Goal: Task Accomplishment & Management: Complete application form

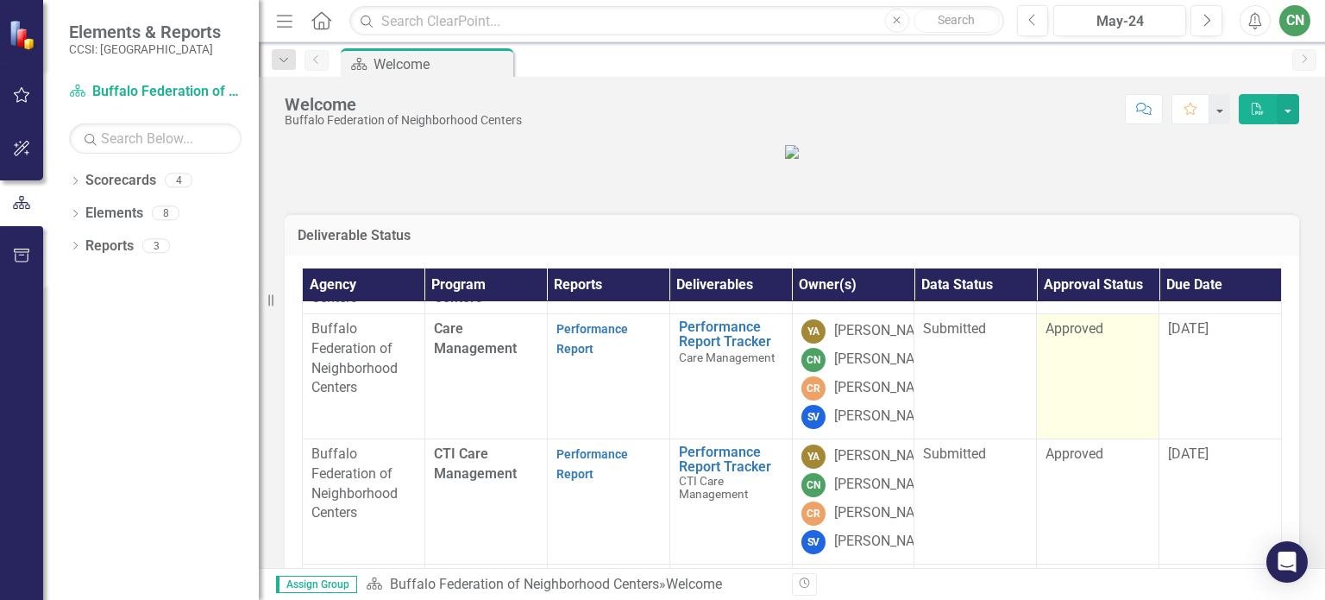
scroll to position [57, 0]
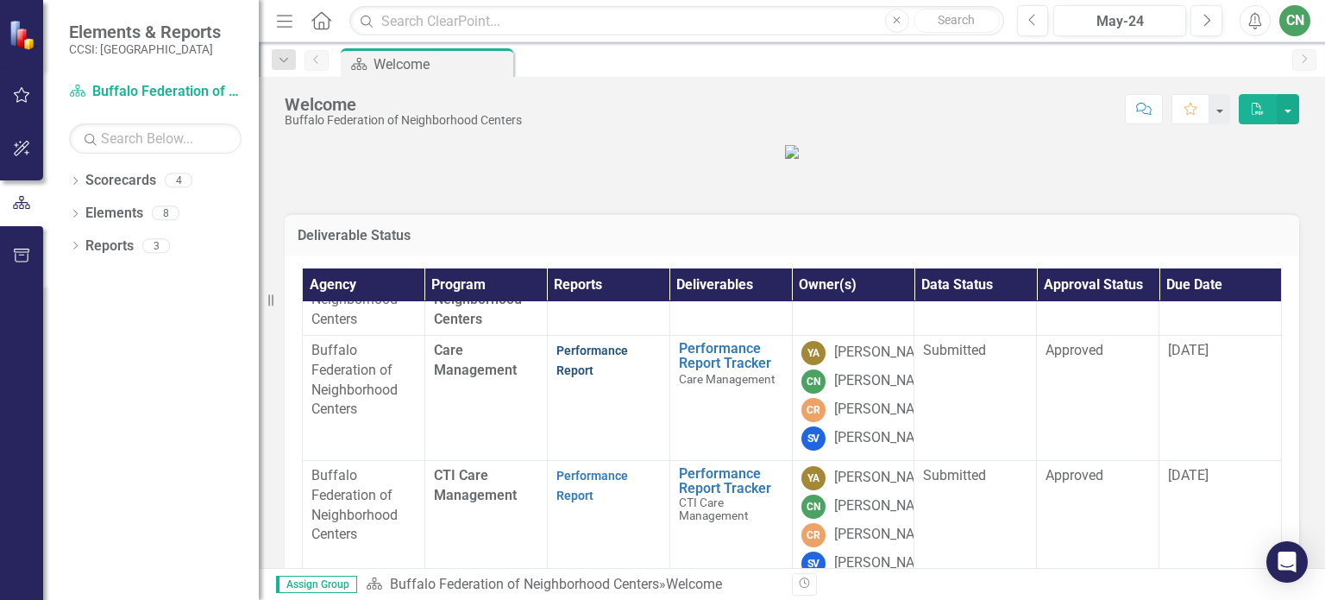
click at [556, 377] on link "Performance Report" at bounding box center [592, 360] width 72 height 34
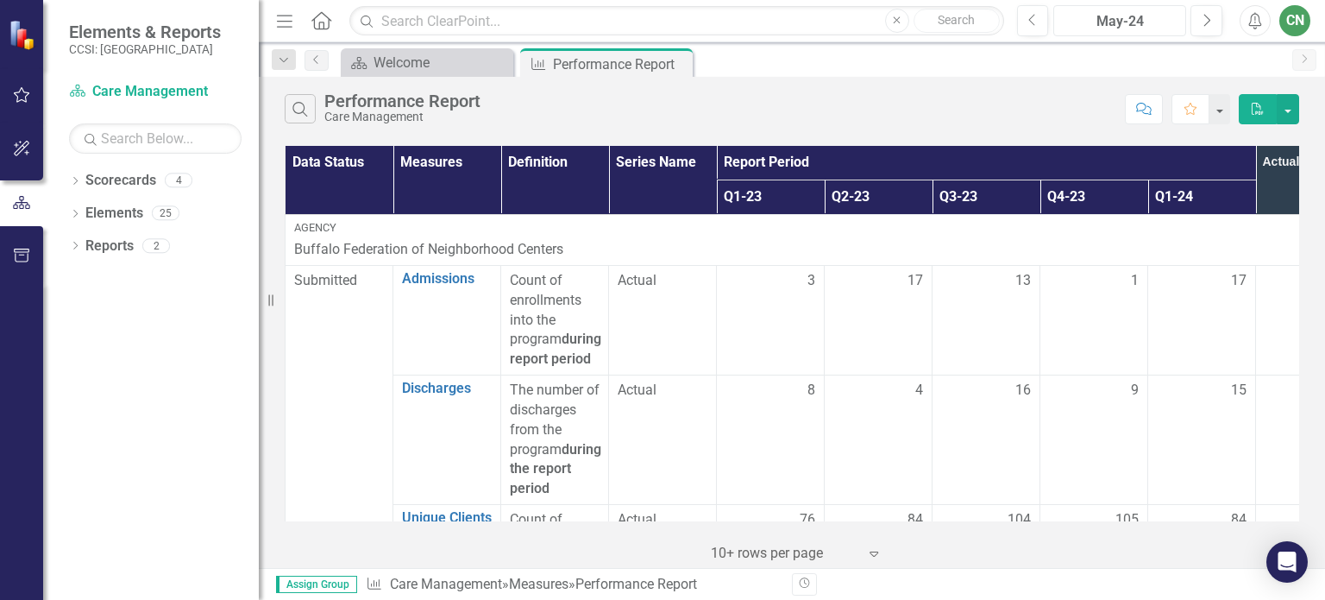
click at [1162, 16] on div "May-24" at bounding box center [1119, 21] width 121 height 21
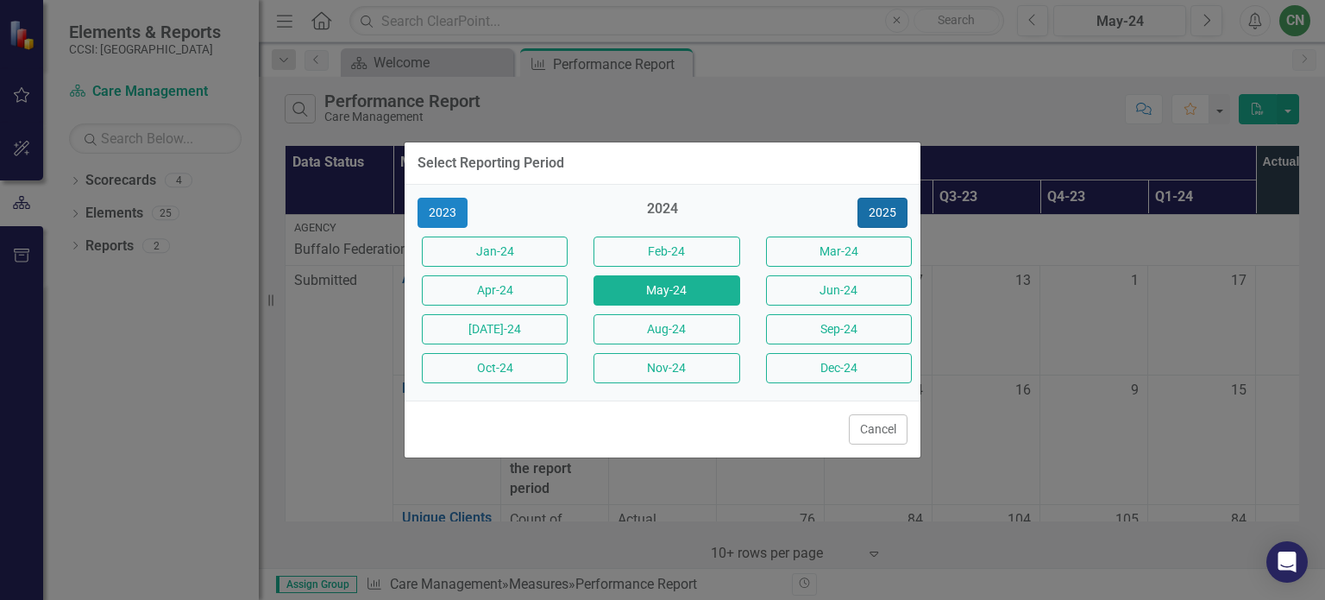
click at [879, 206] on button "2025" at bounding box center [883, 213] width 50 height 30
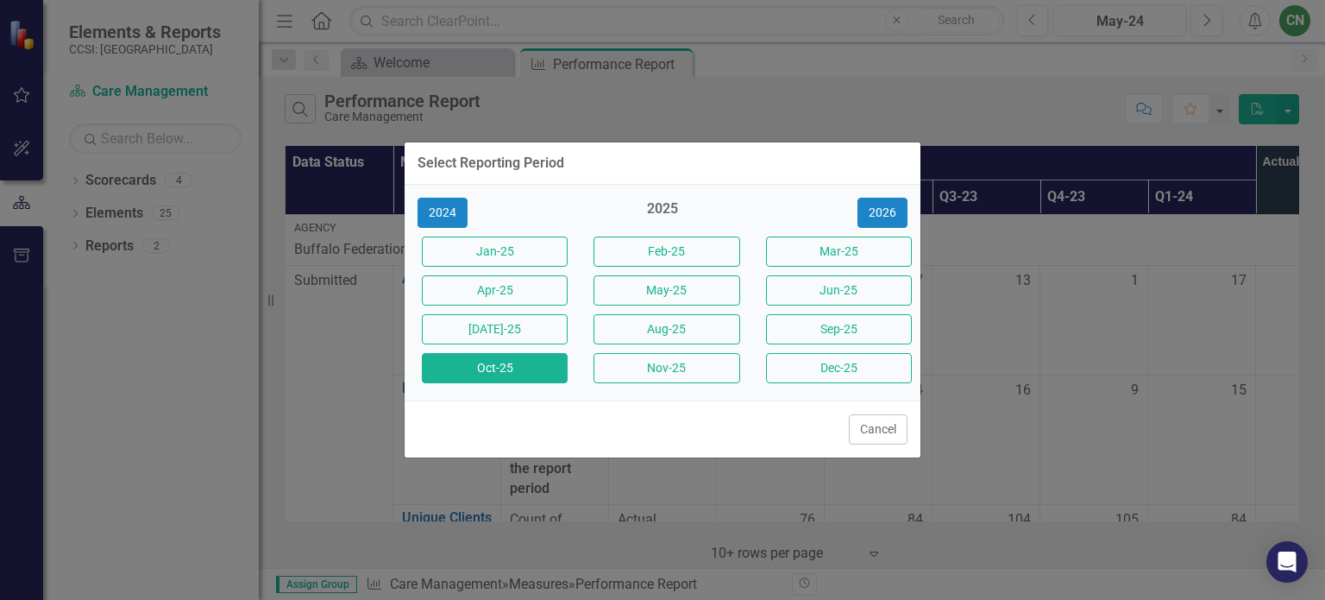
click at [456, 365] on button "Oct-25" at bounding box center [495, 368] width 146 height 30
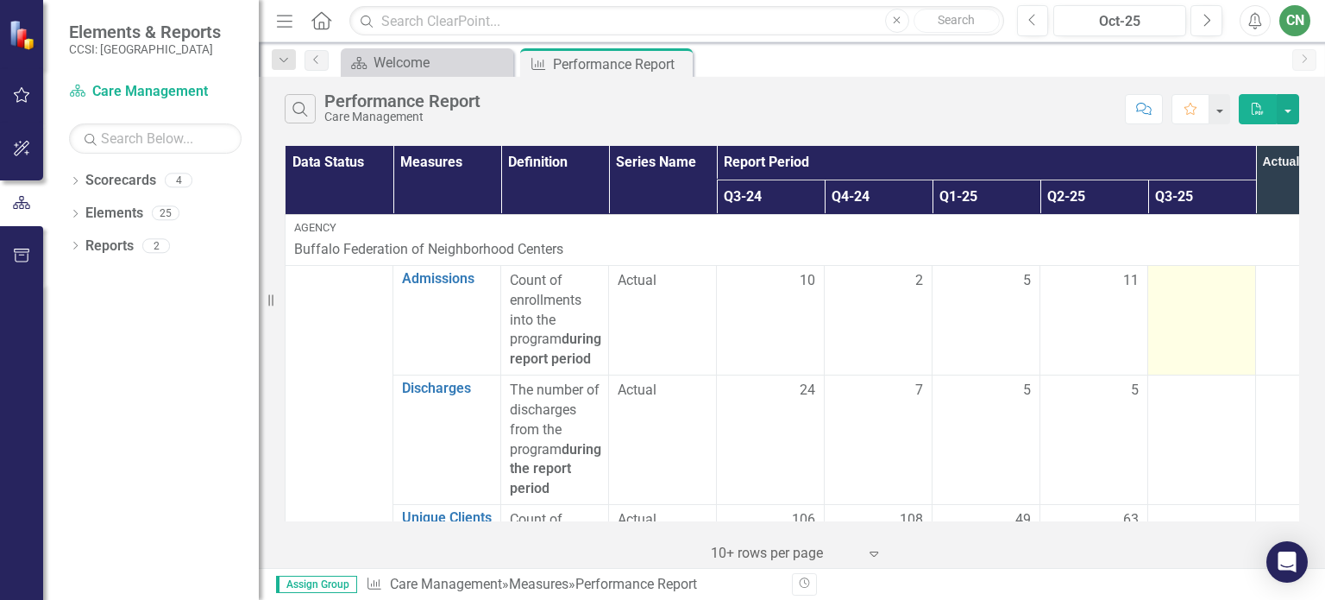
click at [1213, 313] on td at bounding box center [1202, 320] width 108 height 110
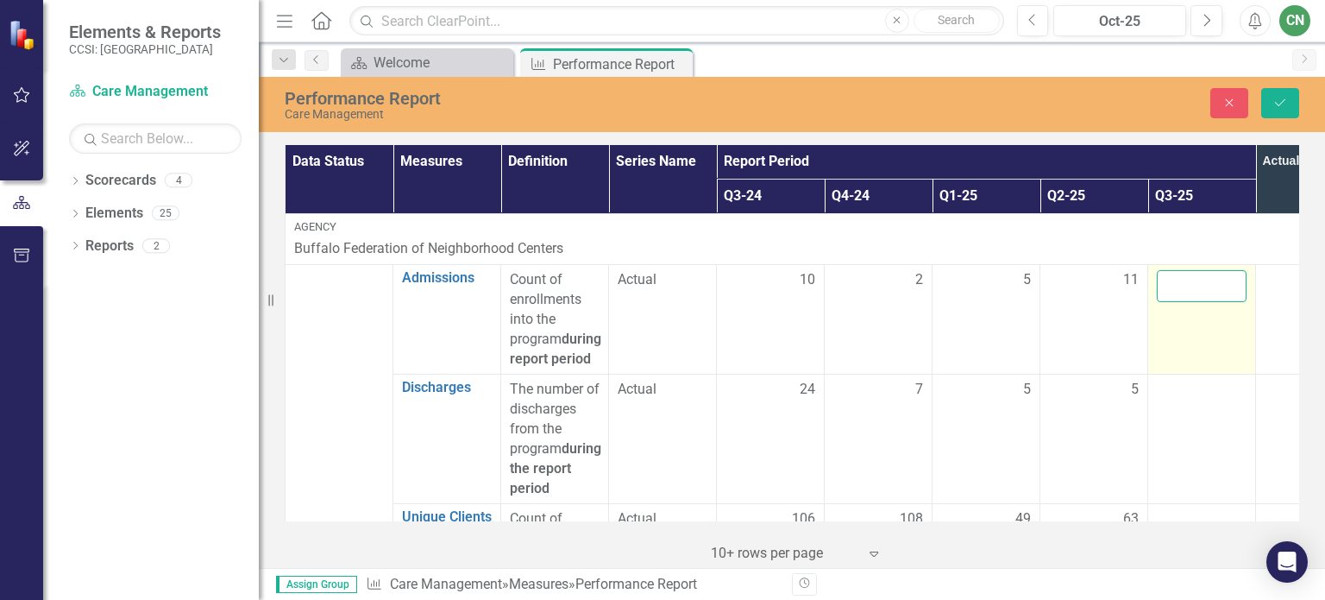
click at [1194, 292] on input "number" at bounding box center [1202, 286] width 90 height 32
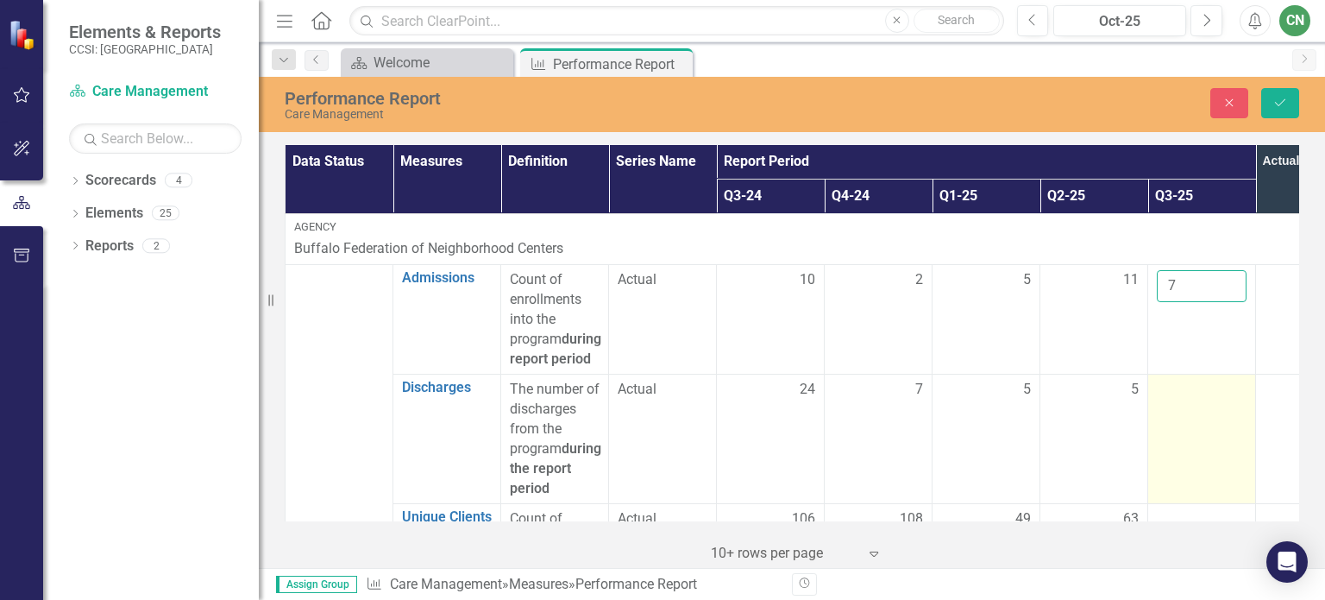
type input "7"
click at [1201, 453] on td at bounding box center [1202, 438] width 108 height 129
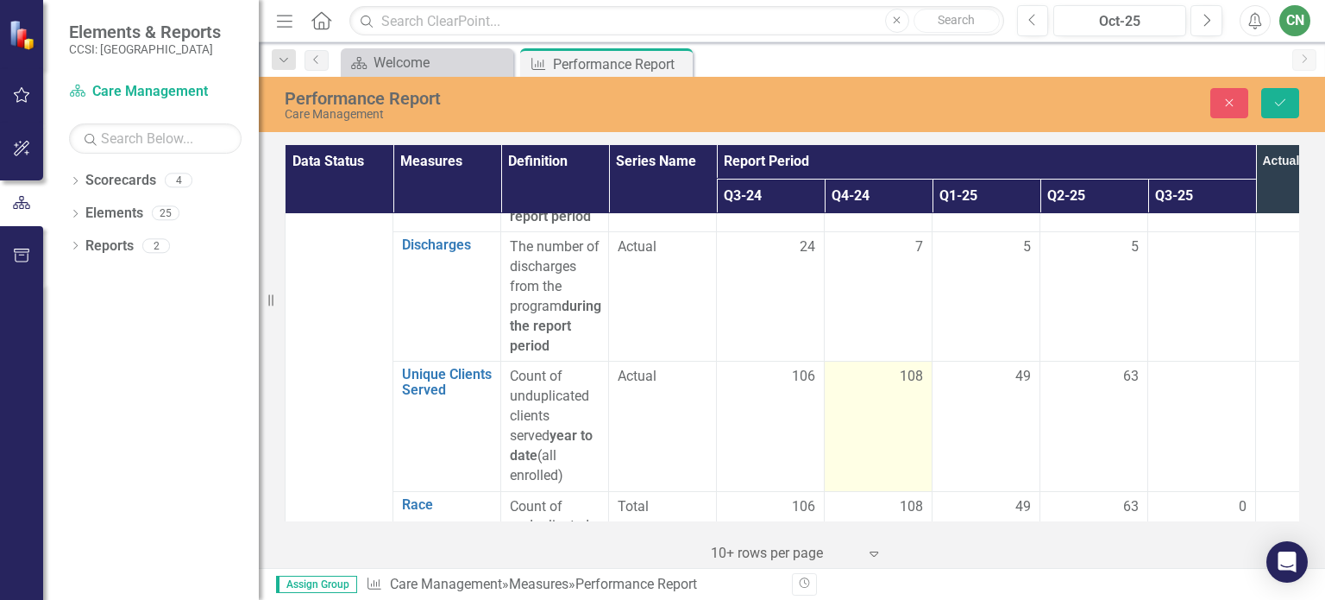
scroll to position [173, 0]
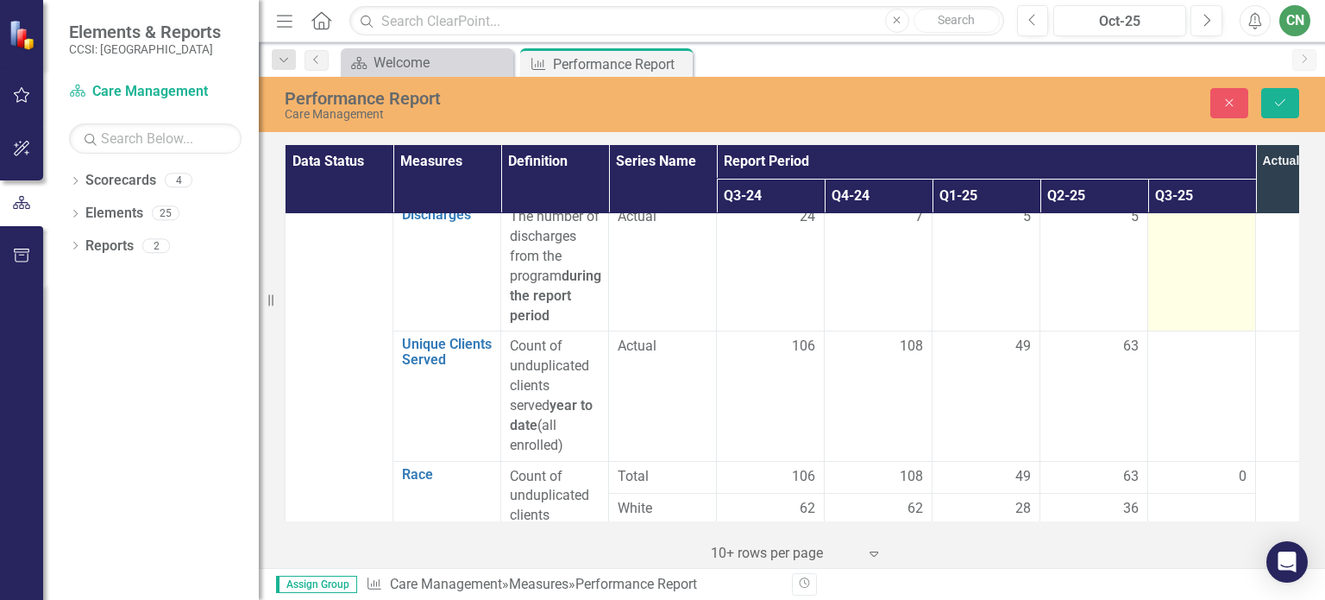
click at [1216, 258] on td at bounding box center [1202, 266] width 108 height 129
click at [1176, 259] on td at bounding box center [1202, 266] width 108 height 129
click at [1178, 239] on input "number" at bounding box center [1202, 223] width 90 height 32
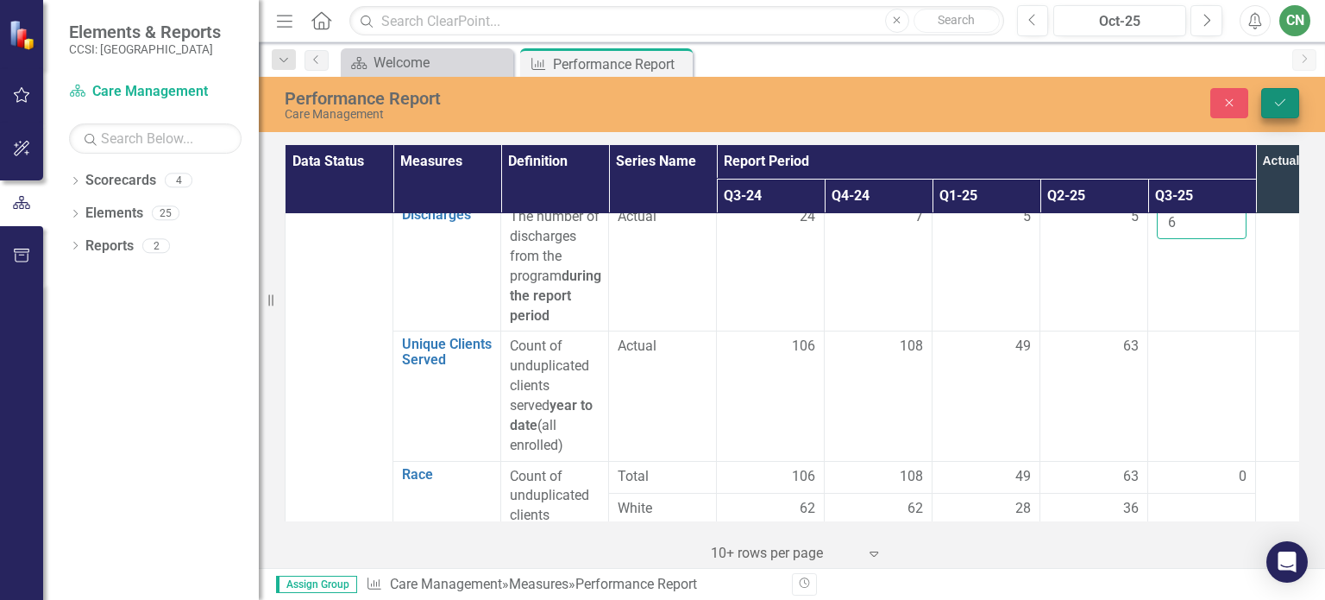
type input "6"
click at [1273, 89] on button "Save" at bounding box center [1280, 103] width 38 height 30
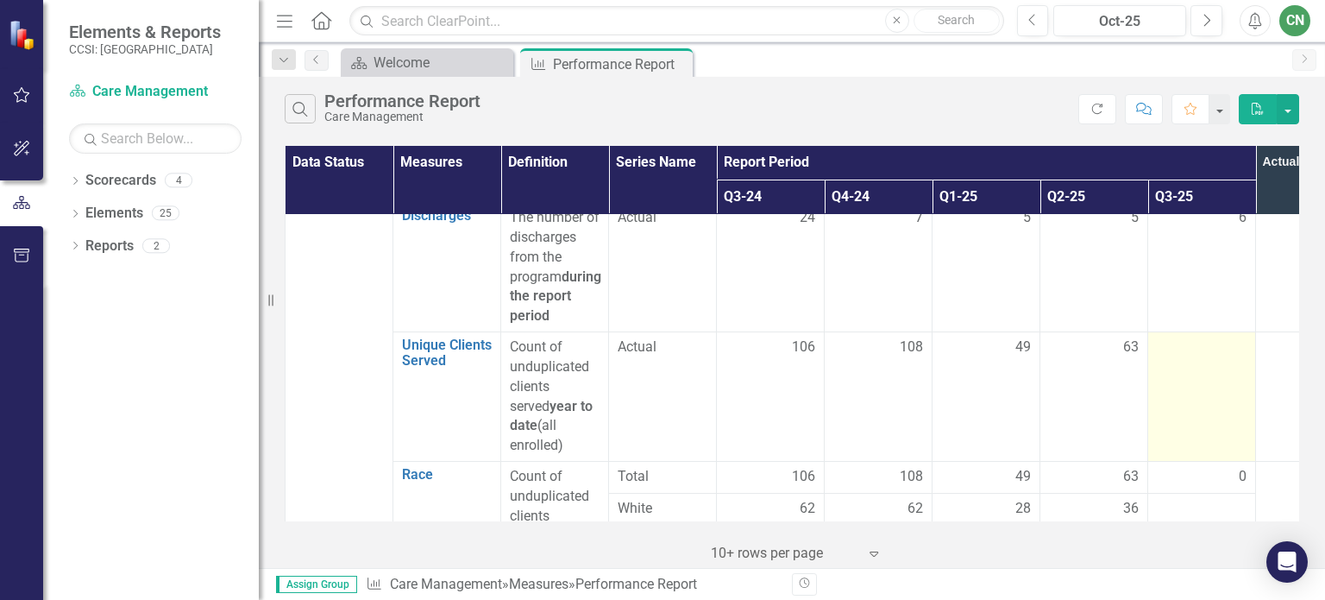
click at [1183, 420] on td at bounding box center [1202, 396] width 108 height 129
click at [1170, 376] on td at bounding box center [1202, 396] width 108 height 129
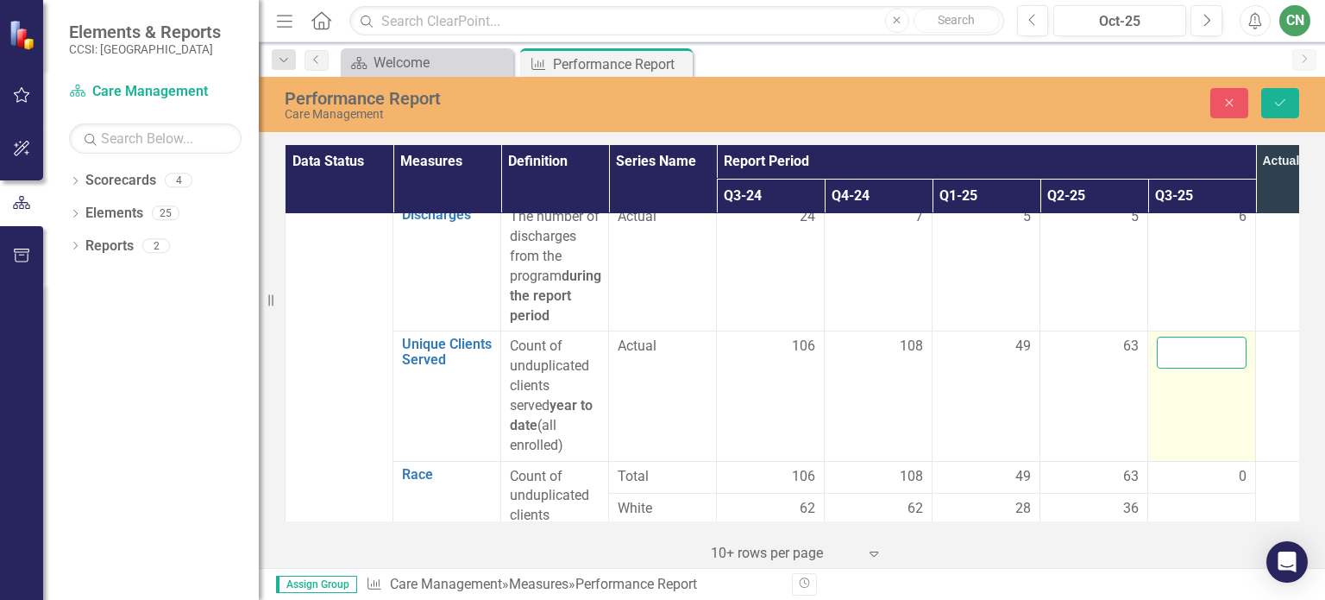
click at [1170, 368] on input "number" at bounding box center [1202, 352] width 90 height 32
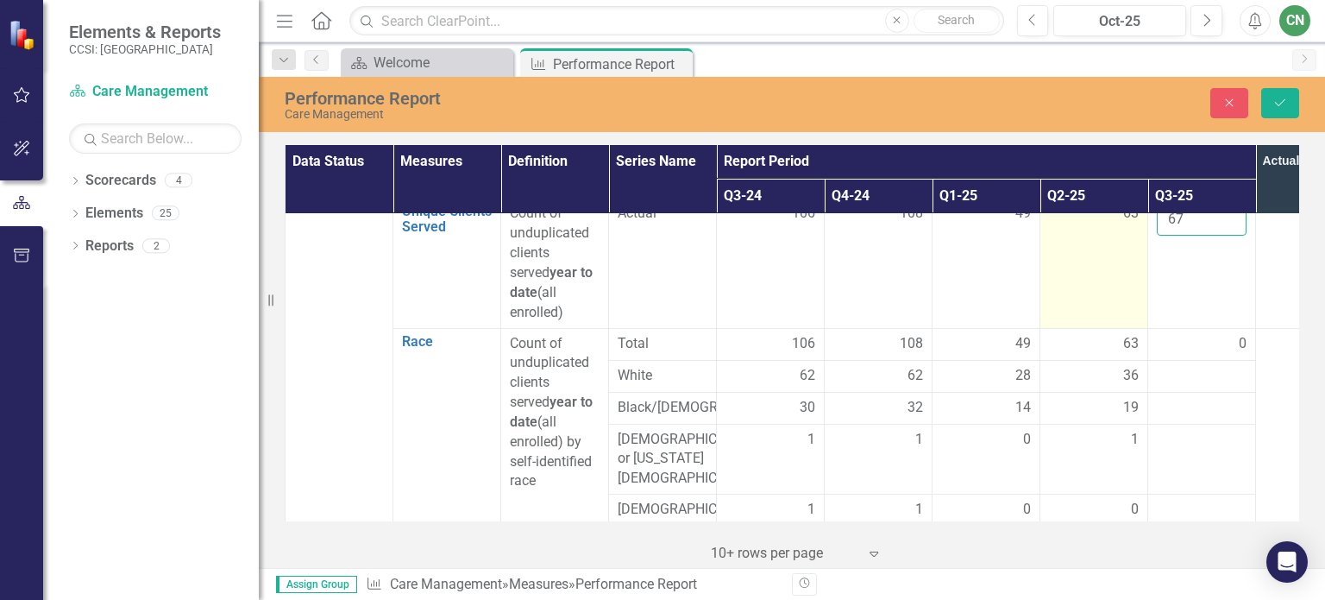
scroll to position [345, 0]
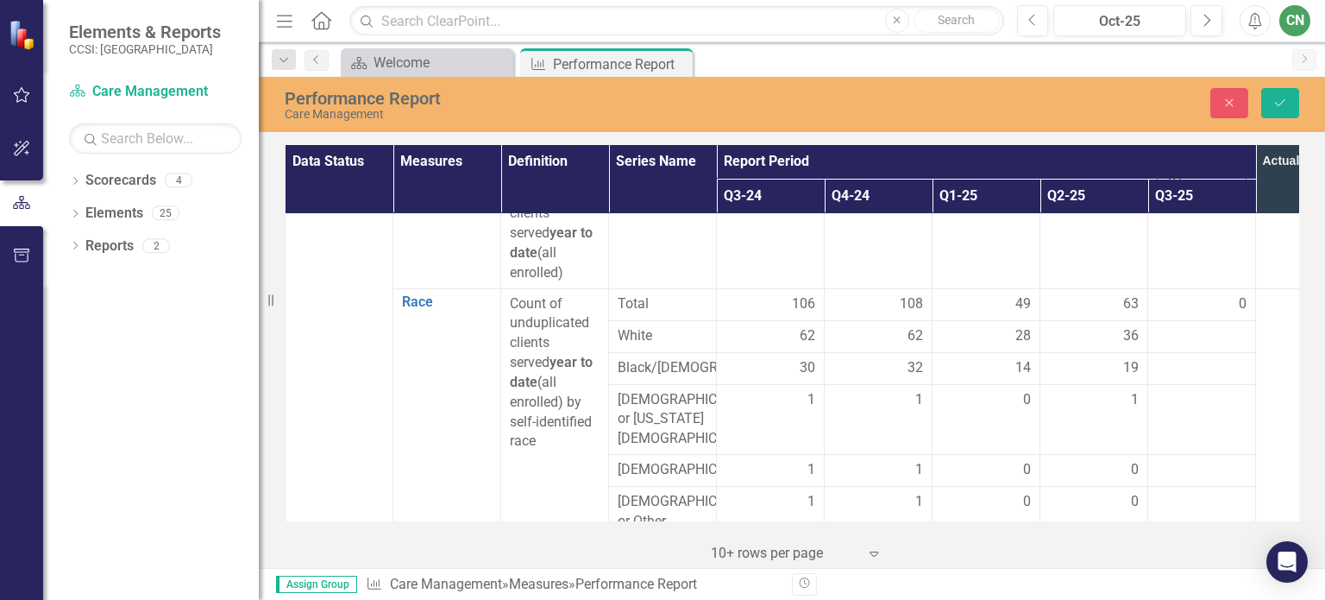
type input "67"
click at [1216, 334] on div at bounding box center [1202, 336] width 90 height 21
click at [1199, 336] on div at bounding box center [1202, 336] width 90 height 21
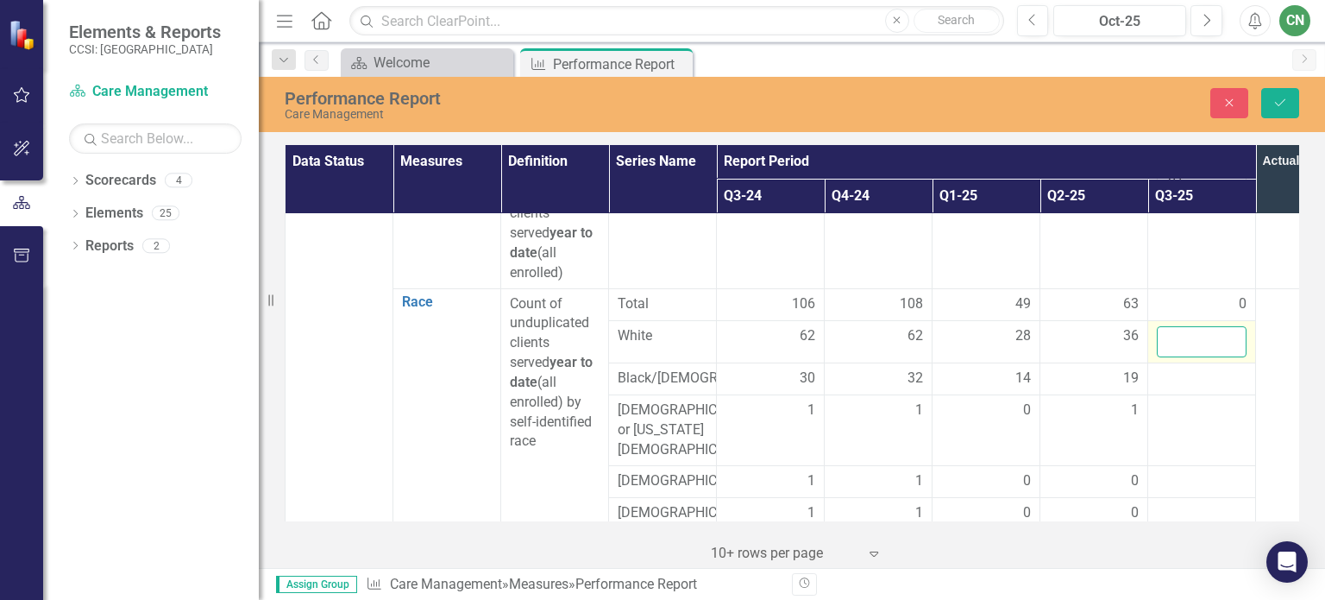
click at [1199, 336] on input "number" at bounding box center [1202, 342] width 90 height 32
type input "39"
click at [1182, 395] on td at bounding box center [1202, 379] width 108 height 32
click at [1175, 386] on div at bounding box center [1202, 378] width 90 height 21
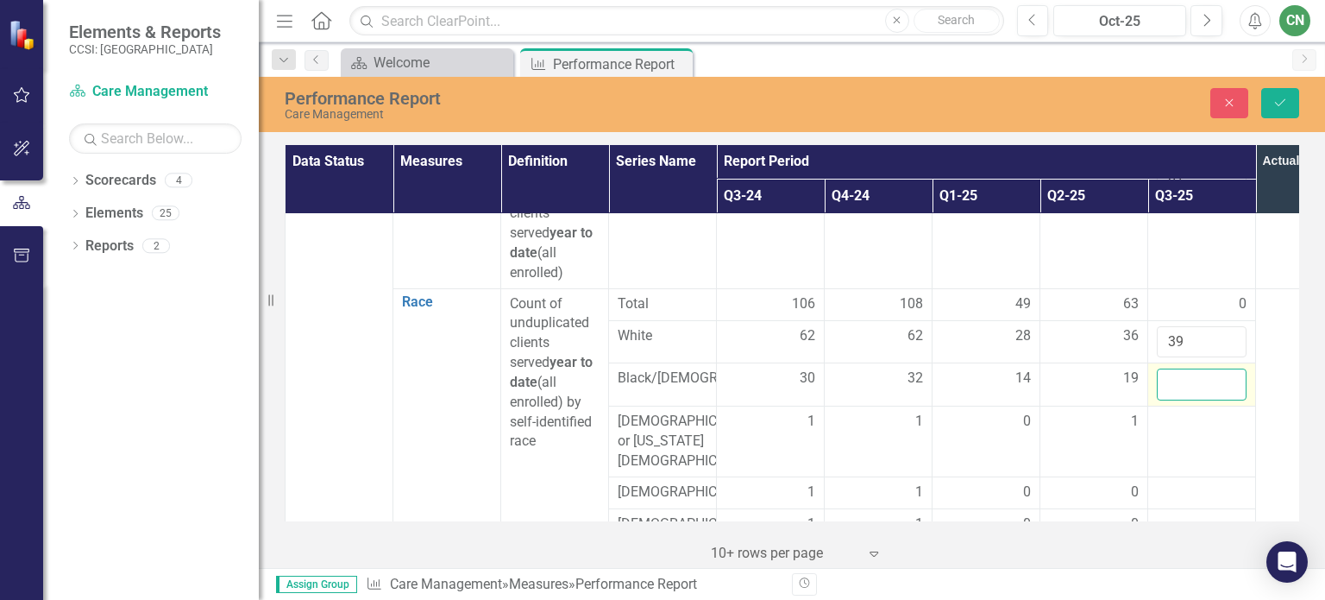
click at [1175, 386] on input "number" at bounding box center [1202, 384] width 90 height 32
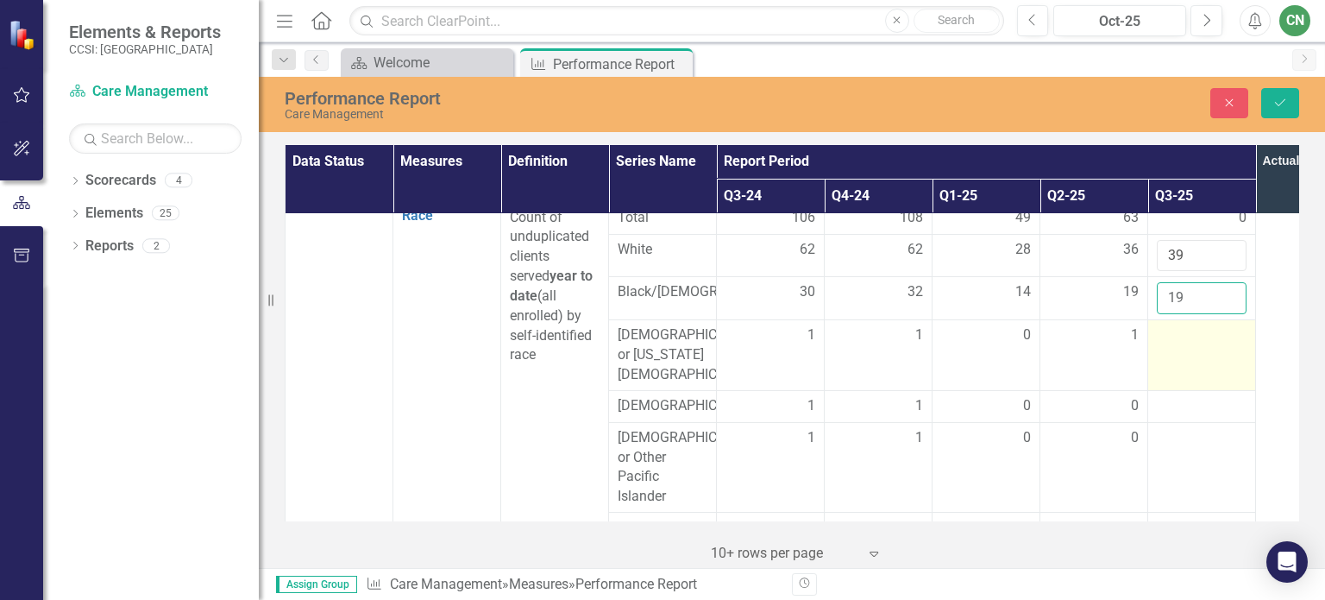
type input "19"
click at [1168, 352] on td at bounding box center [1202, 355] width 108 height 71
click at [1168, 351] on input "number" at bounding box center [1202, 341] width 90 height 32
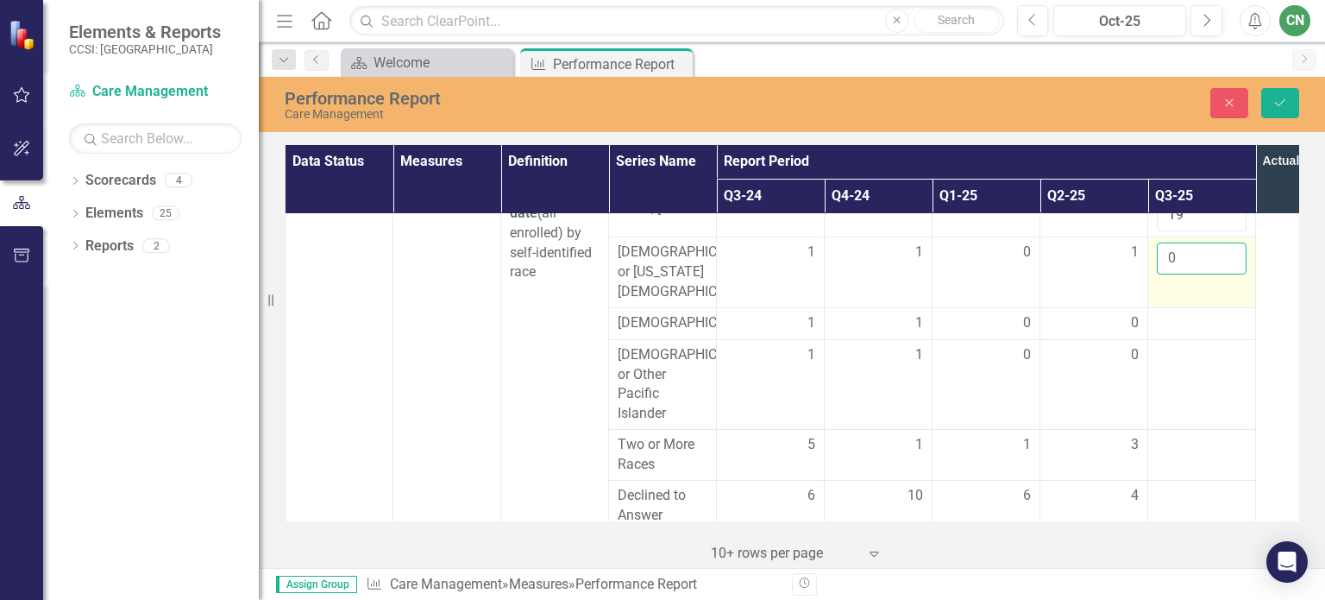
scroll to position [518, 0]
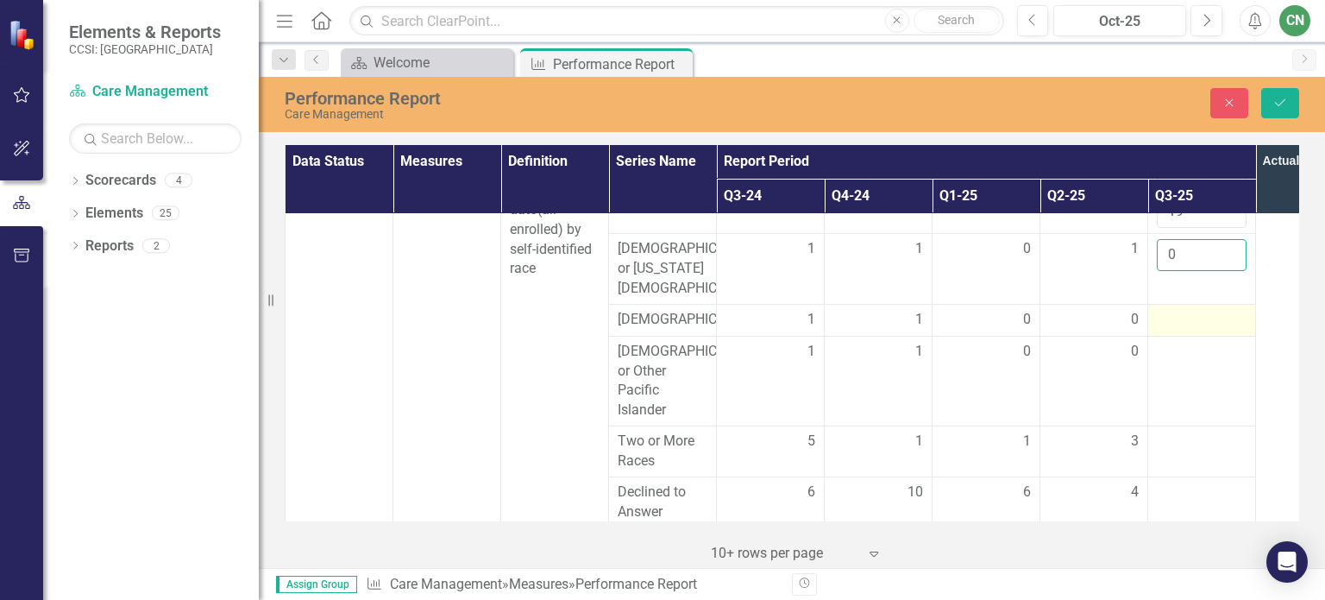
type input "0"
click at [1171, 324] on div at bounding box center [1202, 320] width 90 height 21
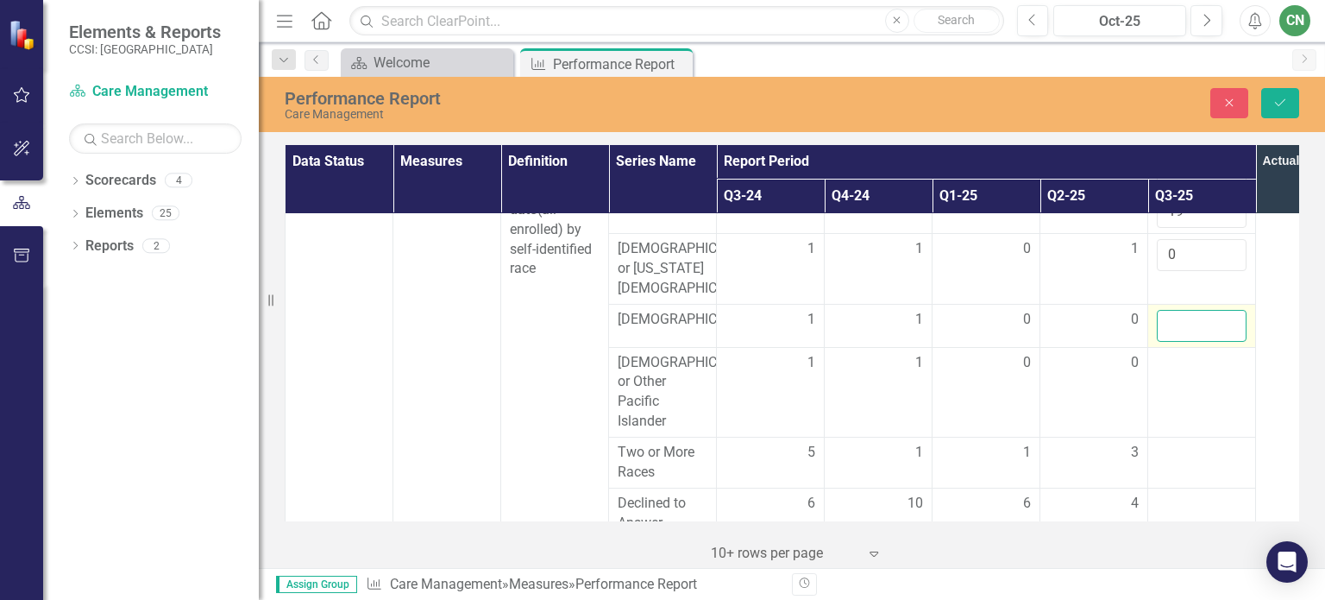
click at [1171, 324] on input "number" at bounding box center [1202, 326] width 90 height 32
type input "0"
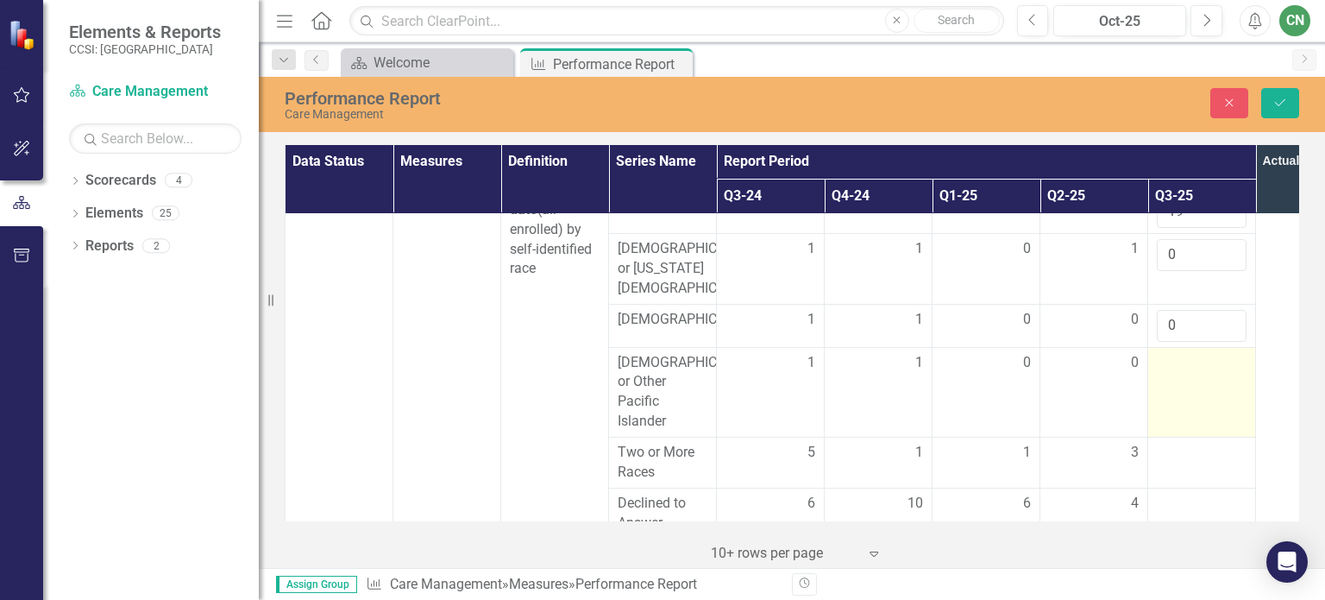
click at [1179, 381] on td at bounding box center [1202, 392] width 108 height 90
click at [1179, 381] on input "number" at bounding box center [1202, 369] width 90 height 32
type input "-1"
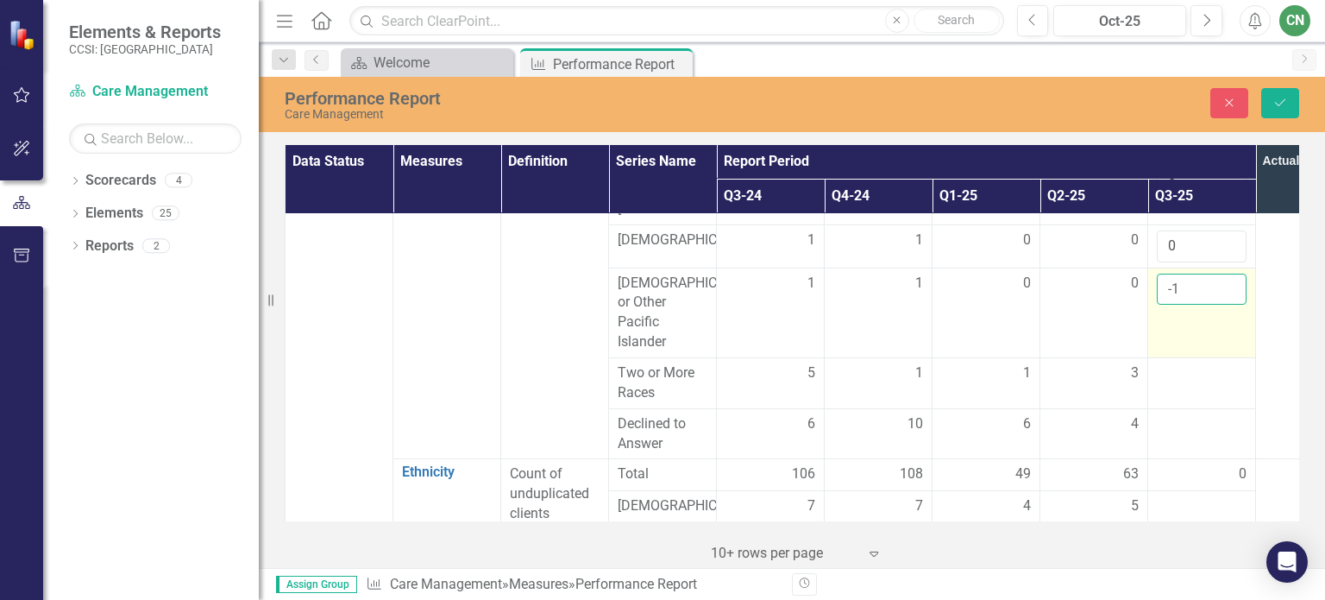
scroll to position [604, 0]
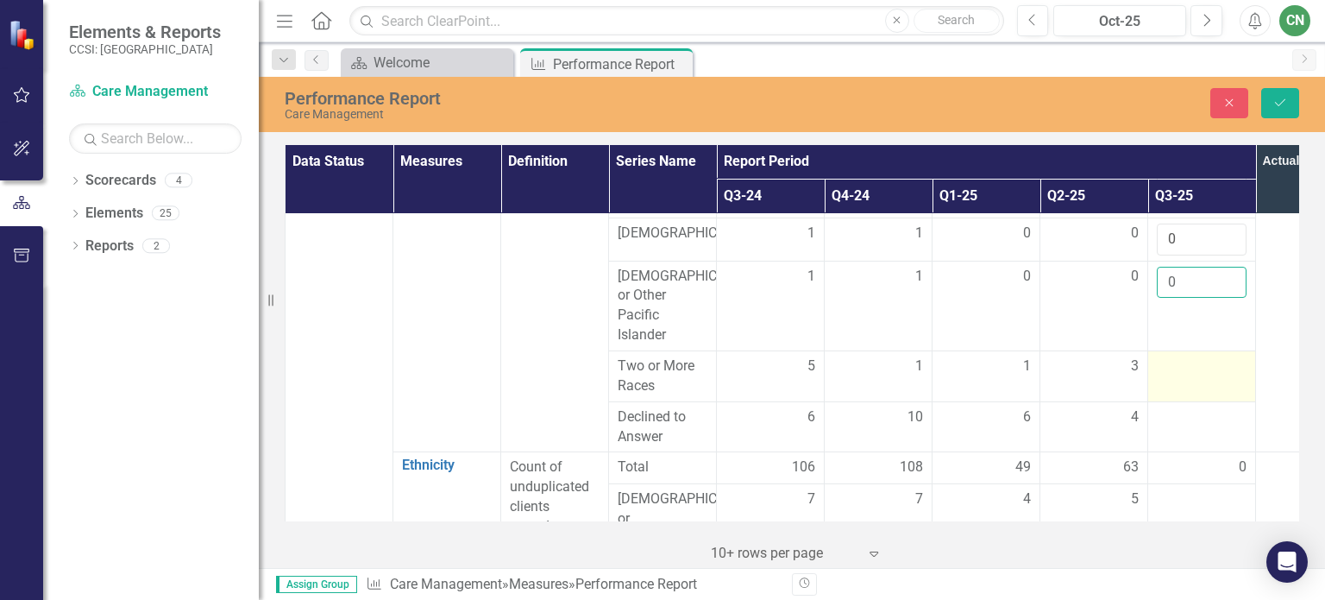
type input "0"
click at [1187, 377] on div at bounding box center [1202, 366] width 90 height 21
click at [1172, 382] on td at bounding box center [1202, 375] width 108 height 51
click at [1169, 375] on input "number" at bounding box center [1202, 372] width 90 height 32
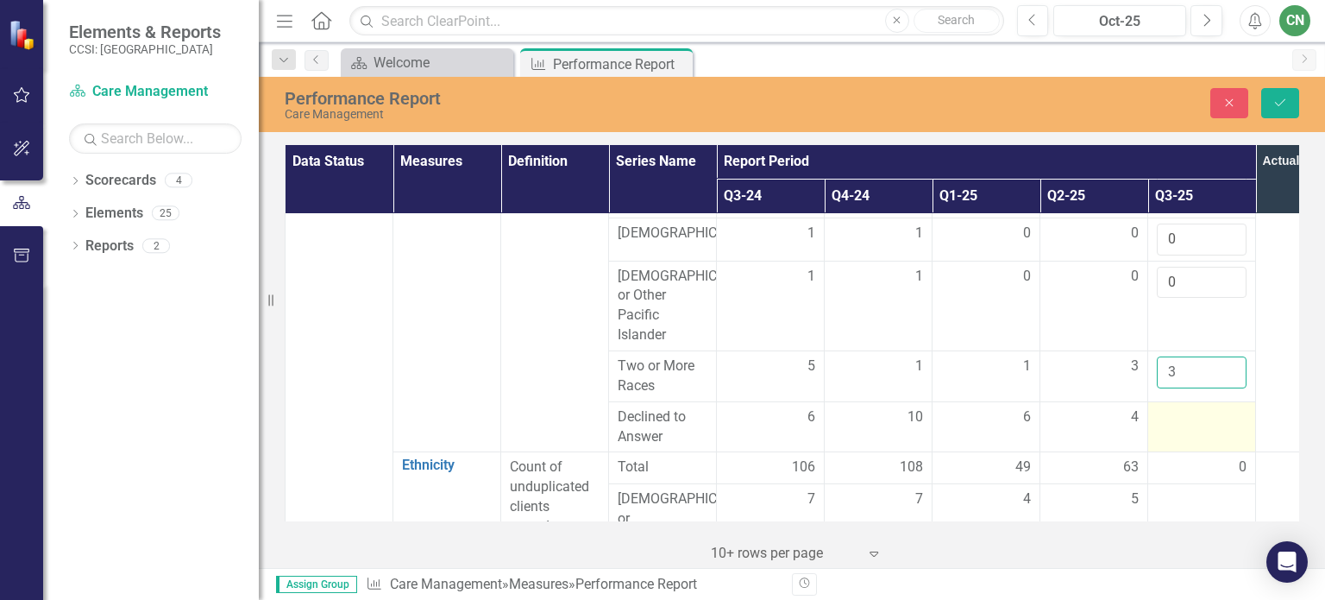
type input "3"
click at [1173, 424] on div at bounding box center [1202, 417] width 90 height 21
click at [1173, 423] on div at bounding box center [1202, 417] width 90 height 21
click at [1173, 423] on input "number" at bounding box center [1202, 423] width 90 height 32
type input "4"
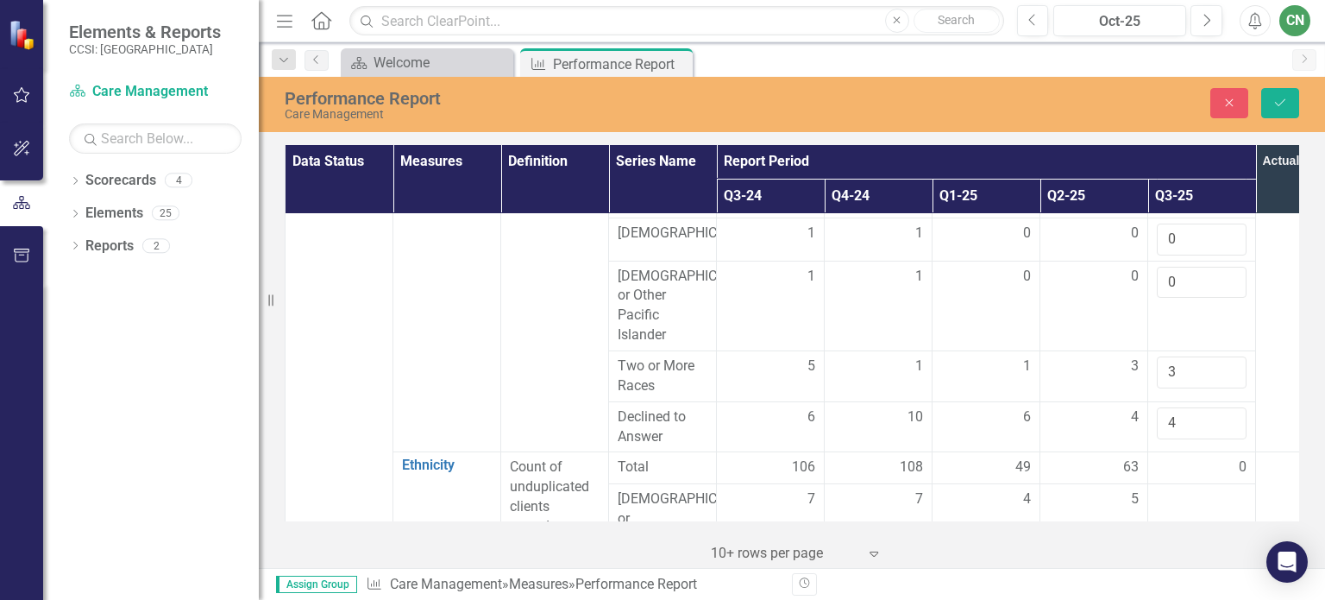
click at [1266, 313] on td at bounding box center [1310, 240] width 108 height 423
click at [1280, 101] on icon "Save" at bounding box center [1281, 103] width 16 height 12
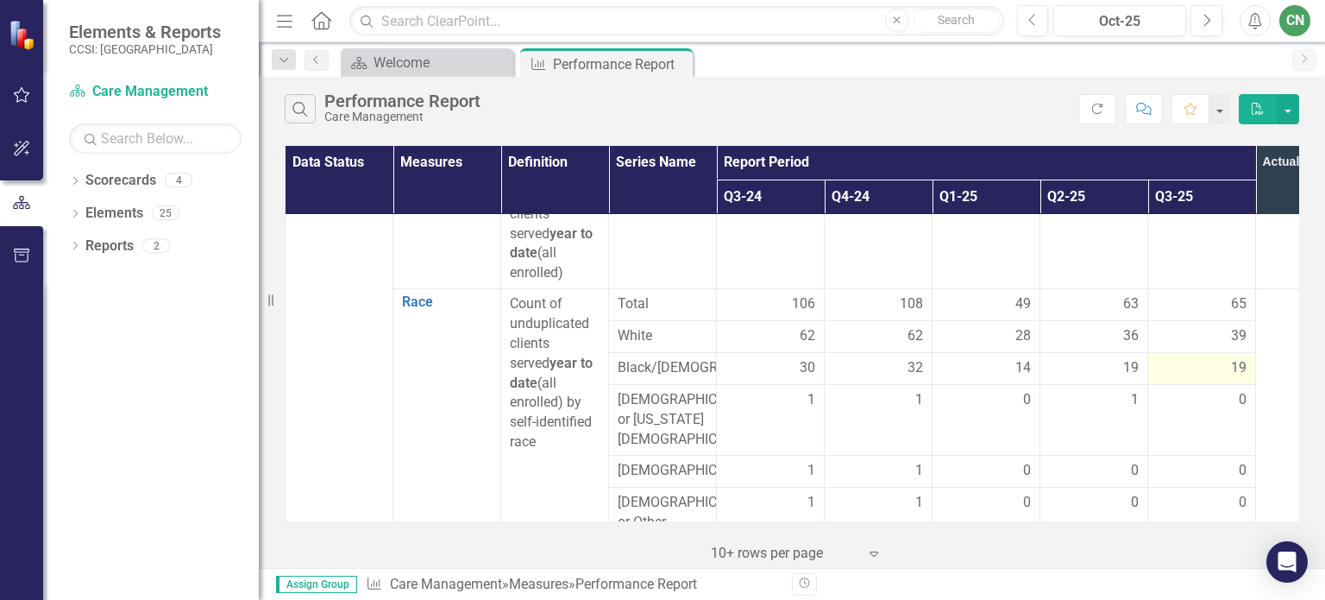
scroll to position [431, 0]
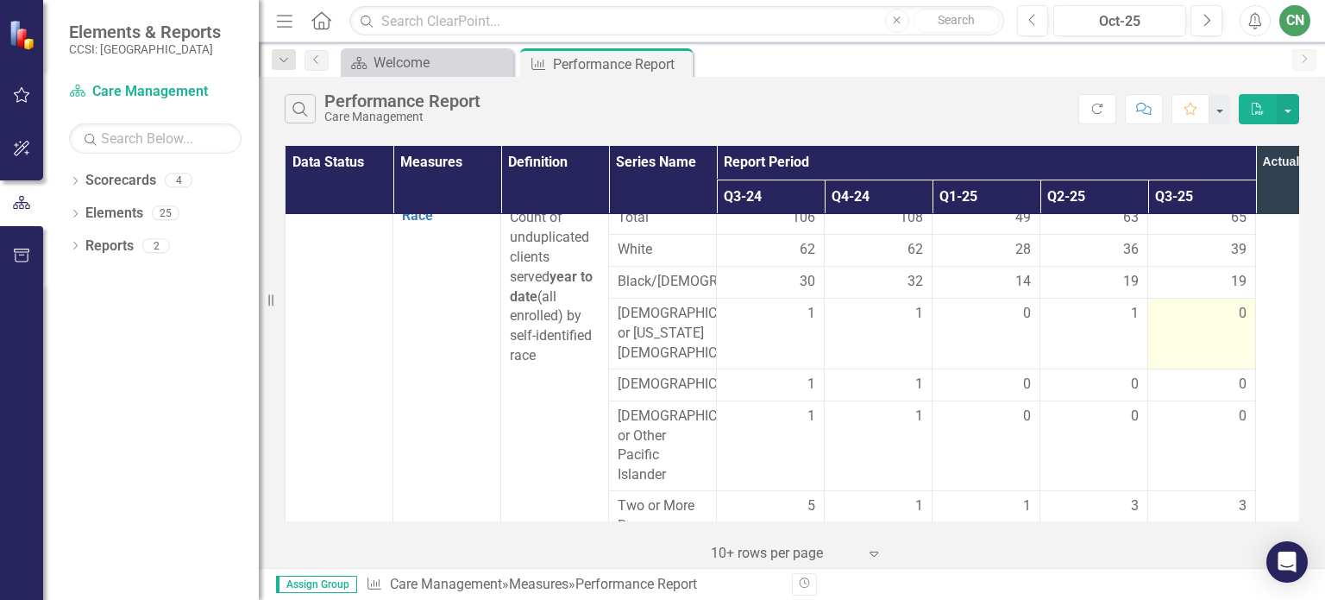
click at [1189, 324] on div "0" at bounding box center [1202, 314] width 90 height 20
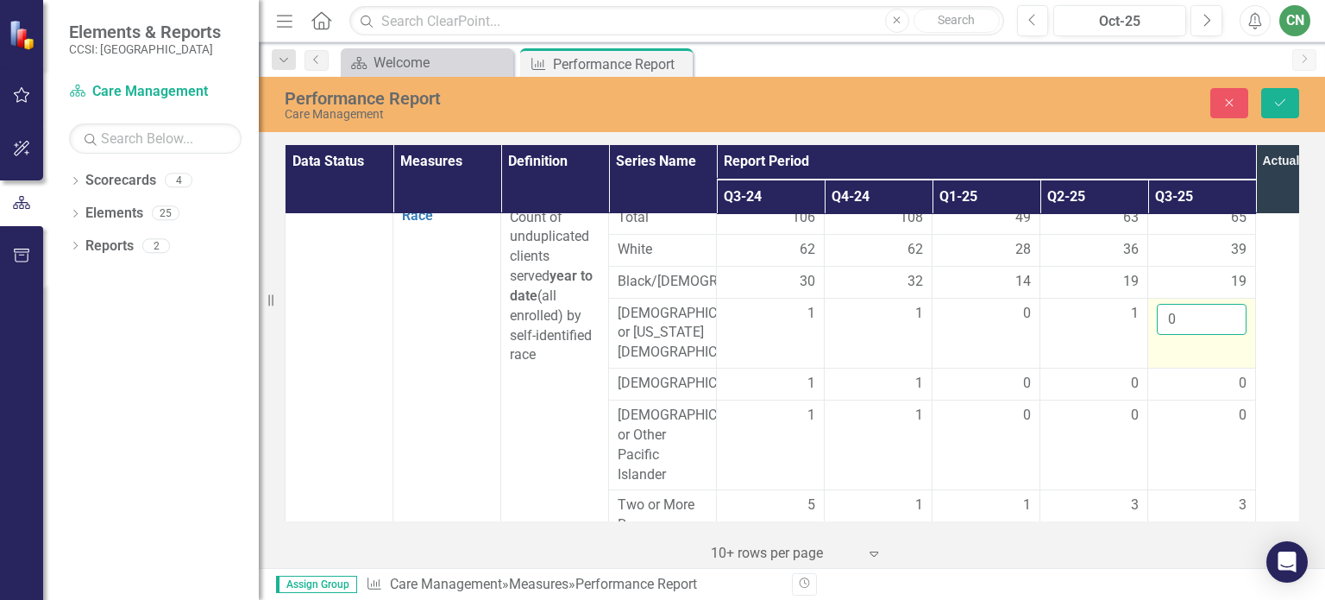
click at [1189, 334] on input "0" at bounding box center [1202, 320] width 90 height 32
type input "1"
click at [1185, 393] on div "0" at bounding box center [1202, 384] width 90 height 20
click at [1207, 290] on div "19" at bounding box center [1202, 282] width 90 height 21
click at [1201, 287] on div "19" at bounding box center [1202, 282] width 90 height 20
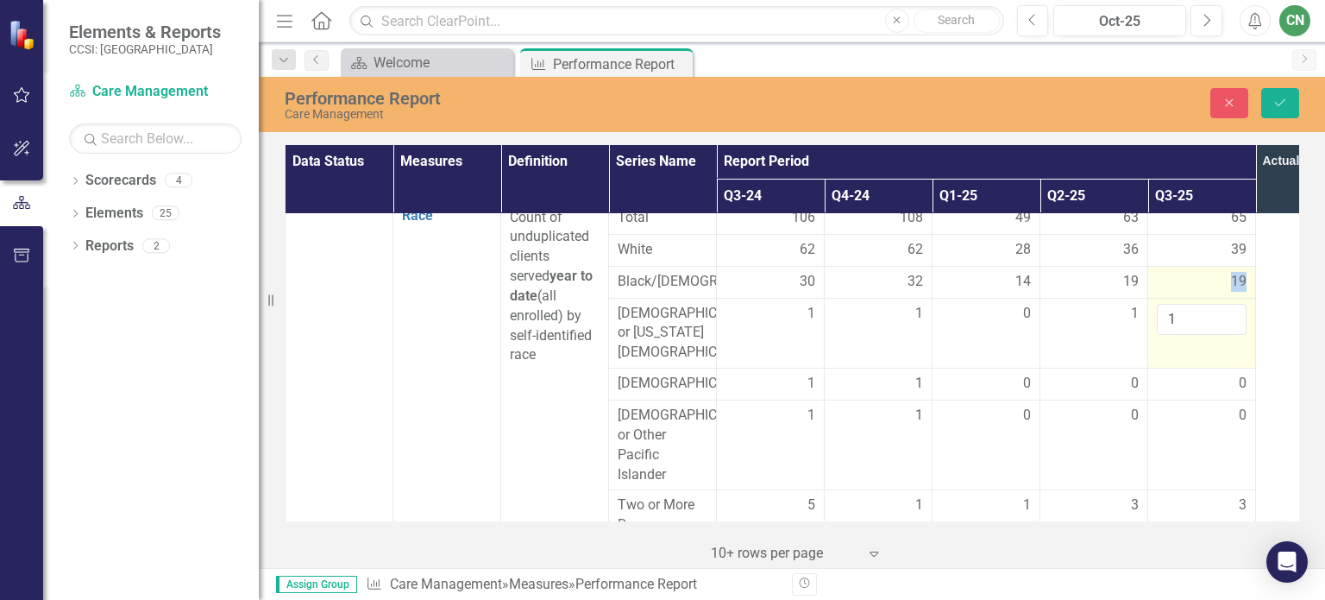
click at [1201, 287] on div "19" at bounding box center [1202, 282] width 90 height 20
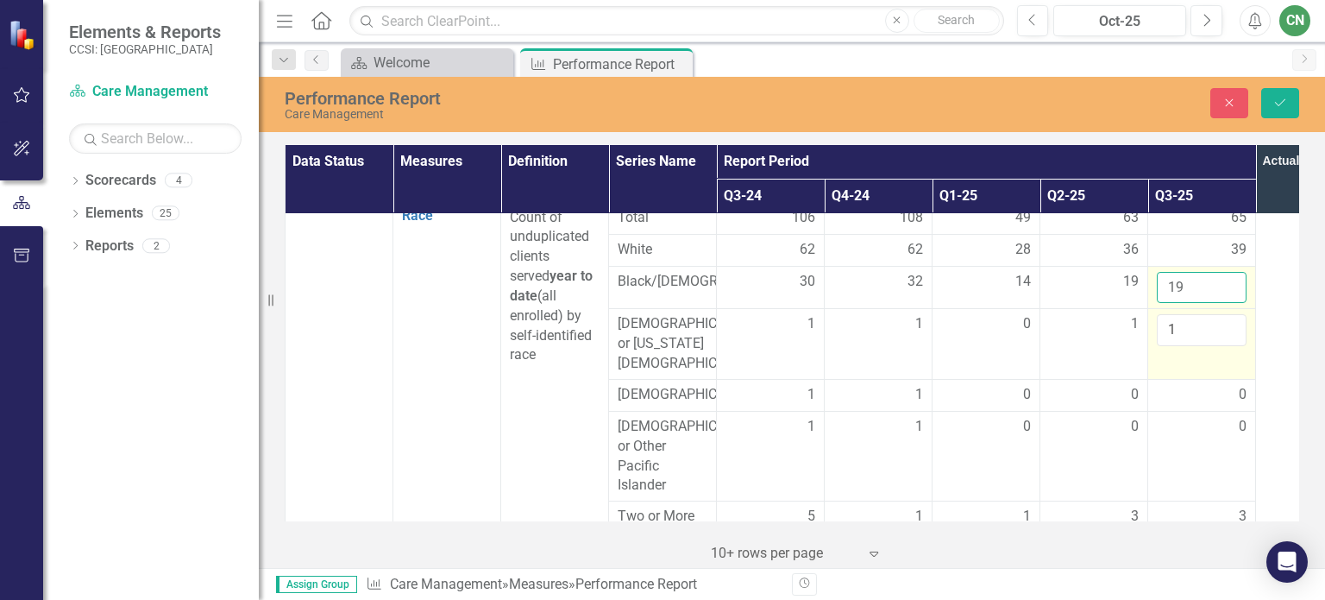
click at [1201, 287] on input "19" at bounding box center [1202, 288] width 90 height 32
type input "1"
type input "20"
click at [1279, 106] on icon "Save" at bounding box center [1281, 103] width 16 height 12
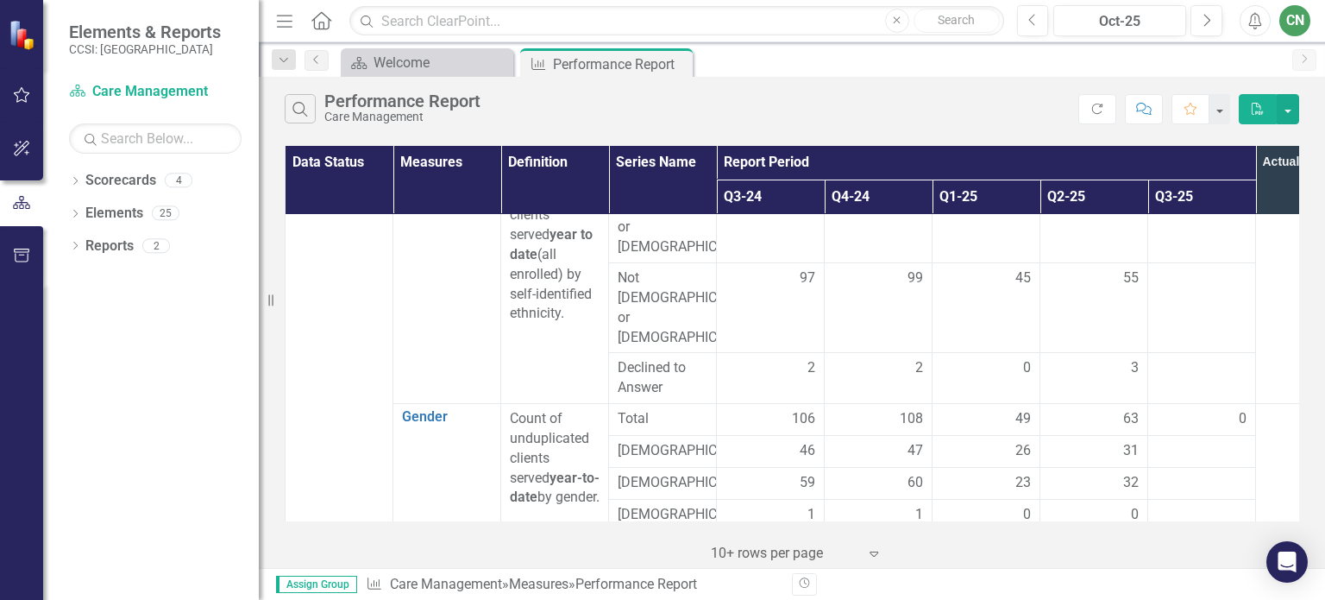
scroll to position [776, 0]
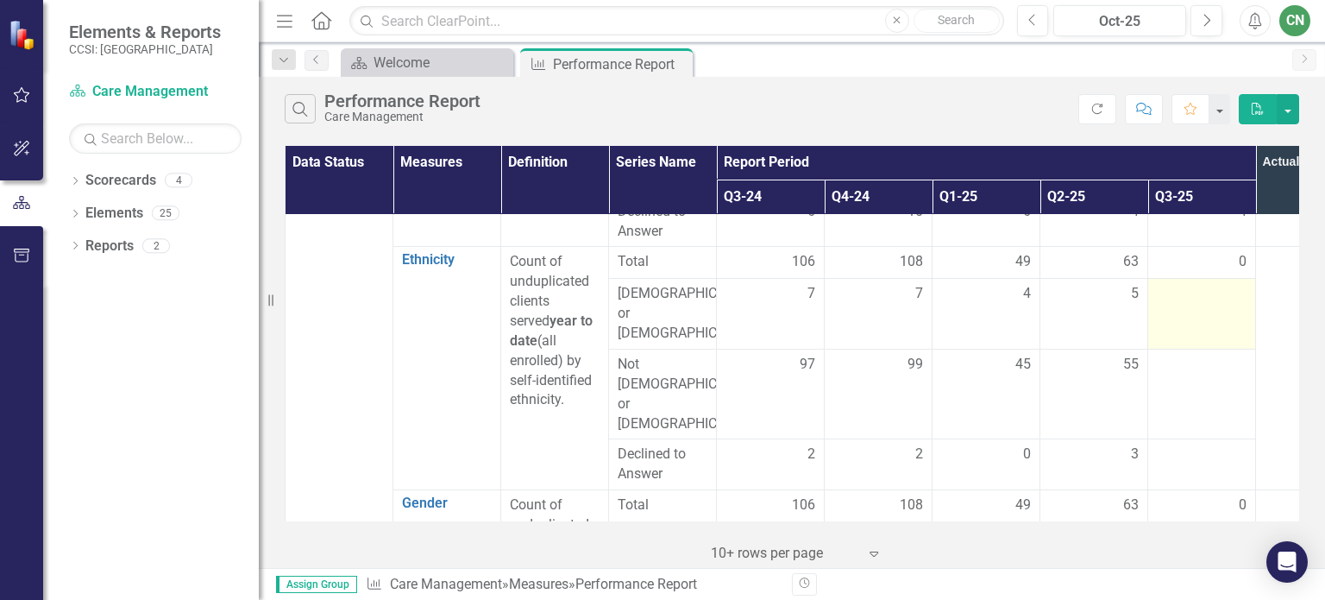
click at [1208, 305] on div at bounding box center [1202, 294] width 90 height 21
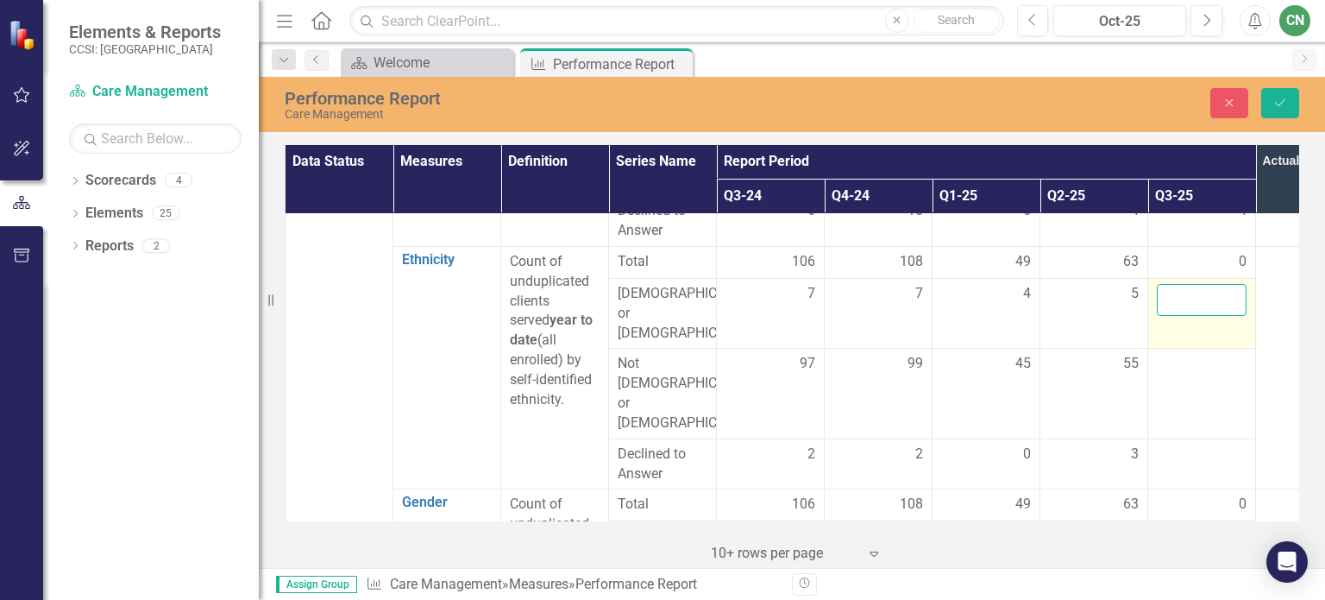
click at [1201, 315] on input "number" at bounding box center [1202, 300] width 90 height 32
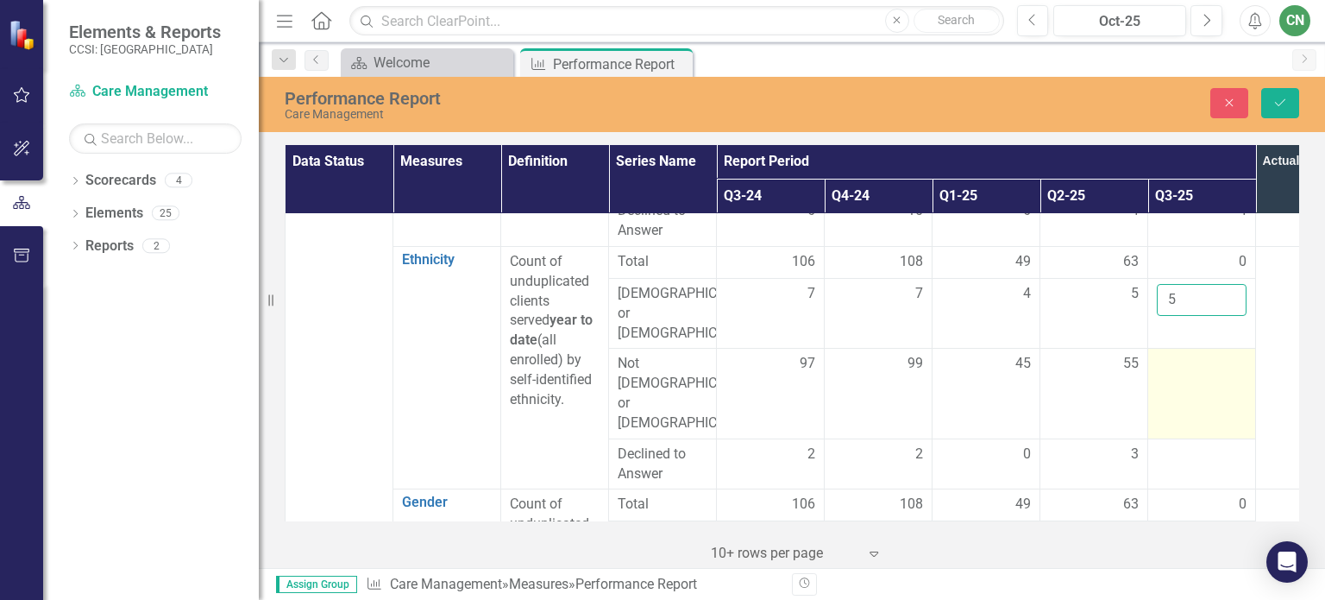
type input "5"
click at [1159, 364] on div at bounding box center [1202, 364] width 90 height 21
click at [1159, 364] on input "number" at bounding box center [1202, 370] width 90 height 32
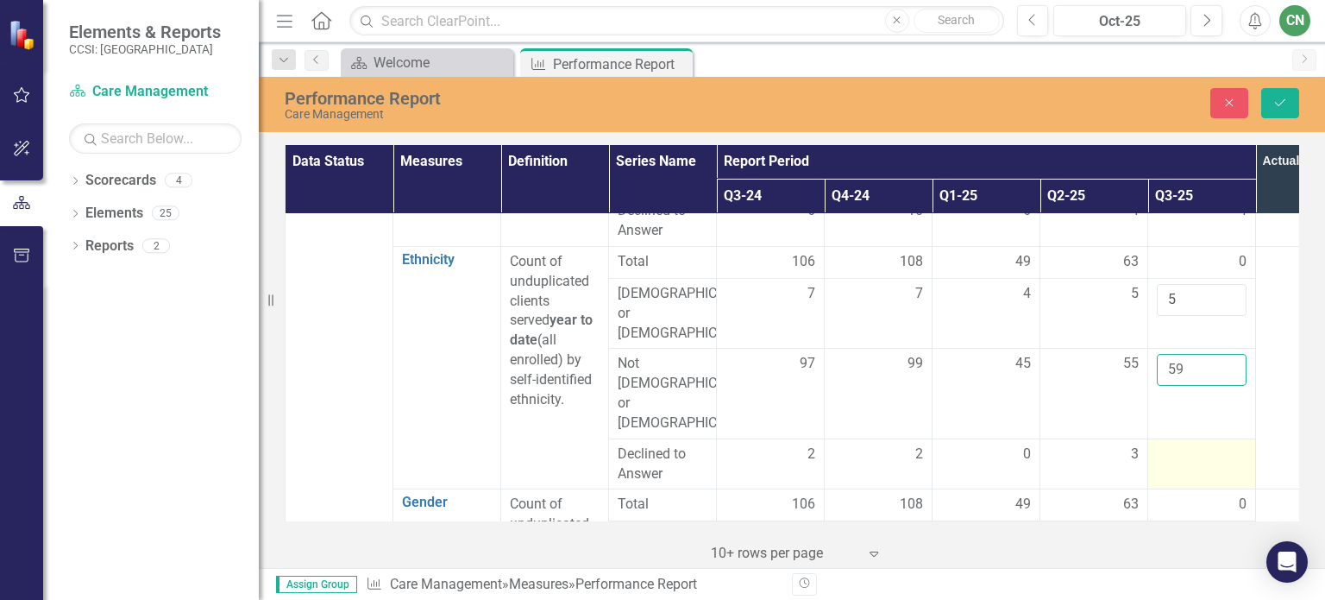
type input "59"
click at [1170, 438] on td at bounding box center [1202, 463] width 108 height 51
click at [1170, 444] on input "number" at bounding box center [1202, 460] width 90 height 32
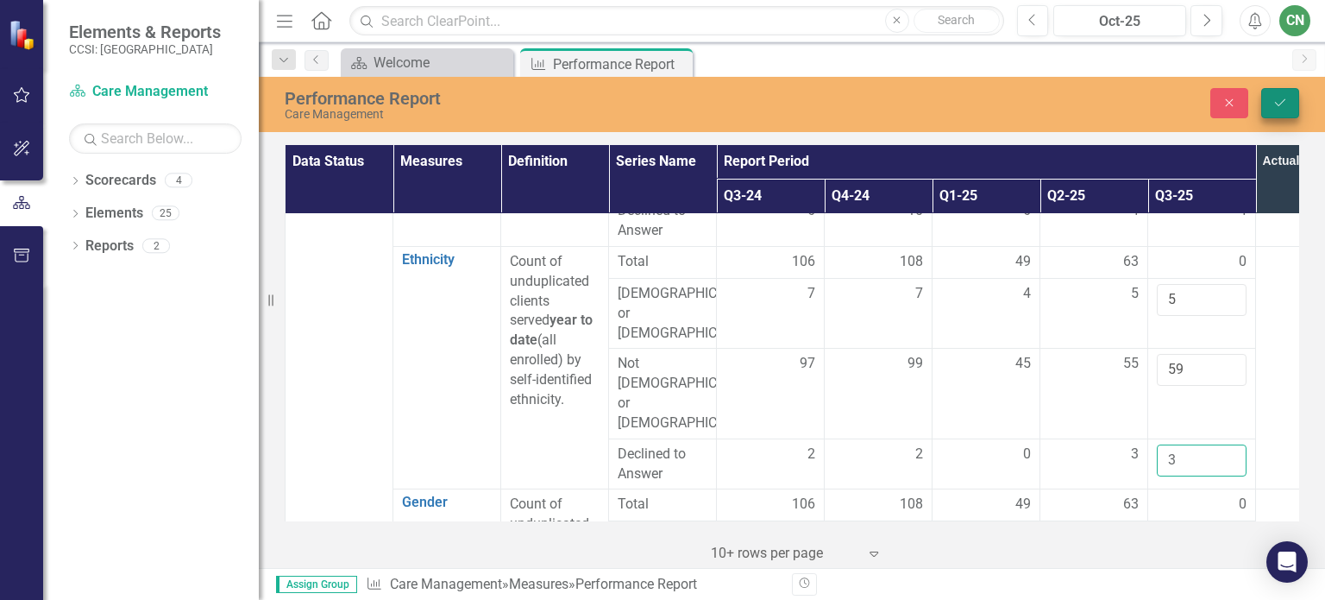
type input "3"
click at [1276, 95] on button "Save" at bounding box center [1280, 103] width 38 height 30
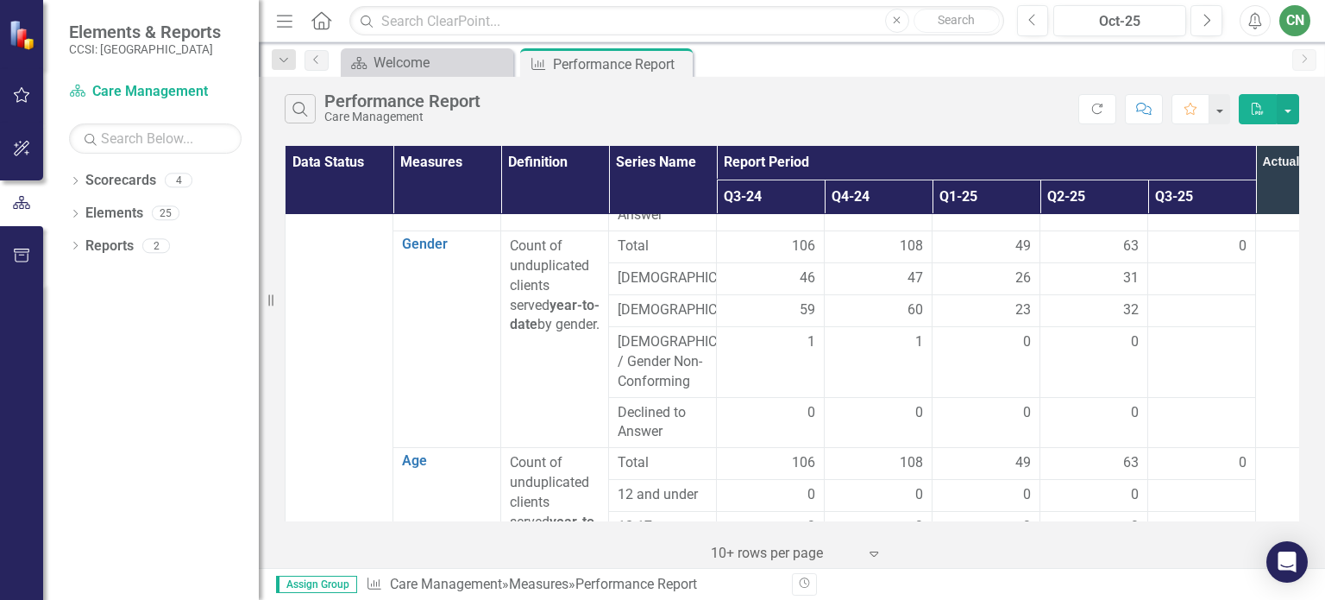
scroll to position [949, 0]
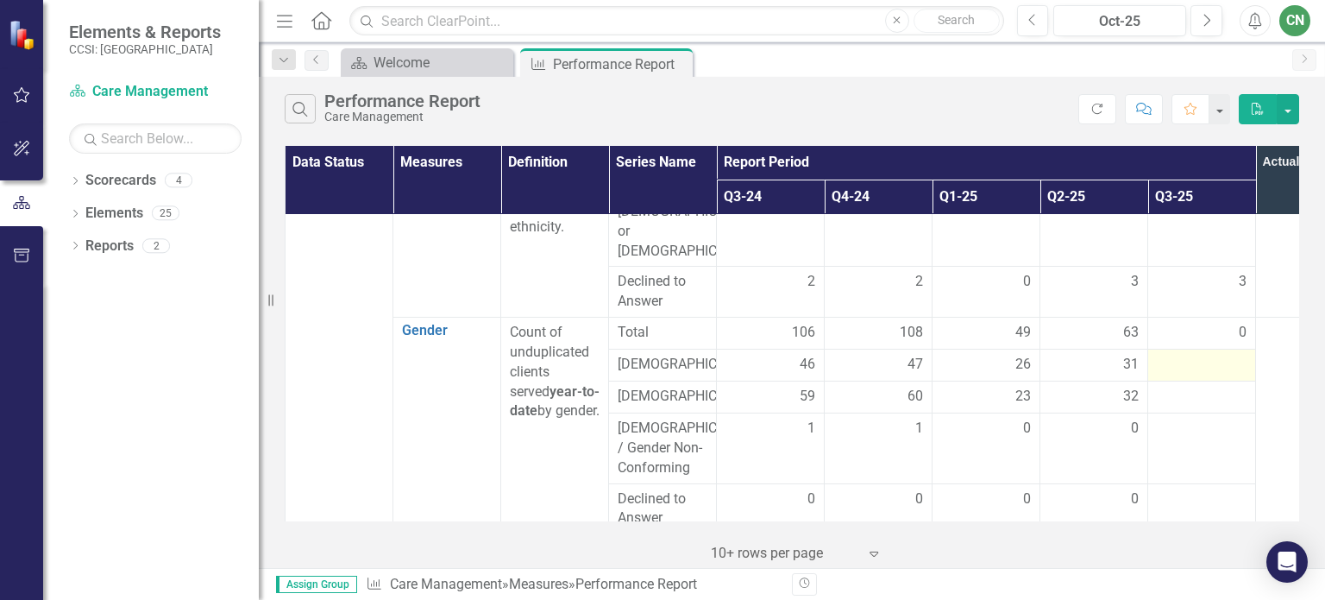
click at [1197, 355] on div at bounding box center [1202, 365] width 90 height 21
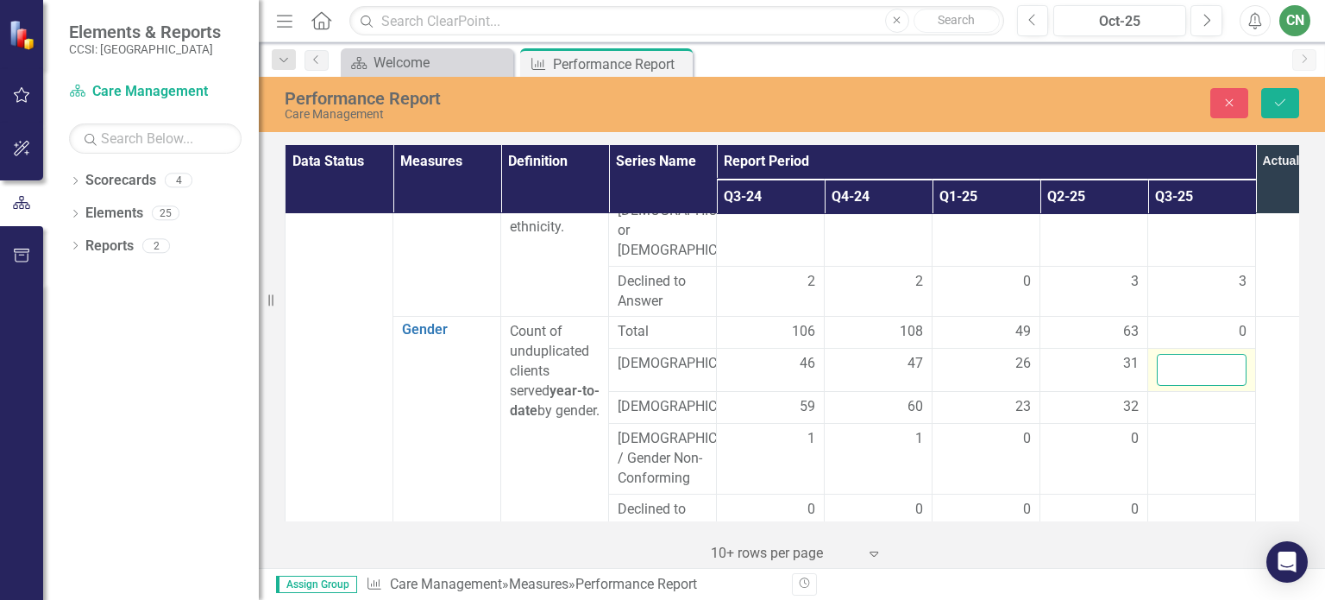
click at [1190, 354] on input "number" at bounding box center [1202, 370] width 90 height 32
type input "33"
click at [1177, 397] on div at bounding box center [1202, 407] width 90 height 21
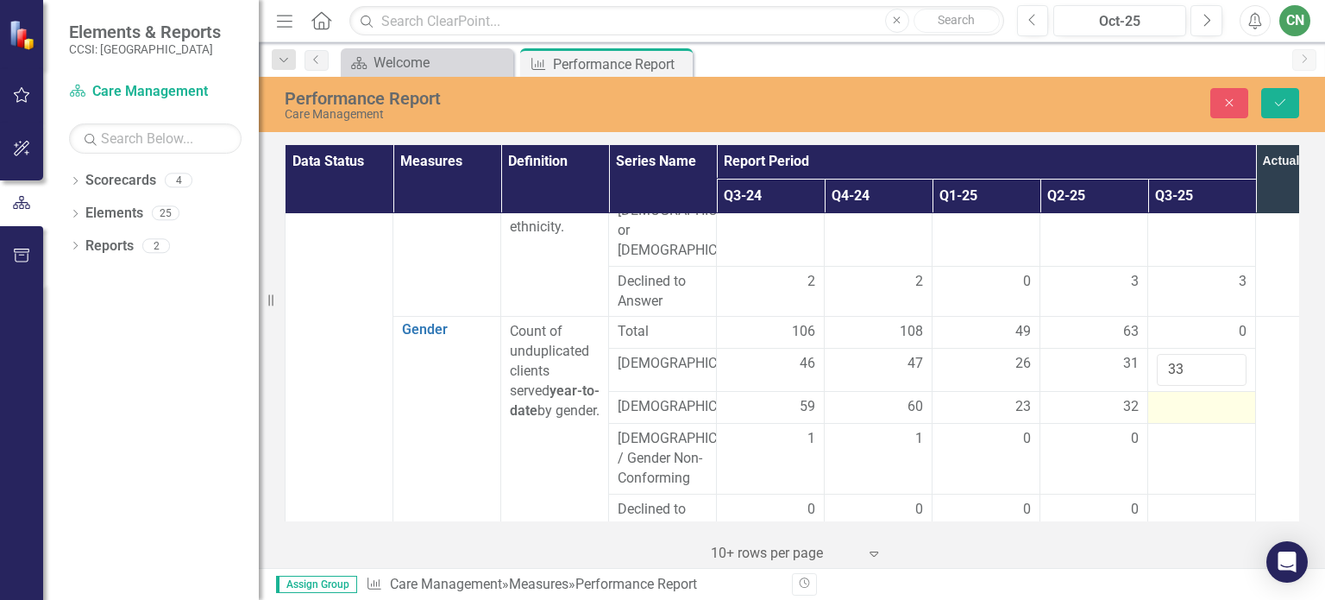
click at [1178, 397] on div at bounding box center [1202, 407] width 90 height 21
click at [1178, 397] on input "number" at bounding box center [1202, 413] width 90 height 32
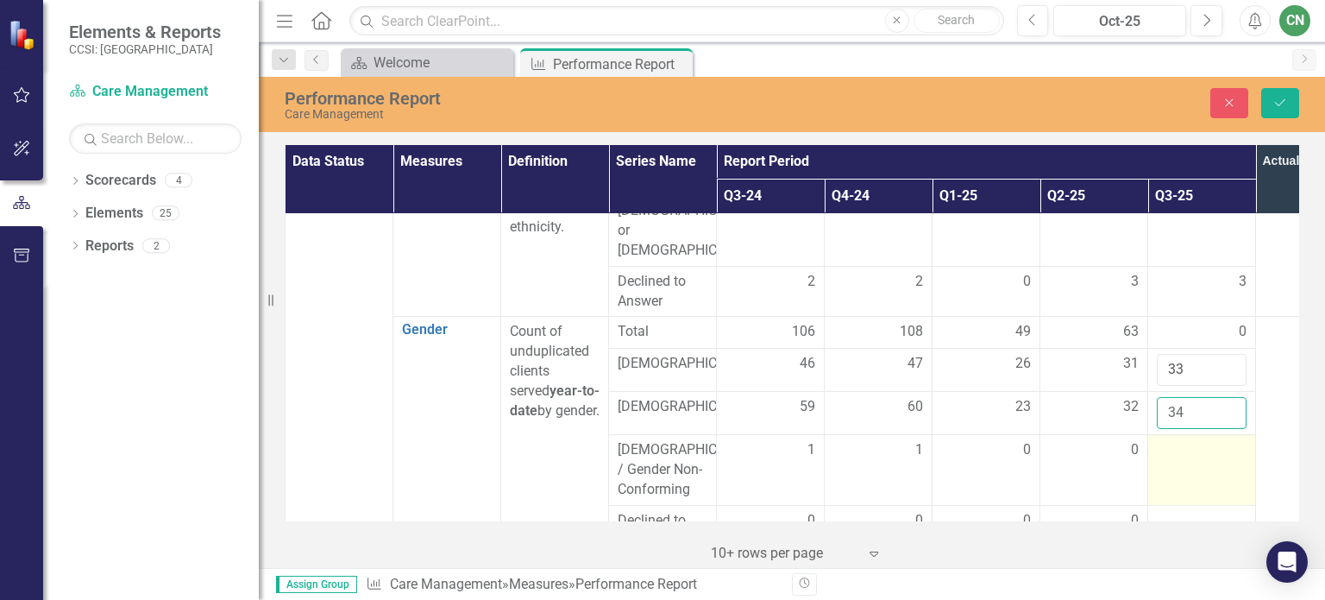
type input "34"
click at [1171, 440] on div at bounding box center [1202, 450] width 90 height 21
click at [1172, 440] on input "number" at bounding box center [1202, 456] width 90 height 32
type input "0"
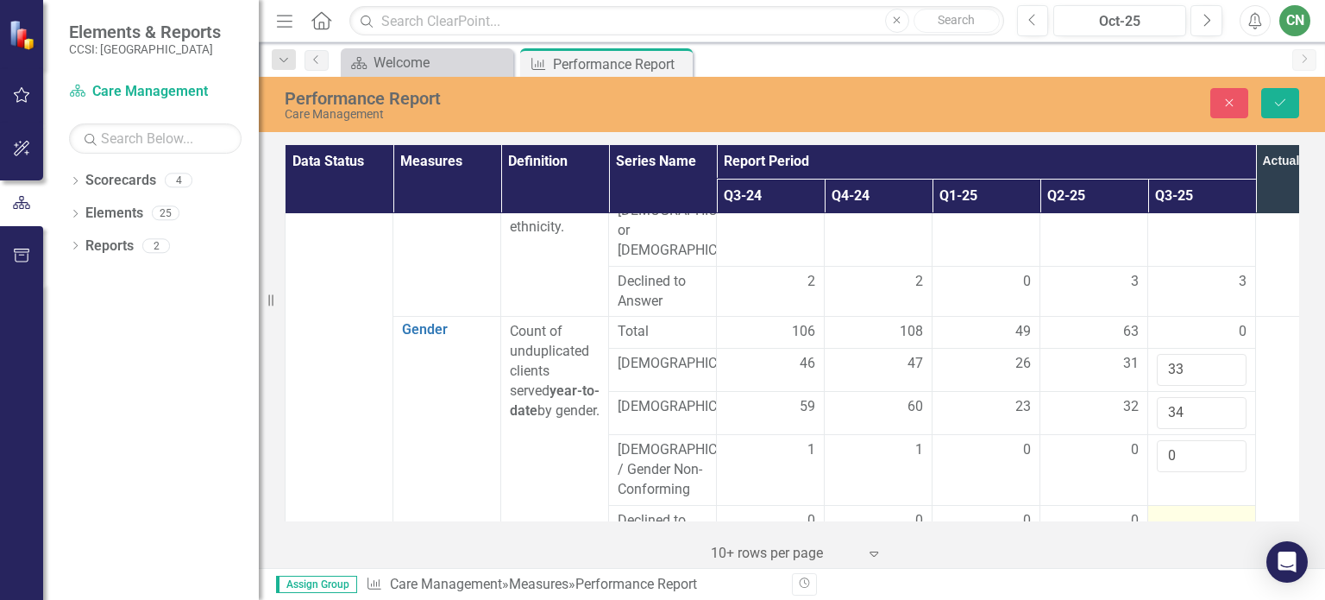
click at [1174, 511] on div at bounding box center [1202, 521] width 90 height 21
click at [1173, 511] on input "number" at bounding box center [1202, 527] width 90 height 32
type input "0"
click at [1288, 103] on button "Save" at bounding box center [1280, 103] width 38 height 30
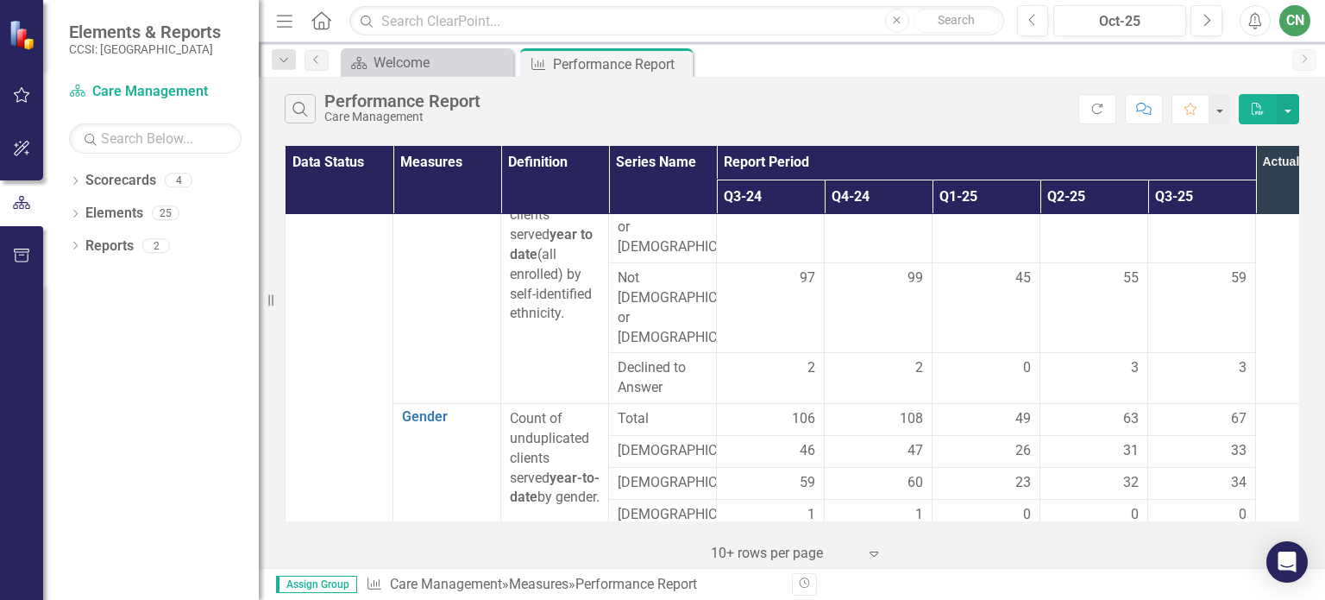
scroll to position [1122, 0]
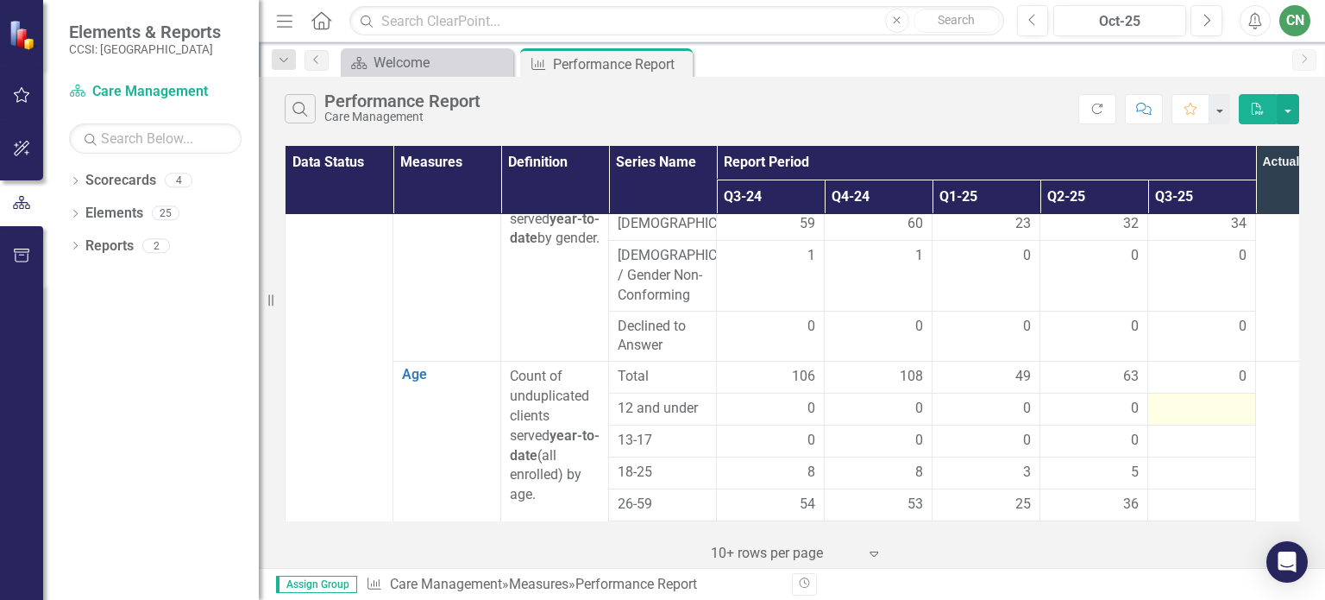
click at [1171, 399] on div at bounding box center [1202, 409] width 90 height 21
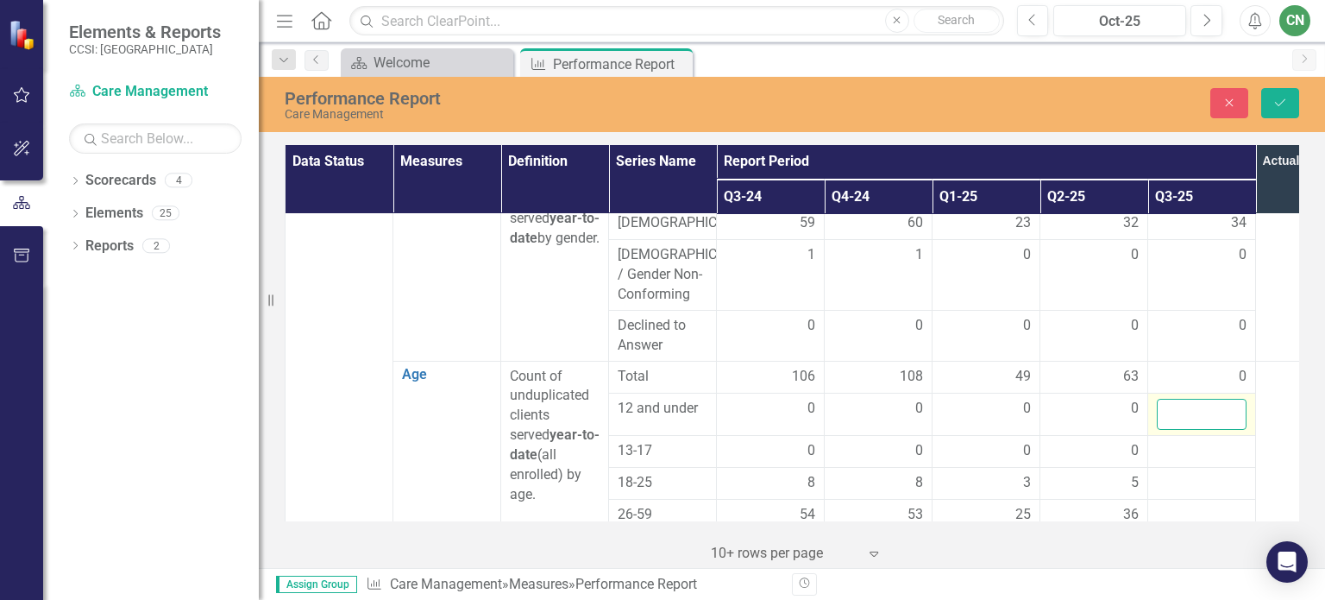
click at [1168, 399] on input "number" at bounding box center [1202, 415] width 90 height 32
type input "0"
click at [1166, 436] on td at bounding box center [1202, 452] width 108 height 32
click at [1168, 441] on div at bounding box center [1202, 451] width 90 height 21
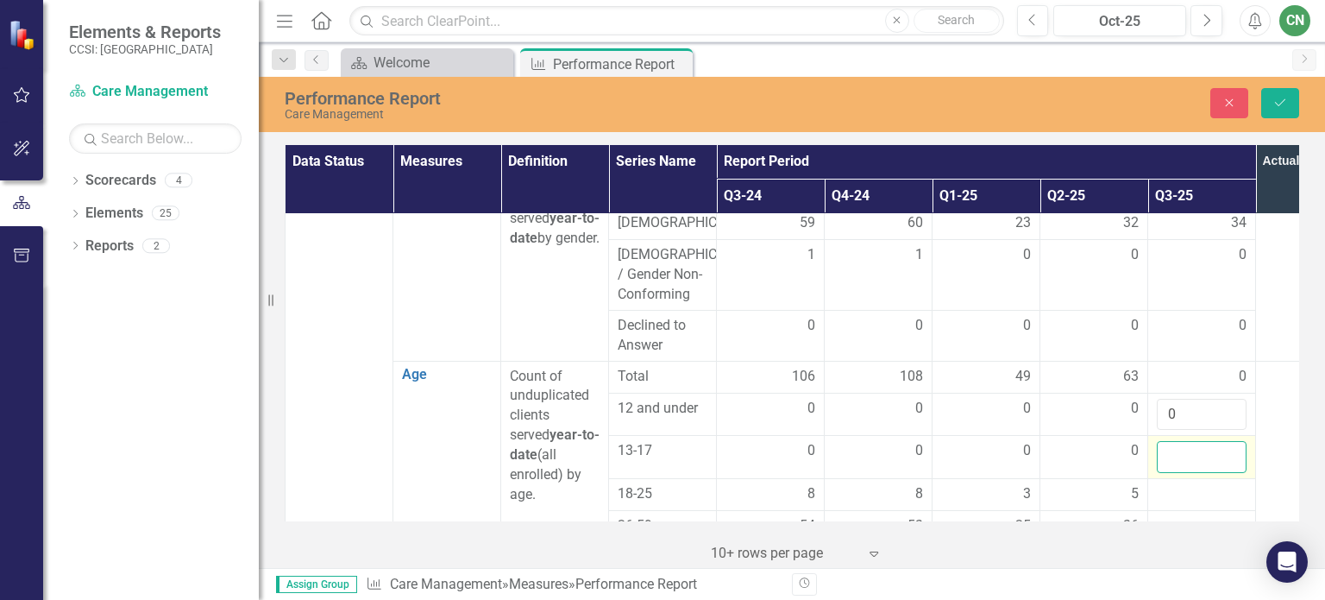
click at [1168, 441] on input "number" at bounding box center [1202, 457] width 90 height 32
type input "0"
click at [1173, 484] on div at bounding box center [1202, 494] width 90 height 21
click at [1172, 484] on div at bounding box center [1202, 494] width 90 height 21
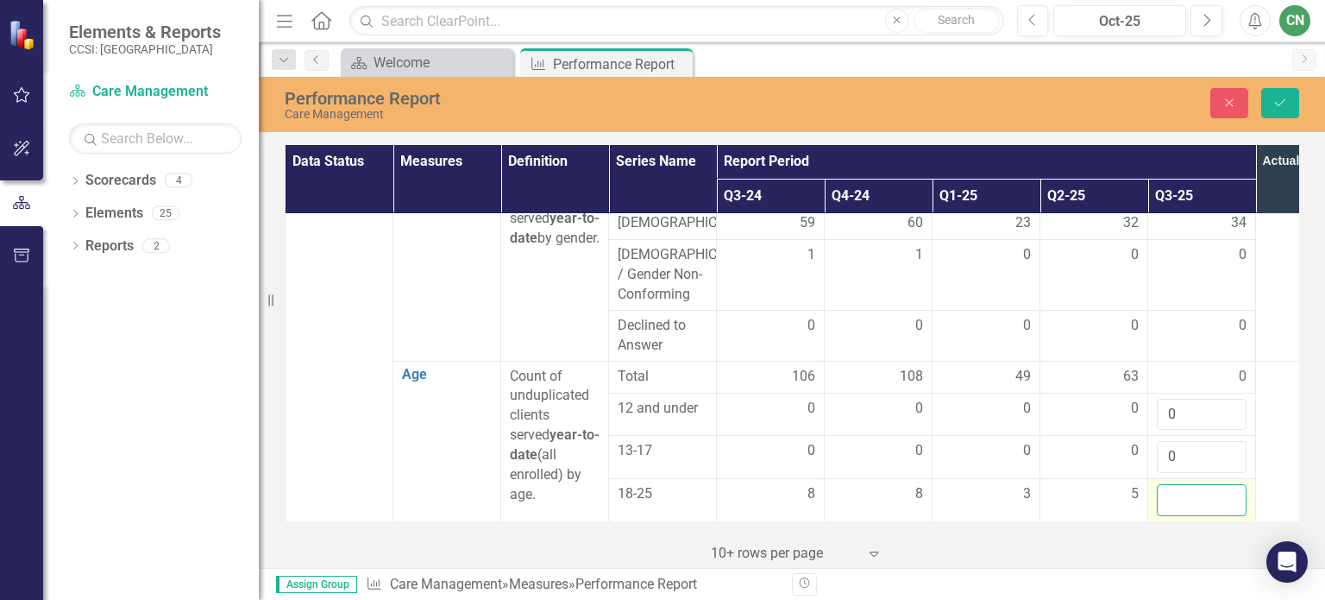
click at [1171, 484] on input "number" at bounding box center [1202, 500] width 90 height 32
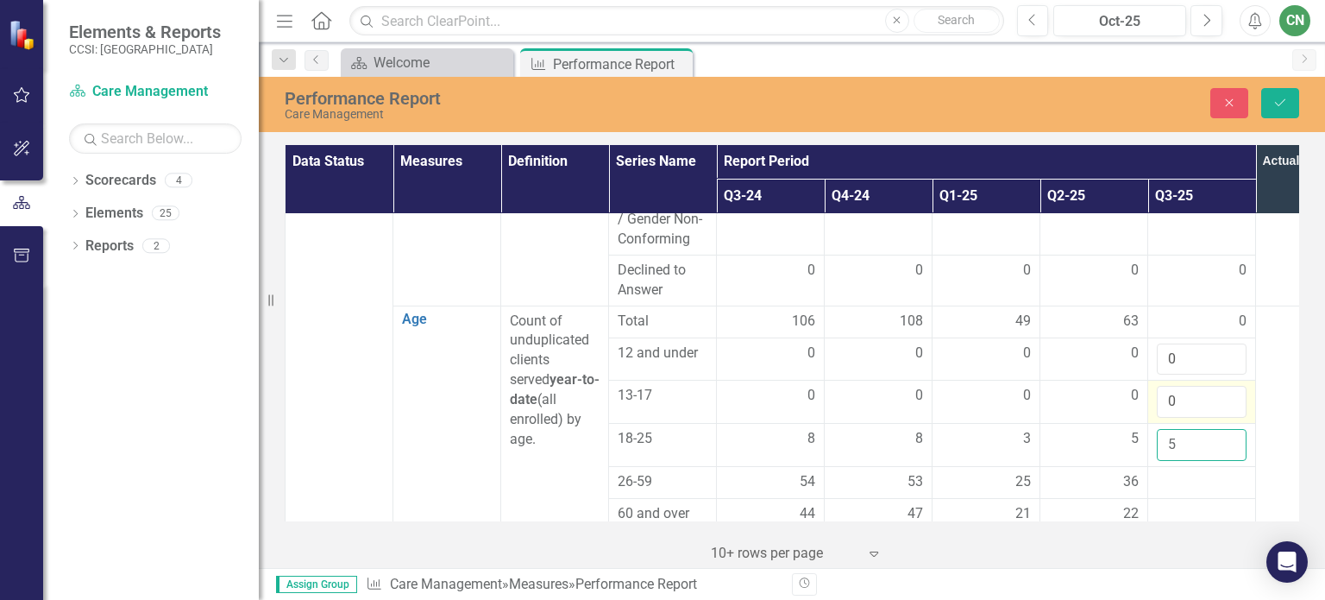
scroll to position [1208, 0]
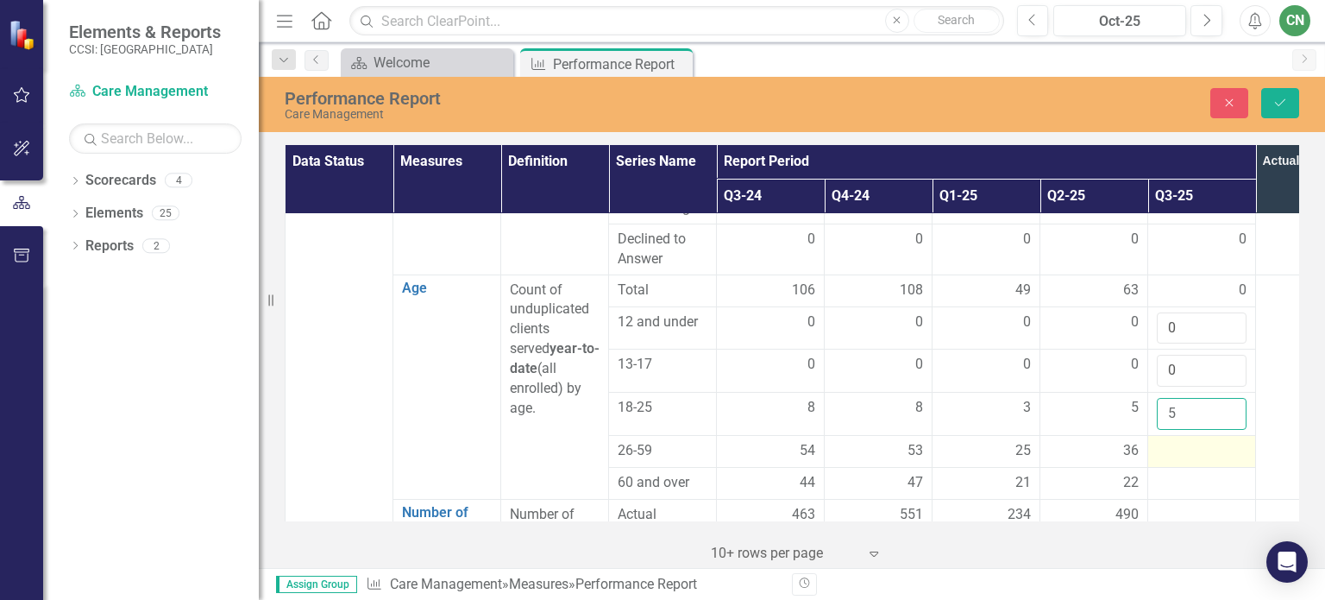
type input "5"
click at [1187, 441] on div at bounding box center [1202, 451] width 90 height 21
click at [1173, 441] on div at bounding box center [1202, 451] width 90 height 21
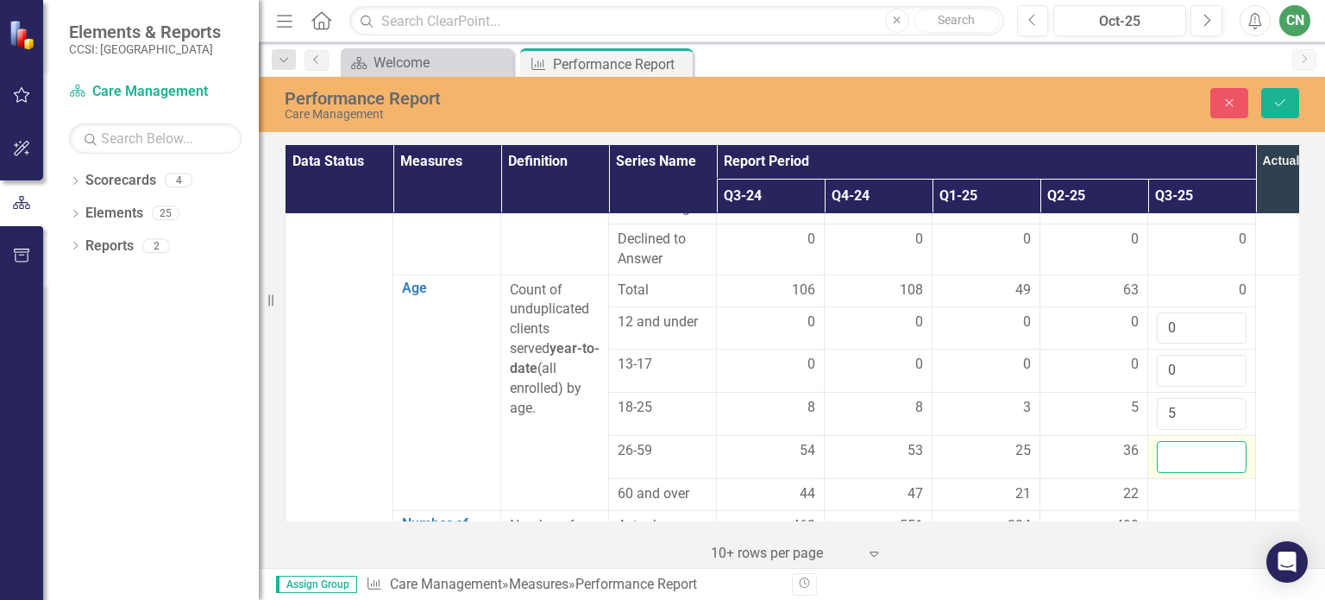
click at [1173, 441] on input "number" at bounding box center [1202, 457] width 90 height 32
type input "36"
click at [1167, 484] on div at bounding box center [1202, 494] width 90 height 21
click at [1166, 484] on div at bounding box center [1202, 494] width 90 height 21
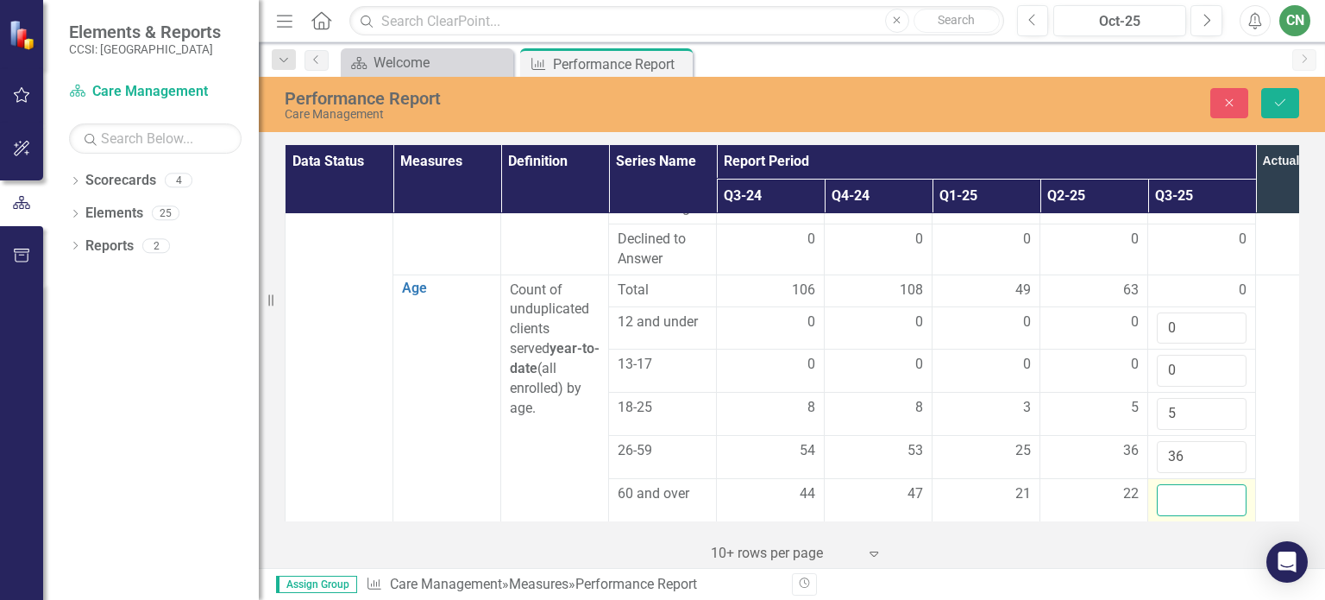
click at [1165, 484] on input "number" at bounding box center [1202, 500] width 90 height 32
type input "24"
click at [1281, 97] on icon "Save" at bounding box center [1281, 103] width 16 height 12
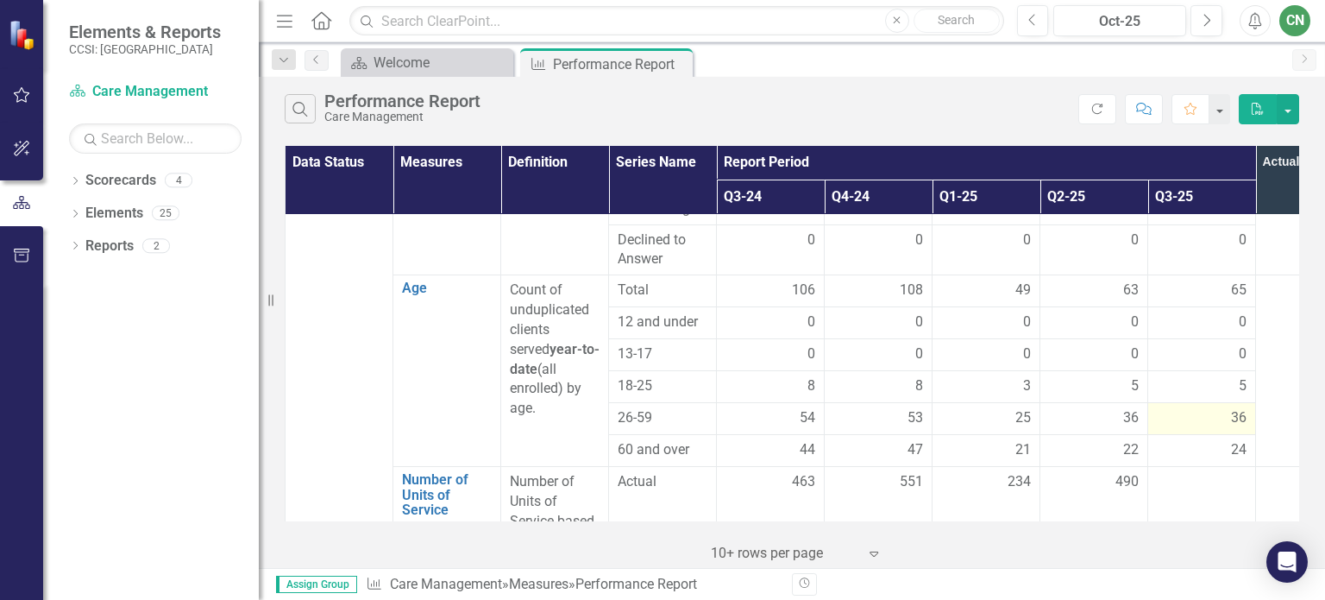
click at [1235, 408] on span "36" at bounding box center [1239, 418] width 16 height 20
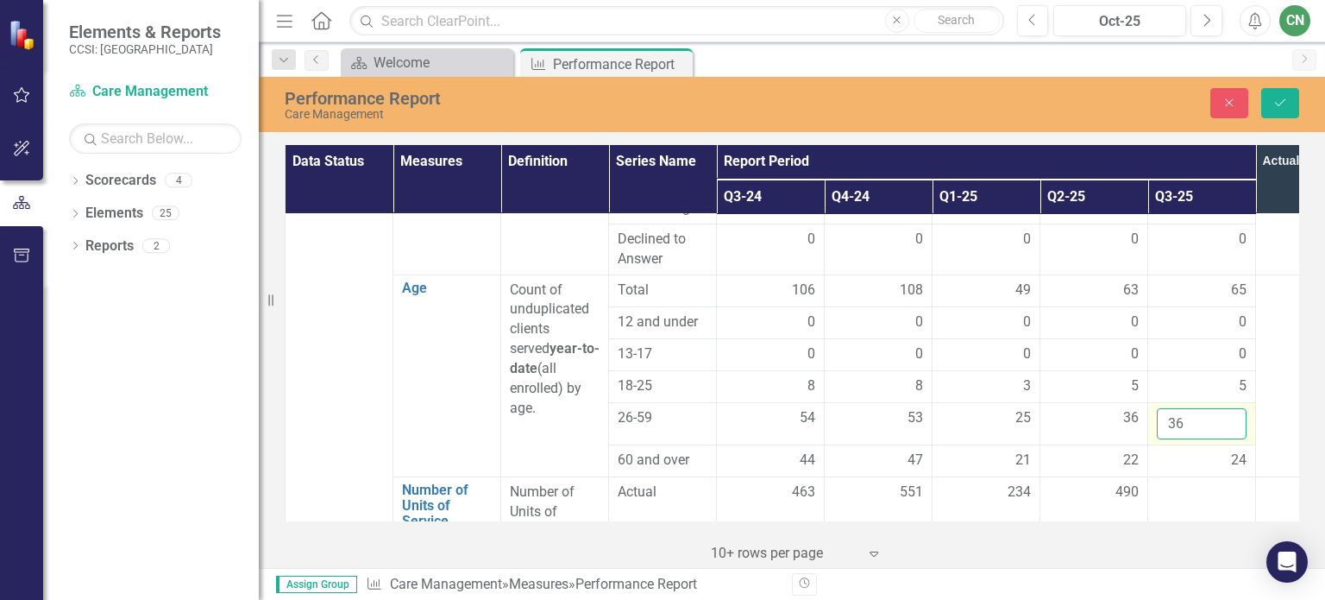
click at [1191, 408] on input "36" at bounding box center [1202, 424] width 90 height 32
type input "38"
click at [1280, 94] on button "Save" at bounding box center [1280, 103] width 38 height 30
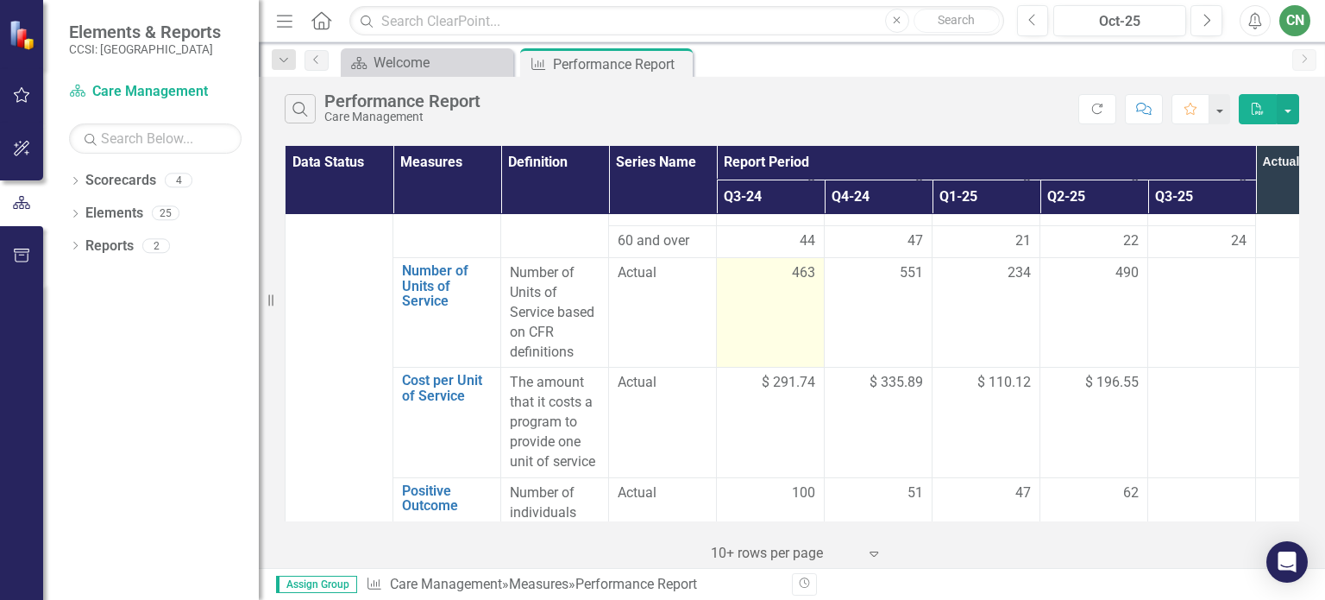
scroll to position [1380, 0]
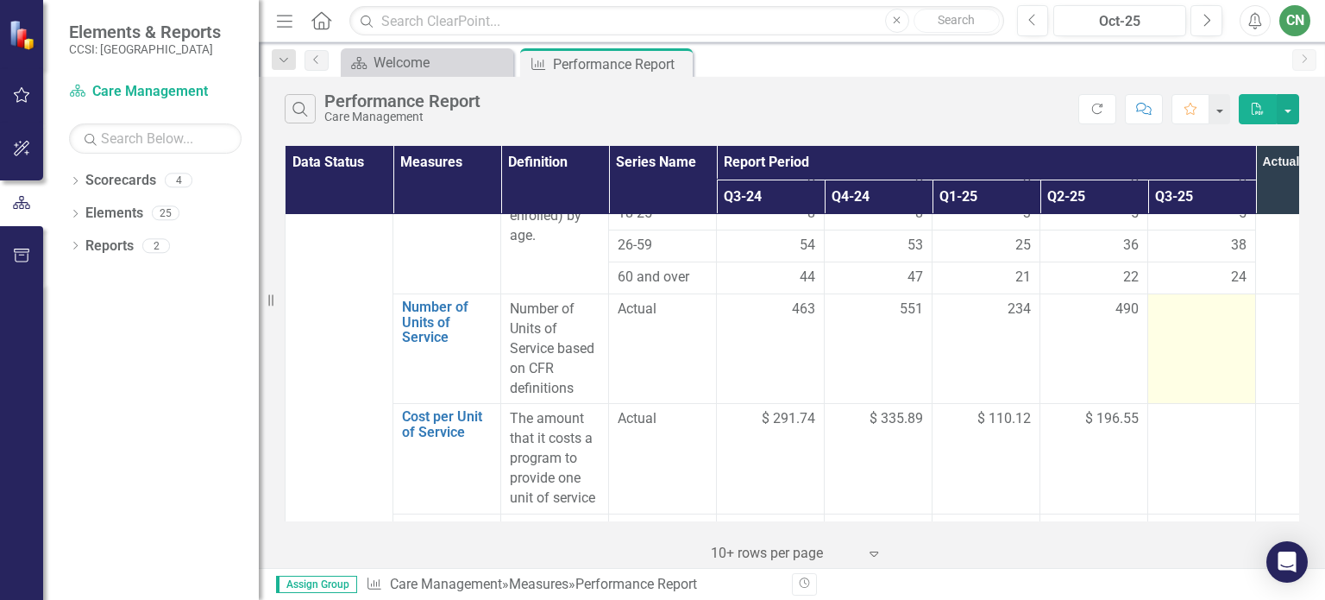
click at [1191, 299] on div at bounding box center [1202, 309] width 90 height 21
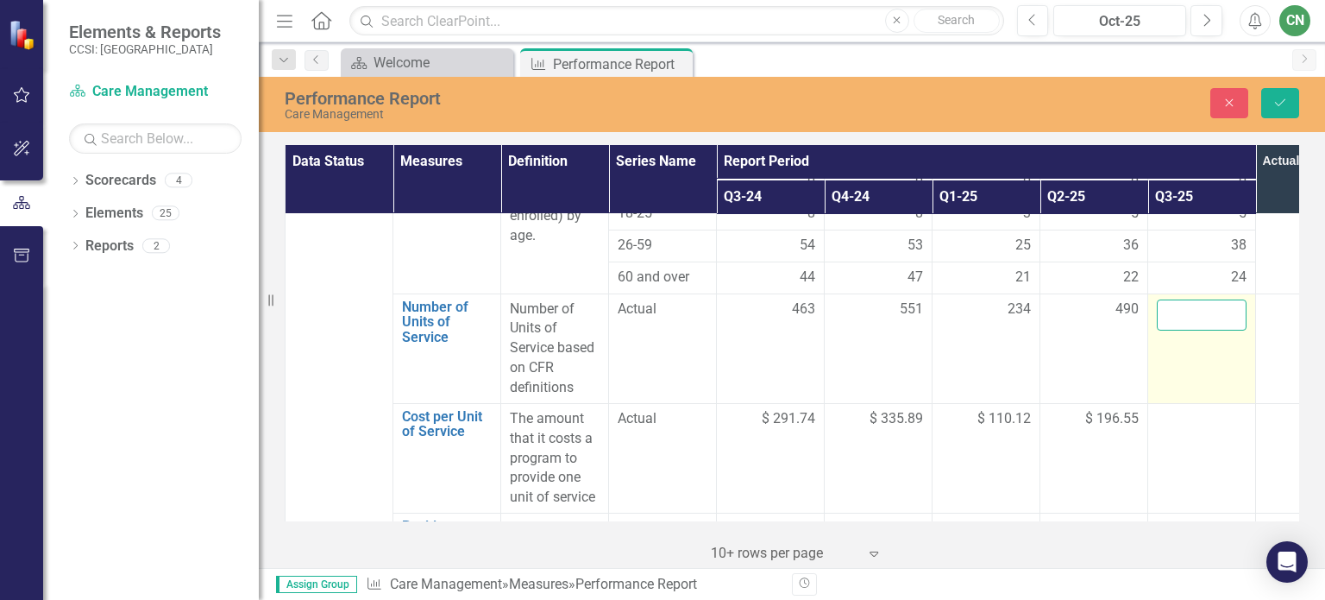
click at [1185, 299] on input "number" at bounding box center [1202, 315] width 90 height 32
type input "593"
click at [1196, 518] on div at bounding box center [1202, 528] width 90 height 21
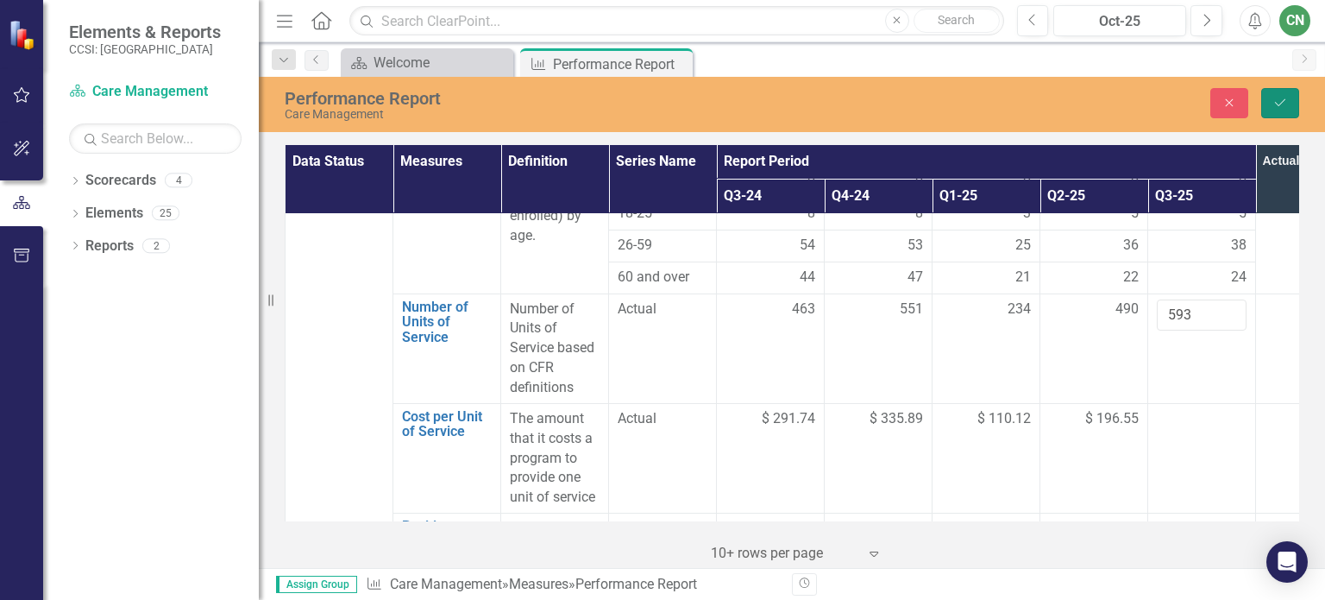
click at [1276, 98] on icon "Save" at bounding box center [1281, 103] width 16 height 12
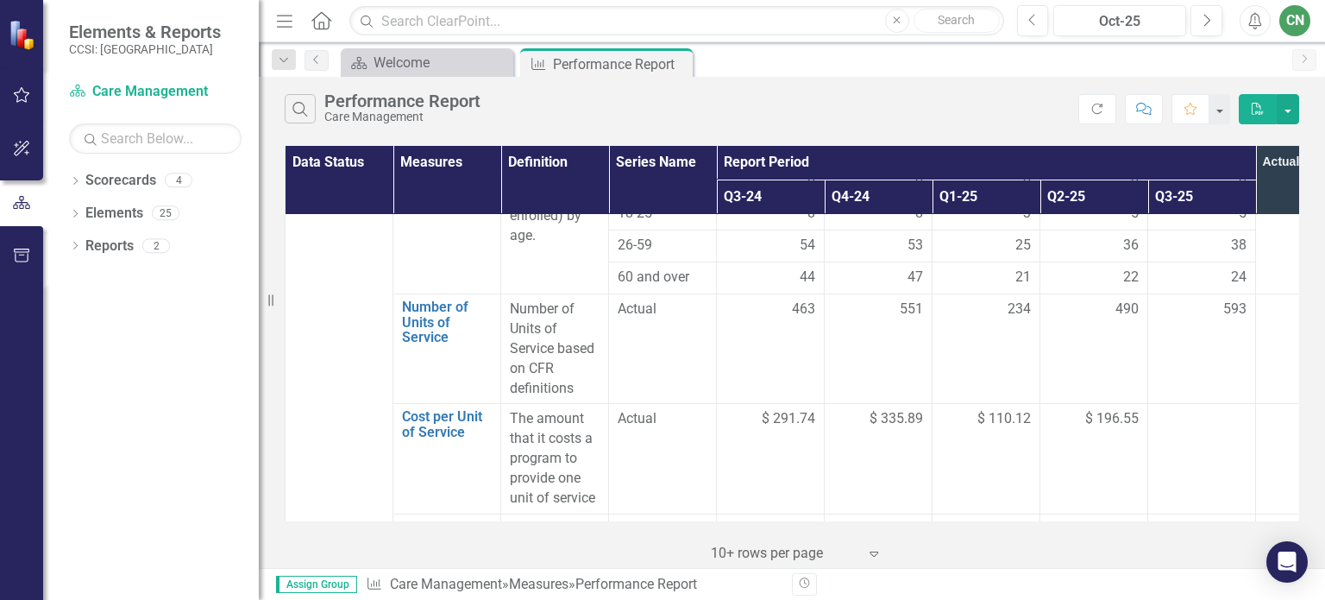
scroll to position [1553, 0]
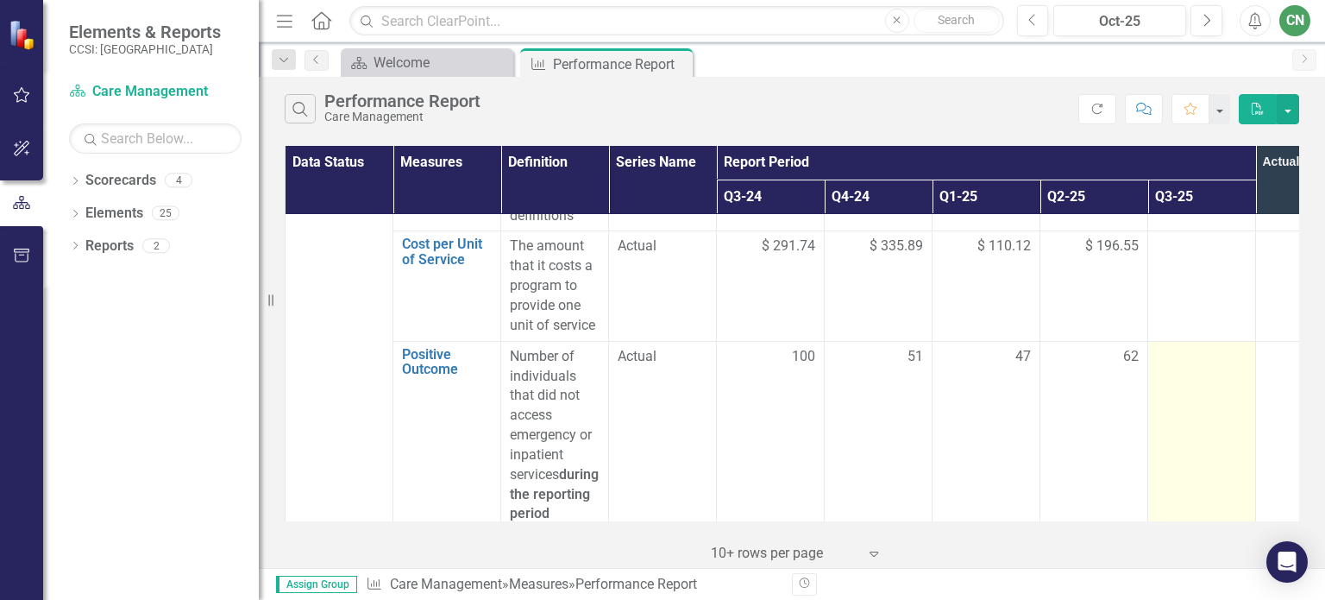
click at [1212, 347] on div at bounding box center [1202, 357] width 90 height 21
click at [1180, 347] on div at bounding box center [1202, 357] width 90 height 21
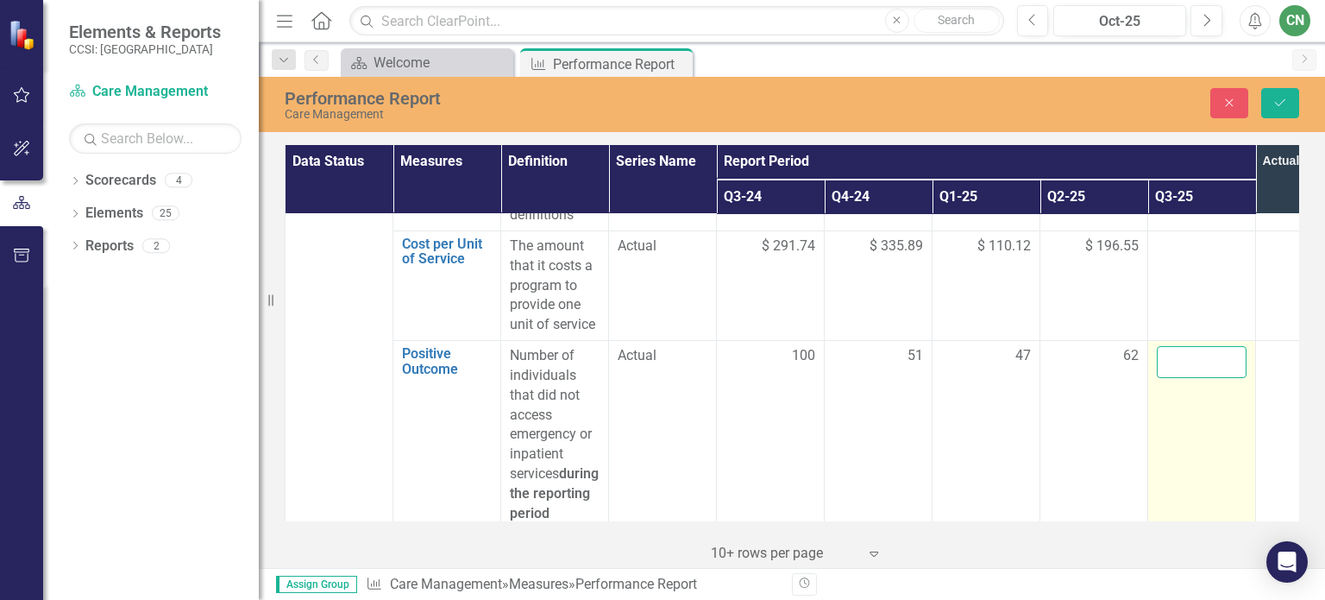
click at [1182, 346] on input "number" at bounding box center [1202, 362] width 90 height 32
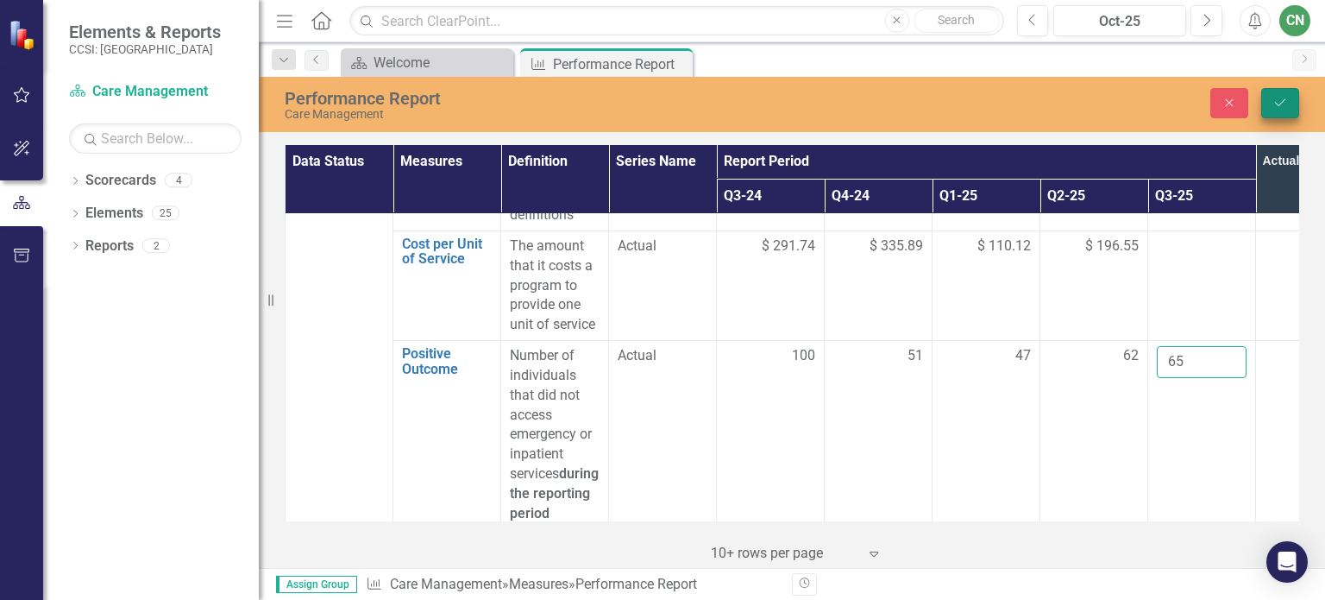
type input "65"
click at [1277, 97] on icon "Save" at bounding box center [1281, 103] width 16 height 12
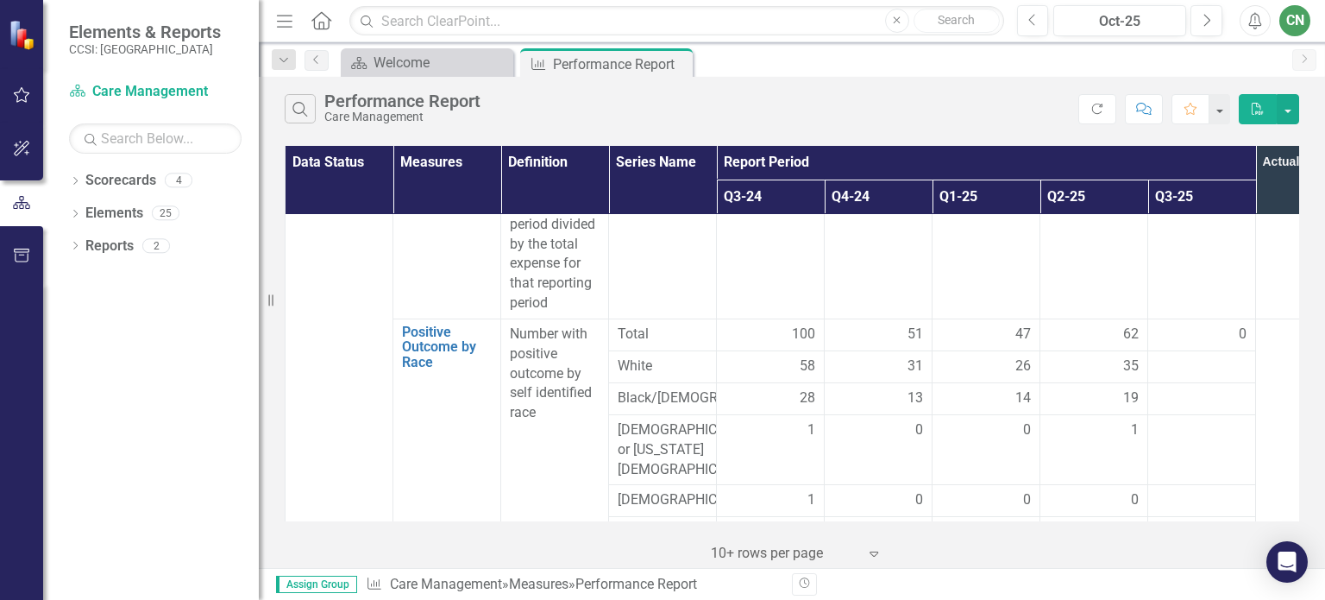
scroll to position [1984, 0]
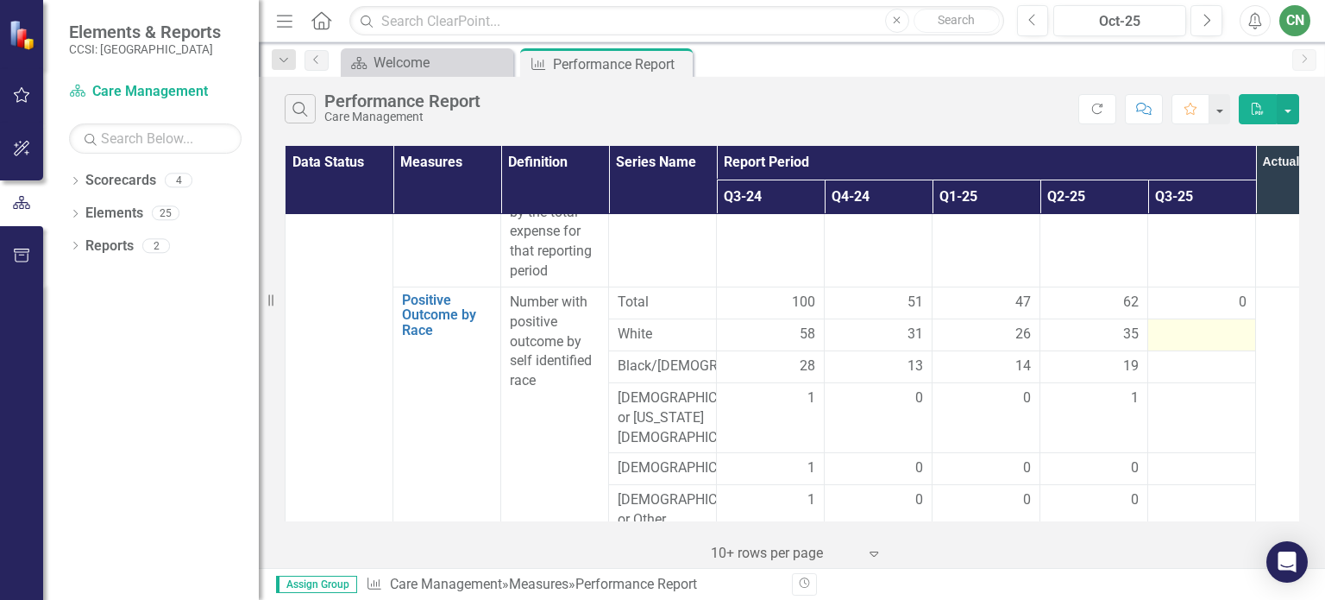
click at [1197, 324] on div at bounding box center [1202, 334] width 90 height 21
click at [1198, 324] on div at bounding box center [1202, 334] width 90 height 21
click at [1190, 324] on div at bounding box center [1202, 334] width 90 height 21
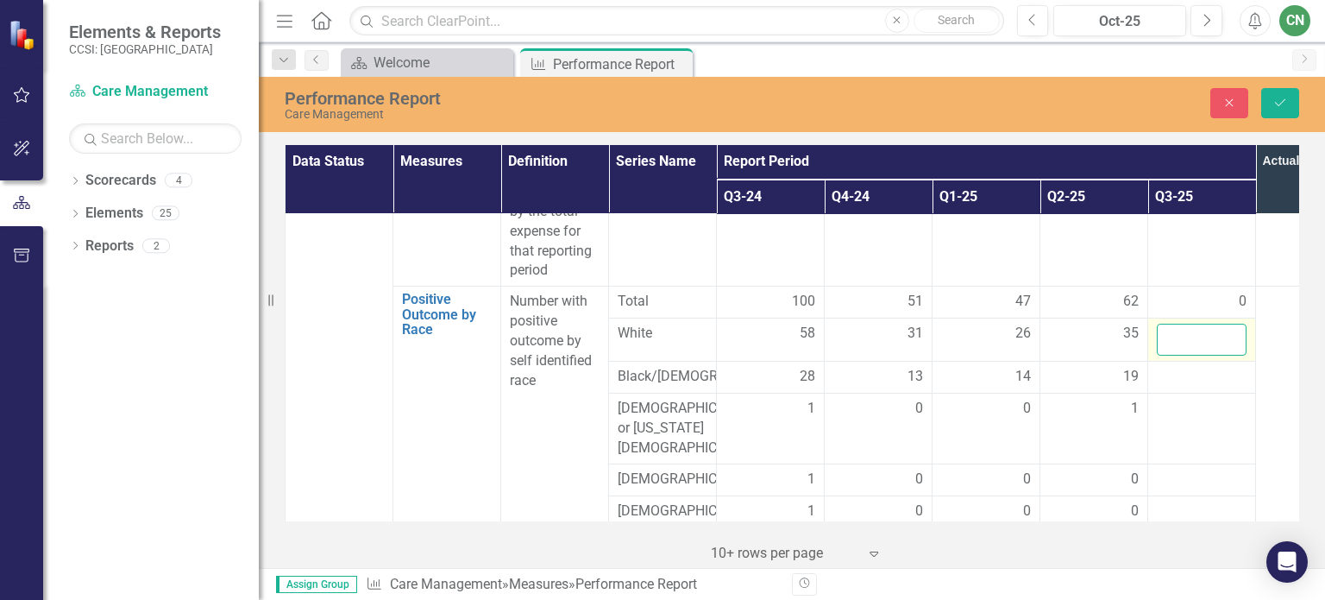
click at [1190, 324] on input "number" at bounding box center [1202, 340] width 90 height 32
type input "29"
click at [1174, 367] on div at bounding box center [1202, 377] width 90 height 21
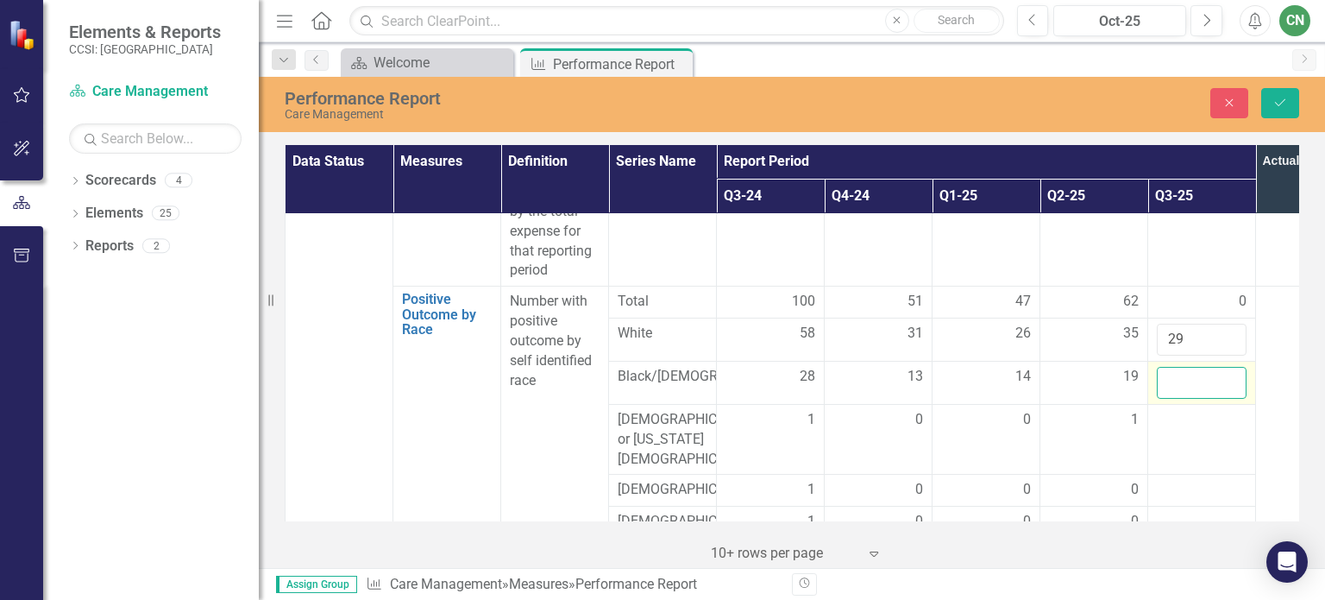
click at [1175, 367] on input "number" at bounding box center [1202, 383] width 90 height 32
type input "16"
click at [1172, 410] on div at bounding box center [1202, 420] width 90 height 21
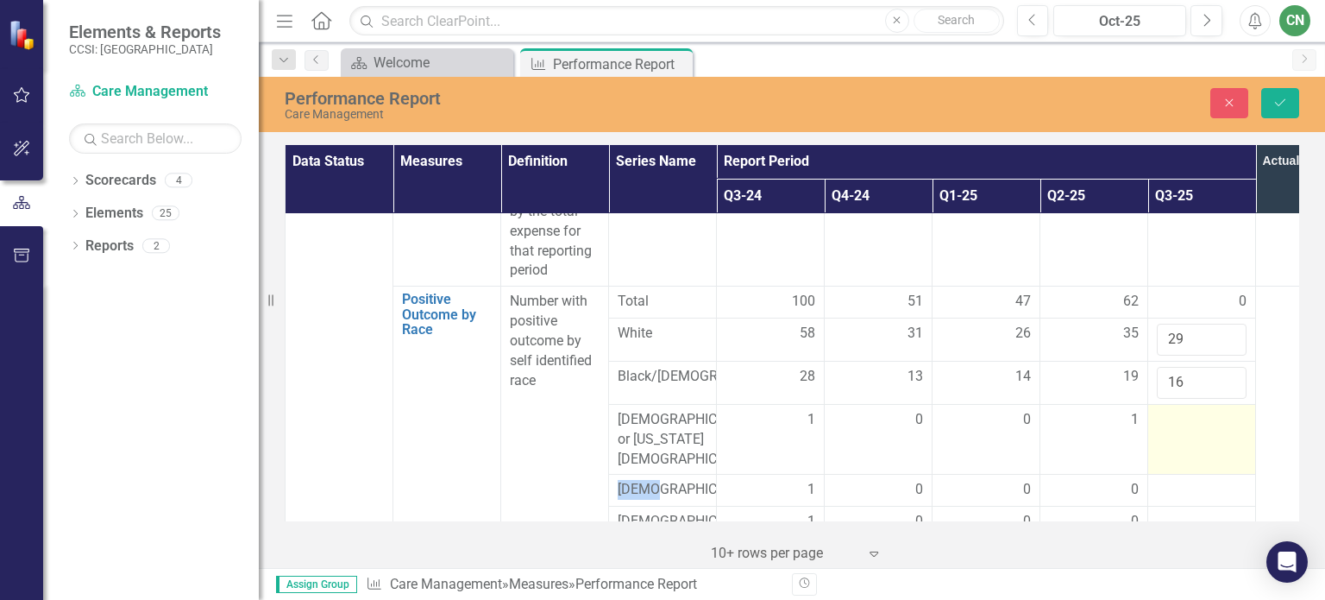
click at [1172, 410] on div at bounding box center [1202, 420] width 90 height 21
click at [1172, 410] on input "number" at bounding box center [1202, 426] width 90 height 32
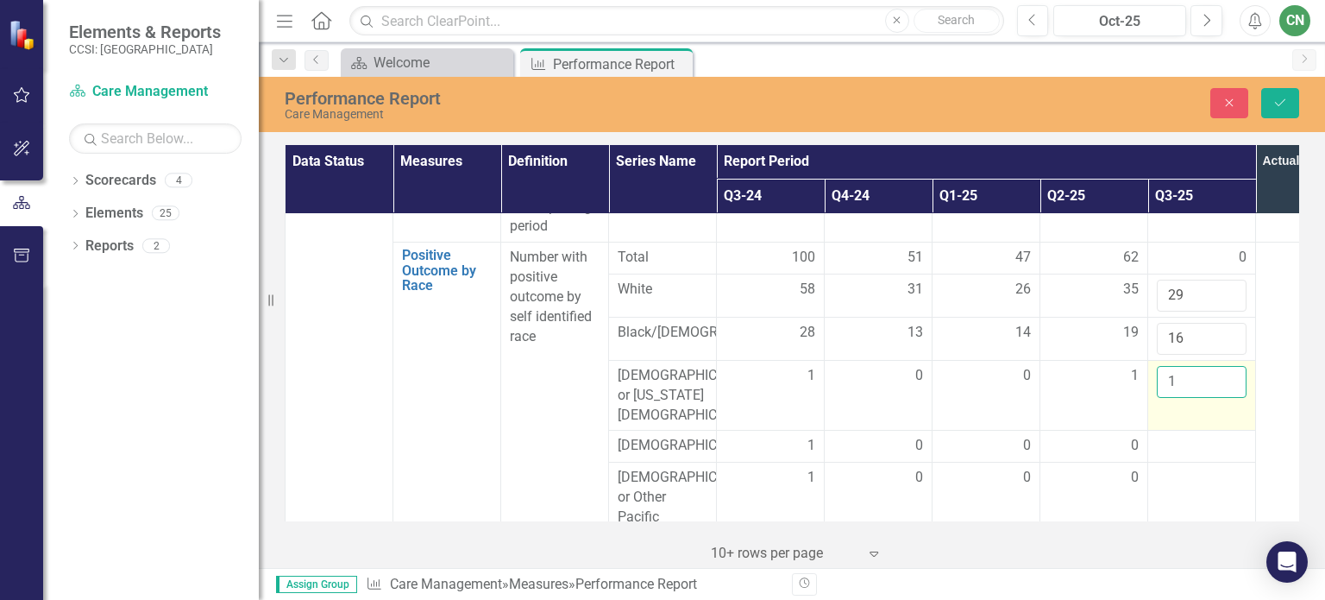
scroll to position [2071, 0]
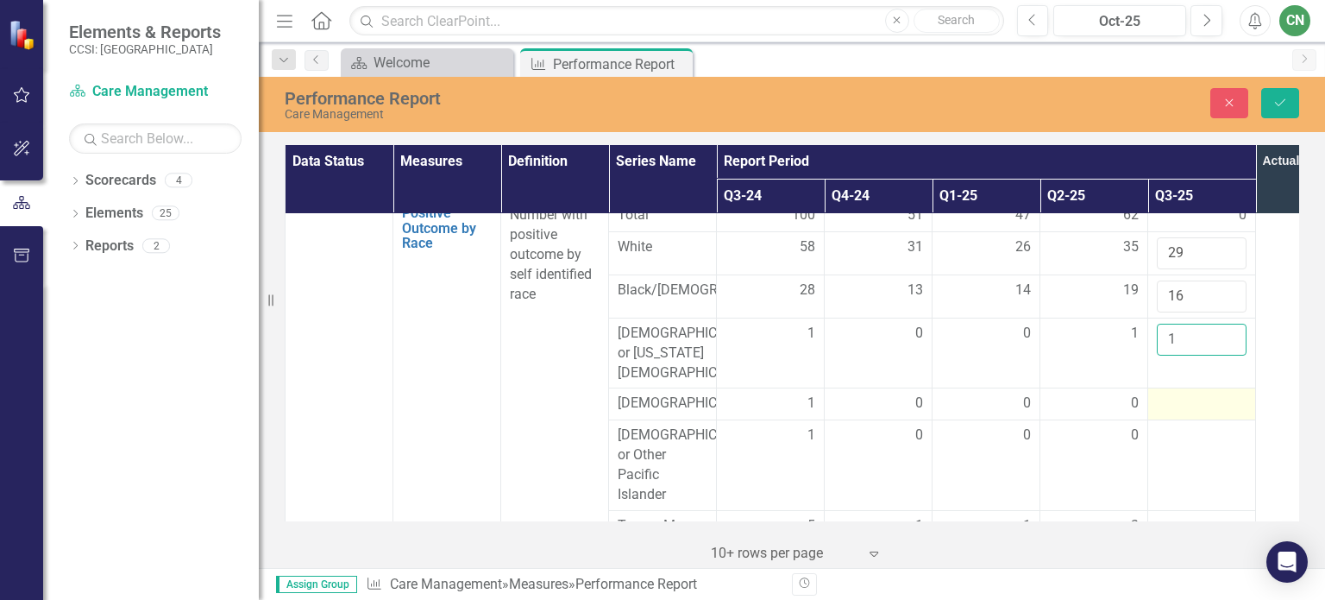
type input "1"
click at [1169, 393] on div at bounding box center [1202, 403] width 90 height 21
click at [1169, 393] on input "number" at bounding box center [1202, 409] width 90 height 32
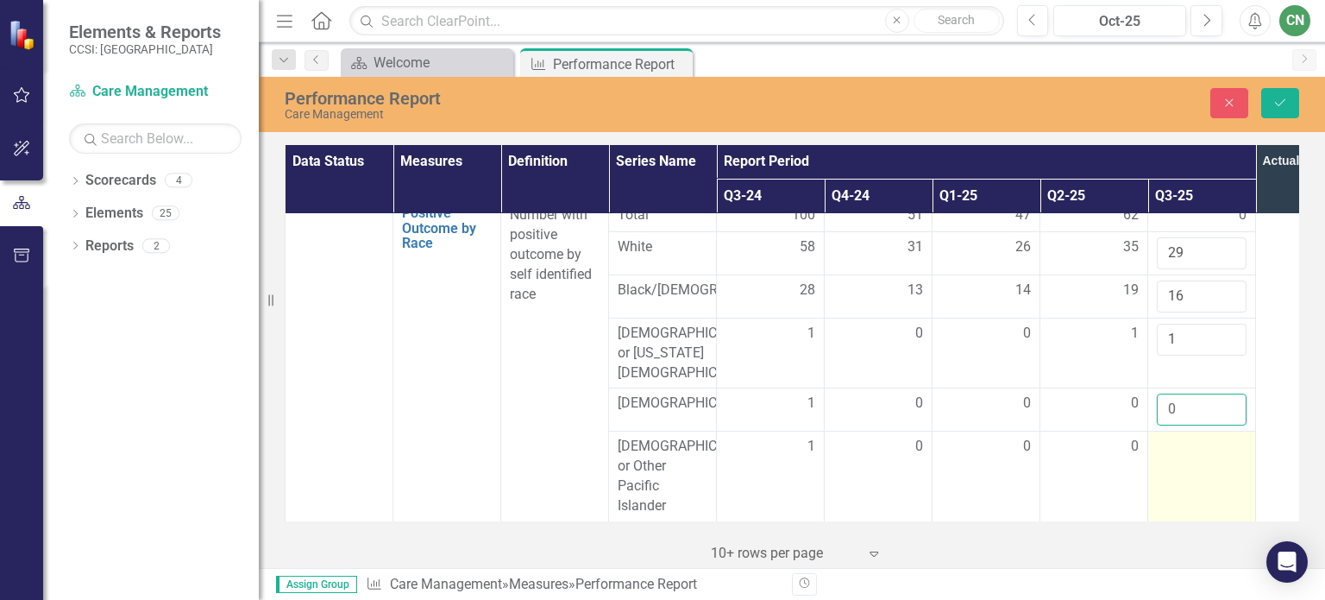
type input "0"
click at [1182, 441] on td at bounding box center [1202, 476] width 108 height 90
click at [1182, 438] on input "number" at bounding box center [1202, 453] width 90 height 32
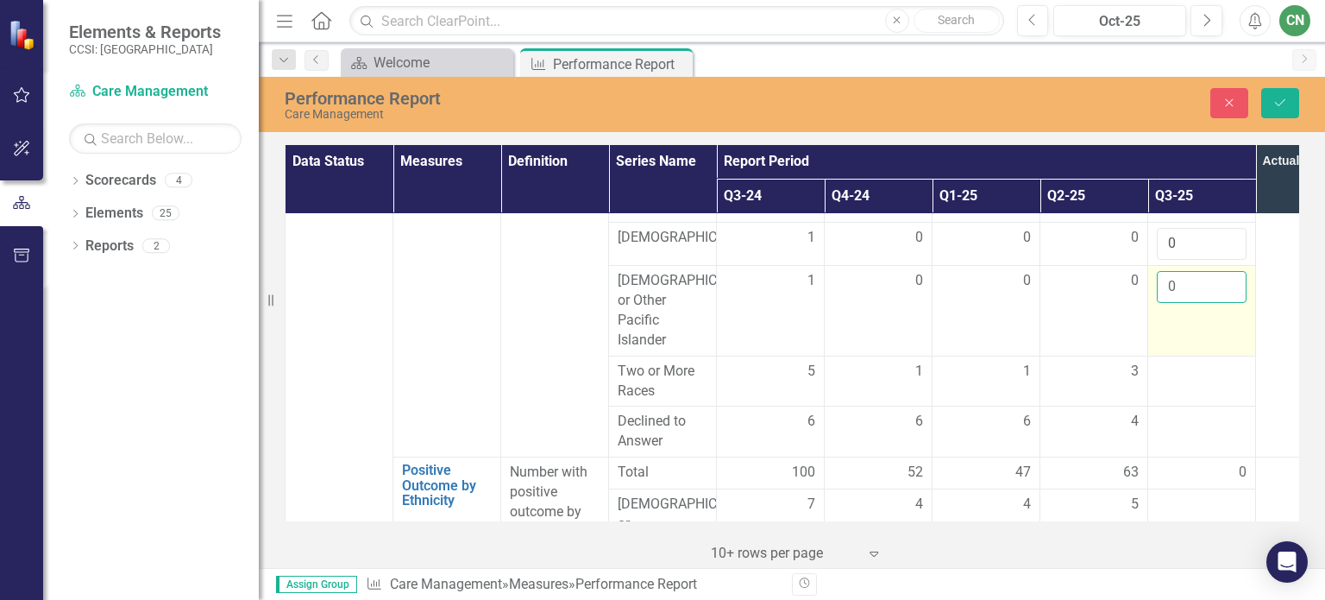
scroll to position [2243, 0]
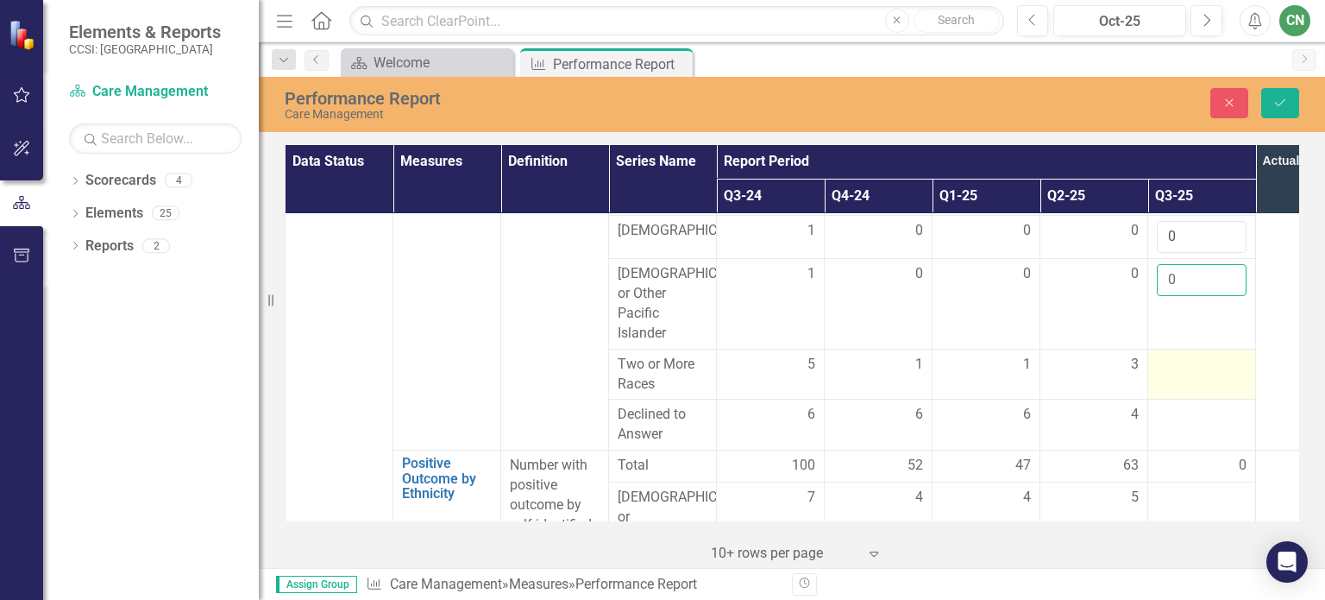
type input "0"
click at [1191, 355] on div at bounding box center [1202, 365] width 90 height 21
click at [1171, 355] on div at bounding box center [1202, 365] width 90 height 21
click at [1171, 355] on input "number" at bounding box center [1202, 371] width 90 height 32
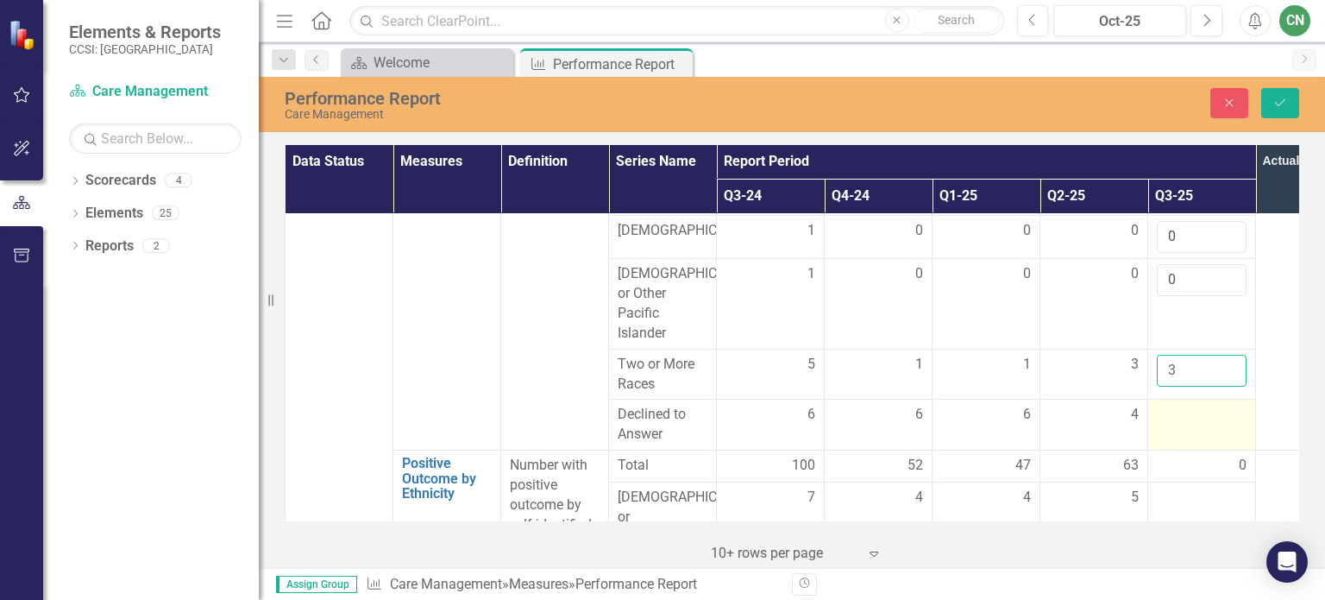
type input "3"
click at [1170, 405] on div at bounding box center [1202, 415] width 90 height 21
click at [1170, 405] on input "number" at bounding box center [1202, 421] width 90 height 32
type input "3"
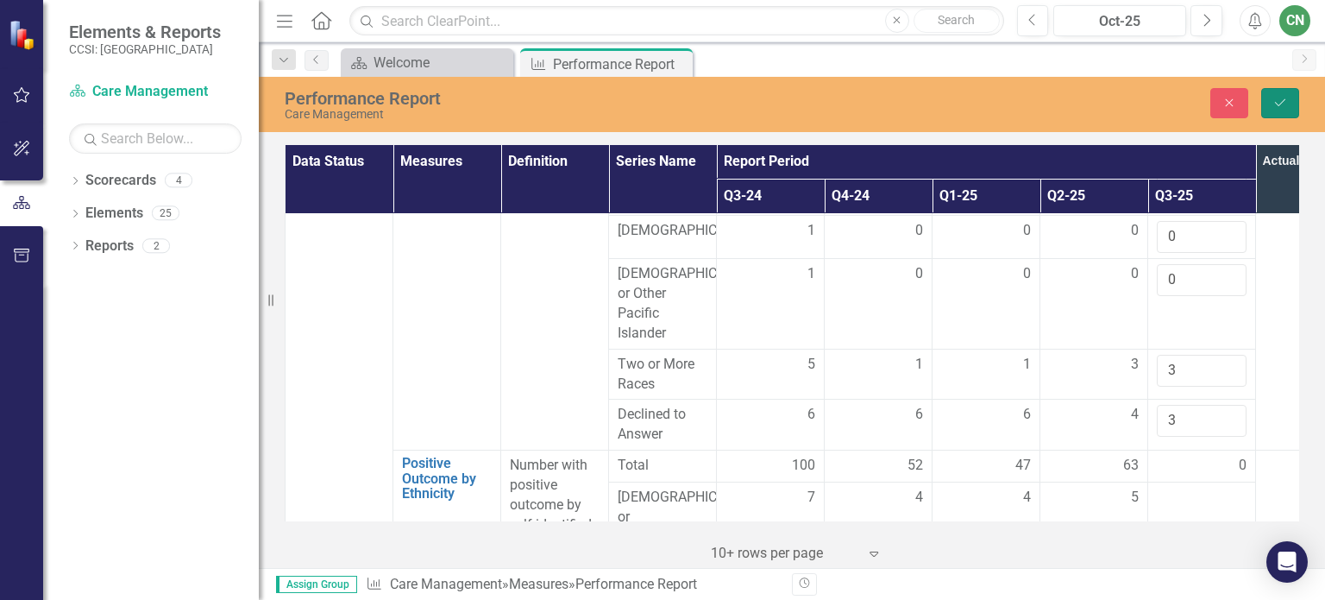
click at [1284, 106] on icon "Save" at bounding box center [1281, 103] width 16 height 12
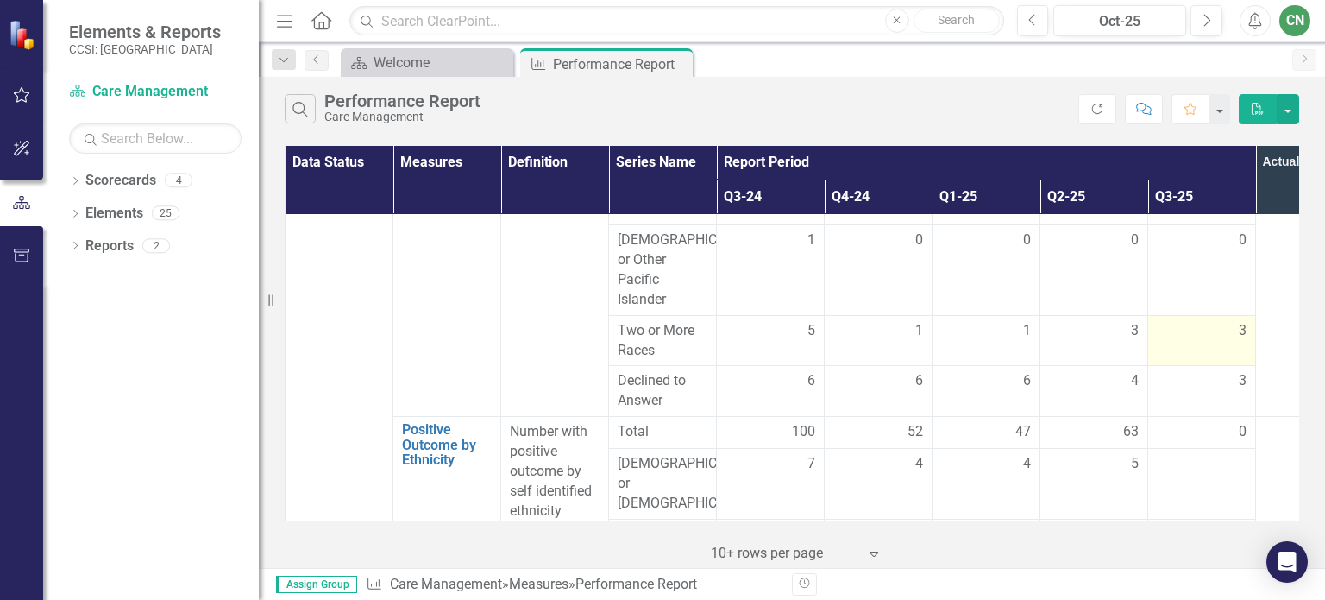
scroll to position [2329, 0]
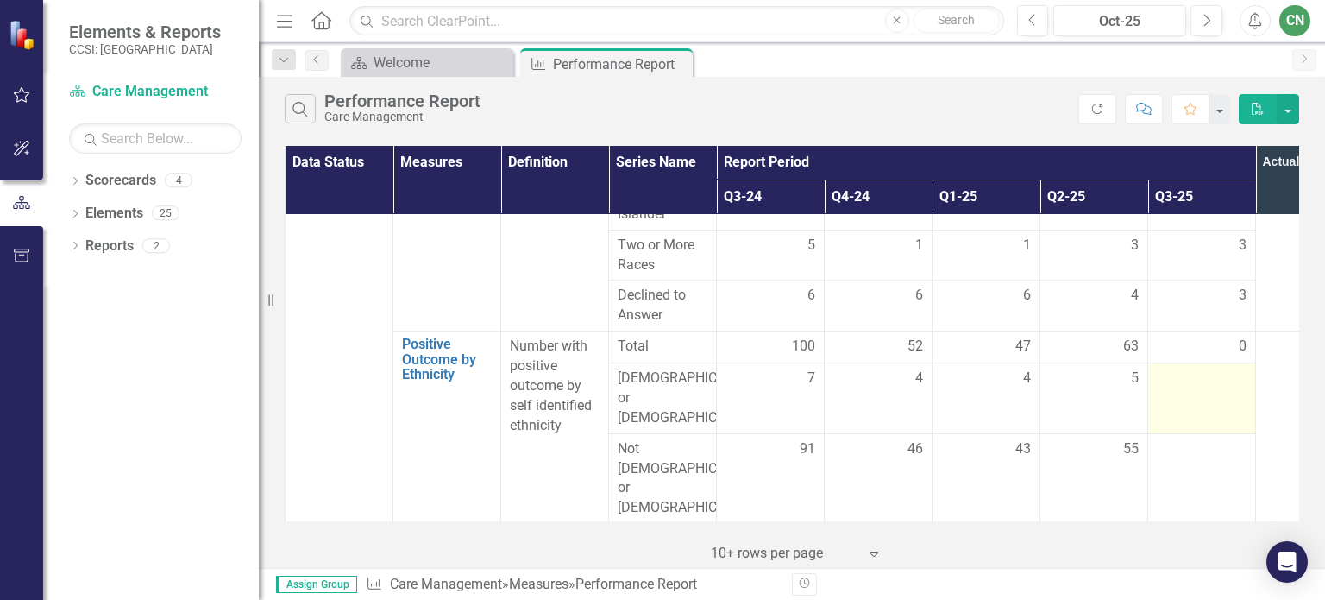
click at [1191, 380] on div at bounding box center [1202, 378] width 90 height 21
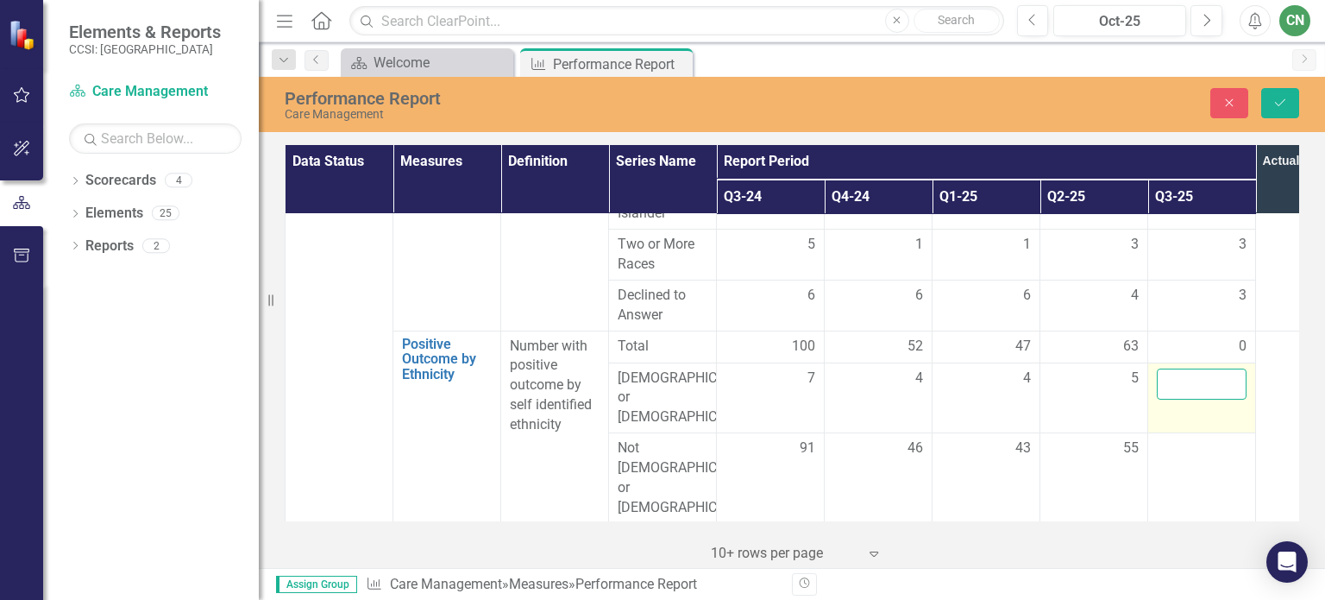
click at [1191, 380] on input "number" at bounding box center [1202, 384] width 90 height 32
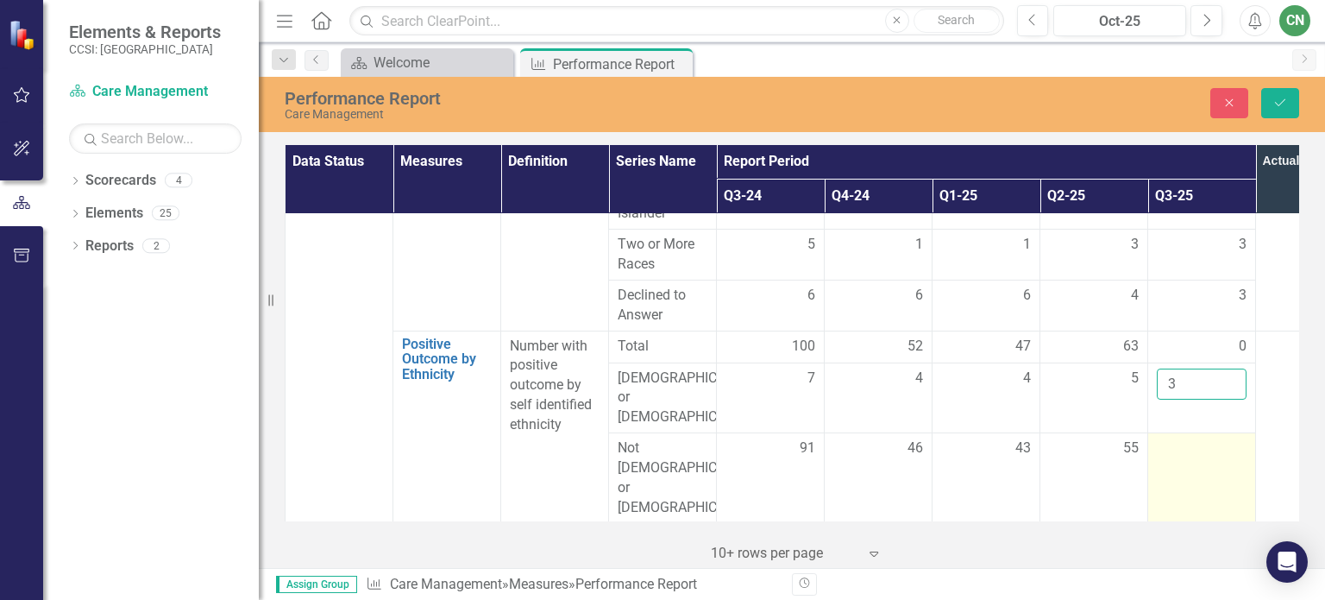
type input "3"
click at [1174, 438] on div at bounding box center [1202, 448] width 90 height 21
click at [1180, 438] on div at bounding box center [1202, 448] width 90 height 21
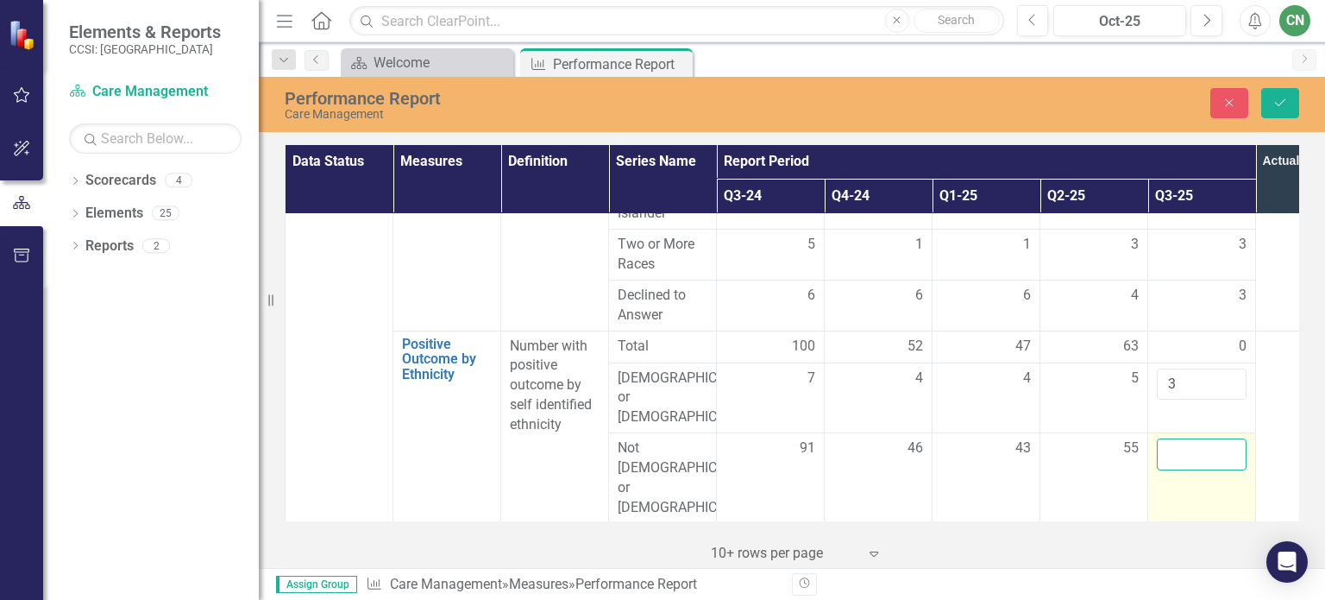
click at [1181, 438] on input "number" at bounding box center [1202, 454] width 90 height 32
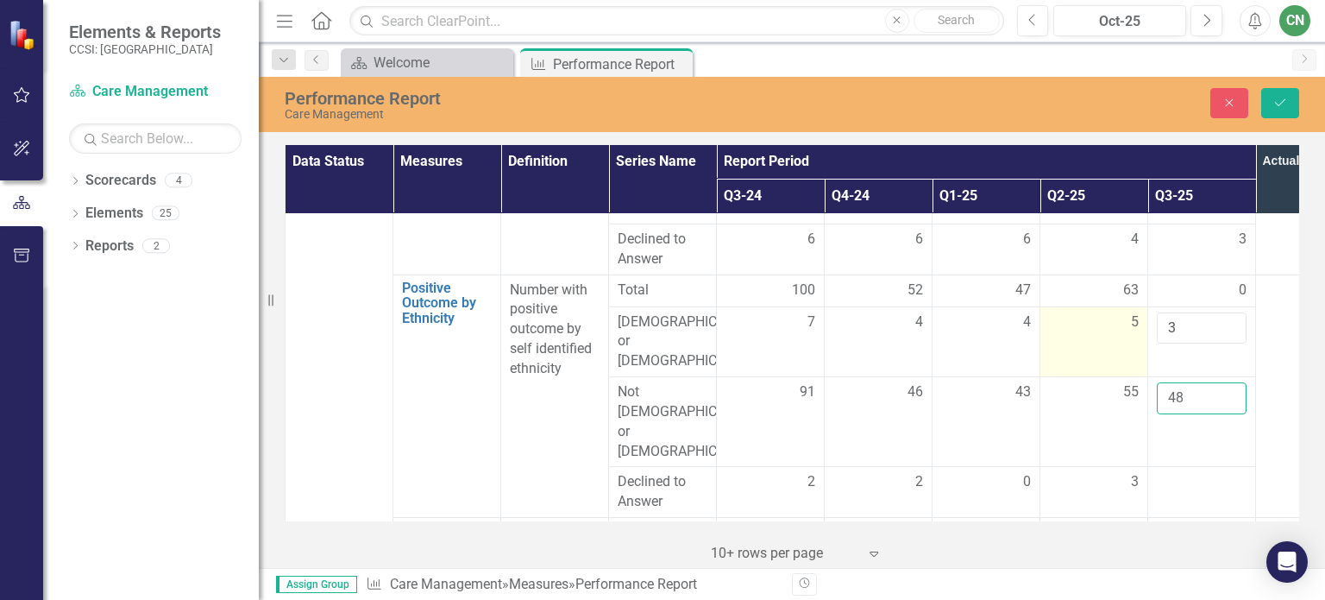
scroll to position [2416, 0]
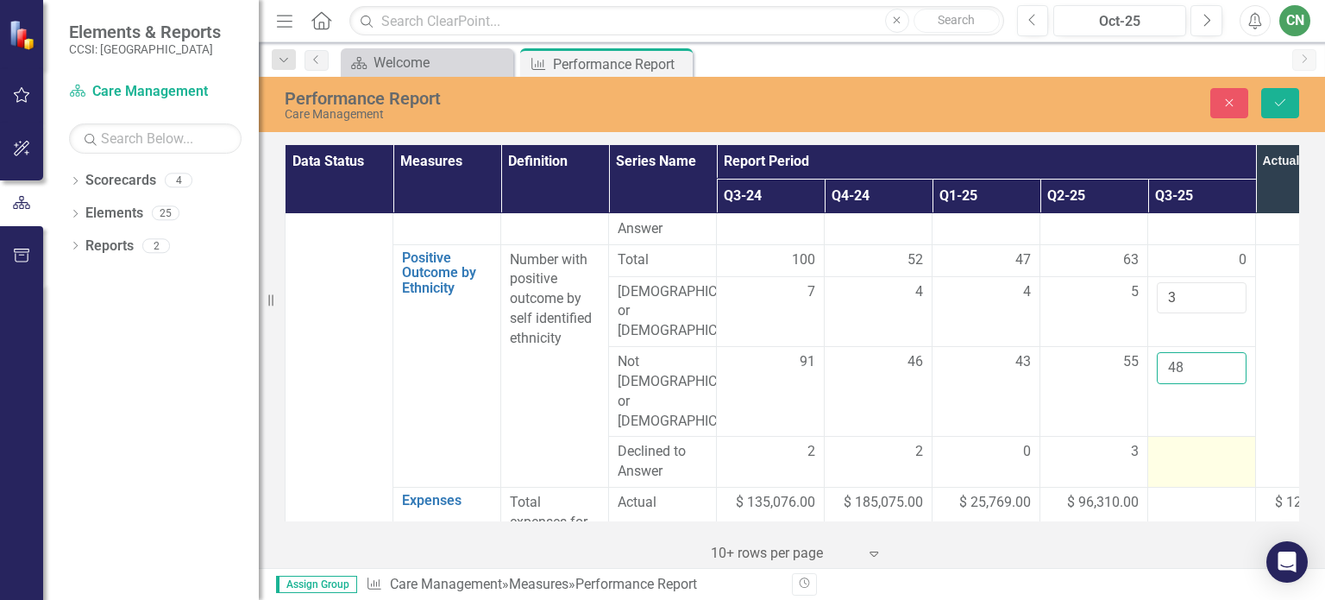
type input "48"
click at [1176, 442] on div at bounding box center [1202, 452] width 90 height 21
click at [1176, 442] on input "number" at bounding box center [1202, 458] width 90 height 32
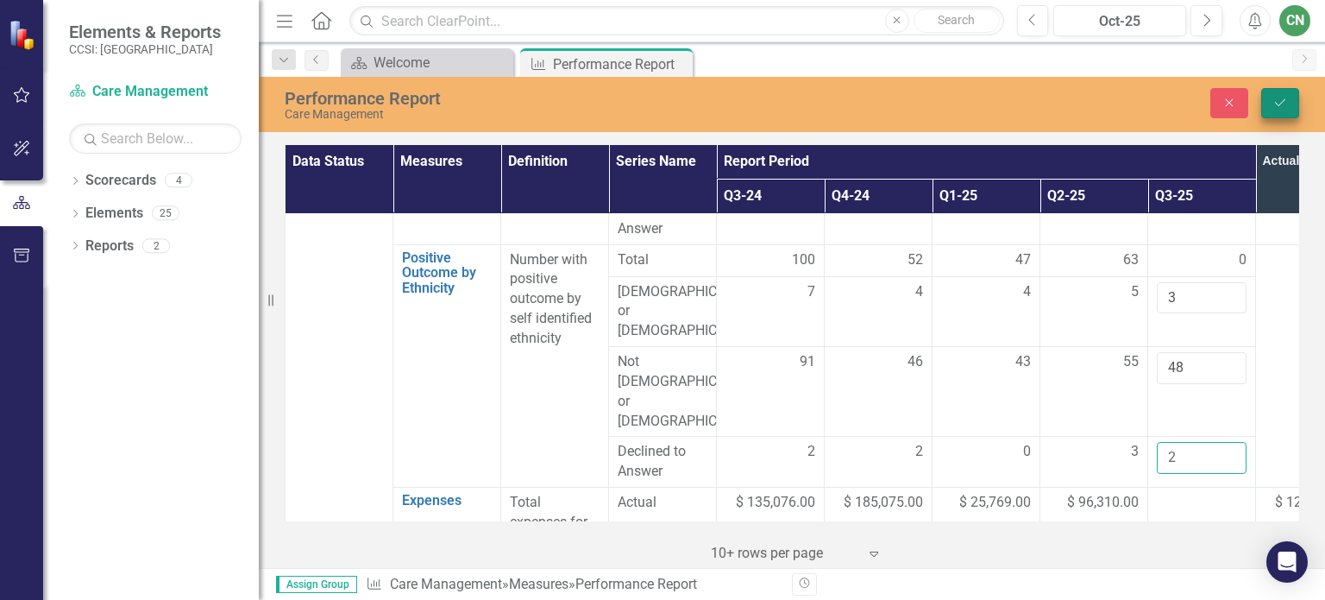
type input "2"
click at [1279, 99] on icon "Save" at bounding box center [1281, 103] width 16 height 12
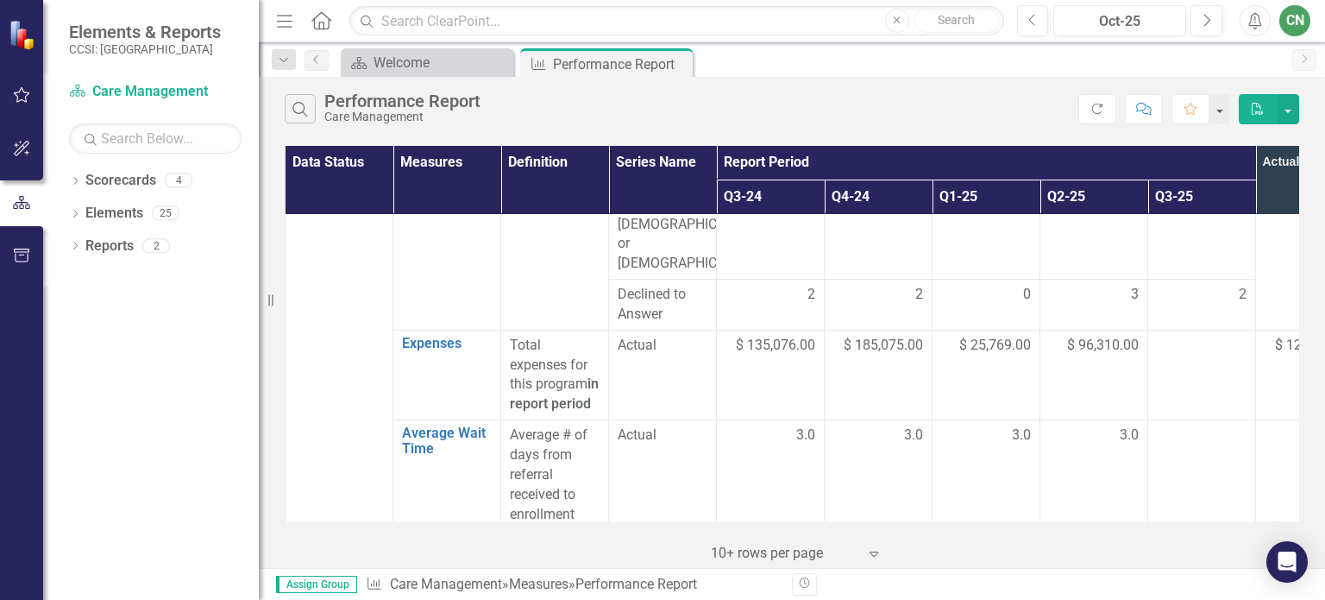
scroll to position [2588, 0]
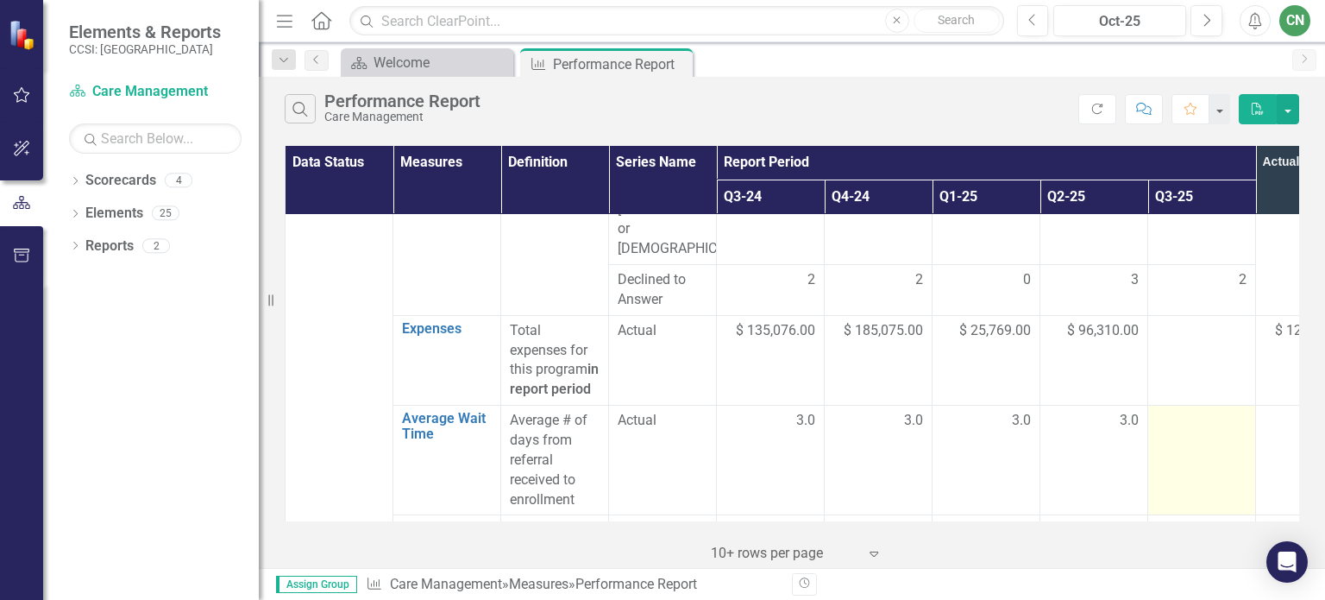
click at [1203, 405] on td at bounding box center [1202, 460] width 108 height 110
click at [1202, 405] on td at bounding box center [1202, 460] width 108 height 110
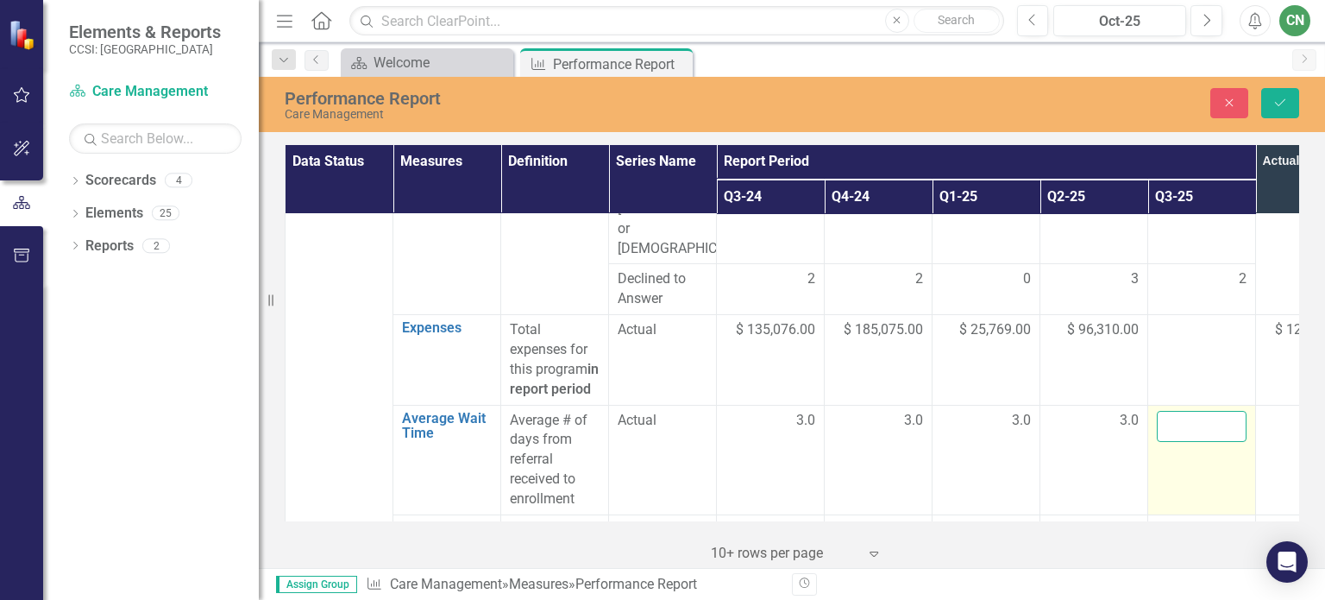
click at [1187, 411] on input "number" at bounding box center [1202, 427] width 90 height 32
type input "3.0"
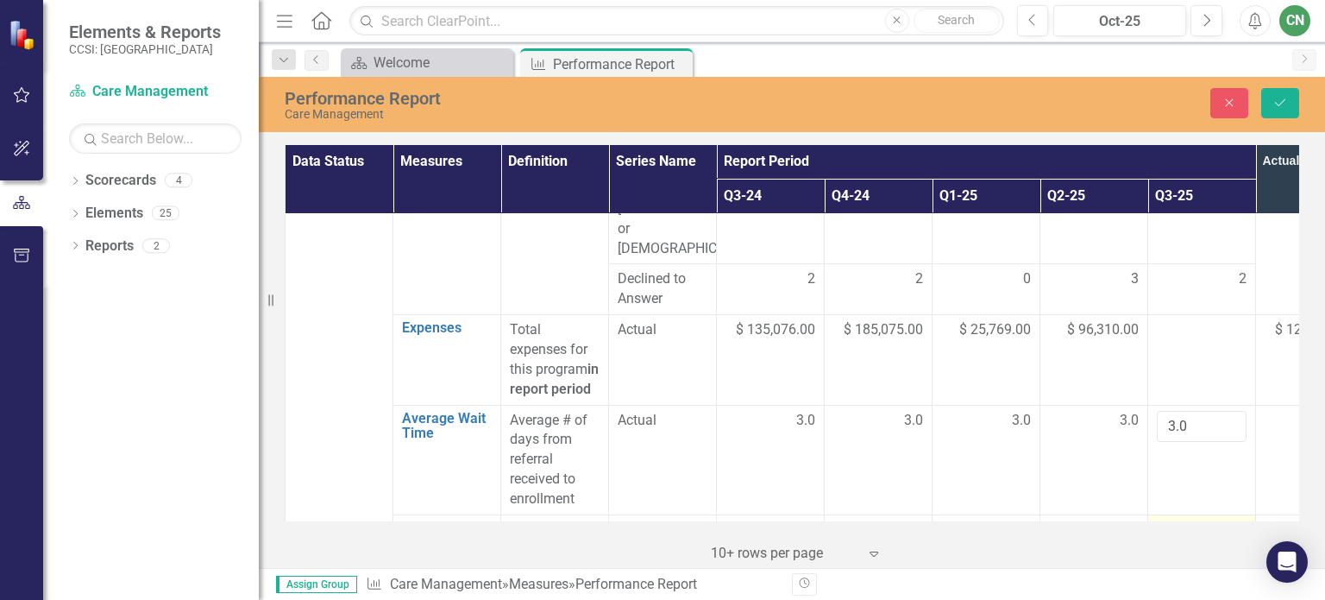
click at [1202, 520] on div at bounding box center [1202, 530] width 90 height 21
click at [1201, 520] on div at bounding box center [1202, 530] width 90 height 21
click at [1201, 520] on input "number" at bounding box center [1202, 536] width 90 height 32
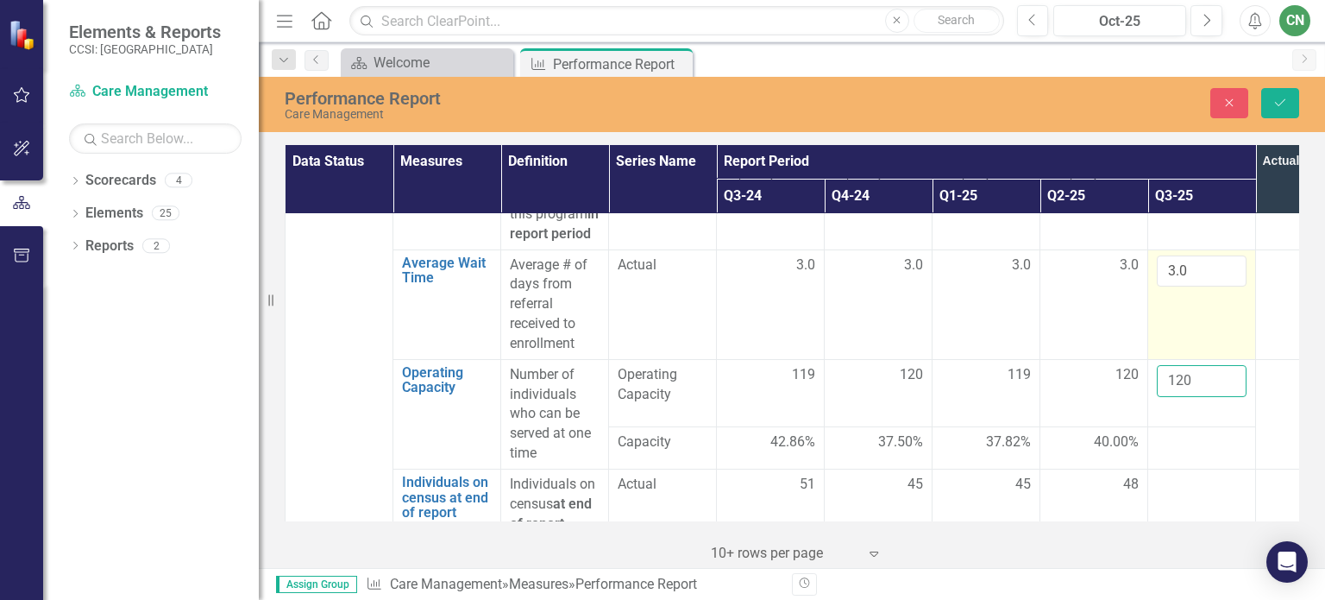
scroll to position [2761, 0]
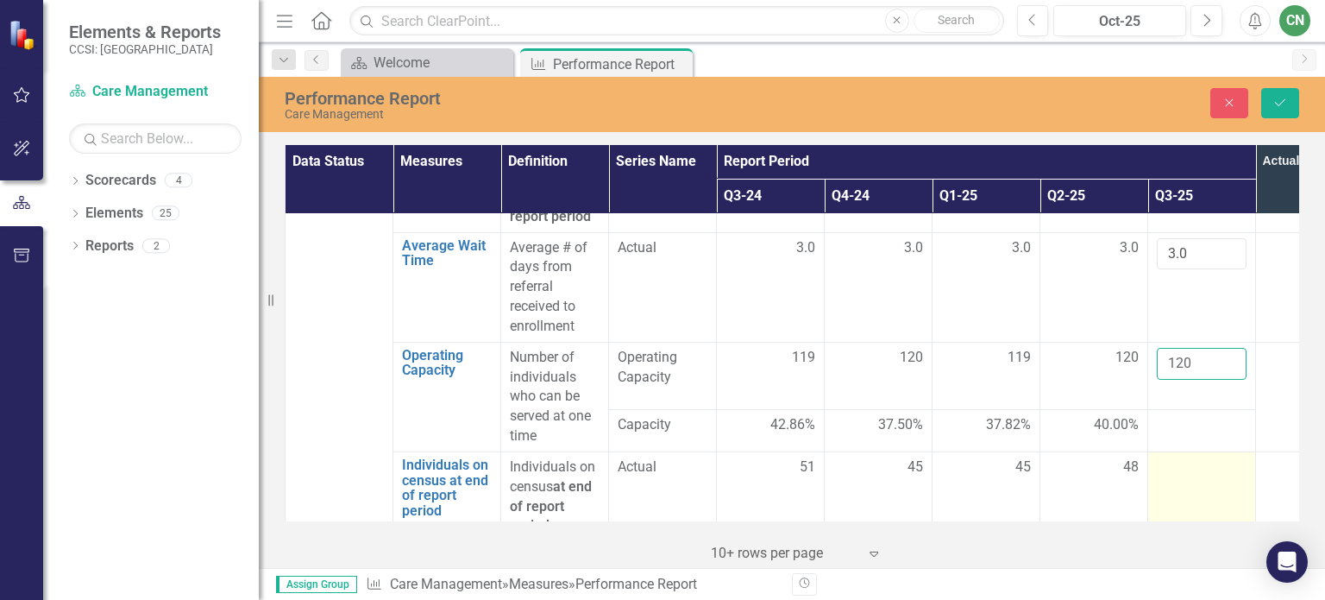
type input "120"
click at [1193, 457] on div at bounding box center [1202, 467] width 90 height 21
click at [1171, 457] on div at bounding box center [1202, 467] width 90 height 21
click at [1171, 457] on input "number" at bounding box center [1202, 473] width 90 height 32
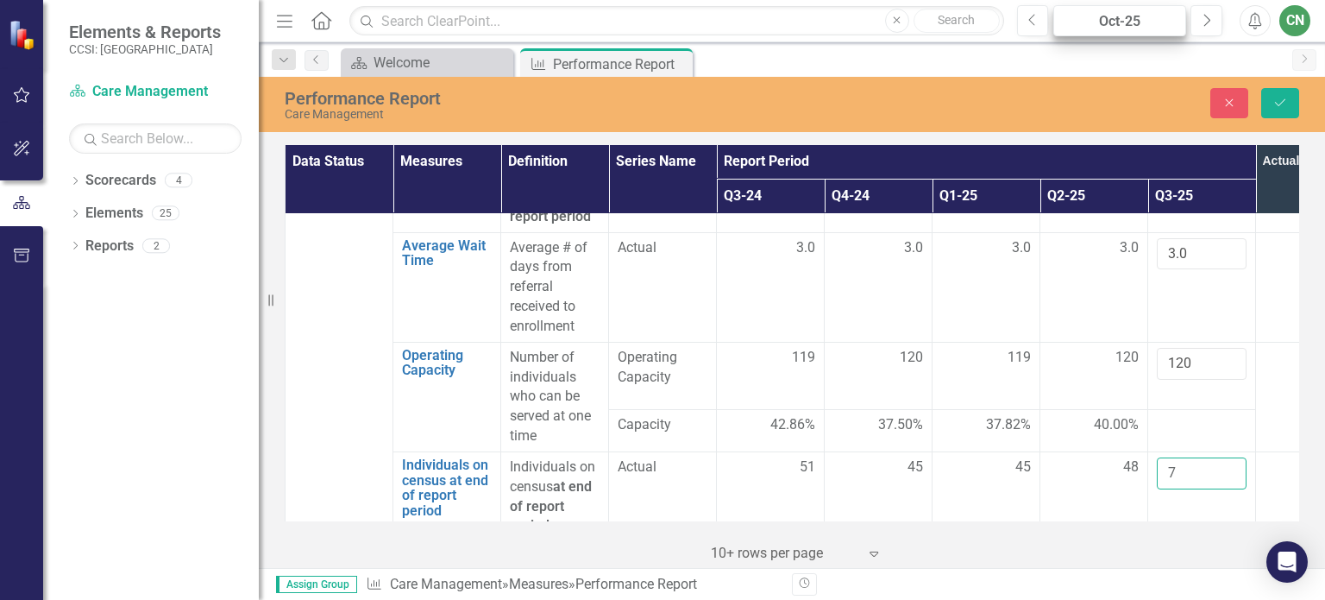
type input "7"
click at [1177, 457] on input "7" at bounding box center [1202, 473] width 90 height 32
type input "49"
click at [1270, 96] on button "Save" at bounding box center [1280, 103] width 38 height 30
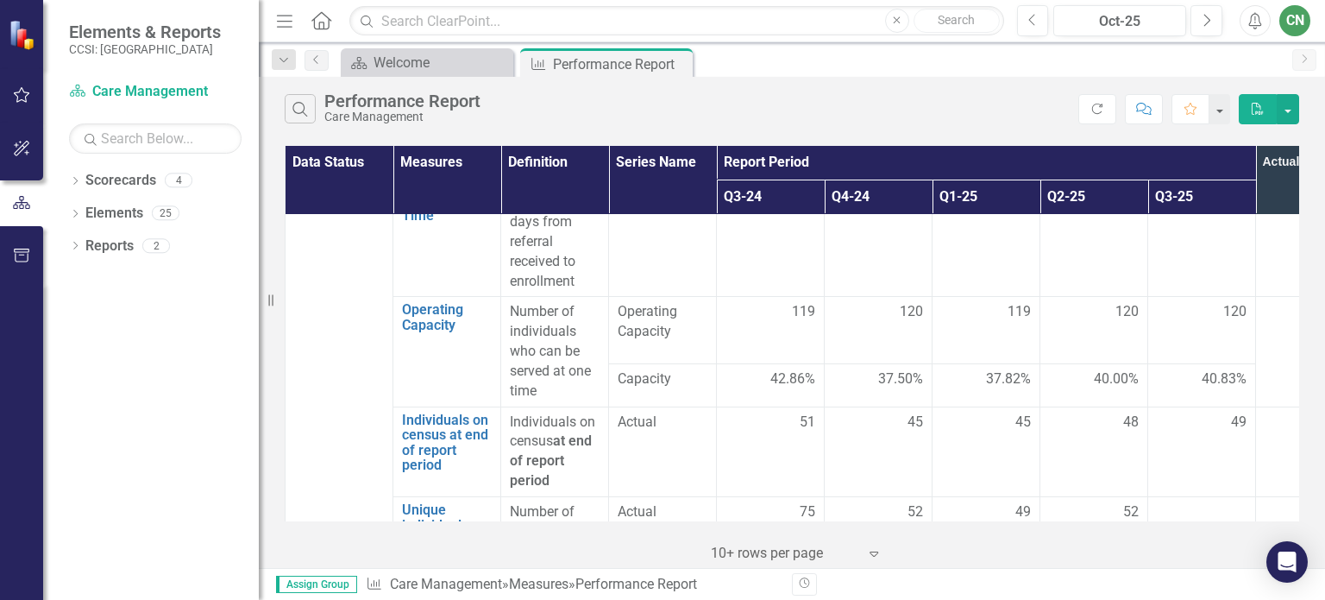
scroll to position [2847, 0]
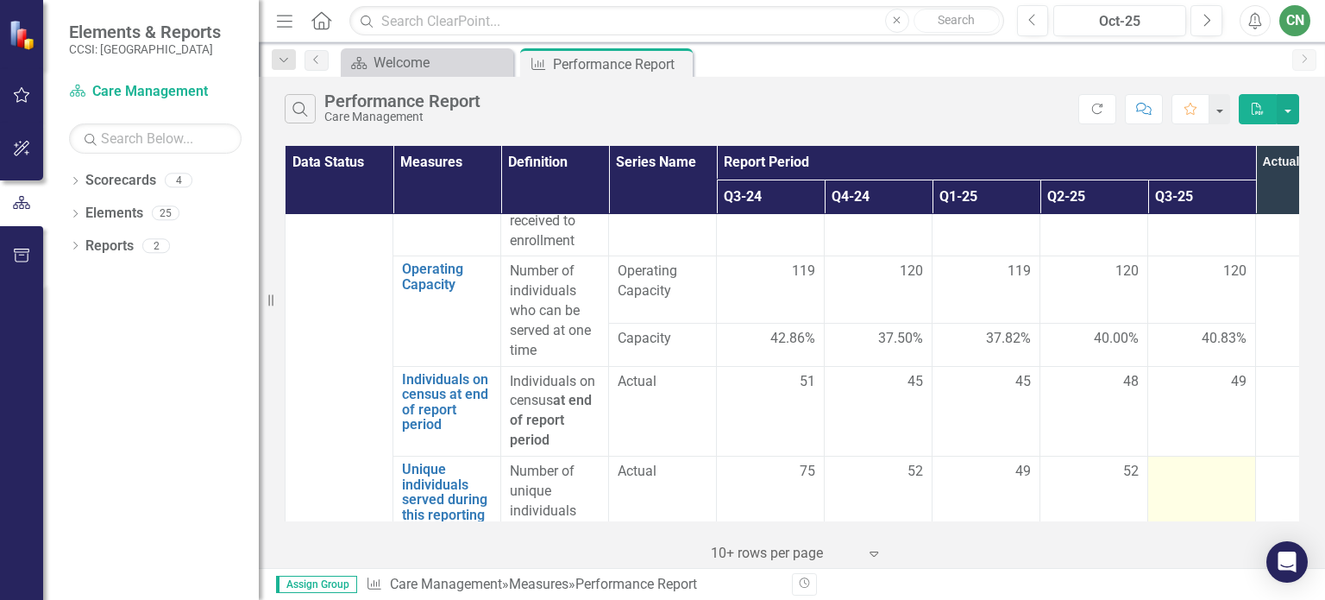
click at [1187, 462] on div at bounding box center [1202, 472] width 90 height 21
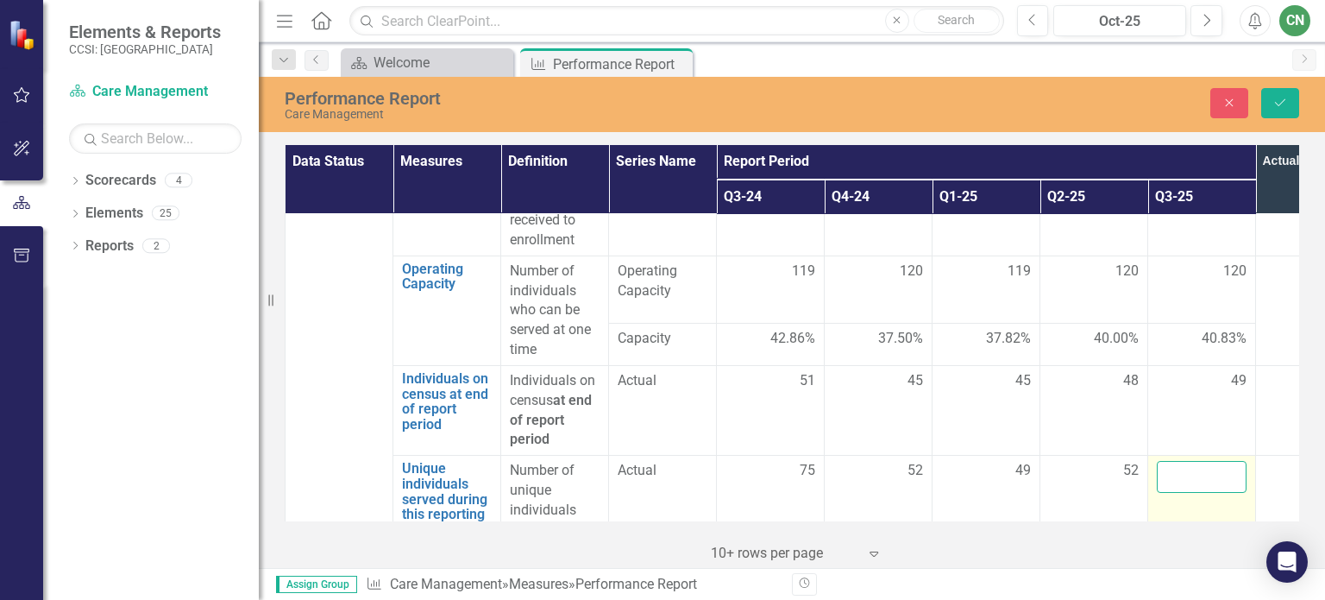
click at [1187, 461] on input "number" at bounding box center [1202, 477] width 90 height 32
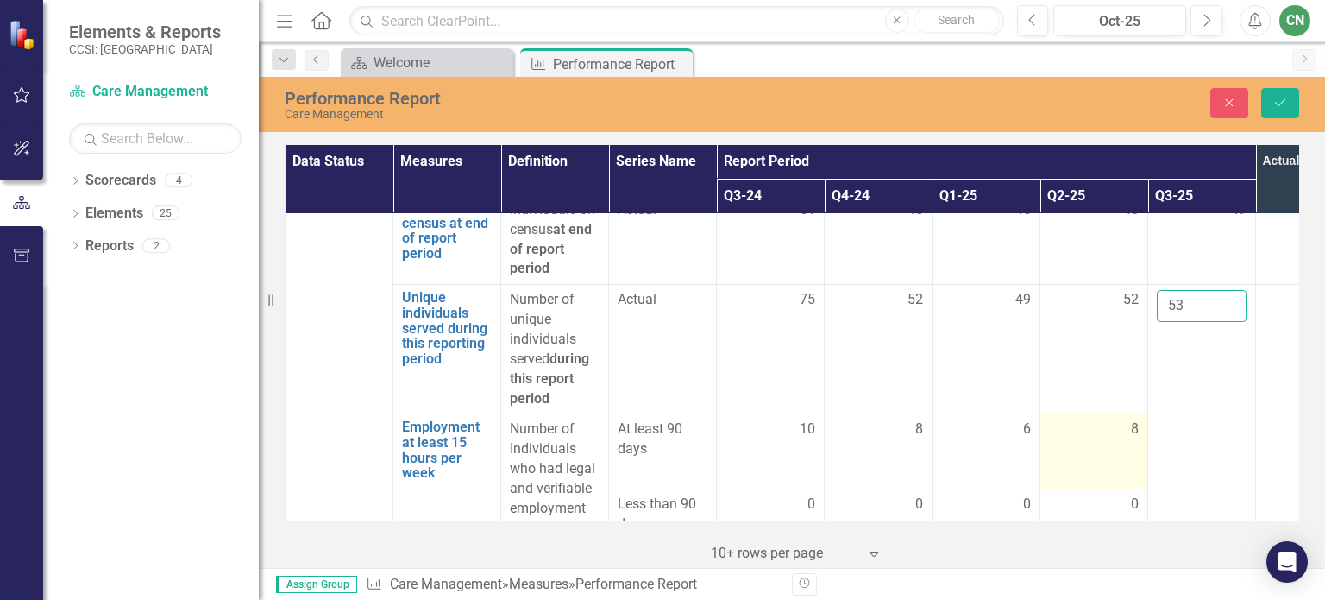
scroll to position [3020, 0]
type input "53"
click at [1276, 97] on icon "Save" at bounding box center [1281, 103] width 16 height 12
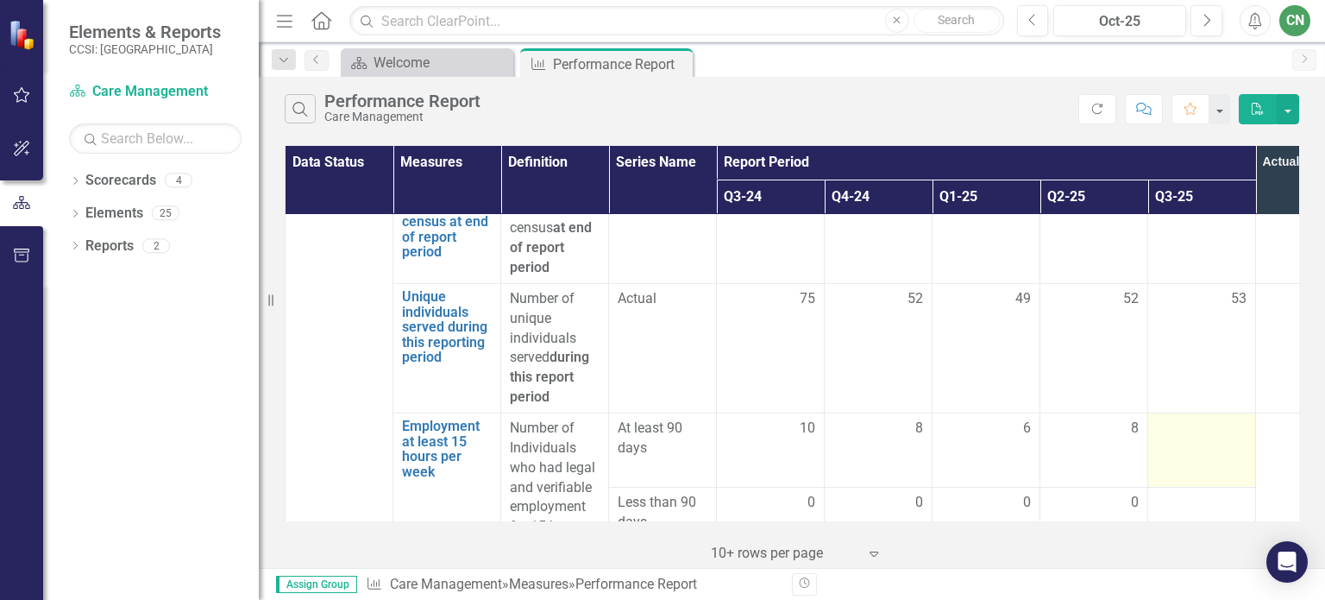
click at [1170, 413] on td at bounding box center [1202, 450] width 108 height 74
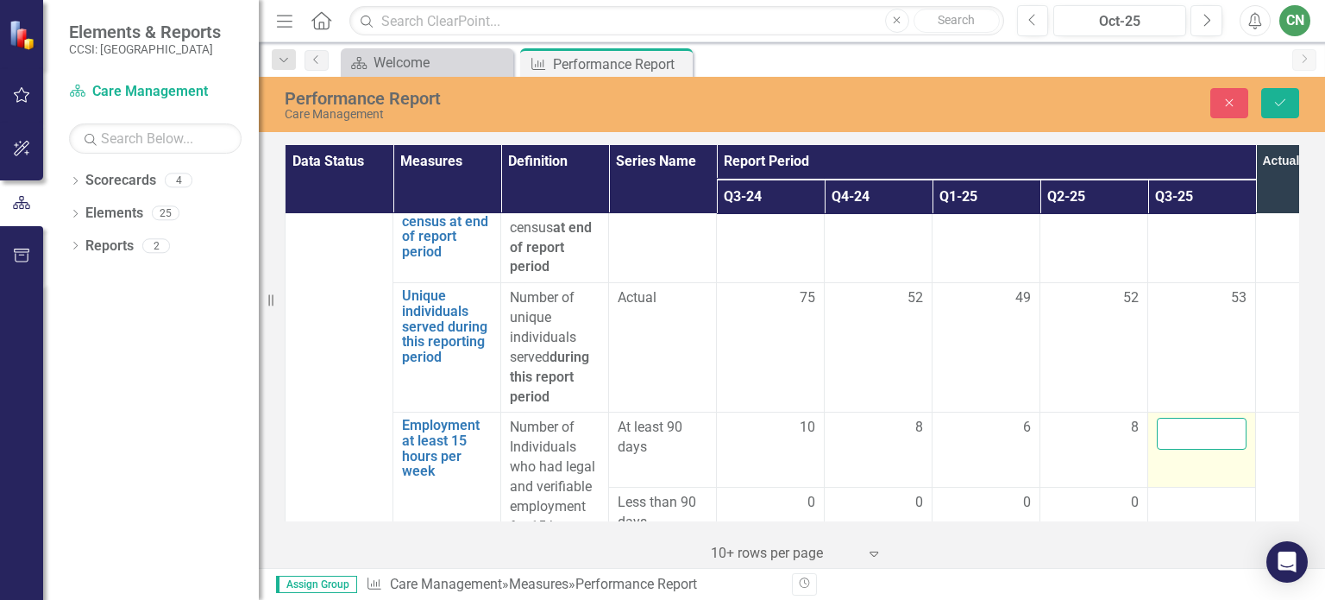
click at [1172, 418] on input "number" at bounding box center [1202, 434] width 90 height 32
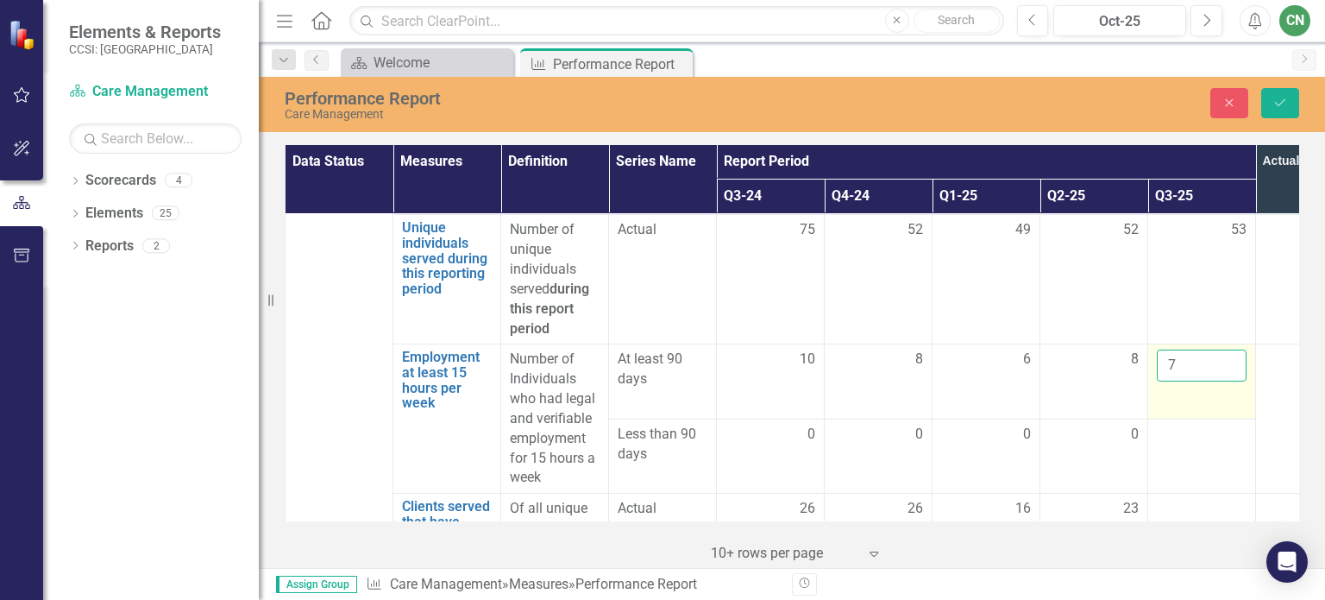
scroll to position [3106, 0]
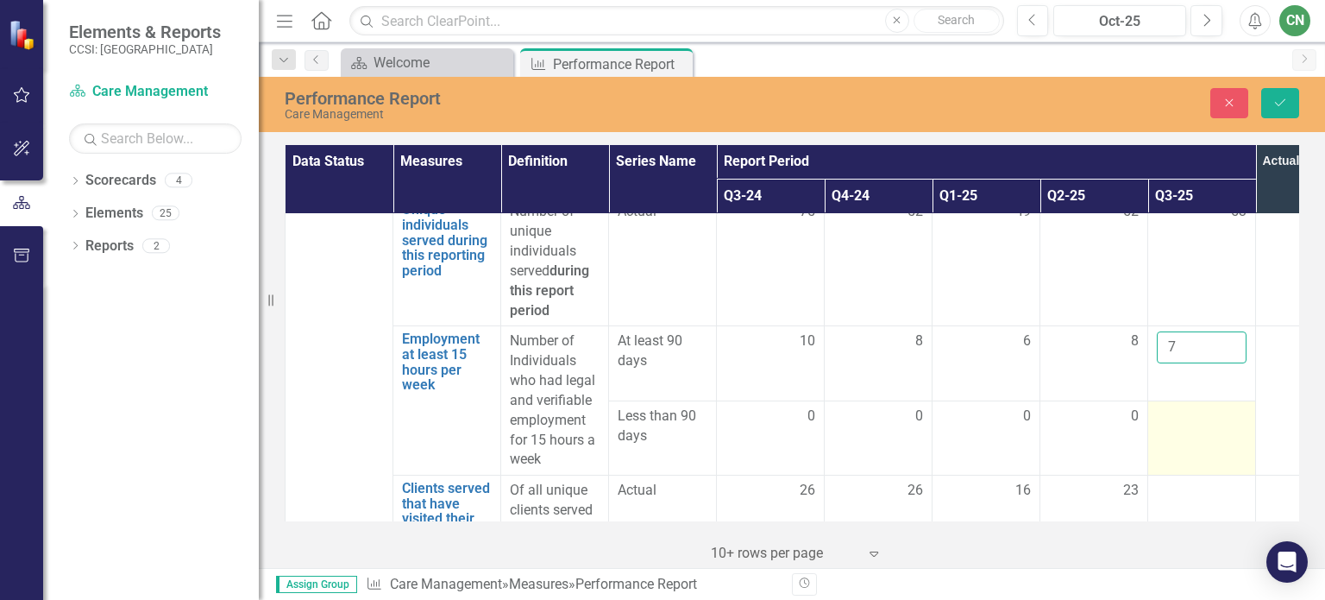
type input "7"
click at [1178, 406] on div at bounding box center [1202, 416] width 90 height 21
click at [1178, 406] on input "number" at bounding box center [1202, 422] width 90 height 32
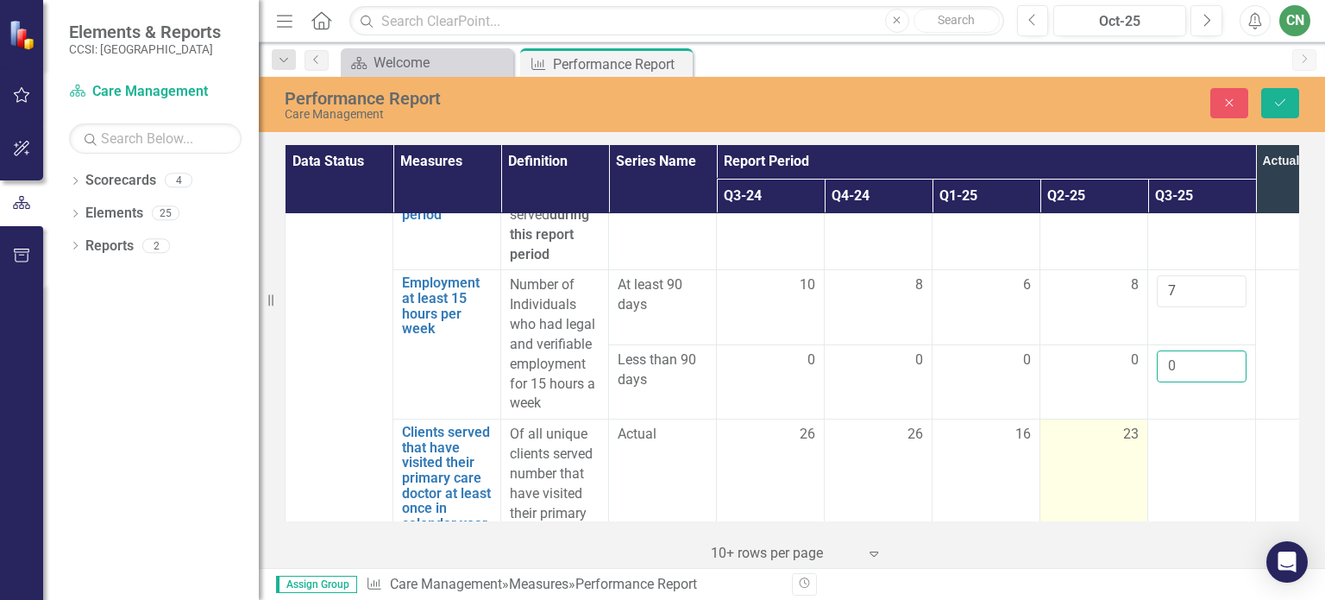
scroll to position [3192, 0]
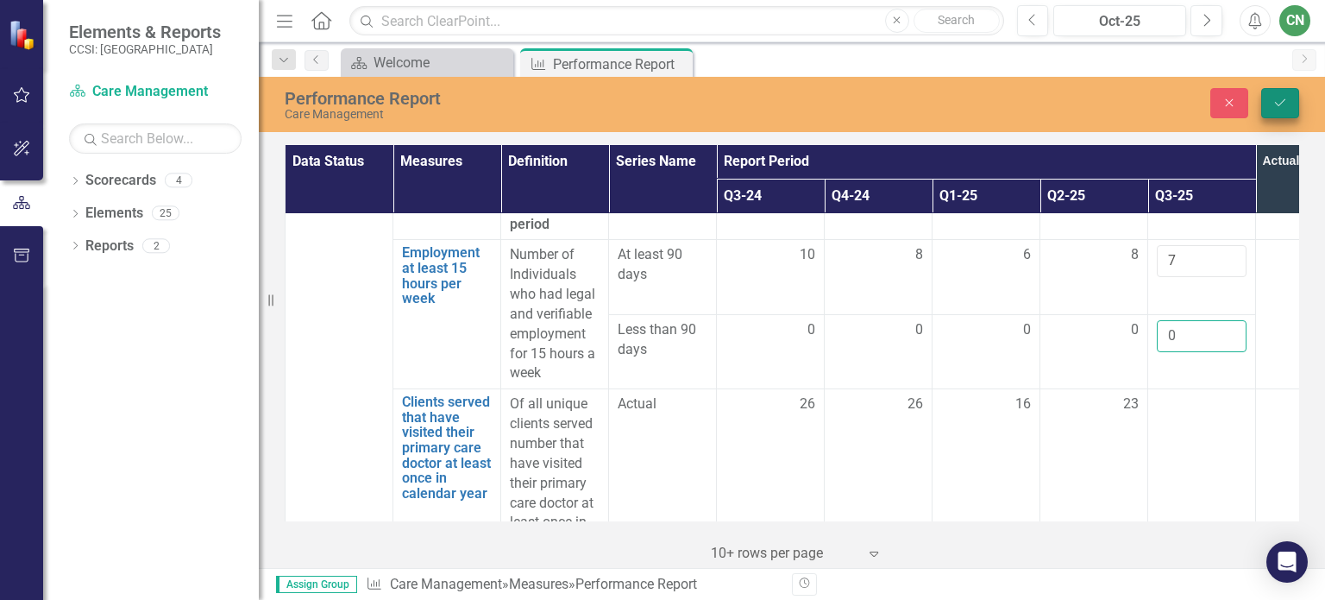
type input "0"
click at [1285, 97] on icon "Save" at bounding box center [1281, 103] width 16 height 12
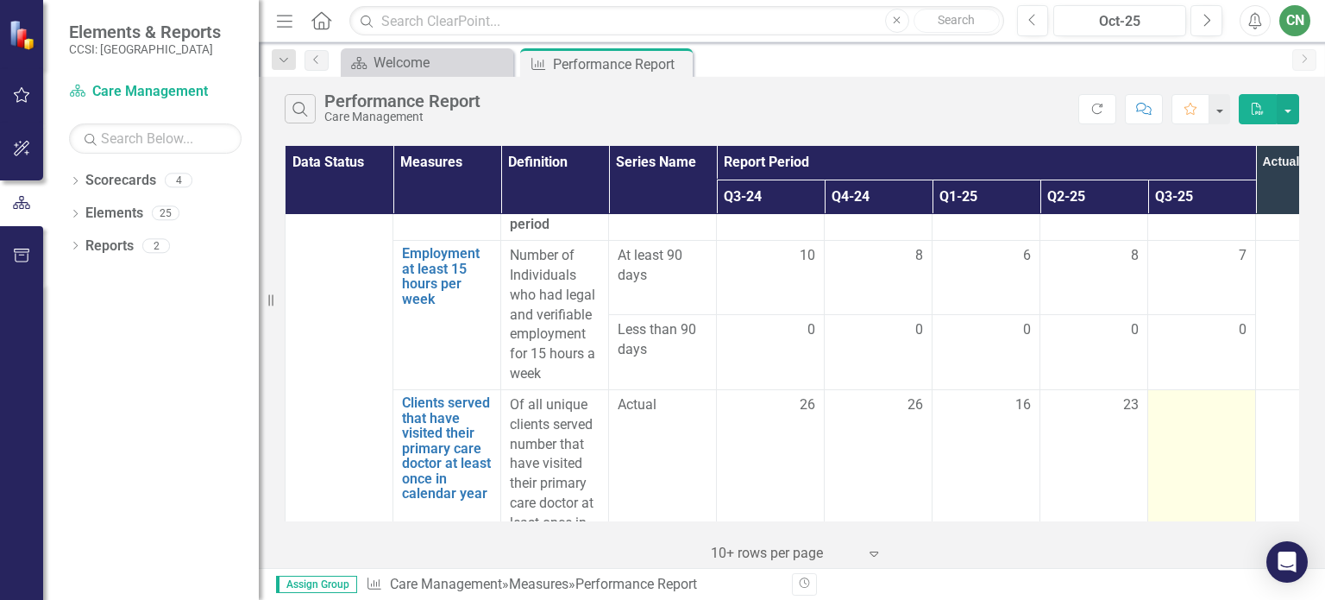
click at [1187, 395] on div at bounding box center [1202, 405] width 90 height 21
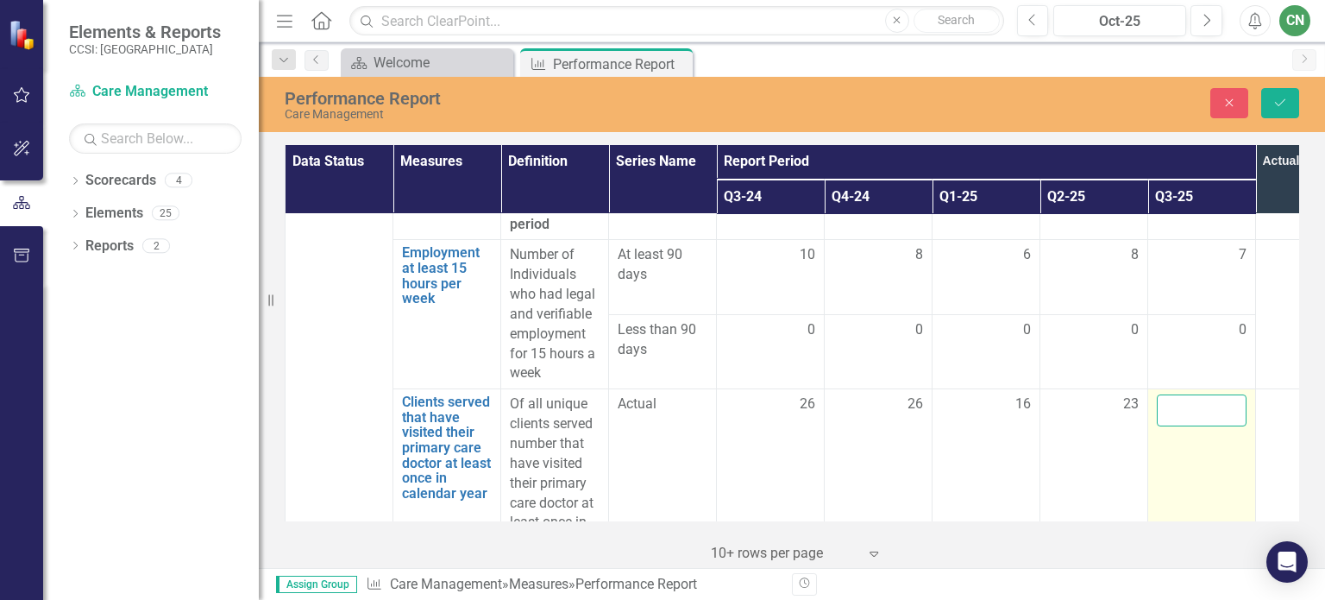
click at [1187, 394] on input "number" at bounding box center [1202, 410] width 90 height 32
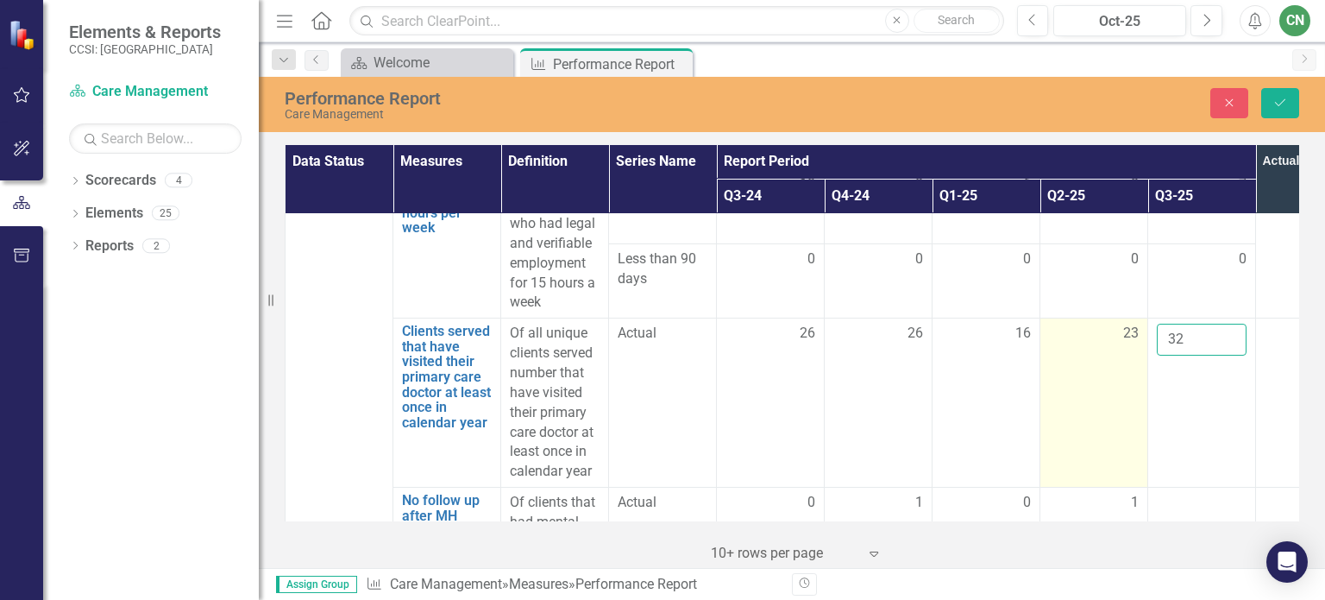
scroll to position [3365, 0]
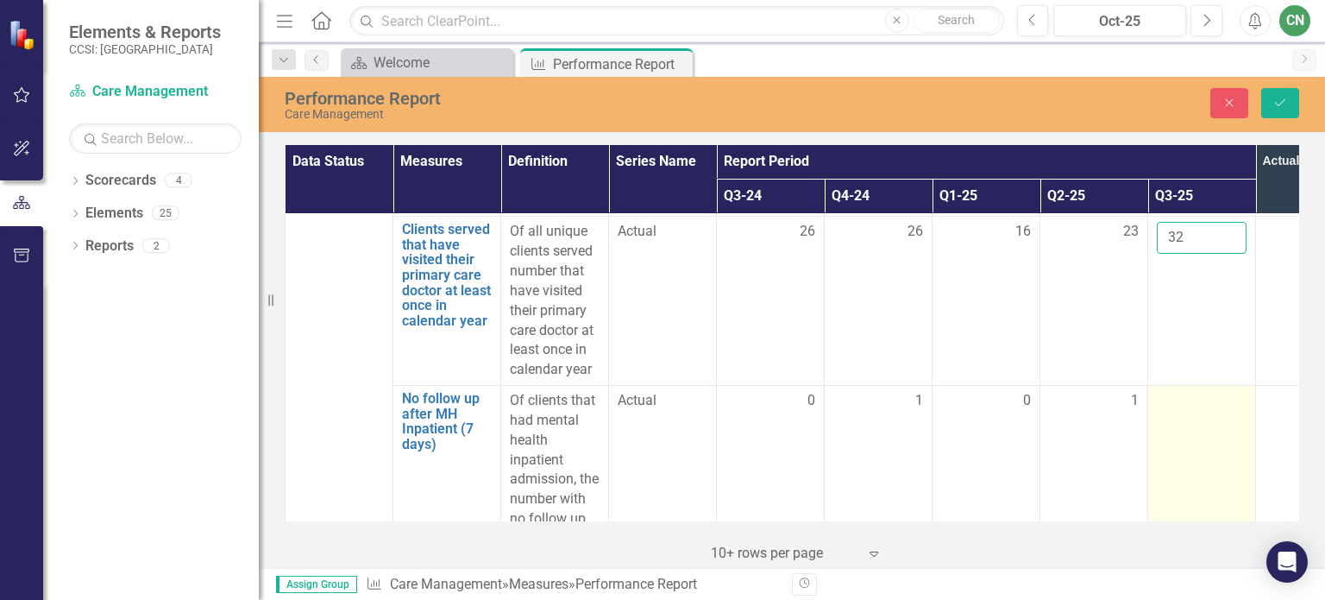
type input "32"
click at [1213, 387] on td at bounding box center [1202, 500] width 108 height 228
click at [1181, 386] on td at bounding box center [1202, 500] width 108 height 228
click at [1181, 391] on input "number" at bounding box center [1202, 407] width 90 height 32
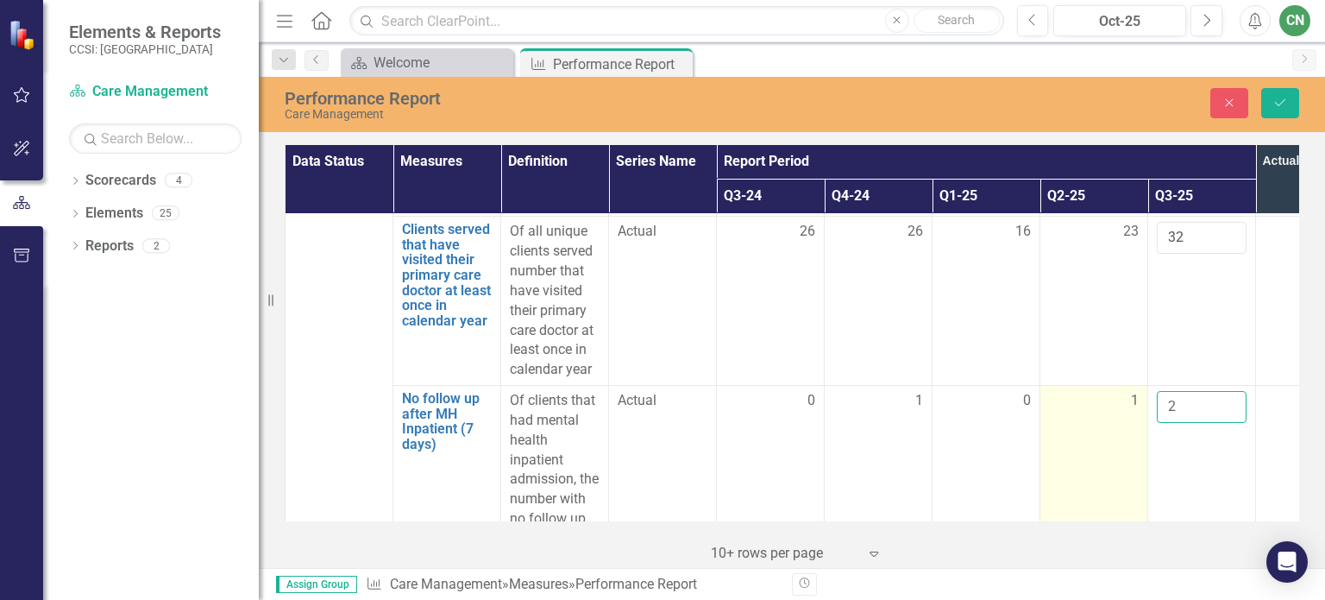
type input "2"
click at [1131, 413] on td "1" at bounding box center [1094, 500] width 108 height 228
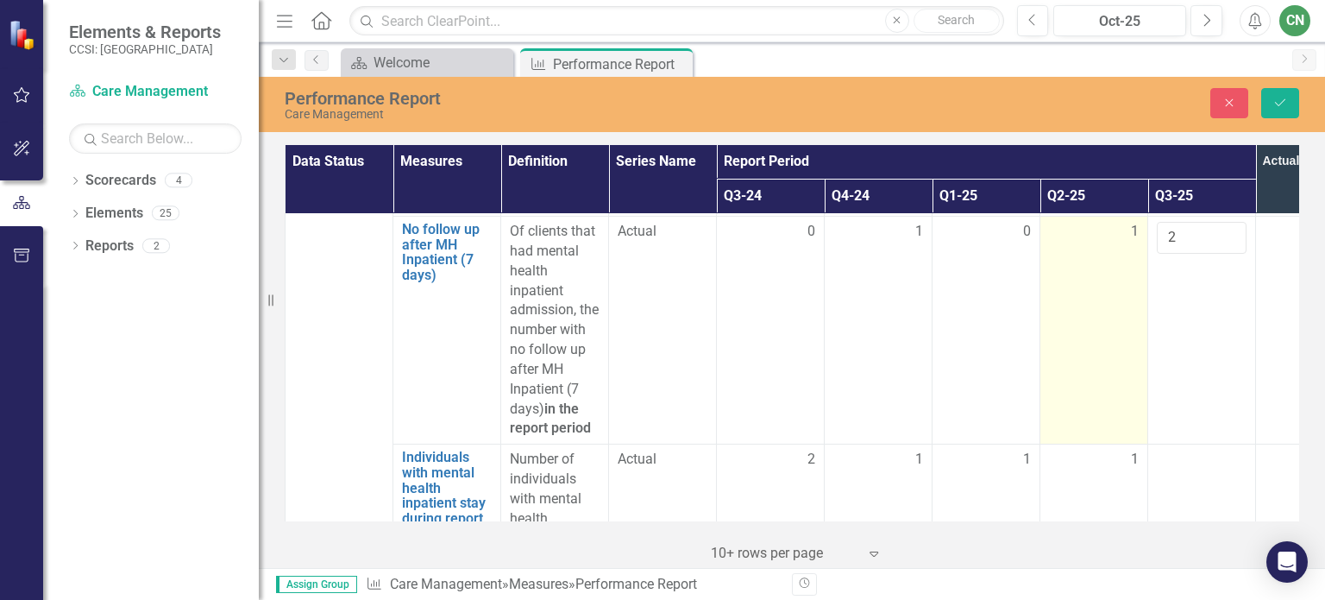
scroll to position [3623, 0]
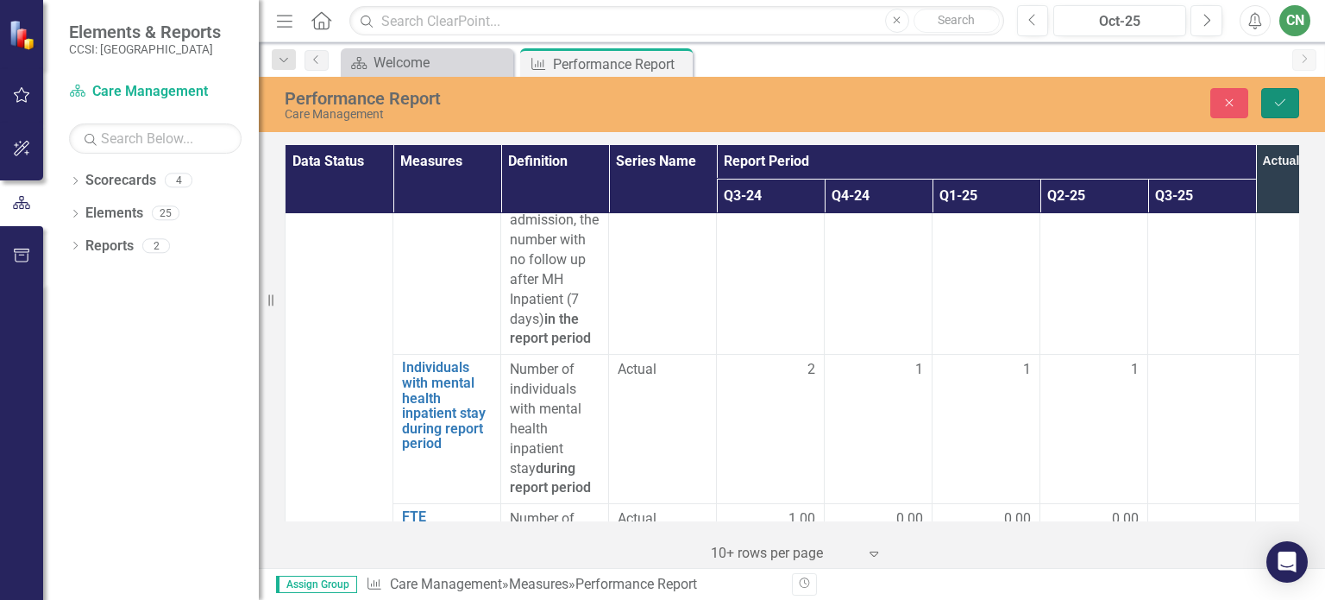
click at [1277, 103] on icon "Save" at bounding box center [1281, 103] width 16 height 12
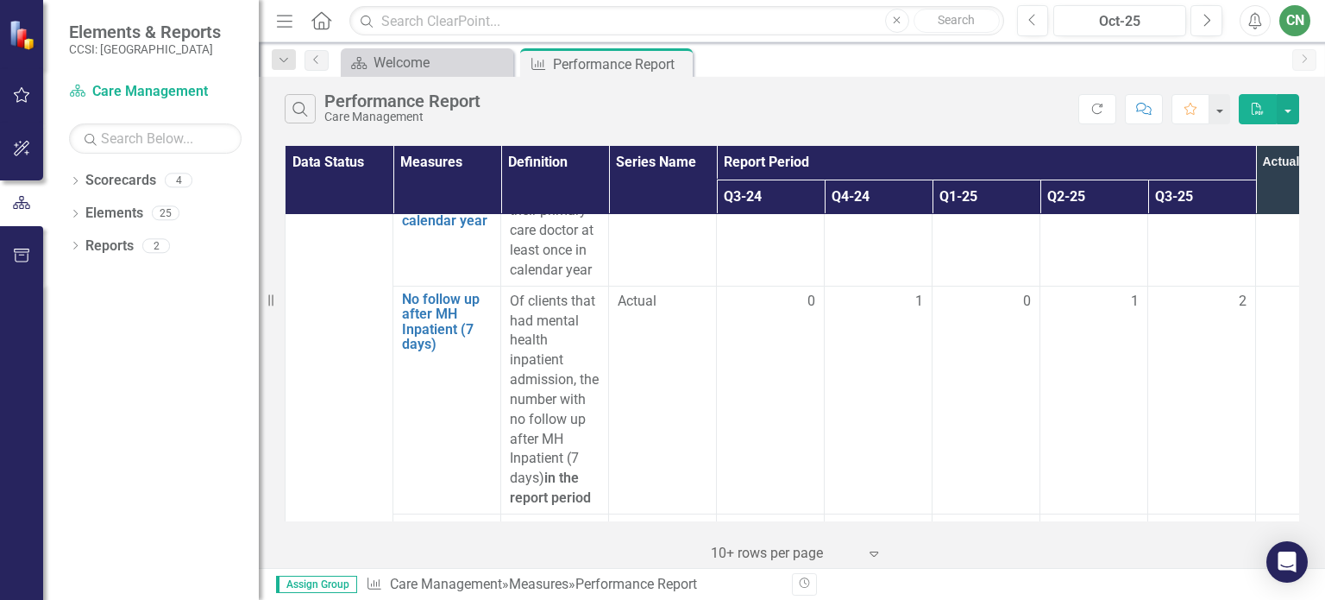
scroll to position [3537, 0]
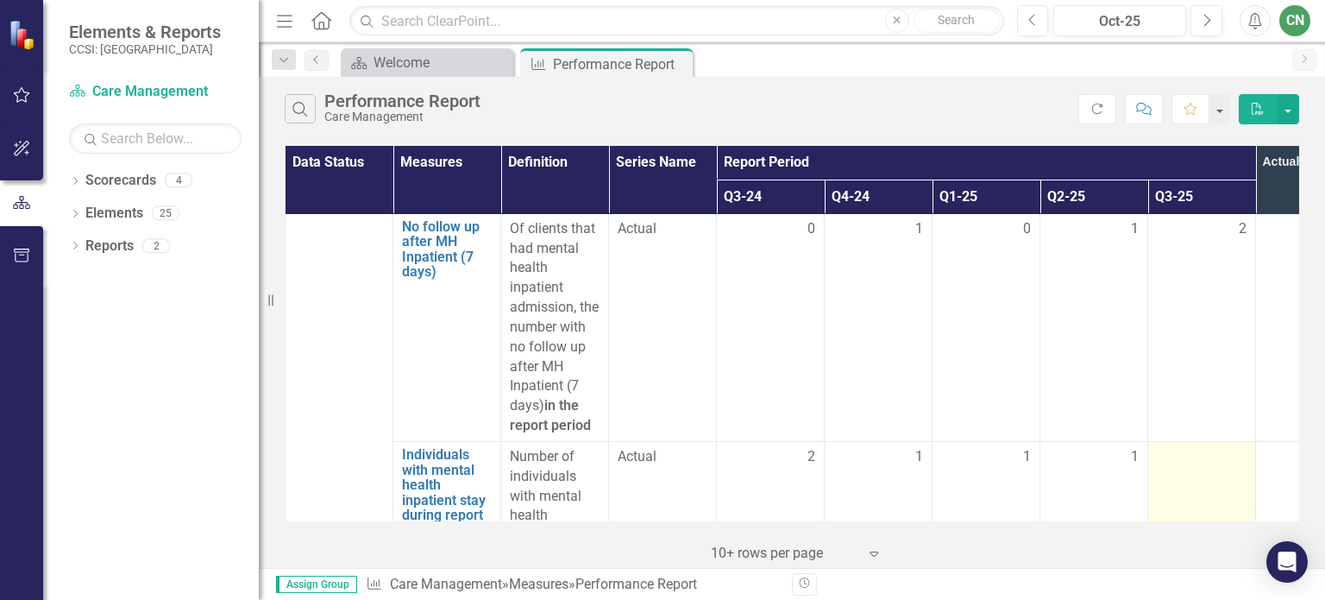
click at [1231, 447] on div at bounding box center [1202, 457] width 90 height 21
click at [1221, 447] on div at bounding box center [1202, 457] width 90 height 21
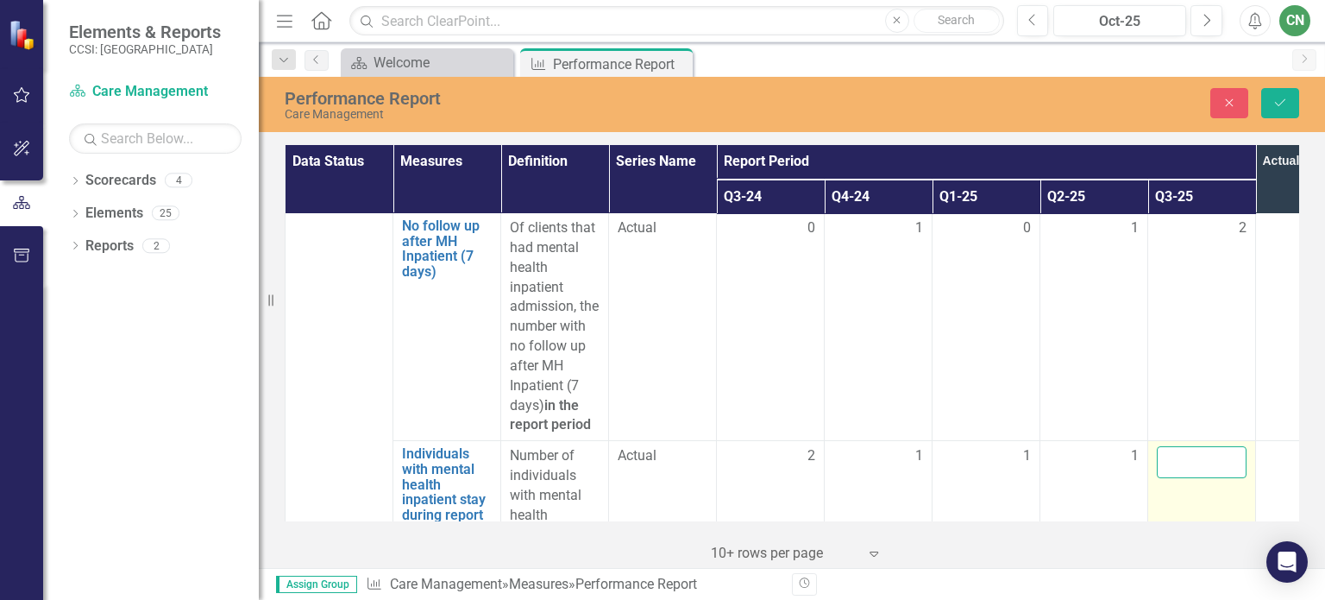
click at [1203, 446] on input "number" at bounding box center [1202, 462] width 90 height 32
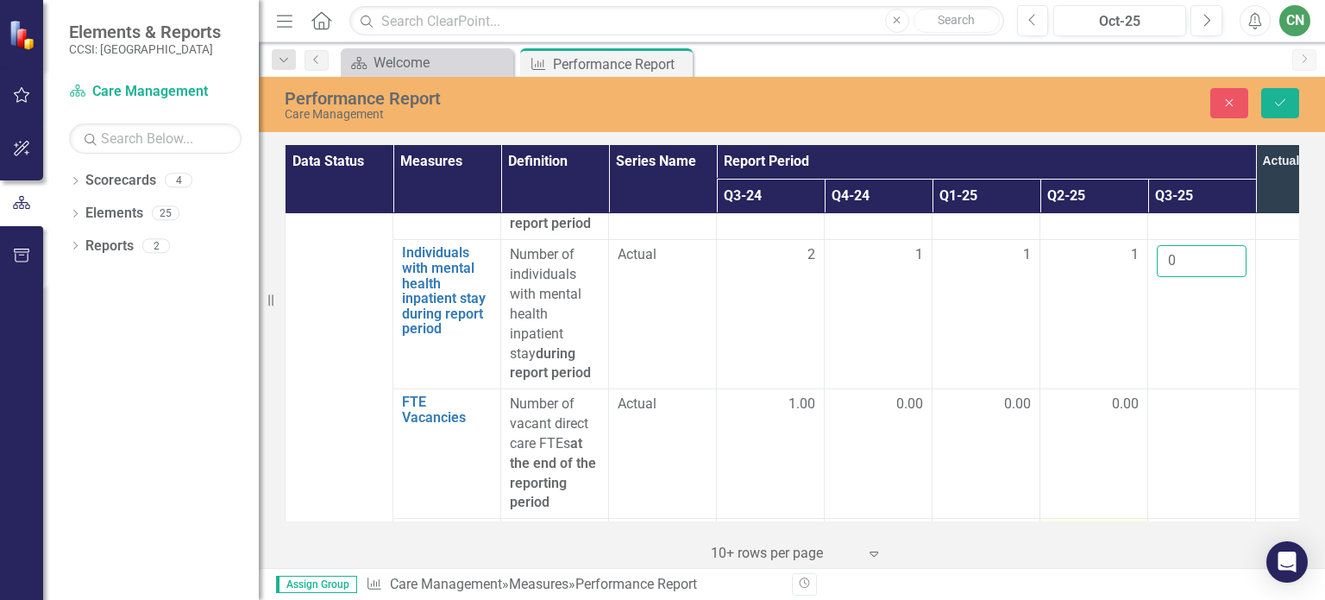
scroll to position [3796, 0]
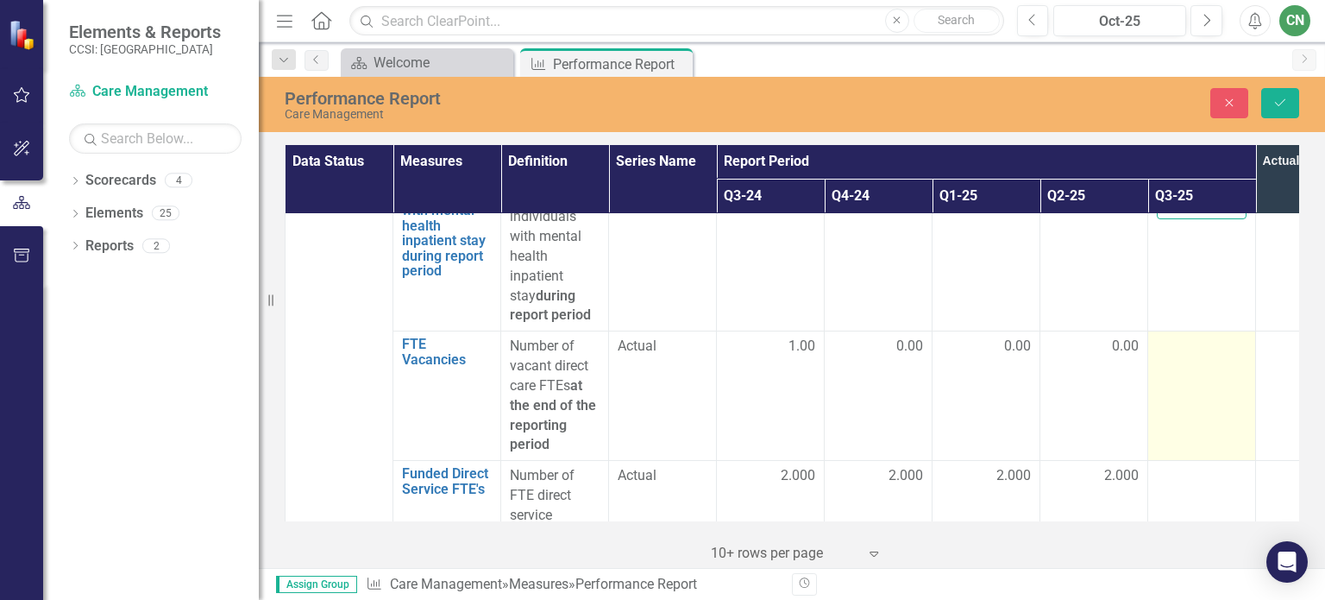
type input "0"
click at [1205, 336] on div at bounding box center [1202, 346] width 90 height 21
click at [1197, 336] on input "number" at bounding box center [1202, 352] width 90 height 32
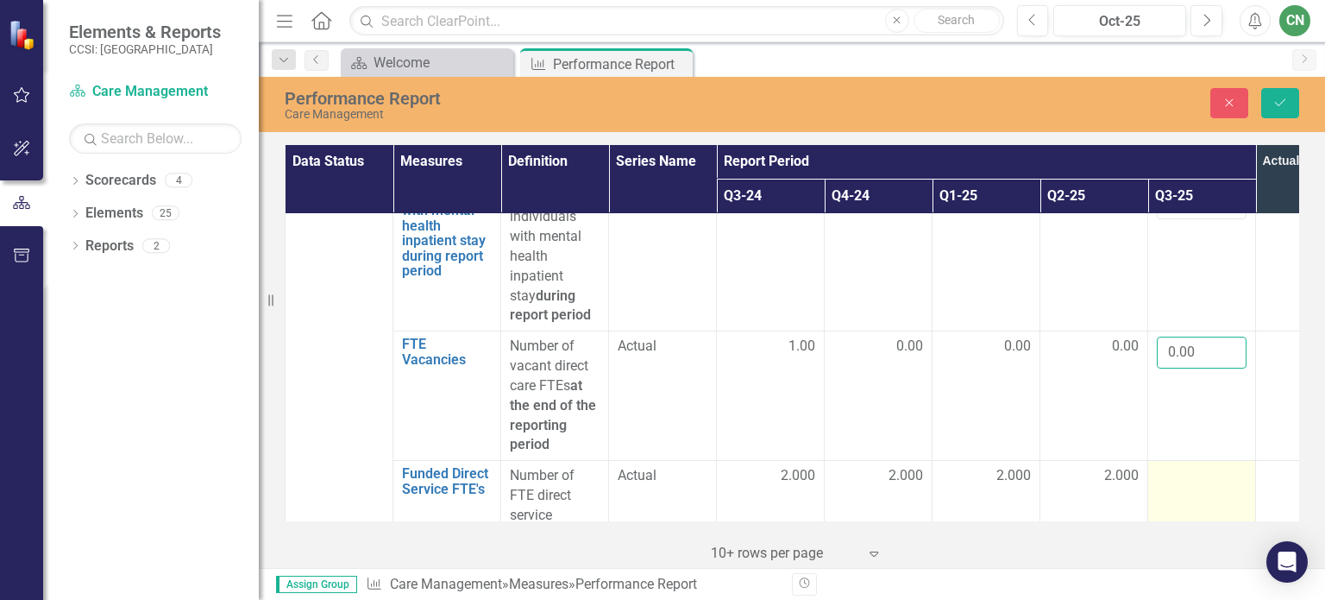
type input "0.00"
click at [1193, 461] on td at bounding box center [1202, 565] width 108 height 208
click at [1184, 466] on input "number" at bounding box center [1202, 482] width 90 height 32
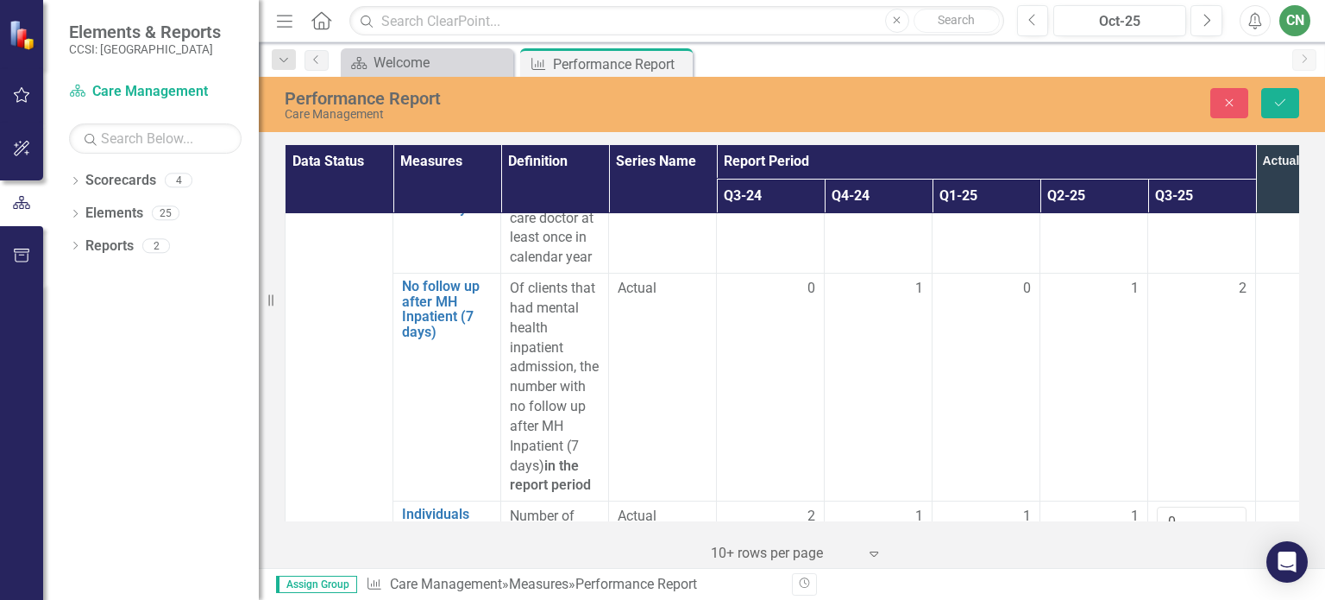
scroll to position [3390, 0]
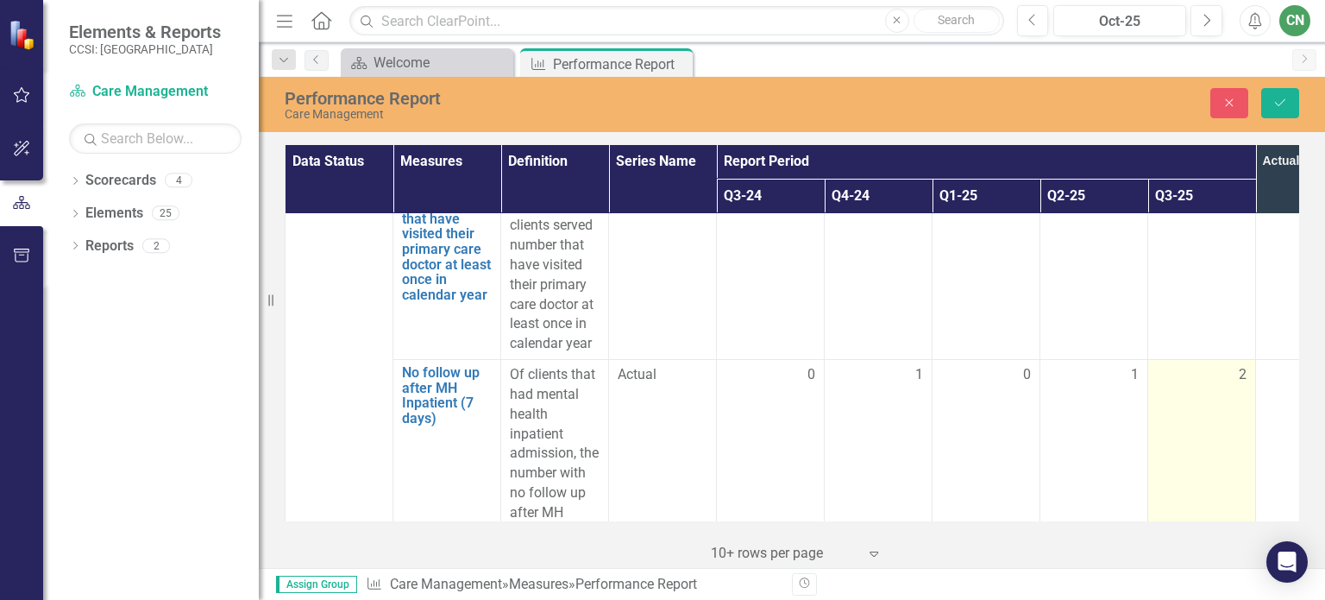
type input "2.00"
click at [1220, 365] on div "2" at bounding box center [1202, 375] width 90 height 20
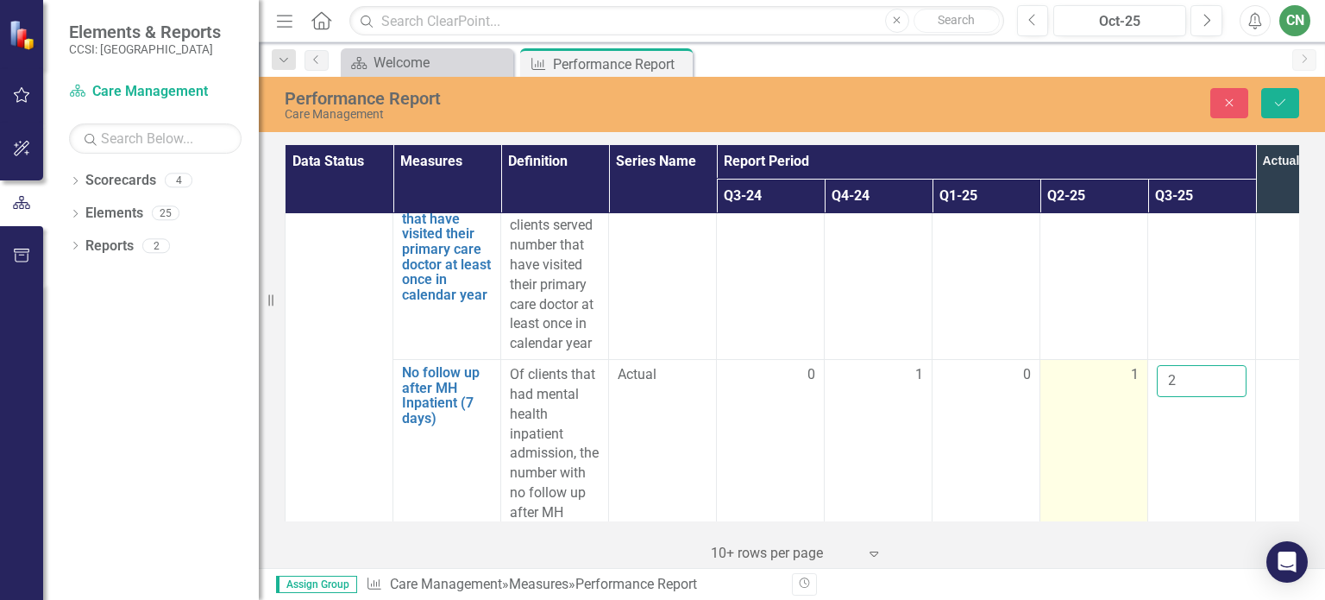
drag, startPoint x: 1206, startPoint y: 333, endPoint x: 1137, endPoint y: 342, distance: 69.6
click at [1137, 360] on tr "No follow up after MH Inpatient (7 days) Link Open Element Of clients that had …" at bounding box center [825, 474] width 1078 height 228
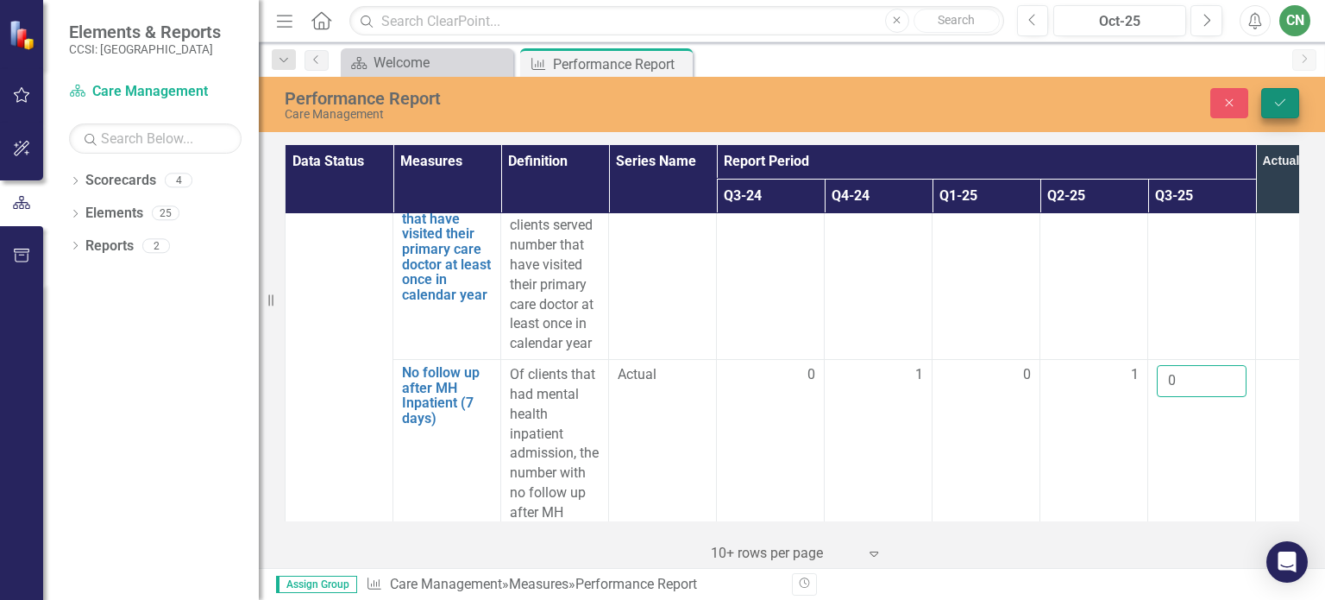
type input "0"
click at [1280, 103] on icon "Save" at bounding box center [1281, 103] width 16 height 12
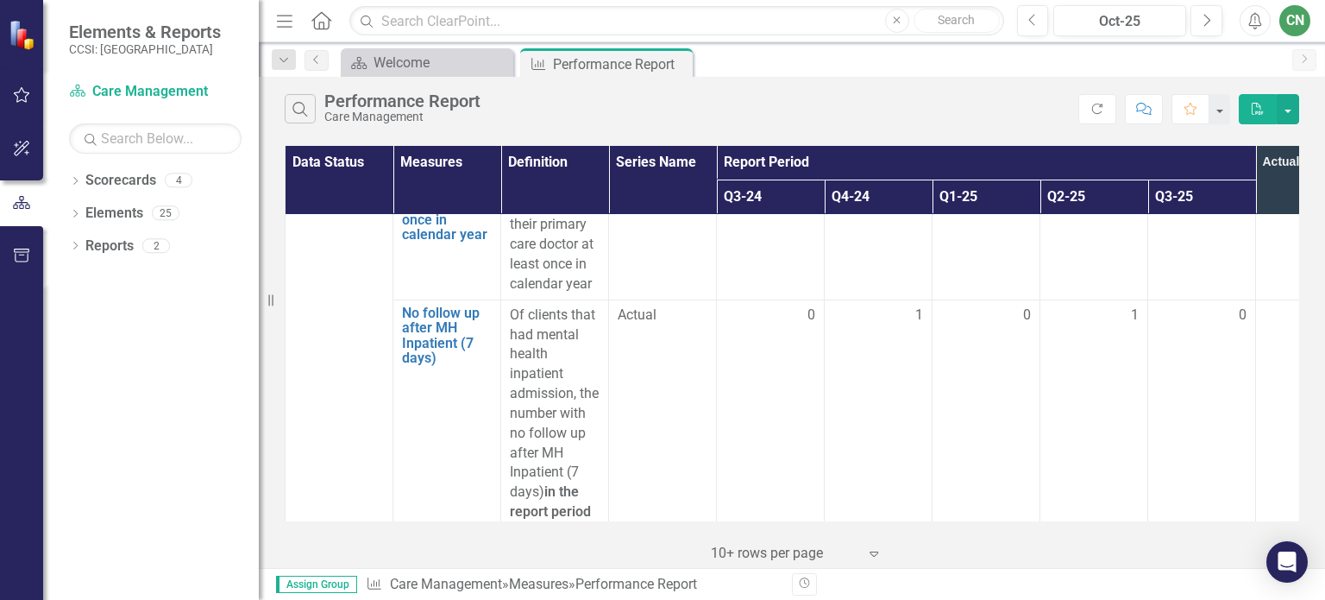
scroll to position [3882, 0]
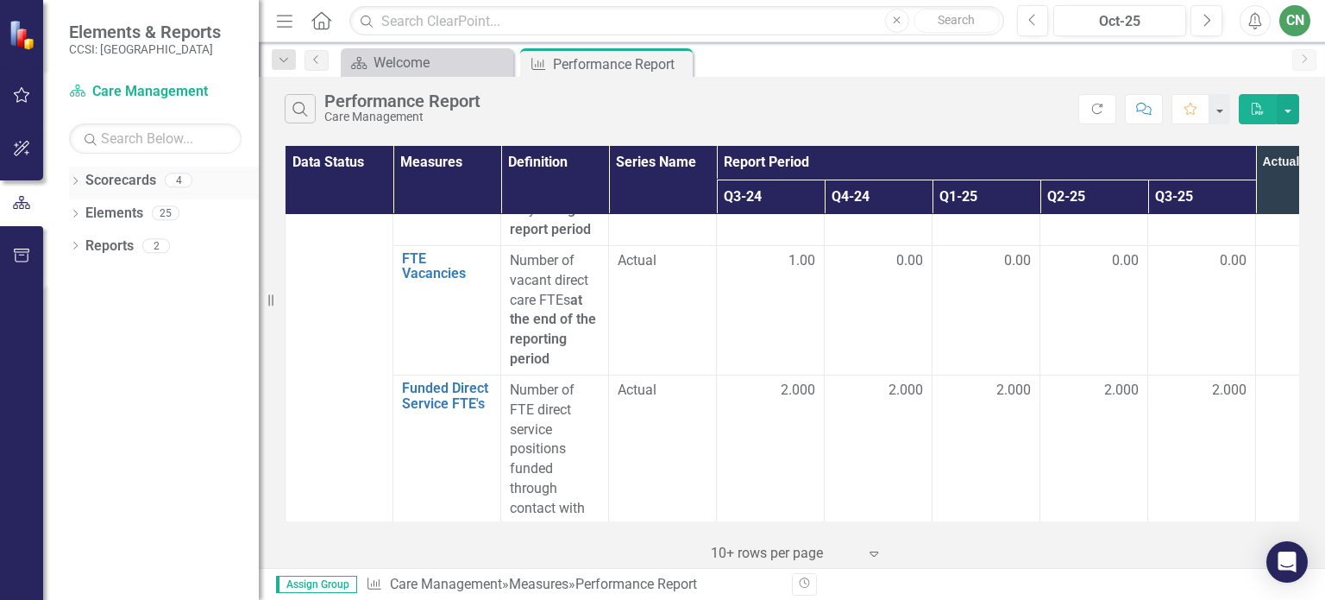
click at [74, 175] on div "Dropdown" at bounding box center [75, 182] width 12 height 15
click at [86, 213] on icon "Dropdown" at bounding box center [84, 212] width 13 height 10
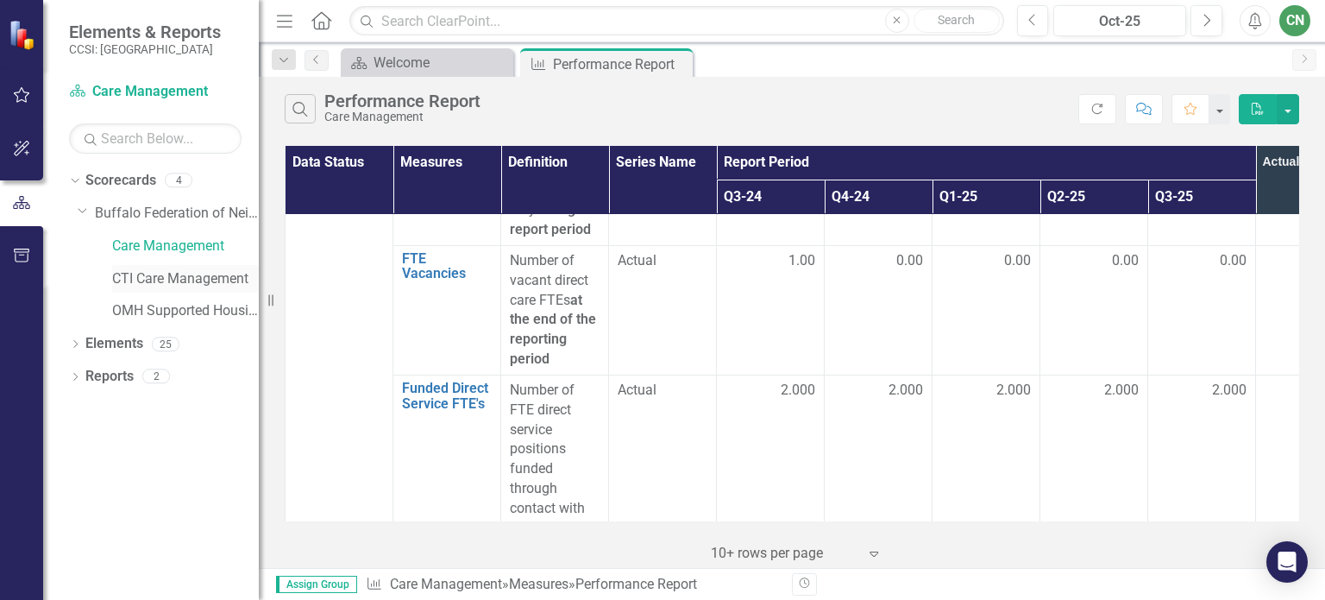
click at [185, 275] on link "CTI Care Management" at bounding box center [185, 279] width 147 height 20
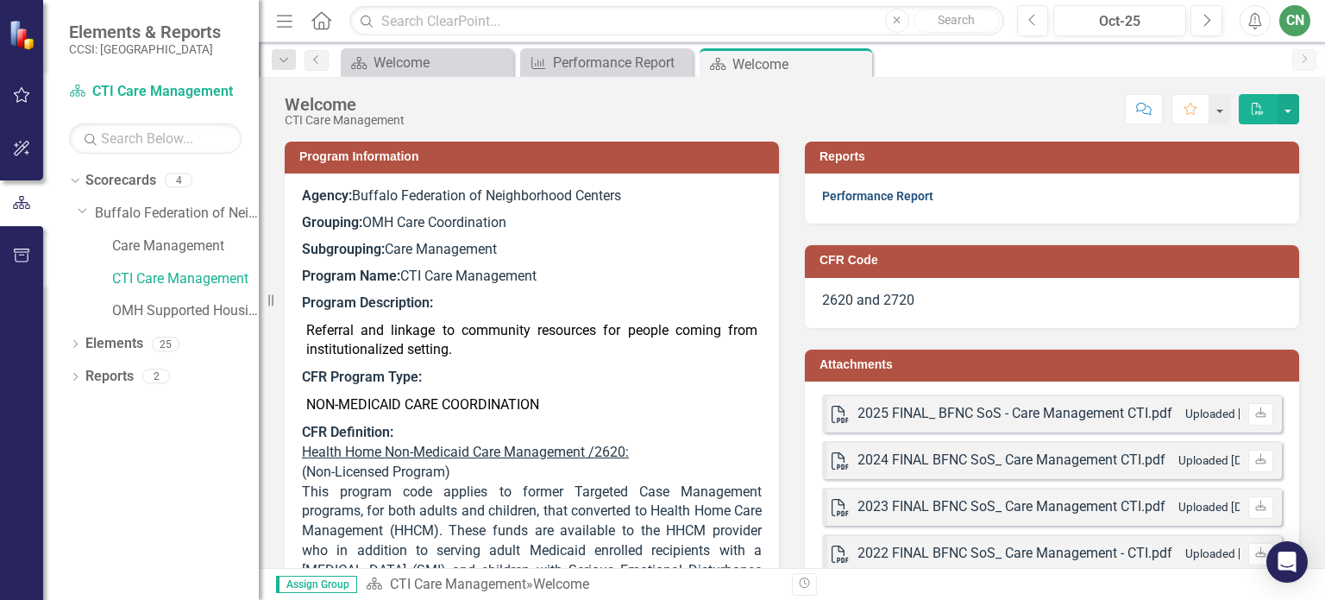
click at [883, 196] on link "Performance Report" at bounding box center [877, 196] width 111 height 14
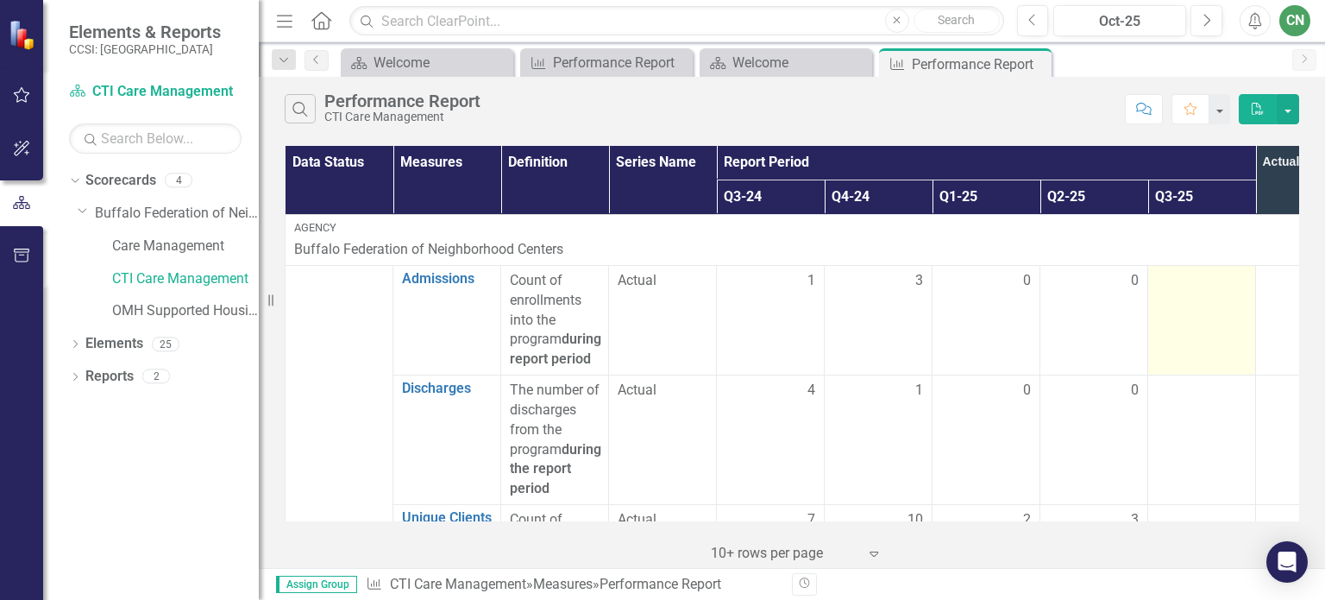
click at [1155, 286] on td at bounding box center [1202, 320] width 108 height 110
click at [1161, 284] on div at bounding box center [1202, 281] width 90 height 21
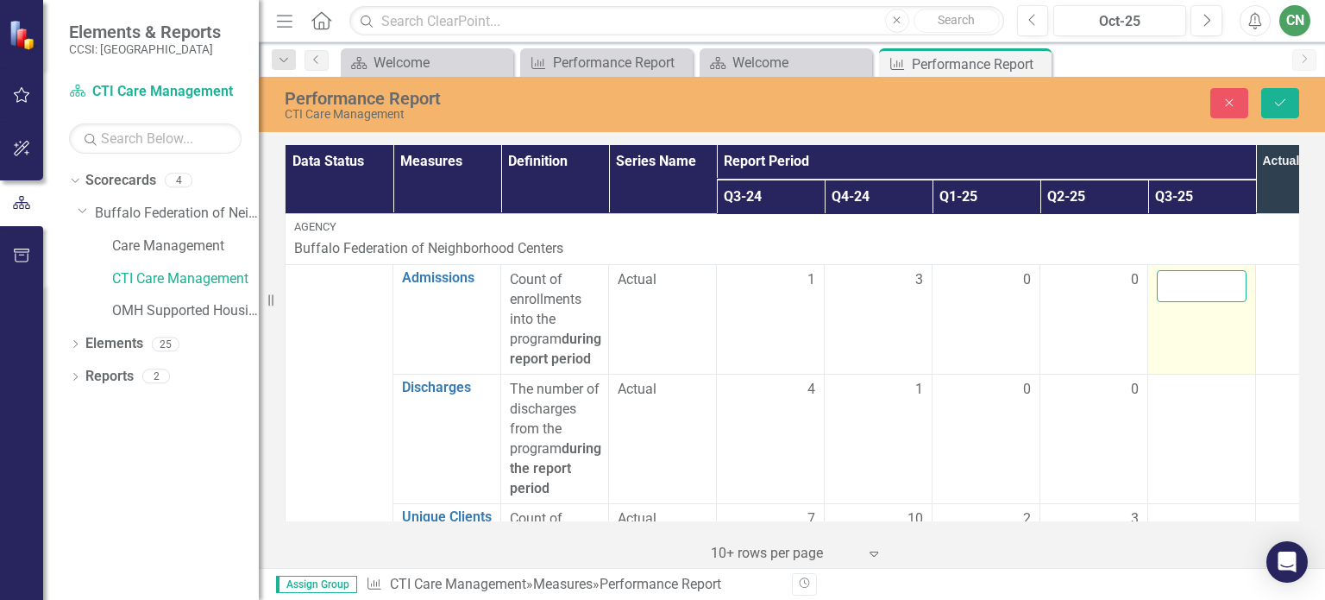
click at [1161, 284] on input "number" at bounding box center [1202, 286] width 90 height 32
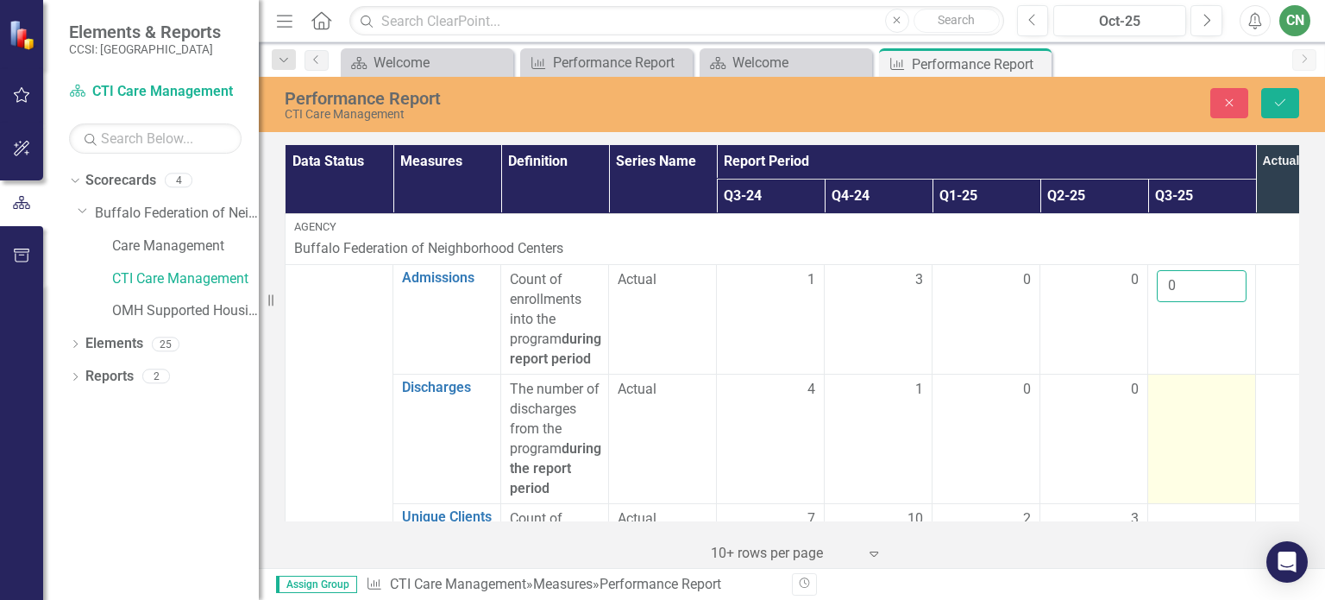
type input "0"
click at [1173, 400] on div at bounding box center [1202, 390] width 90 height 21
click at [1171, 412] on input "number" at bounding box center [1202, 396] width 90 height 32
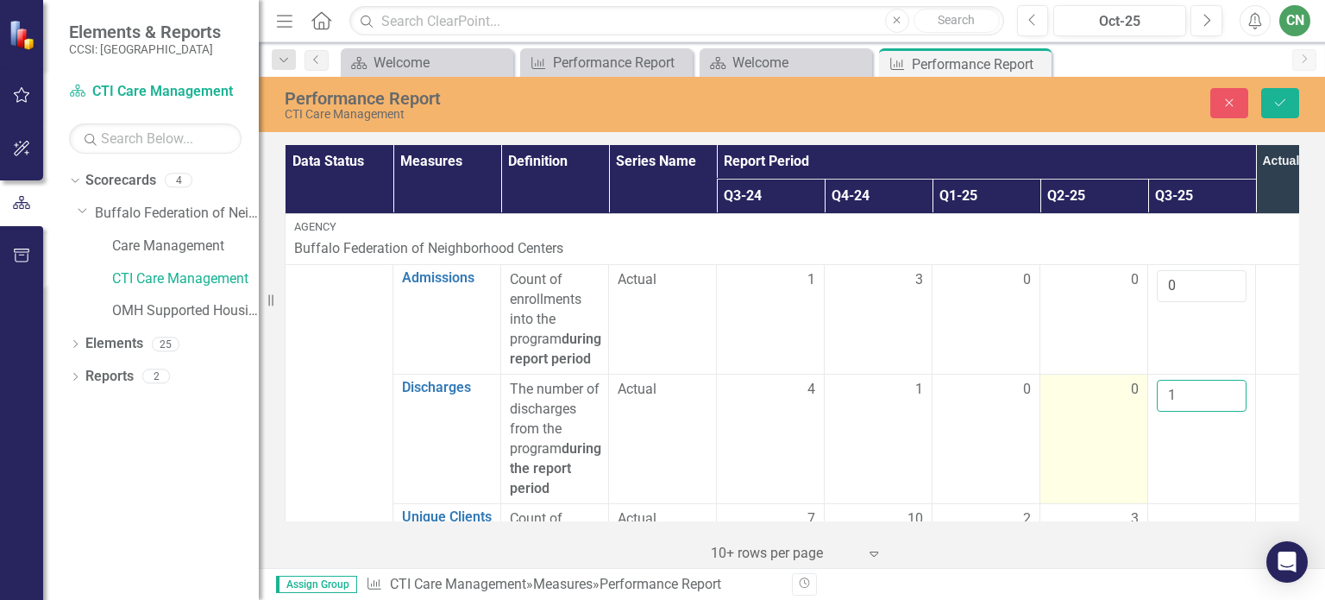
type input "1"
click at [1115, 462] on td "0" at bounding box center [1094, 438] width 108 height 129
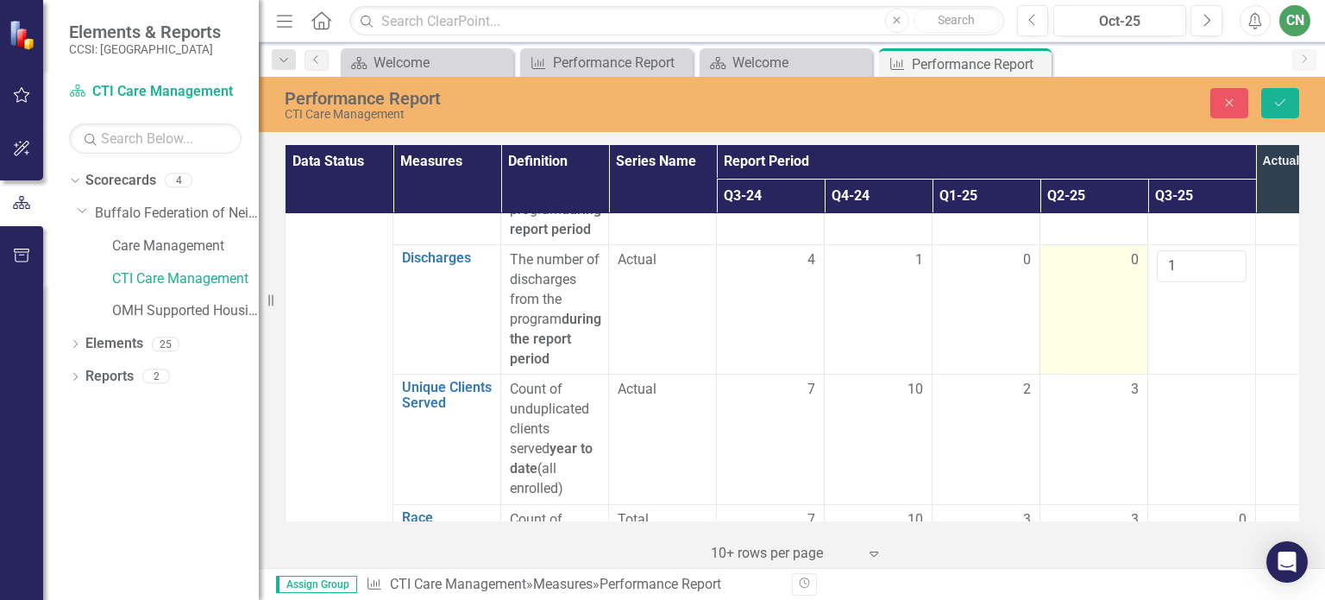
scroll to position [173, 0]
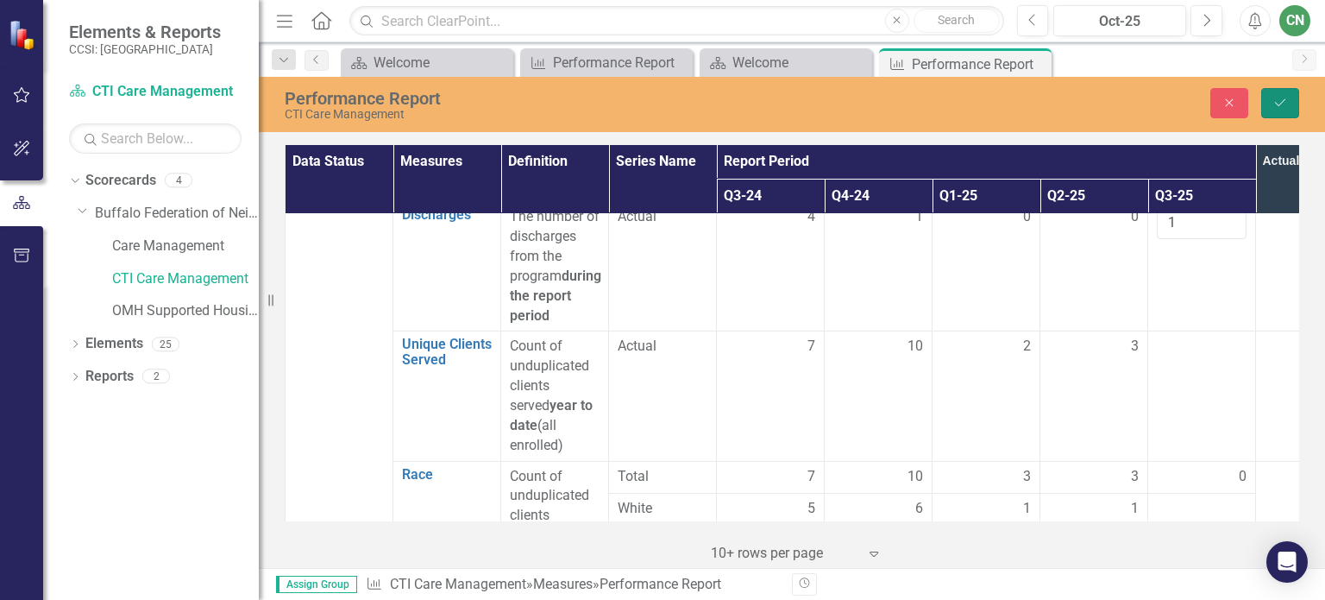
click at [1291, 104] on button "Save" at bounding box center [1280, 103] width 38 height 30
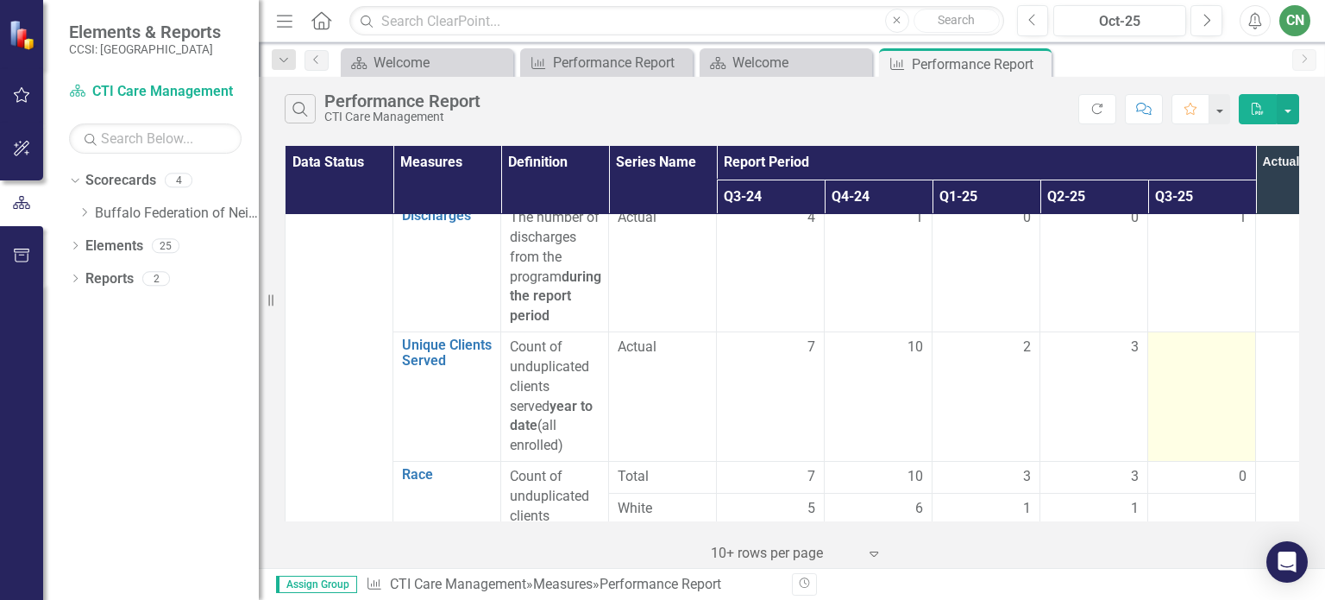
click at [1184, 358] on div at bounding box center [1202, 347] width 90 height 21
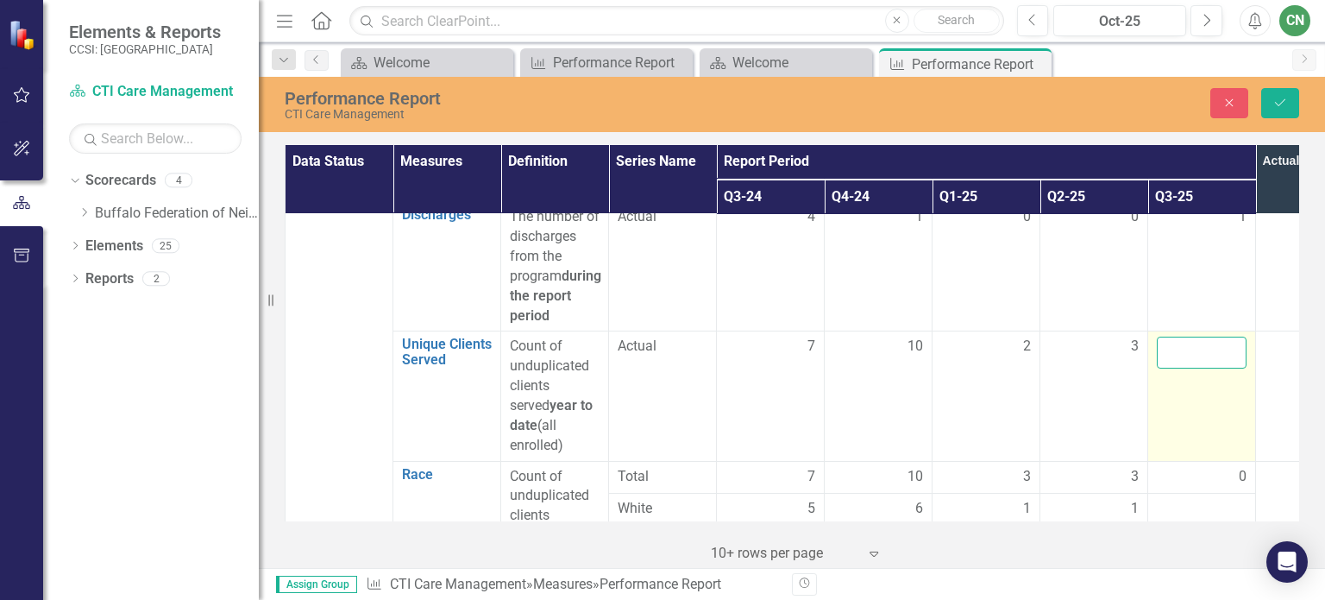
click at [1183, 368] on input "number" at bounding box center [1202, 352] width 90 height 32
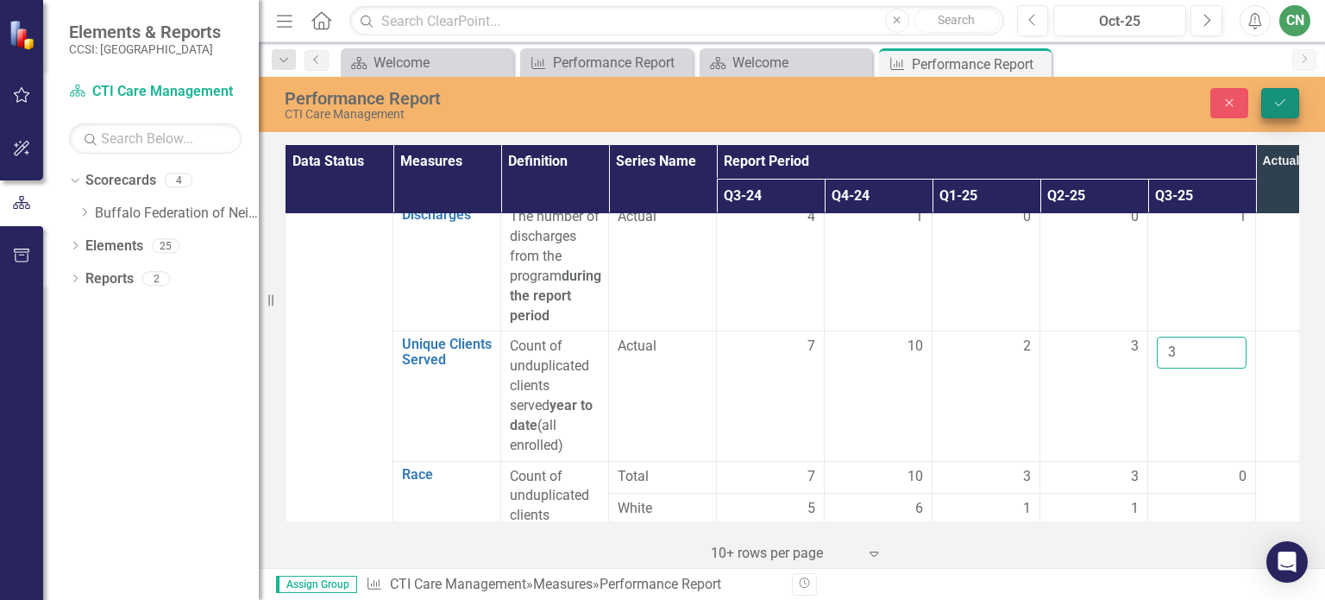
type input "3"
click at [1284, 104] on icon "Save" at bounding box center [1281, 103] width 16 height 12
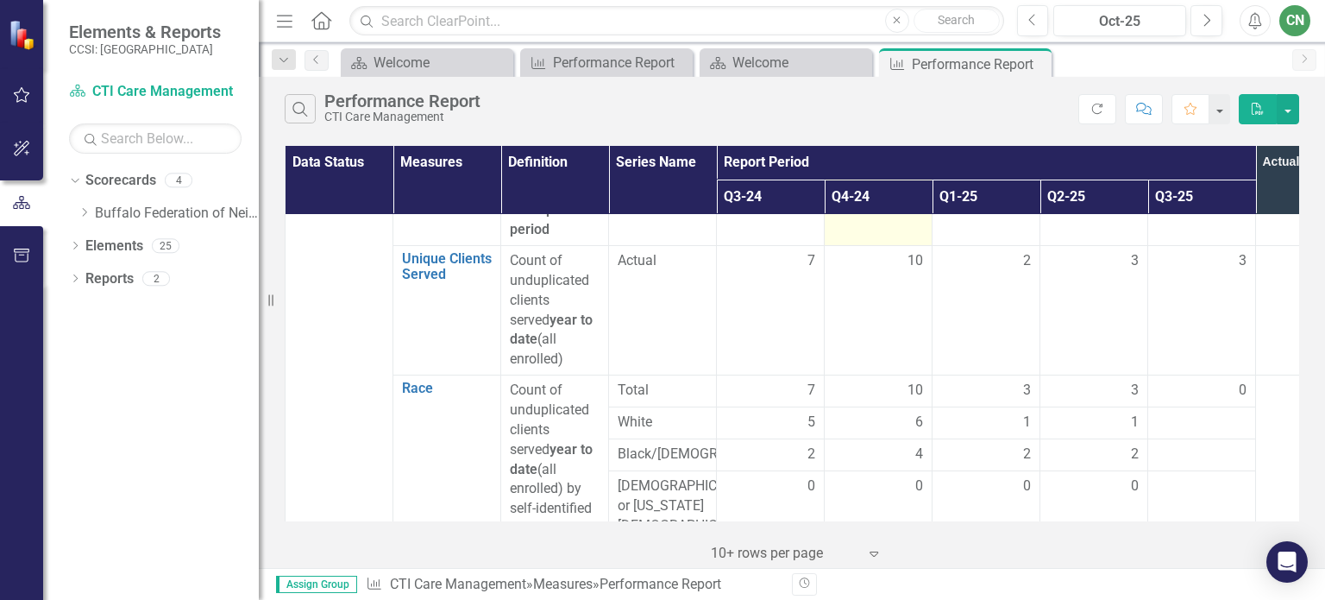
scroll to position [345, 0]
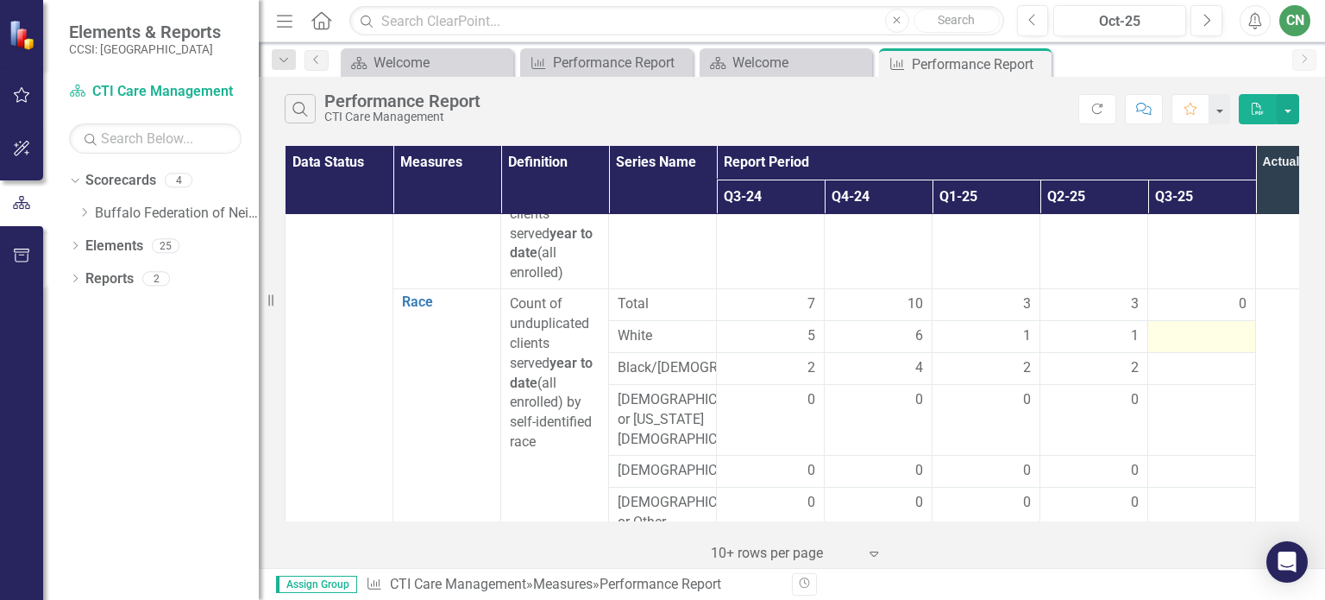
click at [1198, 334] on div at bounding box center [1202, 336] width 90 height 21
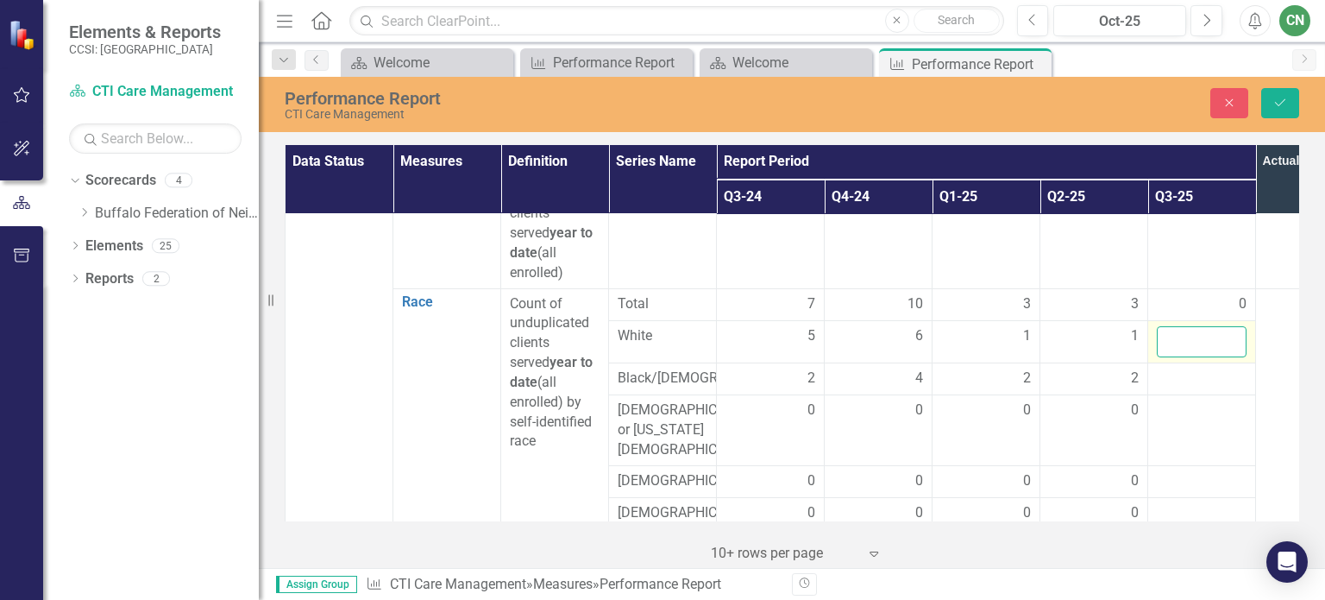
click at [1198, 334] on input "number" at bounding box center [1202, 342] width 90 height 32
type input "1"
click at [1167, 382] on div at bounding box center [1202, 378] width 90 height 21
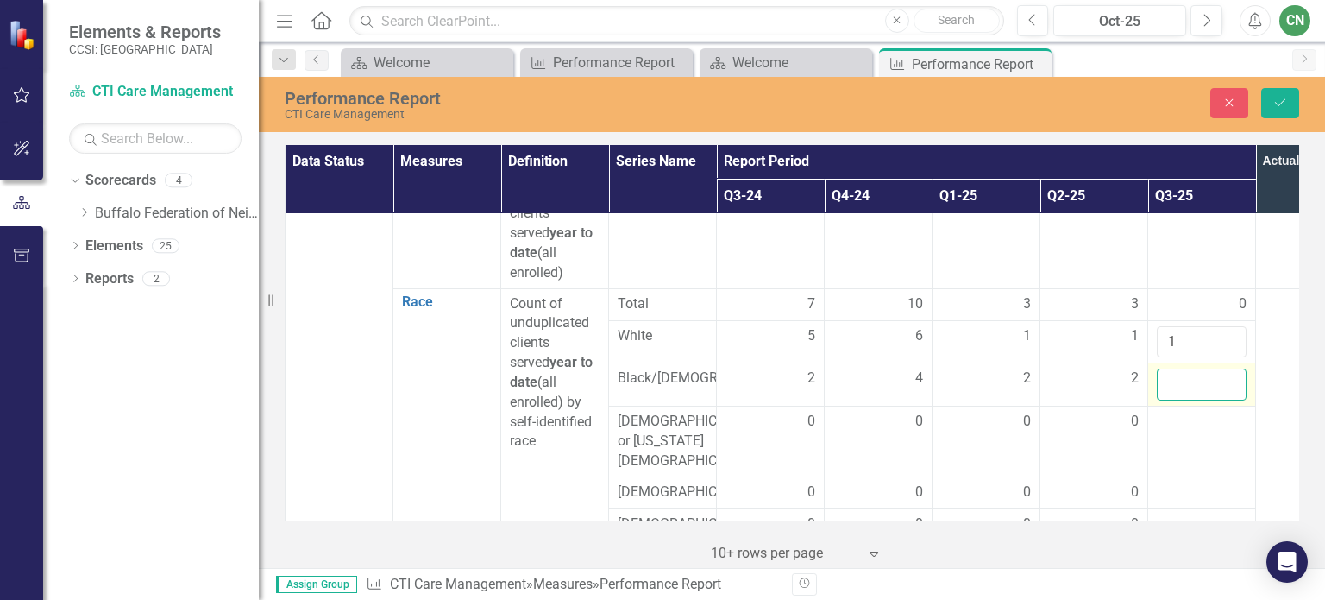
click at [1167, 382] on input "number" at bounding box center [1202, 384] width 90 height 32
type input "2"
click at [1185, 432] on div at bounding box center [1202, 422] width 90 height 21
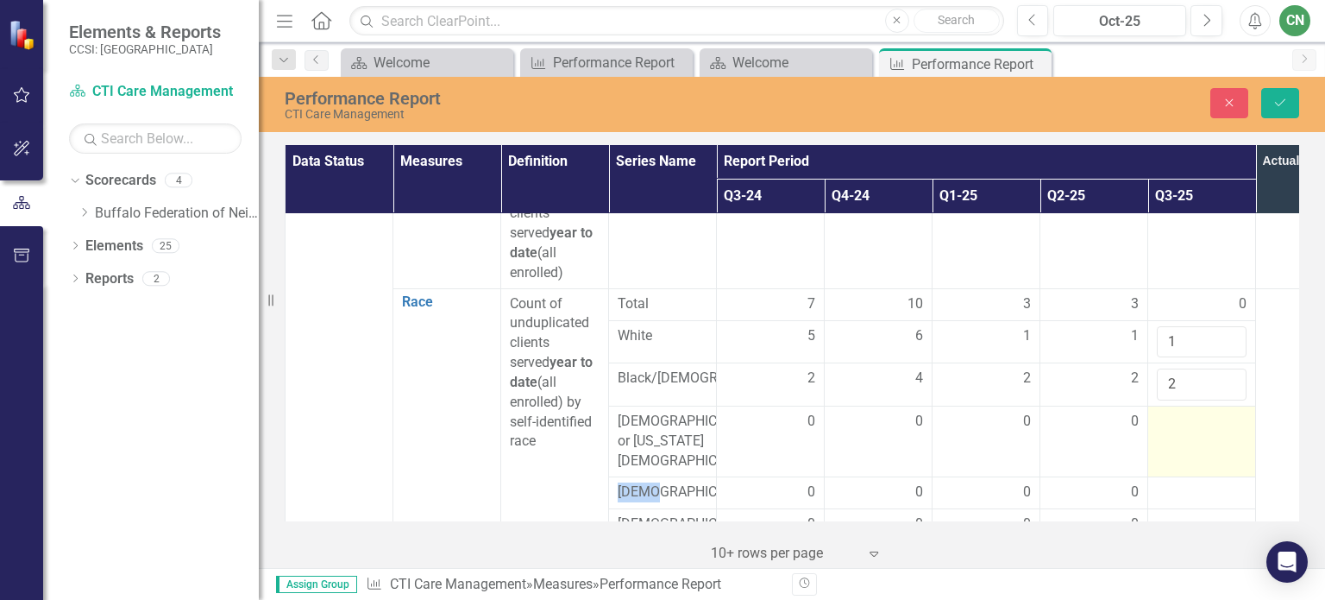
click at [1185, 432] on div at bounding box center [1202, 422] width 90 height 21
click at [1177, 439] on input "number" at bounding box center [1202, 428] width 90 height 32
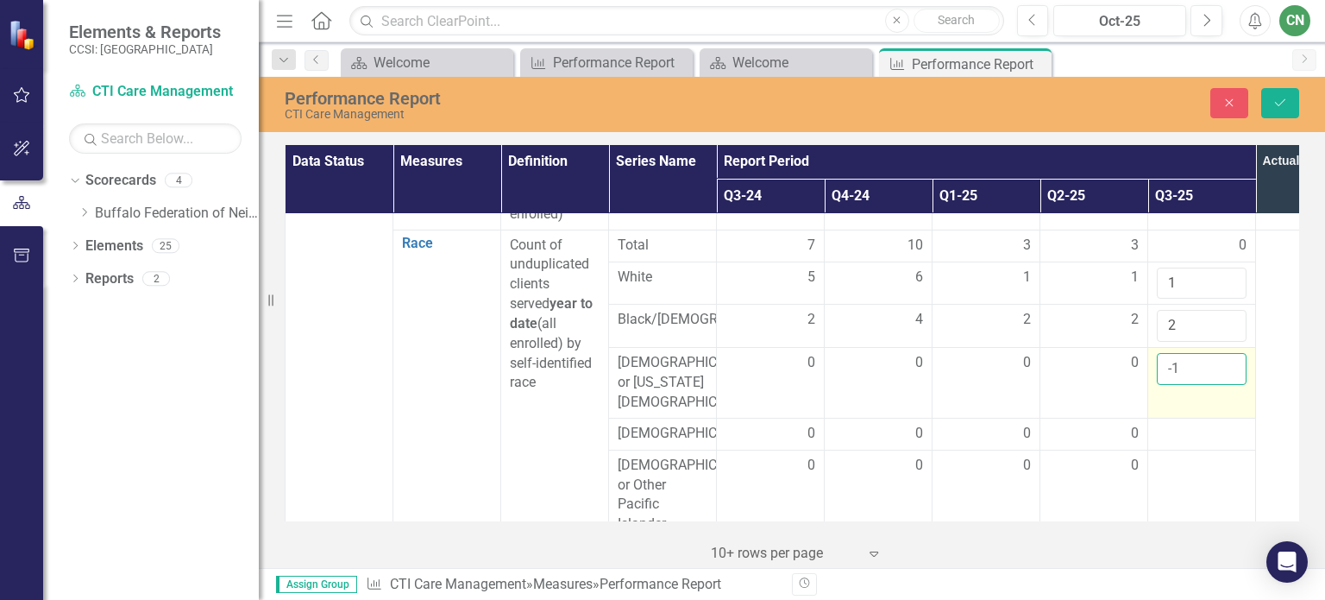
scroll to position [431, 0]
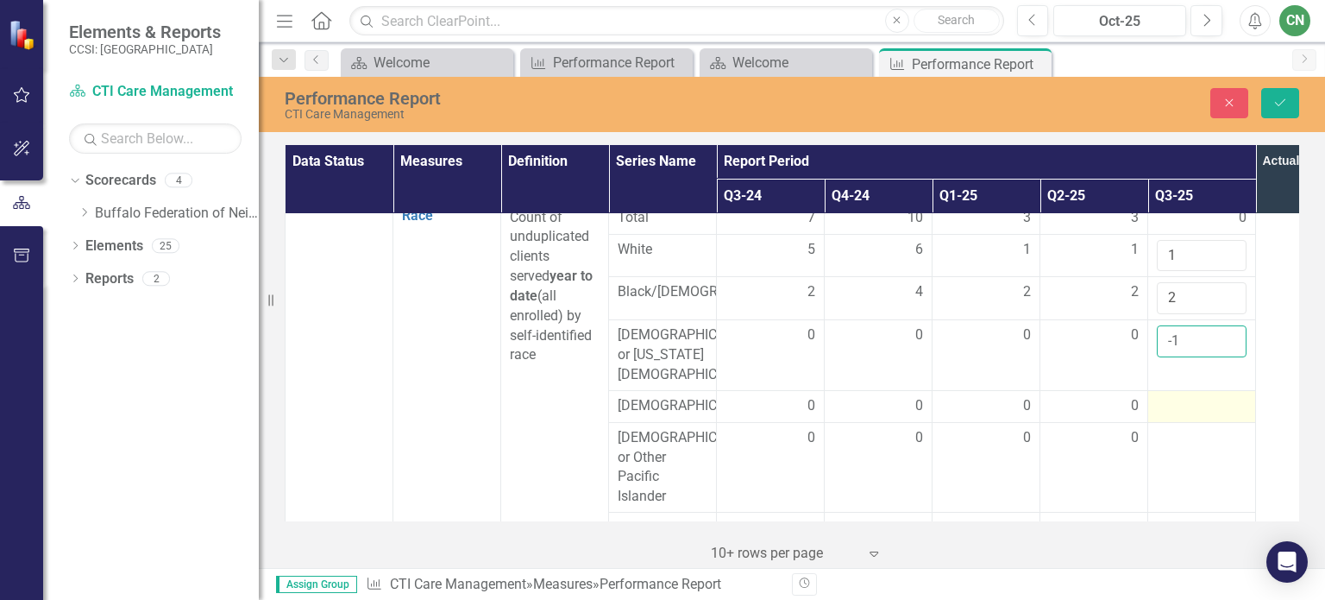
type input "-1"
click at [1176, 417] on div at bounding box center [1202, 406] width 90 height 21
click at [1197, 349] on input "-1" at bounding box center [1202, 341] width 90 height 32
type input "0"
click at [1170, 416] on div at bounding box center [1202, 406] width 90 height 21
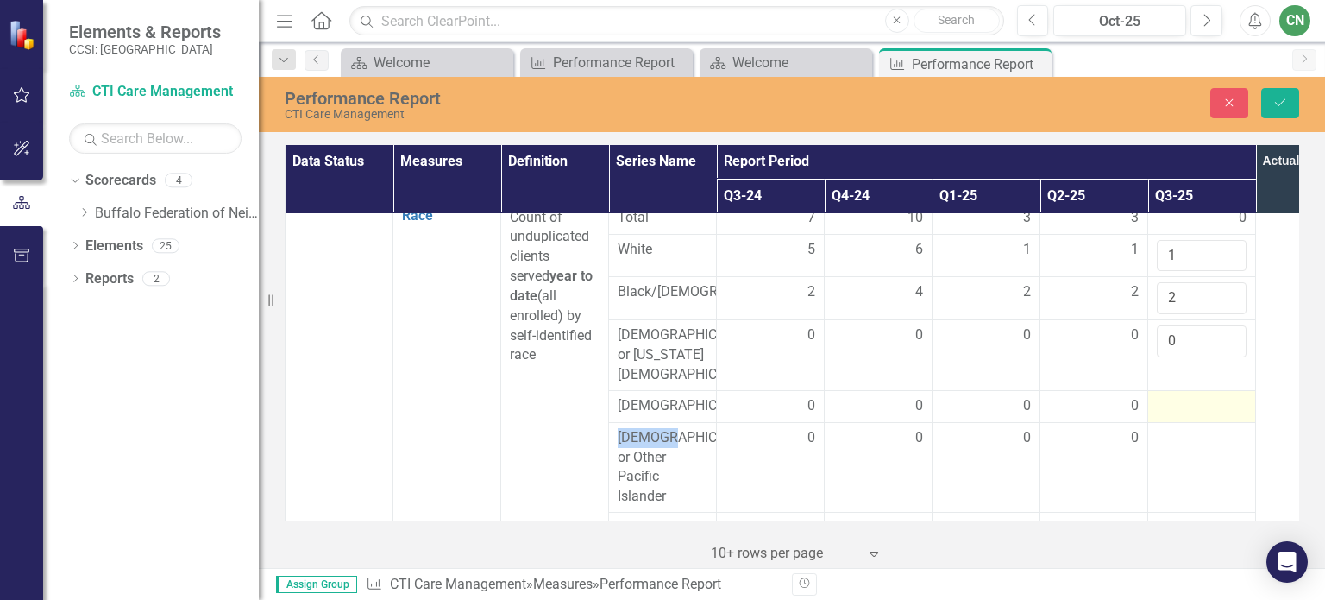
click at [1170, 416] on div at bounding box center [1202, 406] width 90 height 21
click at [1170, 416] on input "number" at bounding box center [1202, 412] width 90 height 32
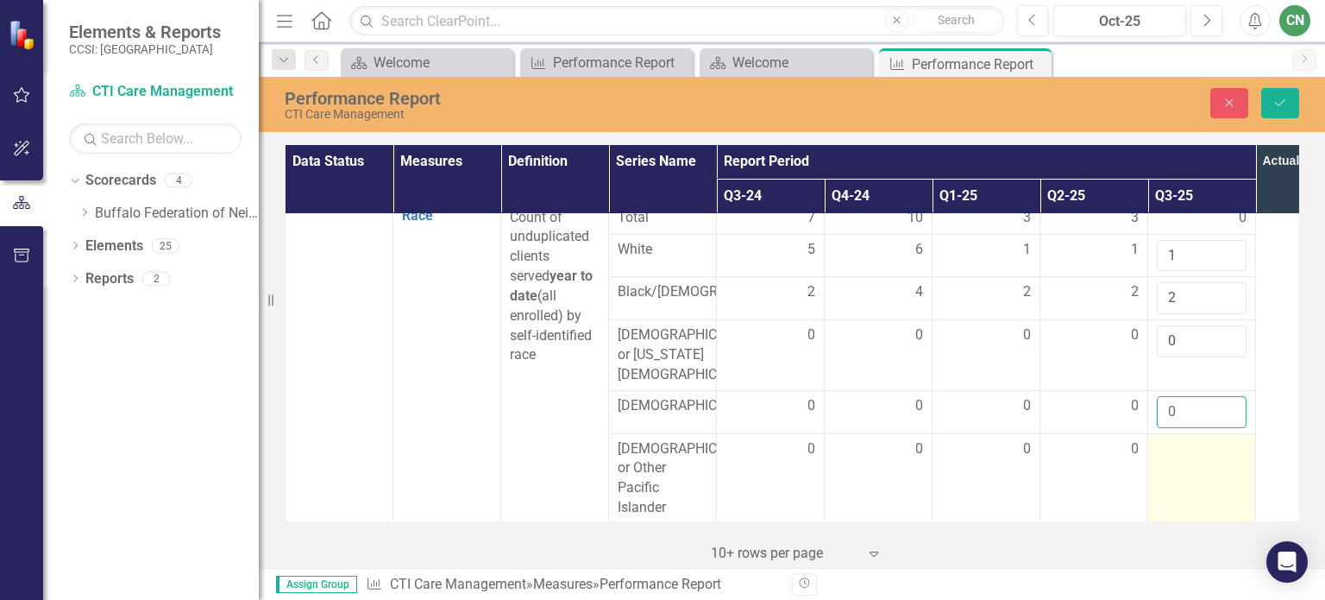
type input "0"
click at [1194, 480] on td at bounding box center [1202, 478] width 108 height 90
click at [1197, 469] on input "number" at bounding box center [1202, 455] width 90 height 32
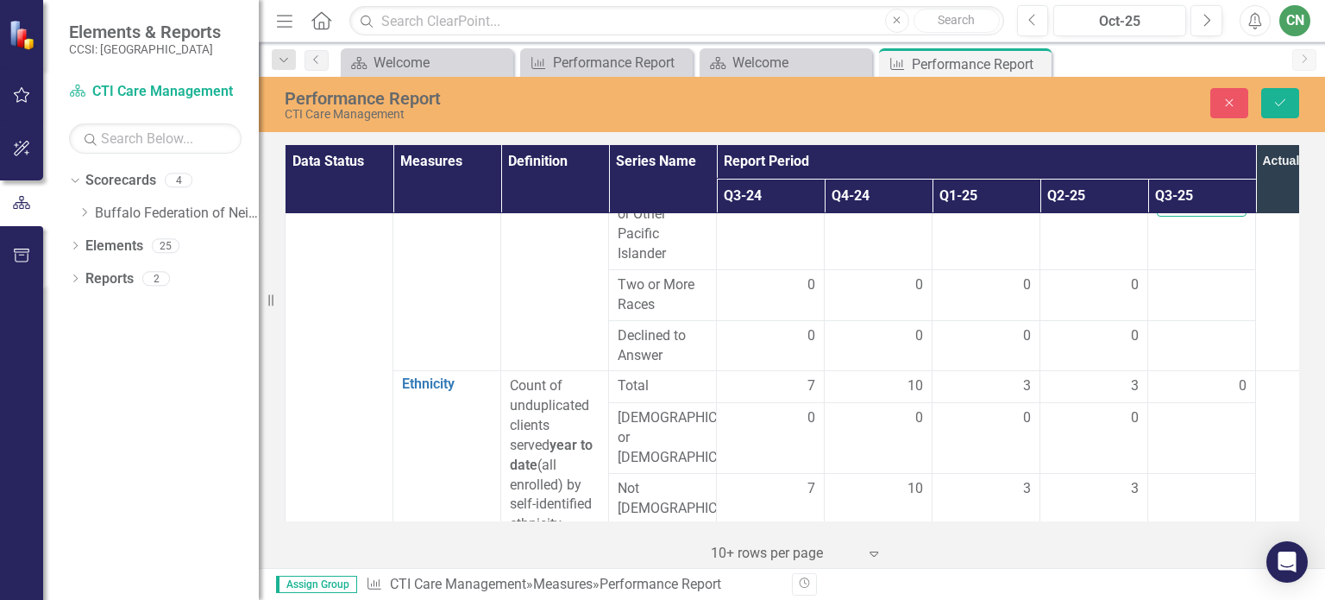
scroll to position [690, 0]
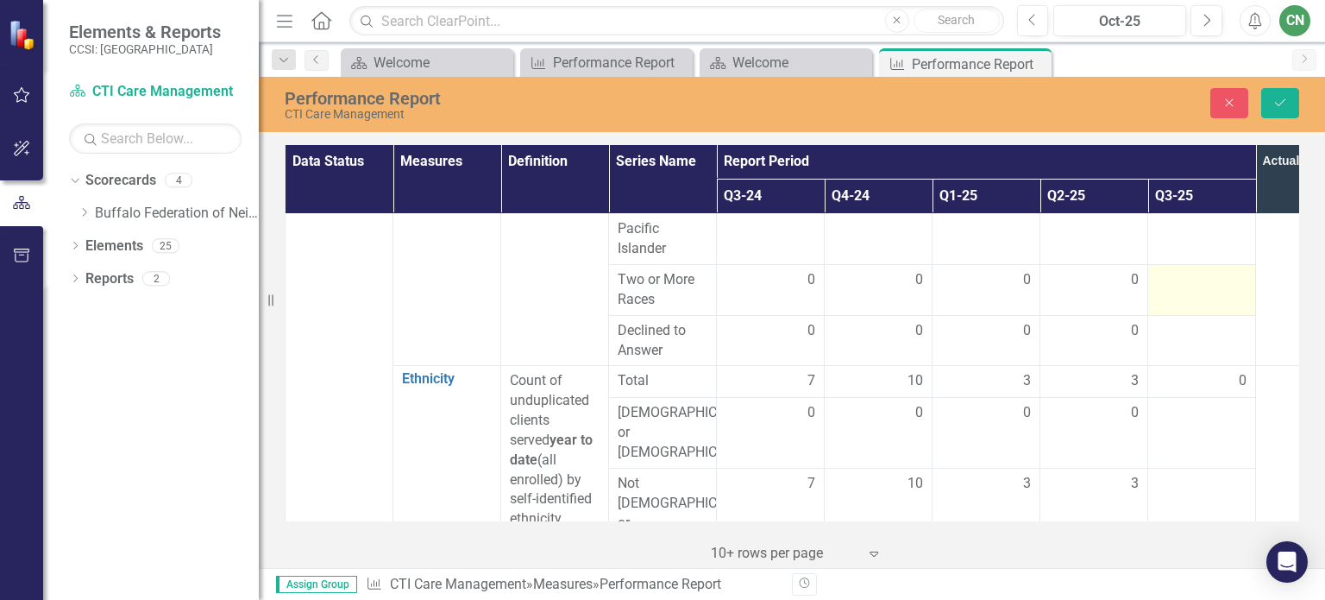
type input "0"
click at [1182, 301] on td at bounding box center [1202, 289] width 108 height 51
click at [1183, 301] on td at bounding box center [1202, 289] width 108 height 51
click at [1181, 290] on div at bounding box center [1202, 280] width 90 height 21
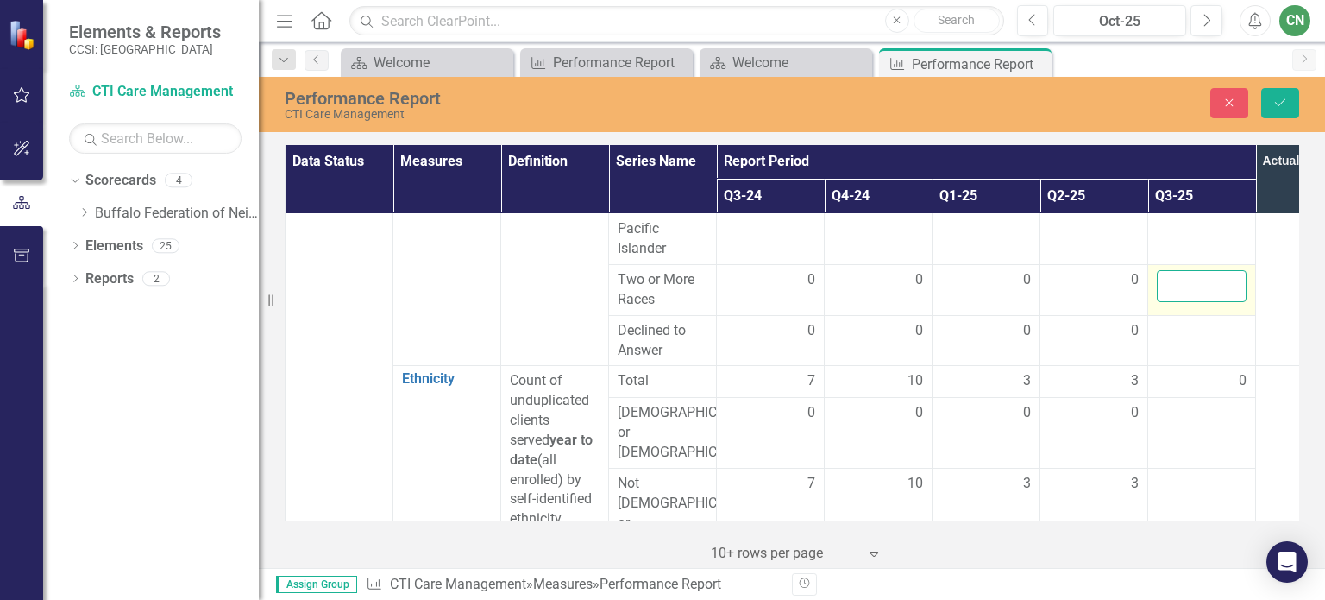
click at [1181, 290] on input "number" at bounding box center [1202, 286] width 90 height 32
type input "0"
click at [1177, 334] on div at bounding box center [1202, 331] width 90 height 21
click at [1177, 334] on input "number" at bounding box center [1202, 337] width 90 height 32
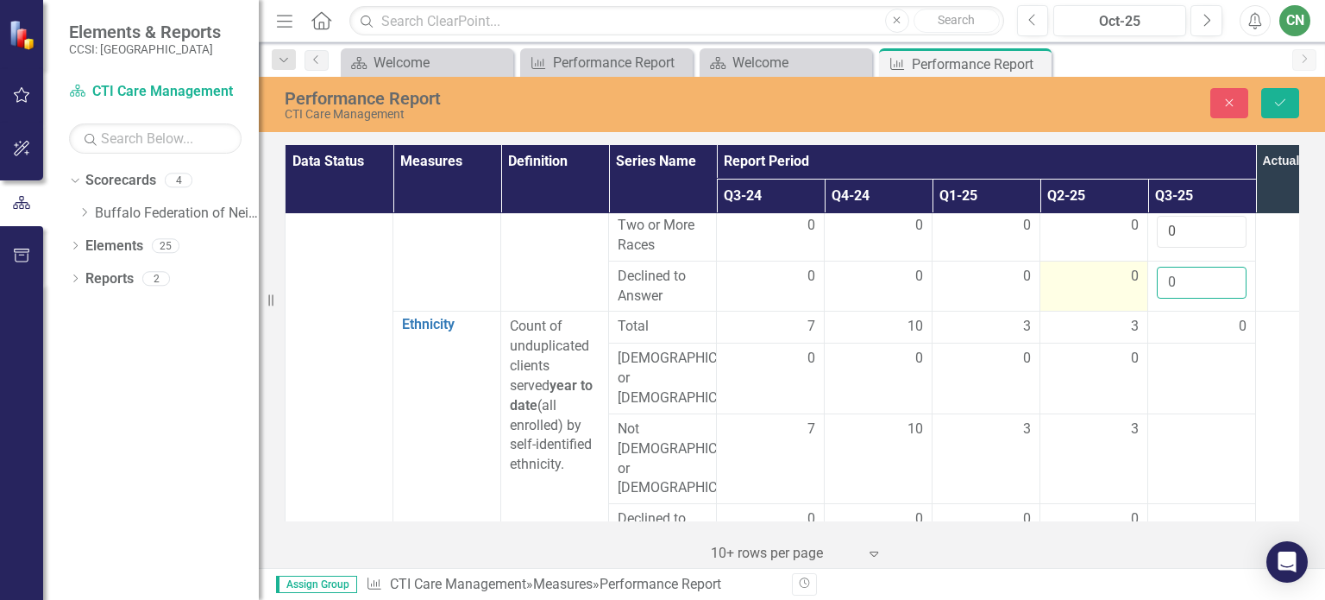
scroll to position [776, 0]
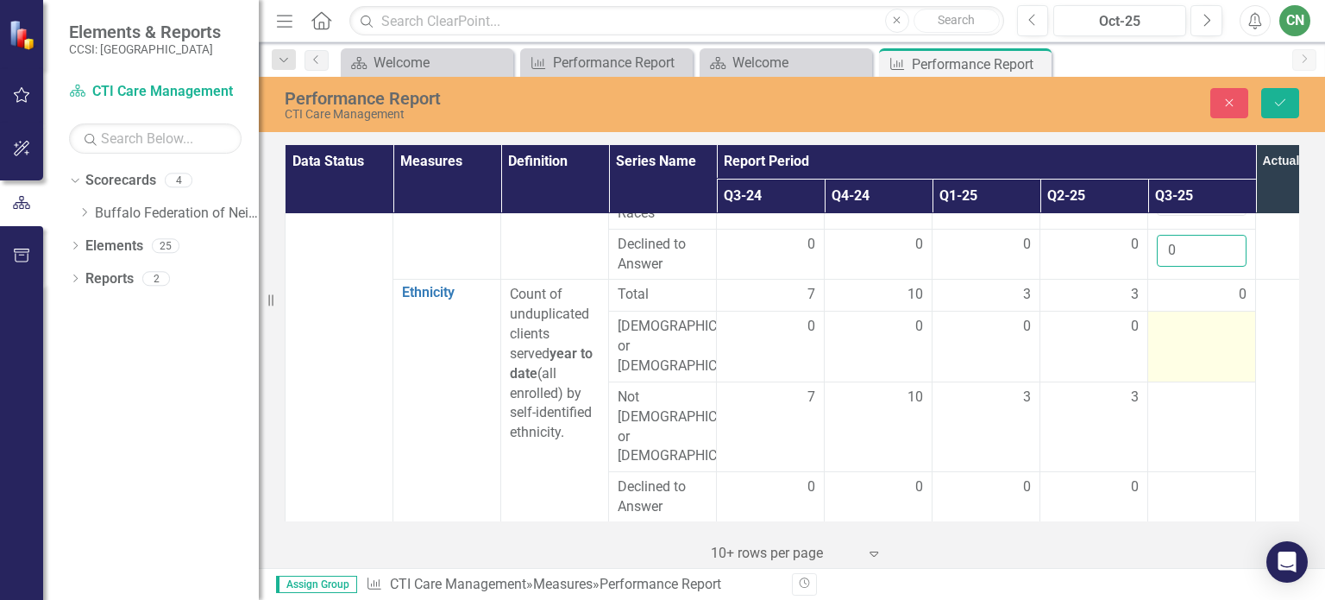
type input "0"
click at [1190, 348] on td at bounding box center [1202, 346] width 108 height 71
click at [1189, 344] on input "number" at bounding box center [1202, 333] width 90 height 32
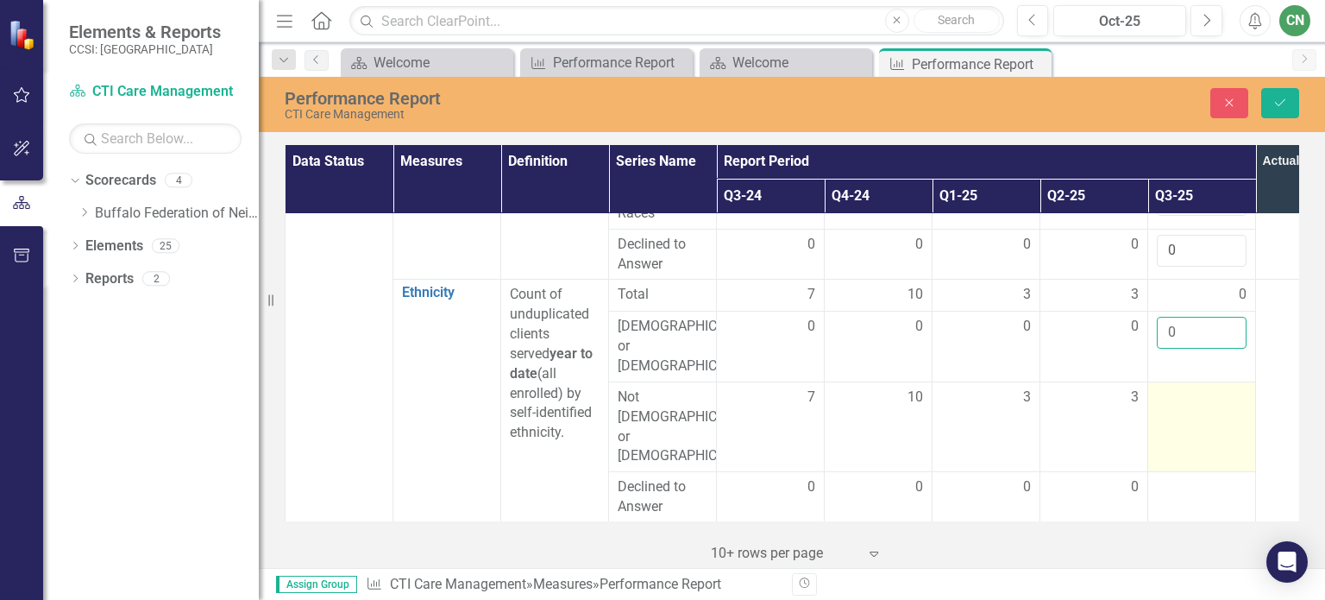
type input "0"
click at [1166, 393] on div at bounding box center [1202, 397] width 90 height 21
click at [1166, 390] on input "number" at bounding box center [1202, 403] width 90 height 32
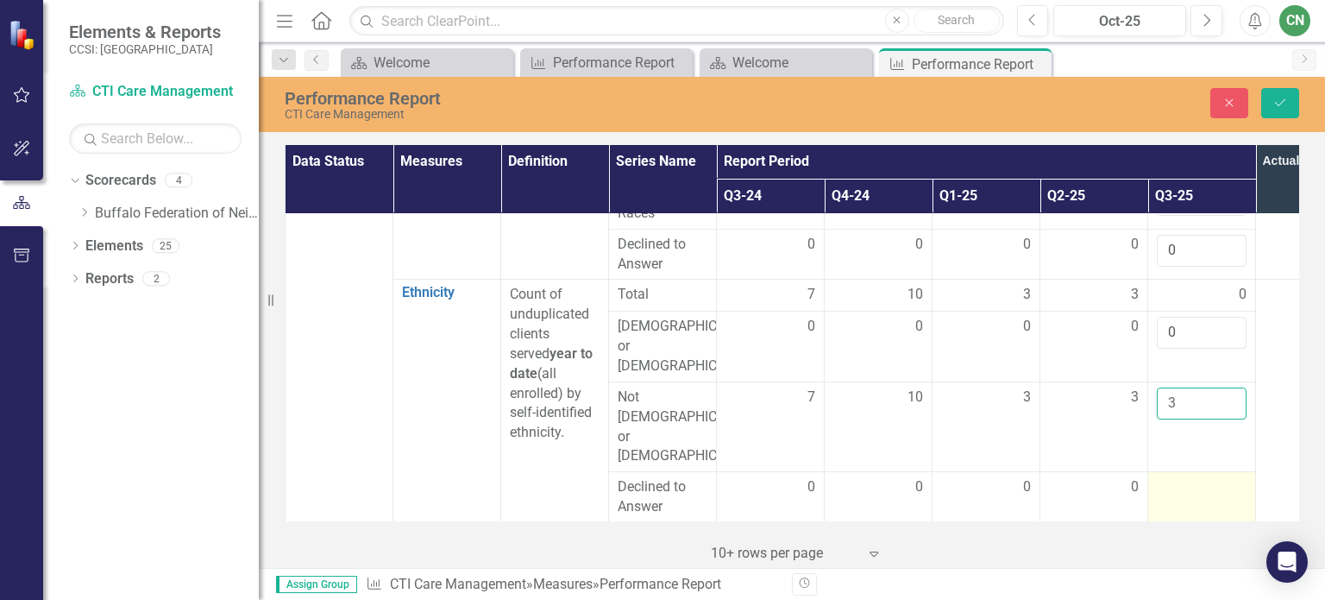
type input "3"
click at [1183, 477] on div at bounding box center [1202, 487] width 90 height 21
click at [1178, 477] on input "number" at bounding box center [1202, 493] width 90 height 32
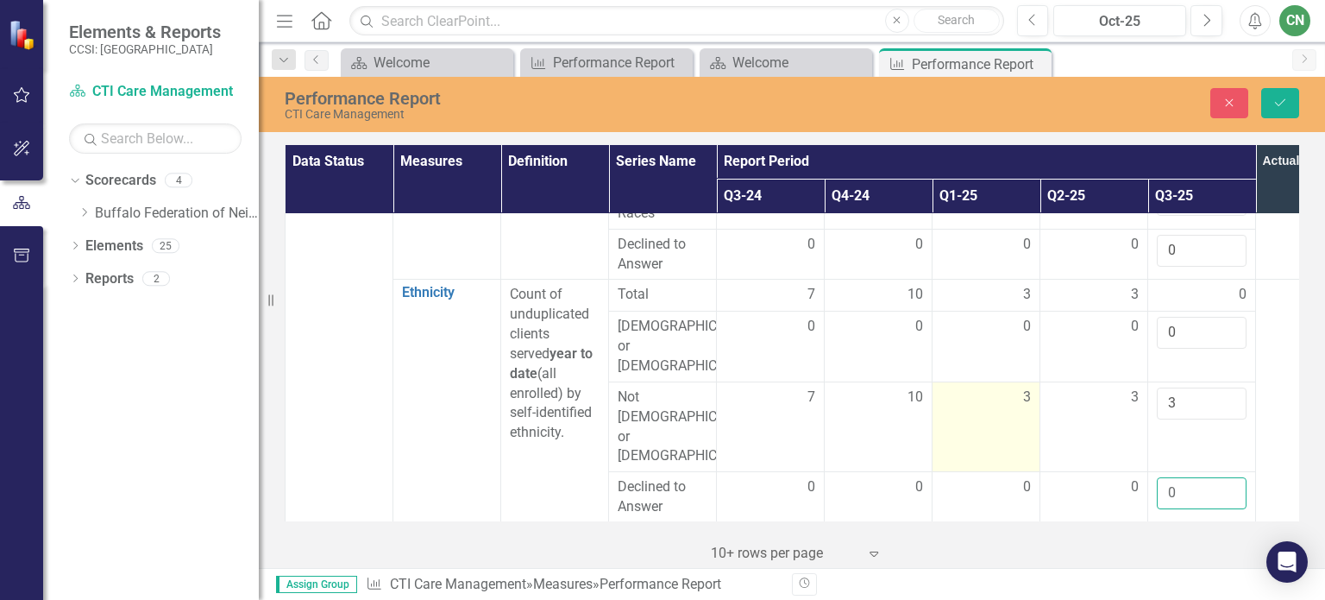
scroll to position [863, 0]
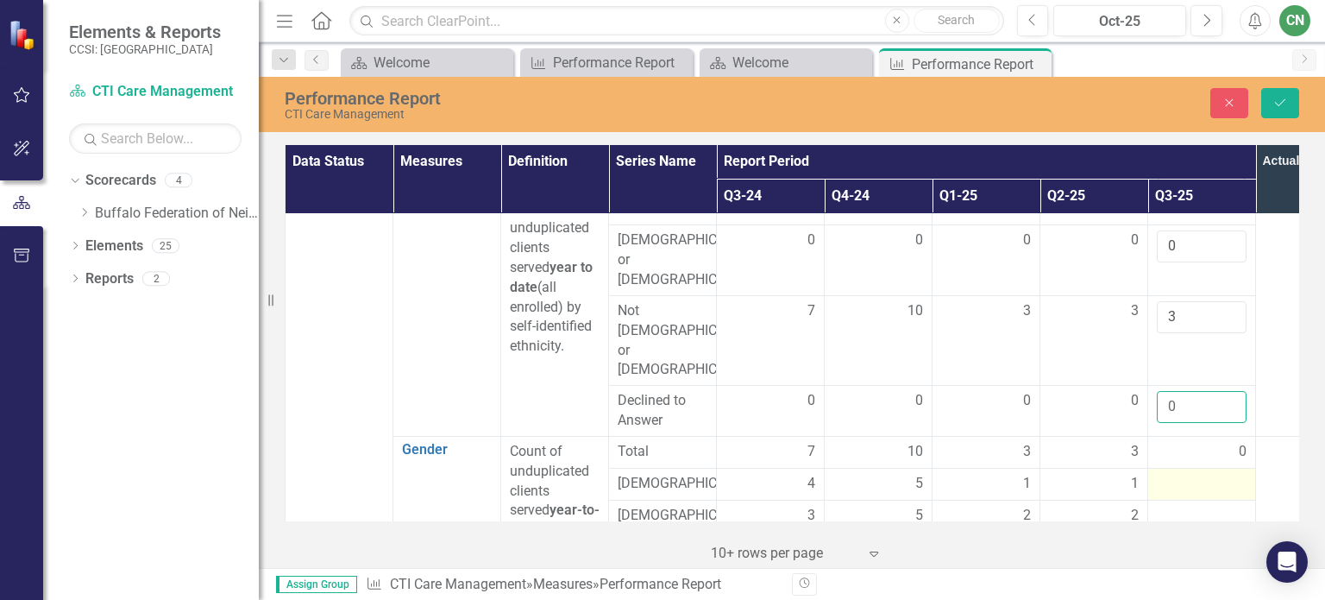
type input "0"
click at [1188, 474] on div at bounding box center [1202, 484] width 90 height 21
click at [1187, 474] on div at bounding box center [1202, 484] width 90 height 21
click at [1180, 474] on input "number" at bounding box center [1202, 490] width 90 height 32
type input "1"
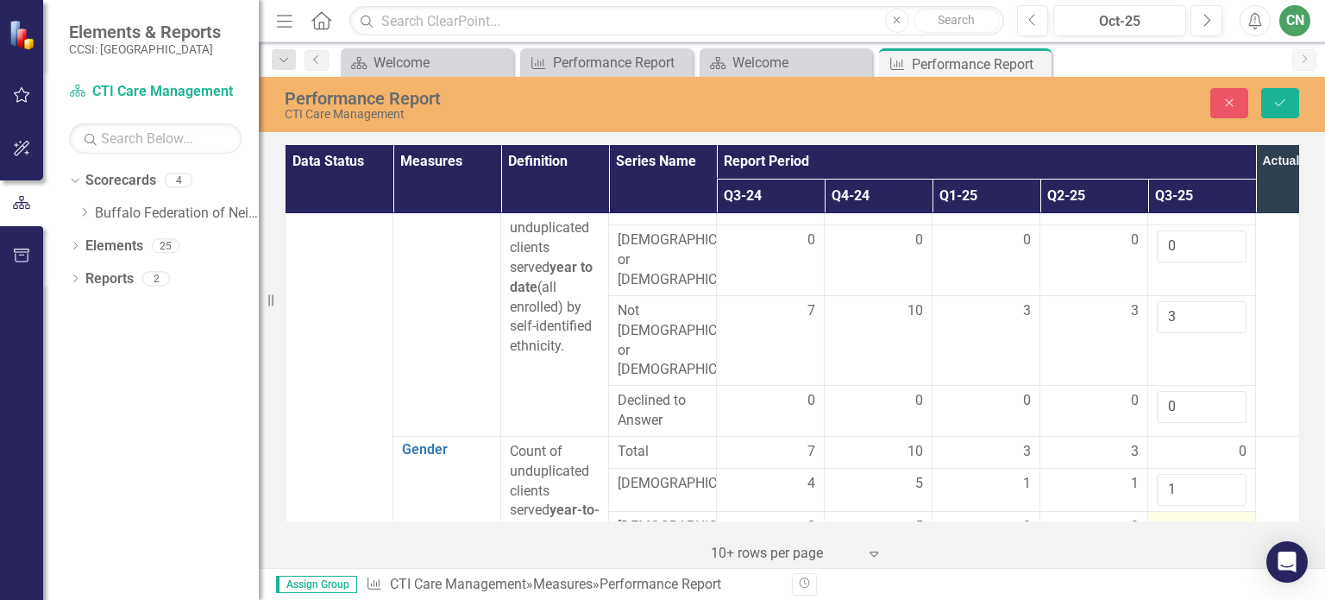
click at [1191, 517] on div at bounding box center [1202, 527] width 90 height 21
click at [1184, 517] on input "number" at bounding box center [1202, 533] width 90 height 32
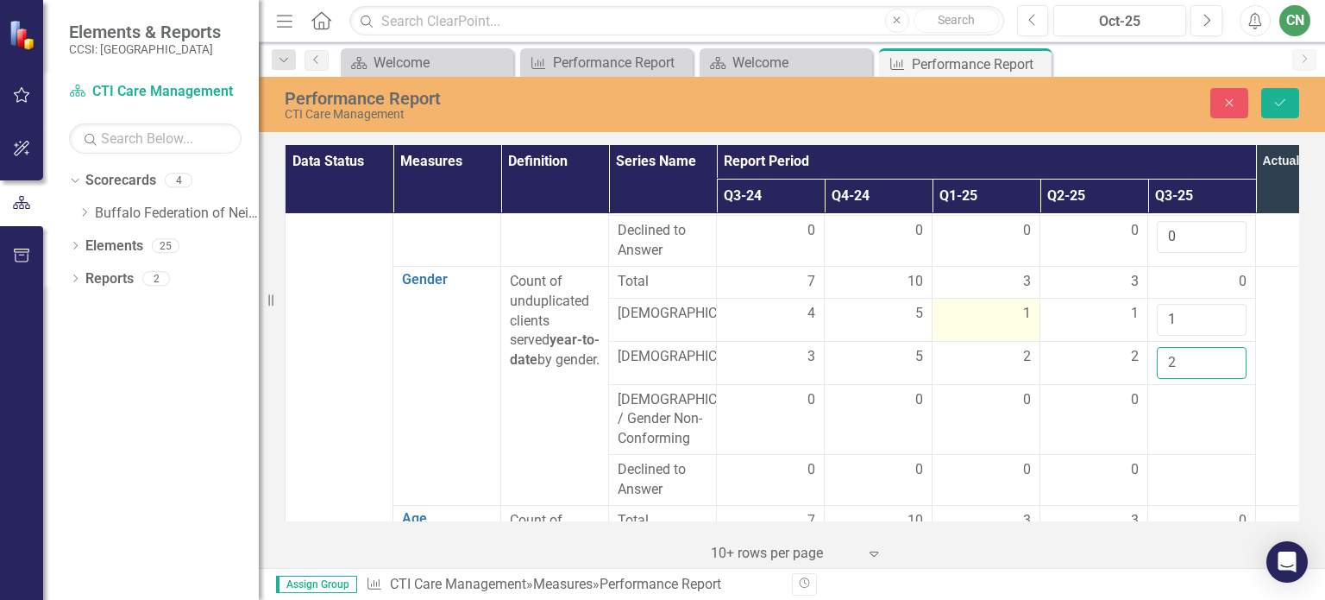
scroll to position [1035, 0]
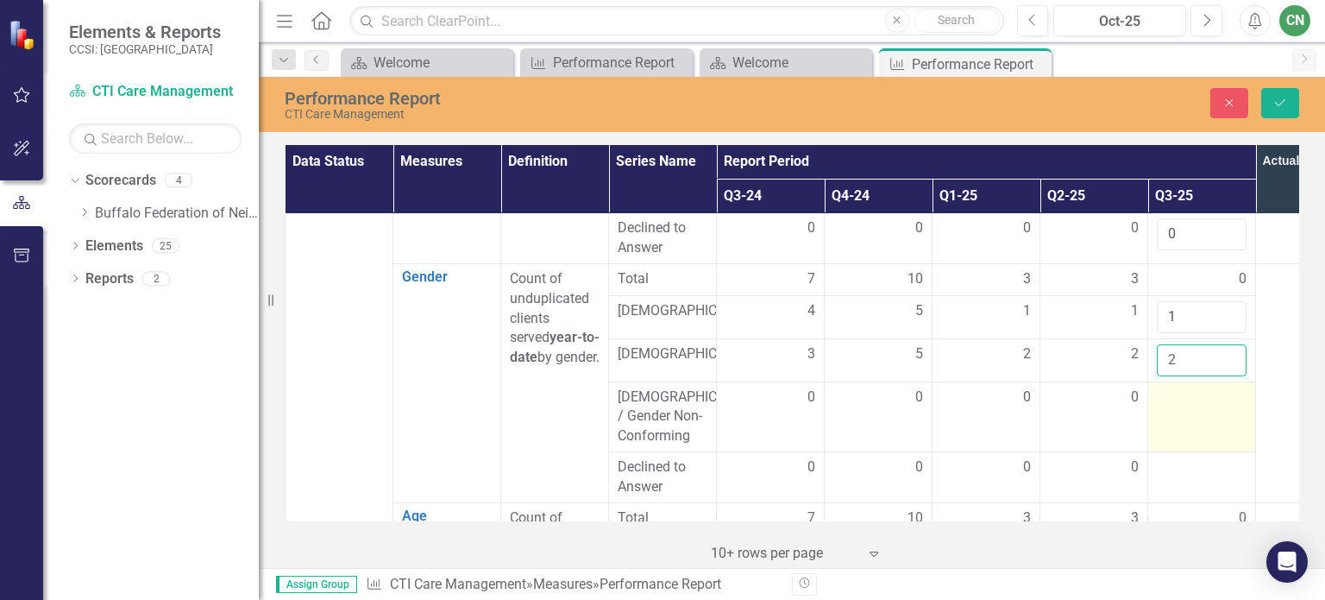
type input "2"
click at [1171, 381] on td at bounding box center [1202, 416] width 108 height 71
click at [1170, 387] on input "number" at bounding box center [1202, 403] width 90 height 32
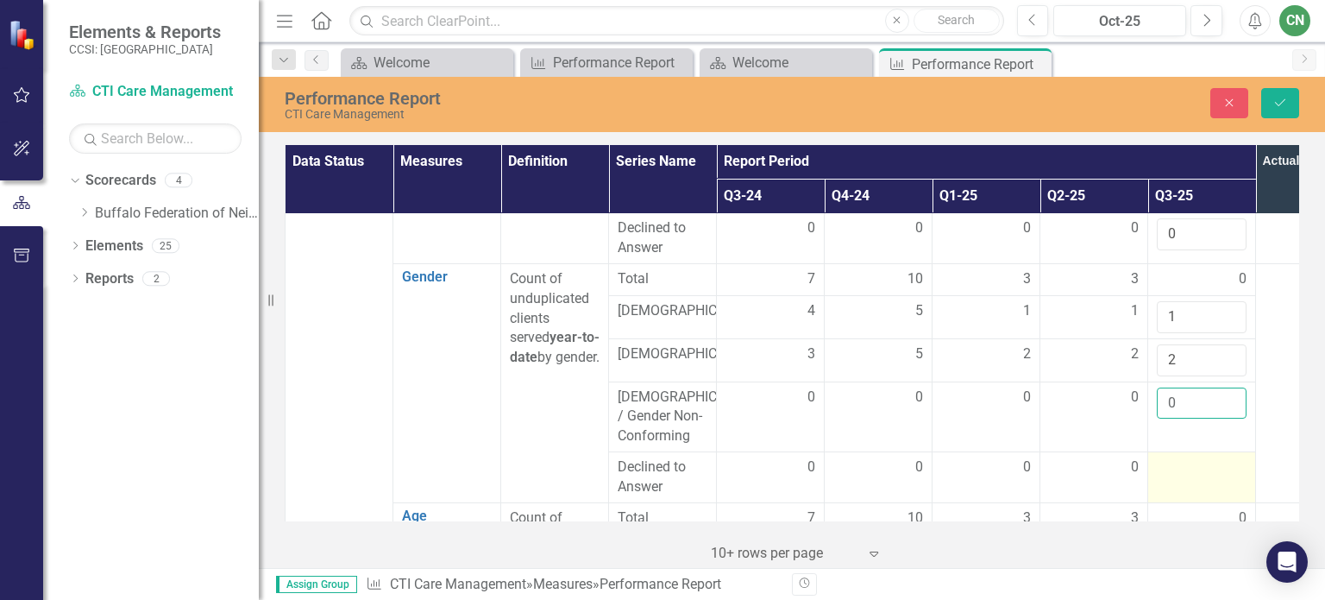
type input "0"
click at [1180, 457] on div at bounding box center [1202, 467] width 90 height 21
click at [1180, 457] on input "number" at bounding box center [1202, 473] width 90 height 32
type input "0"
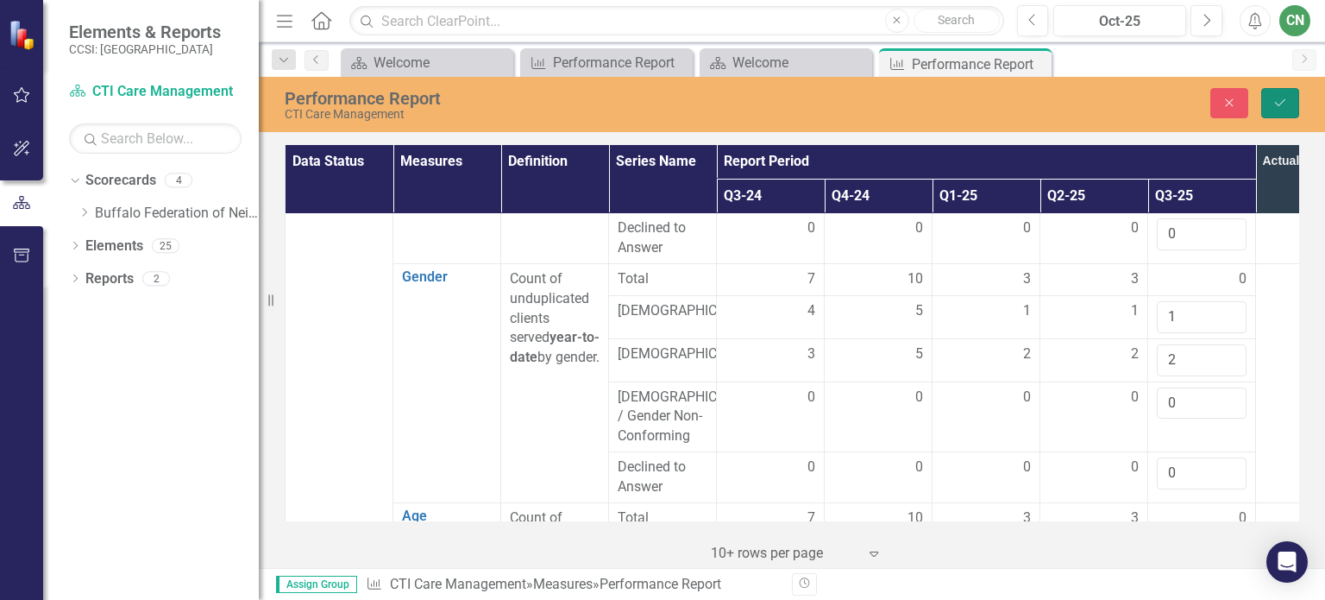
click at [1281, 100] on icon "Save" at bounding box center [1281, 103] width 16 height 12
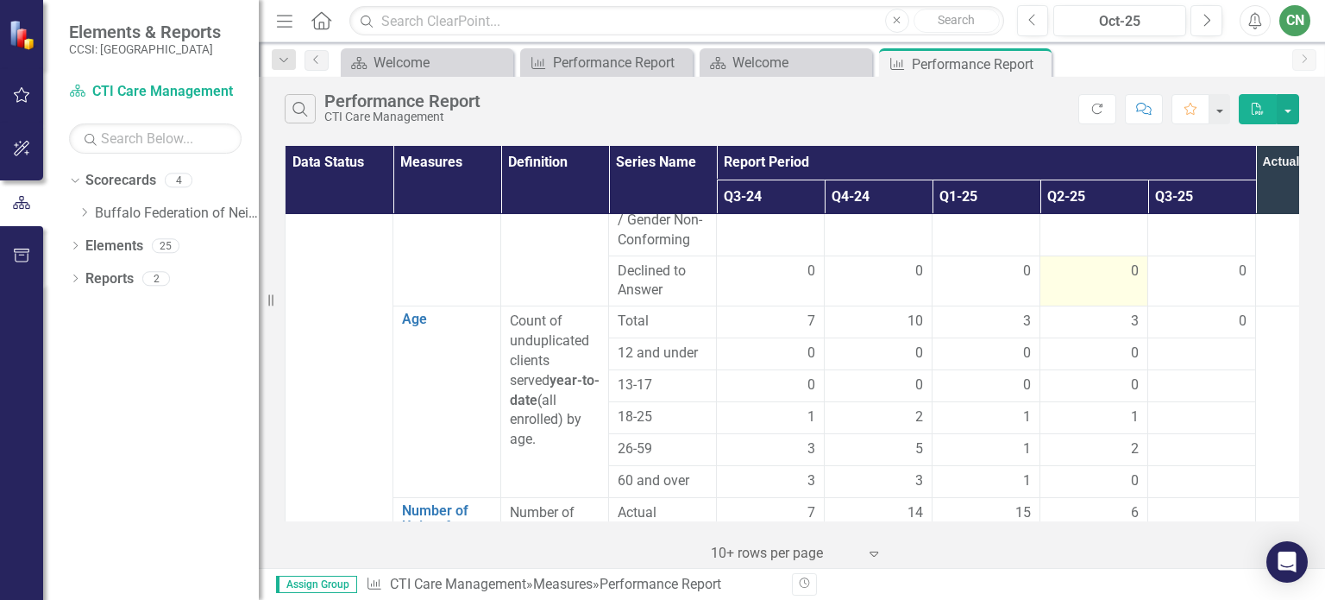
scroll to position [1208, 0]
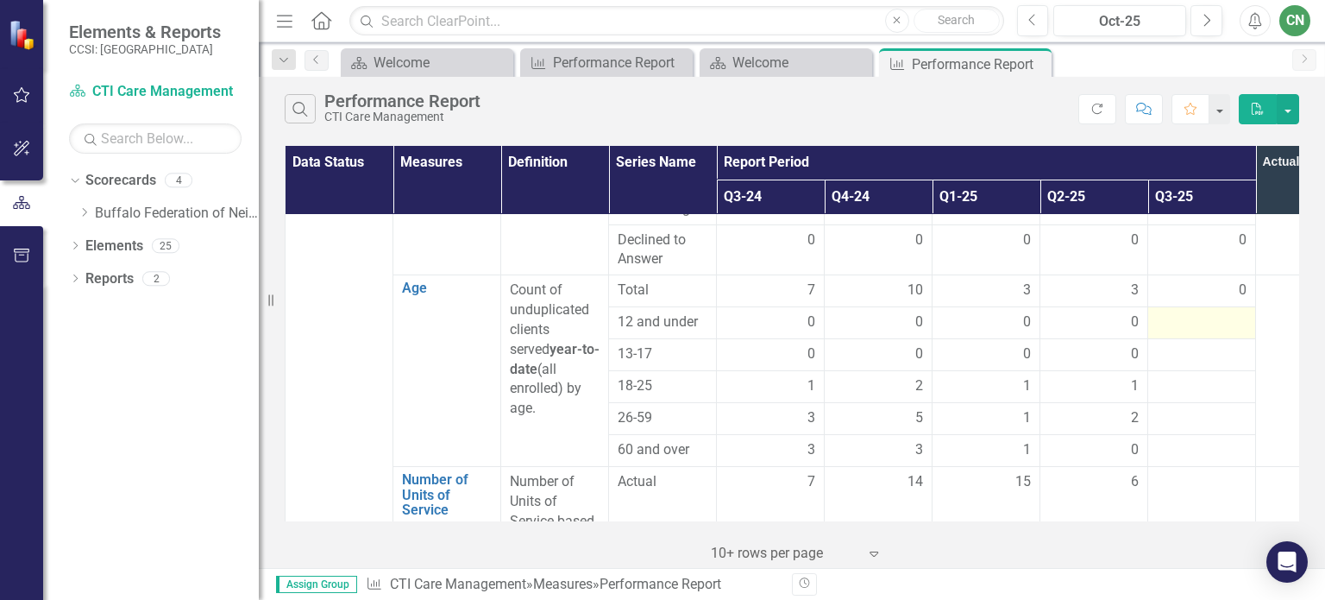
click at [1191, 312] on div at bounding box center [1202, 322] width 90 height 21
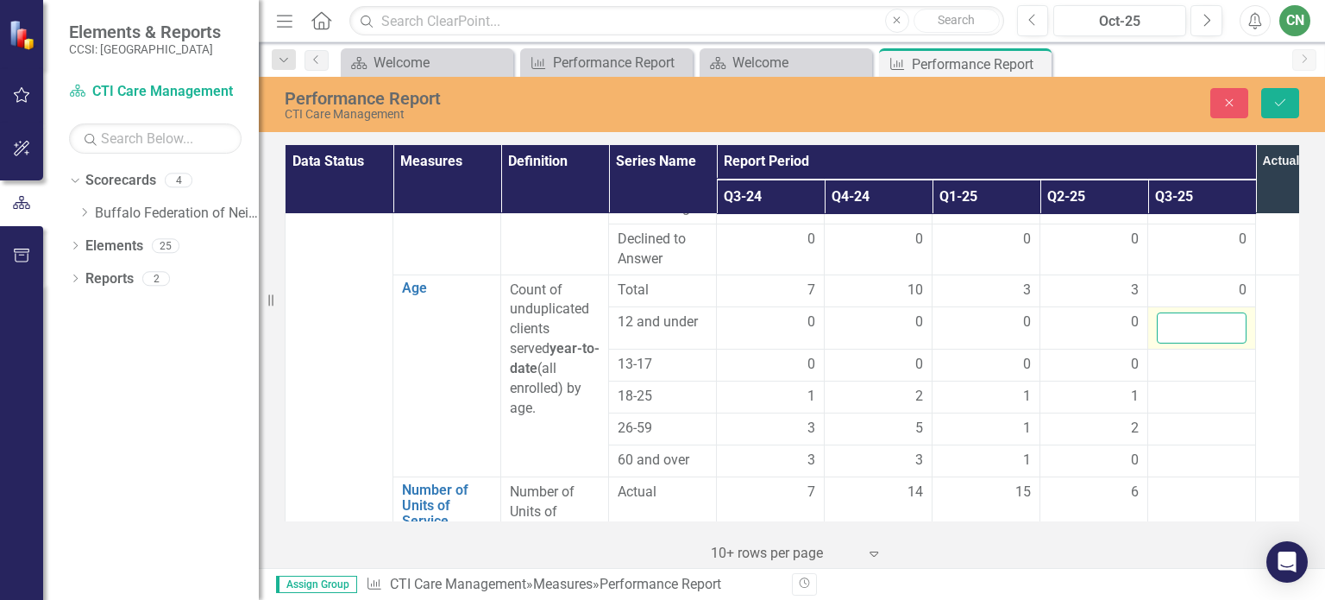
click at [1191, 312] on input "number" at bounding box center [1202, 328] width 90 height 32
type input "0"
click at [1171, 355] on div at bounding box center [1202, 365] width 90 height 21
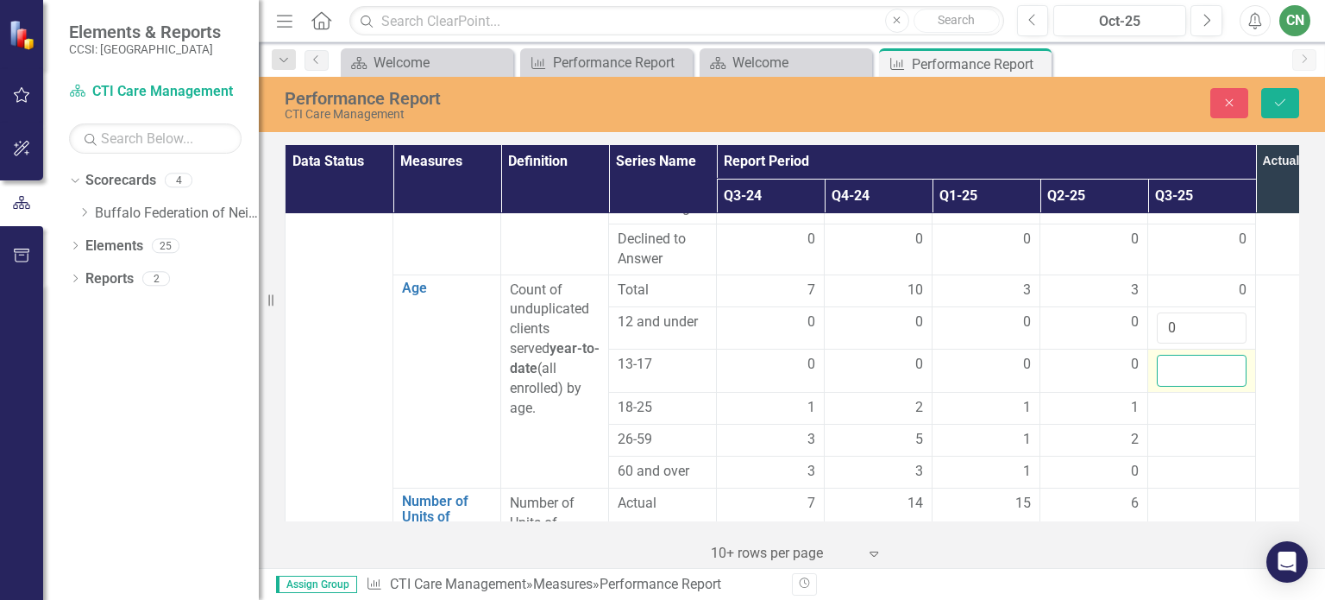
click at [1171, 355] on input "number" at bounding box center [1202, 371] width 90 height 32
type input "0"
click at [1171, 398] on div at bounding box center [1202, 408] width 90 height 21
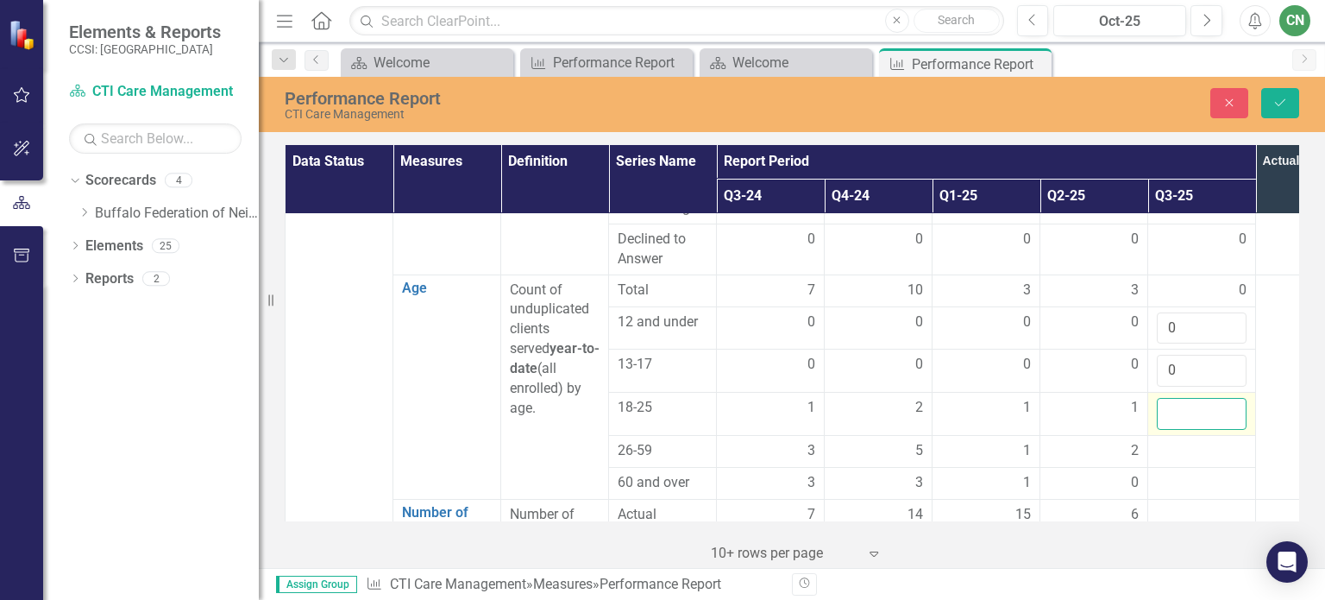
click at [1171, 398] on input "number" at bounding box center [1202, 414] width 90 height 32
type input "1"
click at [1185, 441] on div at bounding box center [1202, 451] width 90 height 21
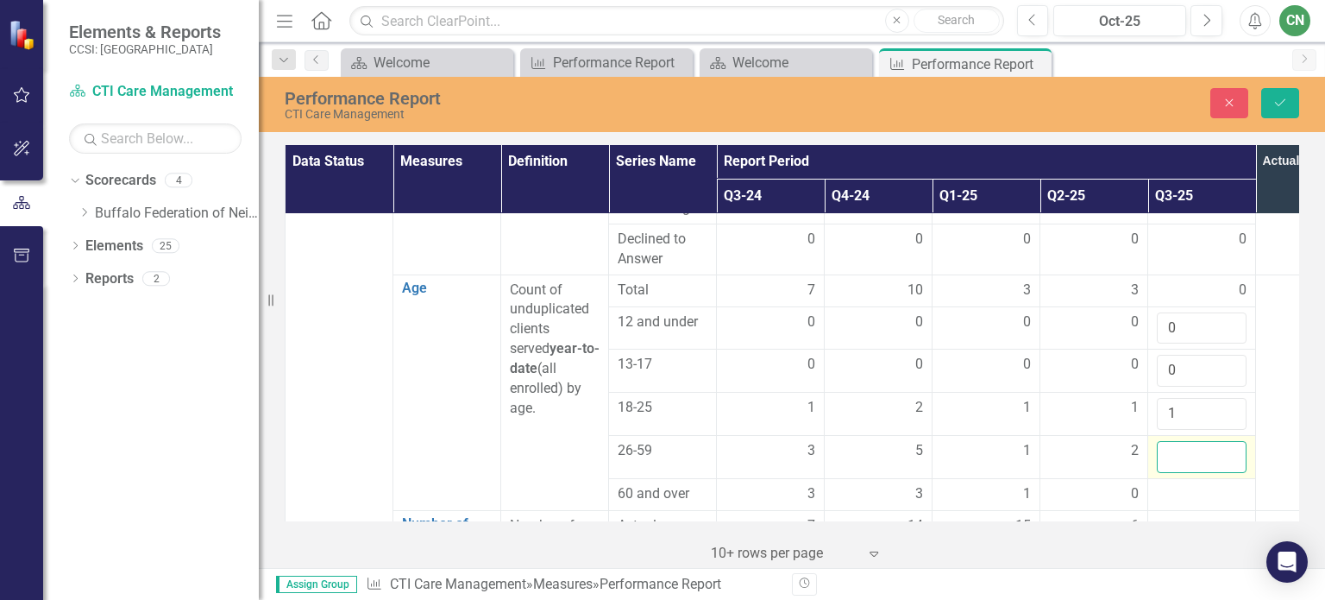
click at [1185, 441] on input "number" at bounding box center [1202, 457] width 90 height 32
type input "2"
click at [1169, 484] on div at bounding box center [1202, 494] width 90 height 21
click at [1169, 484] on input "number" at bounding box center [1202, 500] width 90 height 32
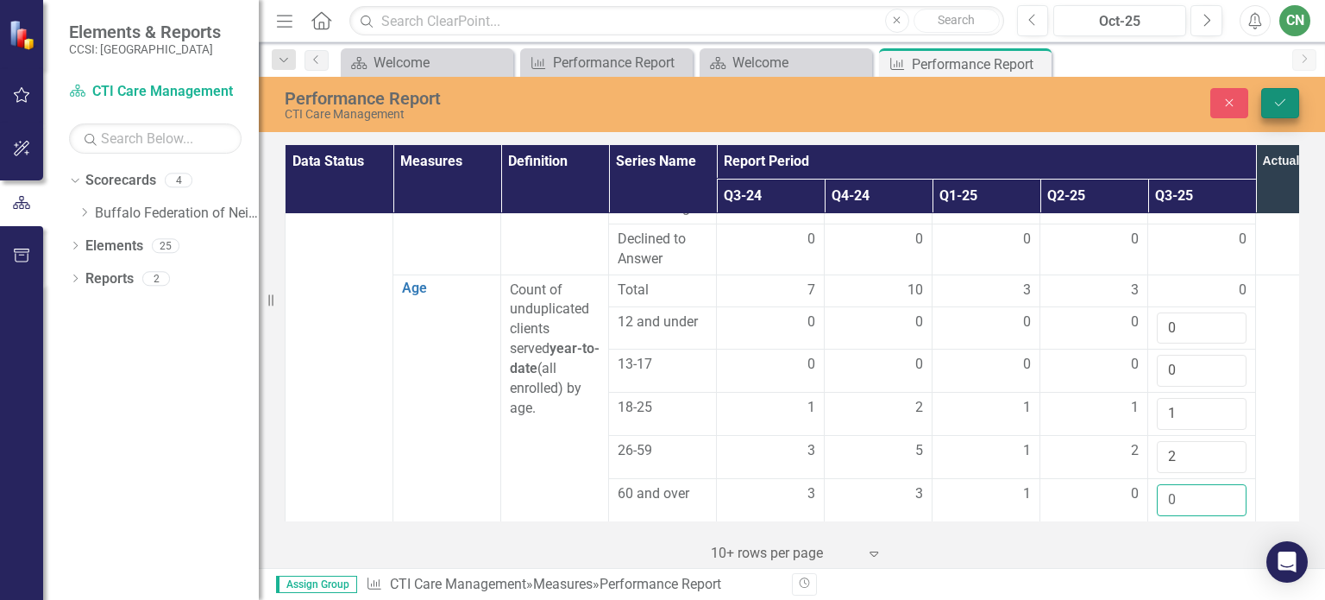
type input "0"
click at [1272, 94] on button "Save" at bounding box center [1280, 103] width 38 height 30
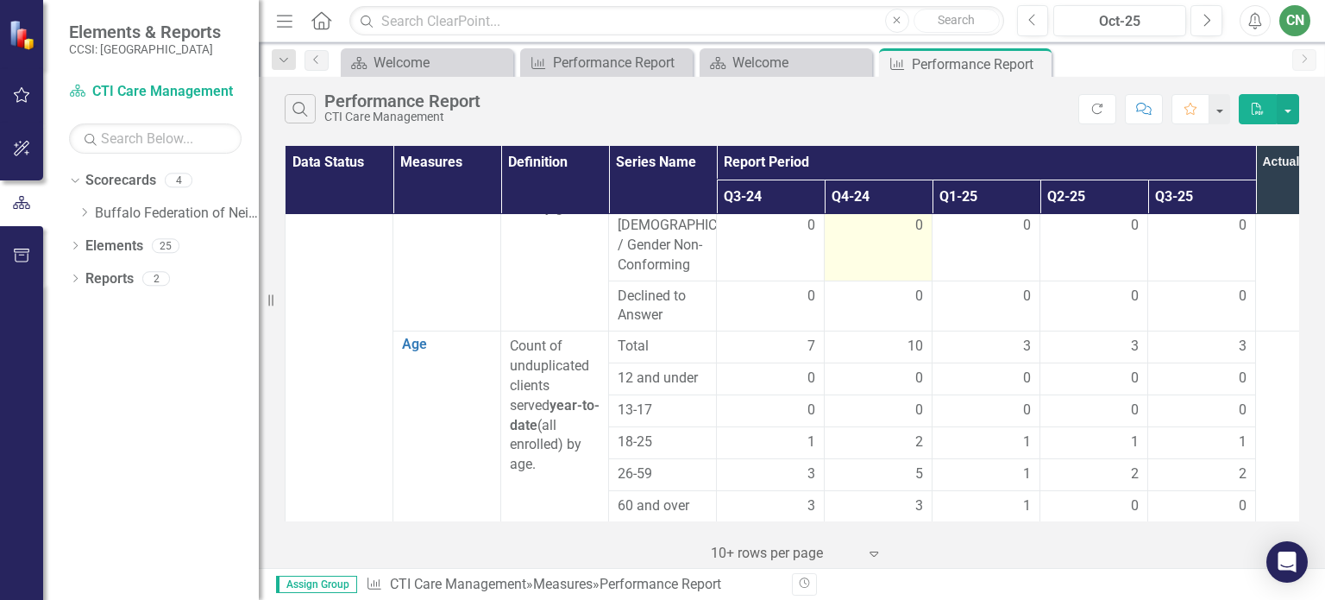
scroll to position [1294, 0]
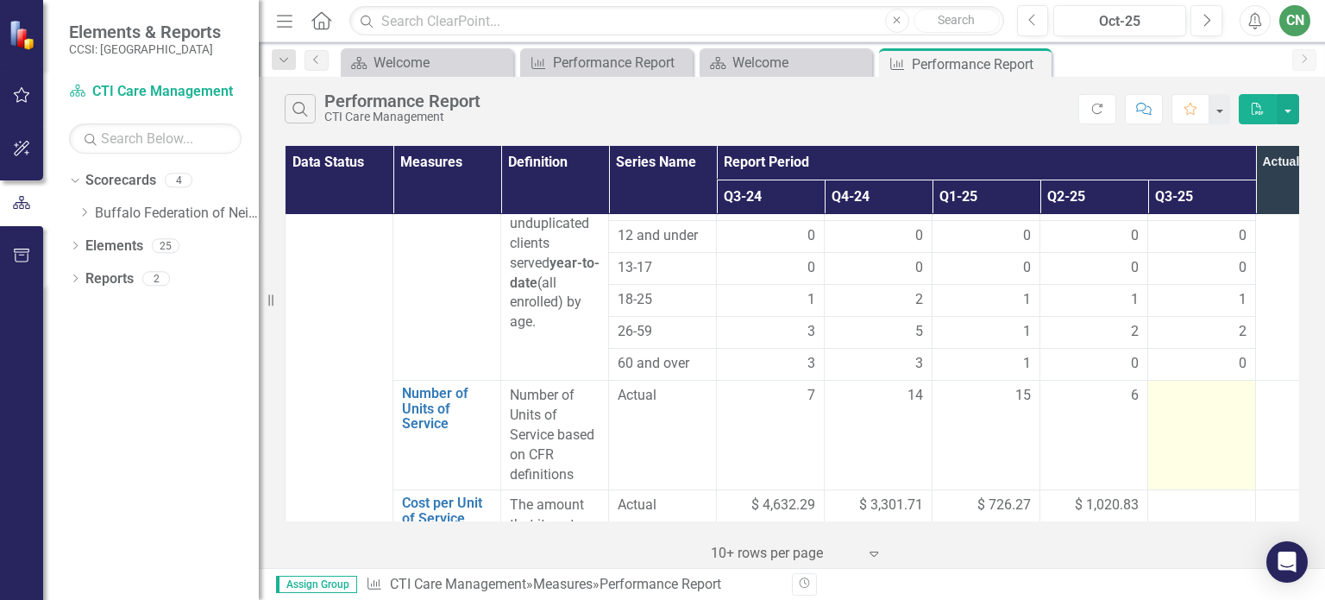
click at [1178, 380] on td at bounding box center [1202, 435] width 108 height 110
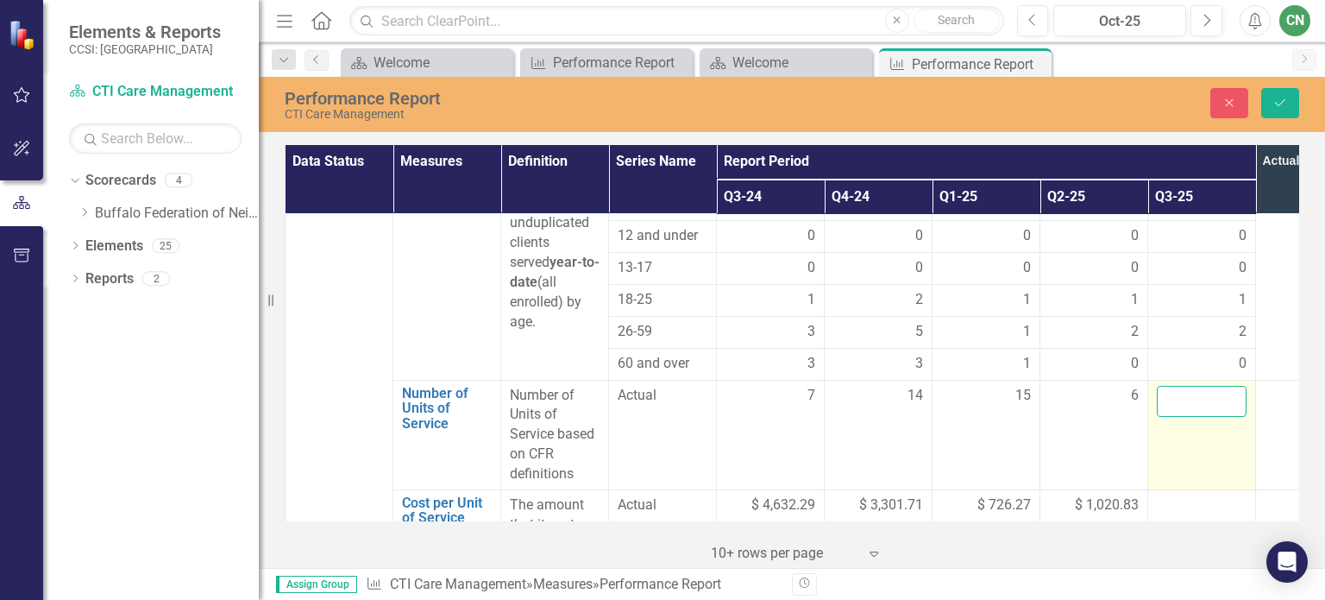
click at [1178, 386] on input "number" at bounding box center [1202, 402] width 90 height 32
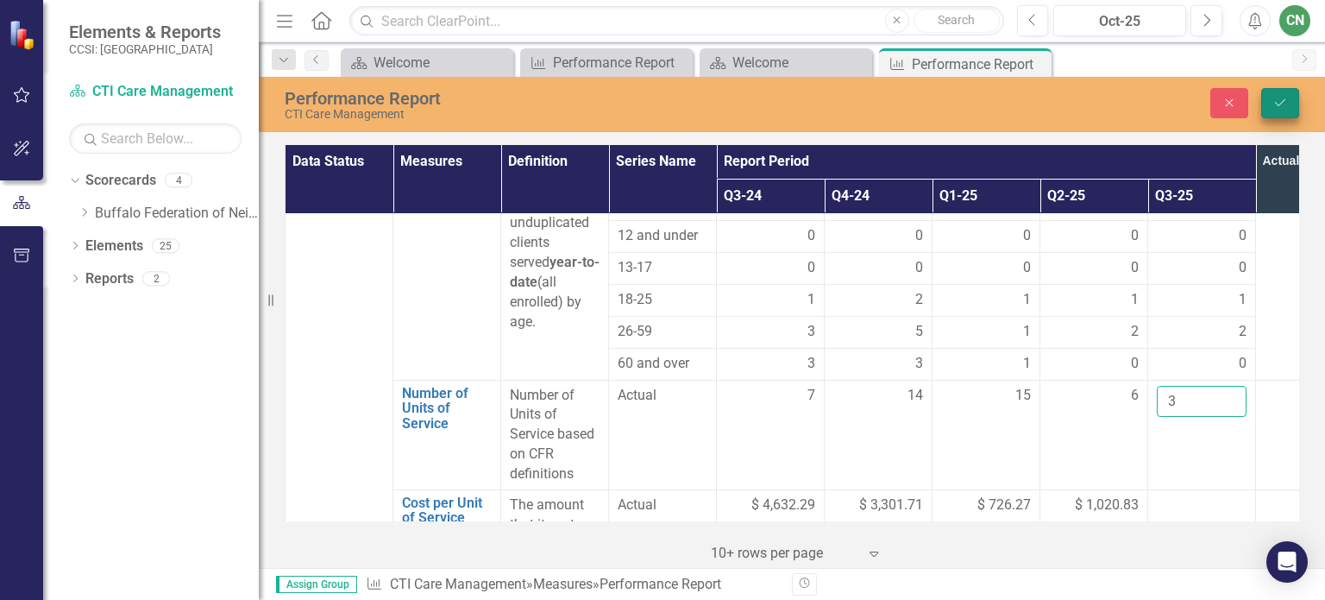
type input "3"
click at [1275, 104] on icon "Save" at bounding box center [1281, 103] width 16 height 12
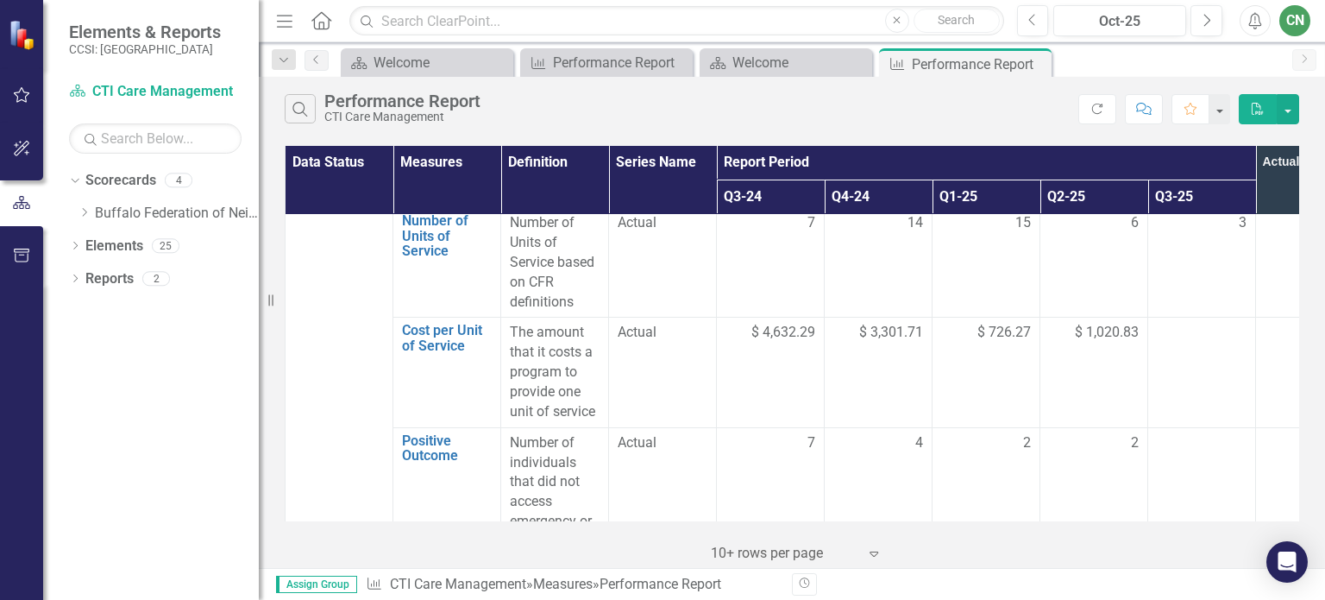
scroll to position [1553, 0]
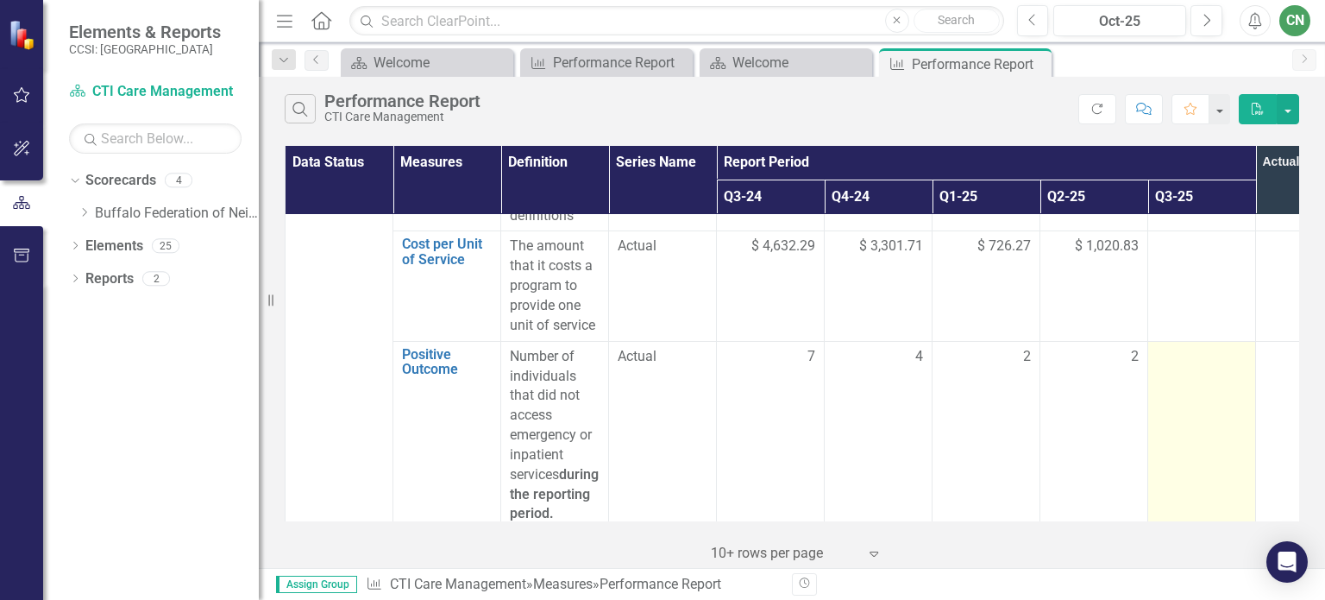
click at [1179, 347] on div at bounding box center [1202, 357] width 90 height 21
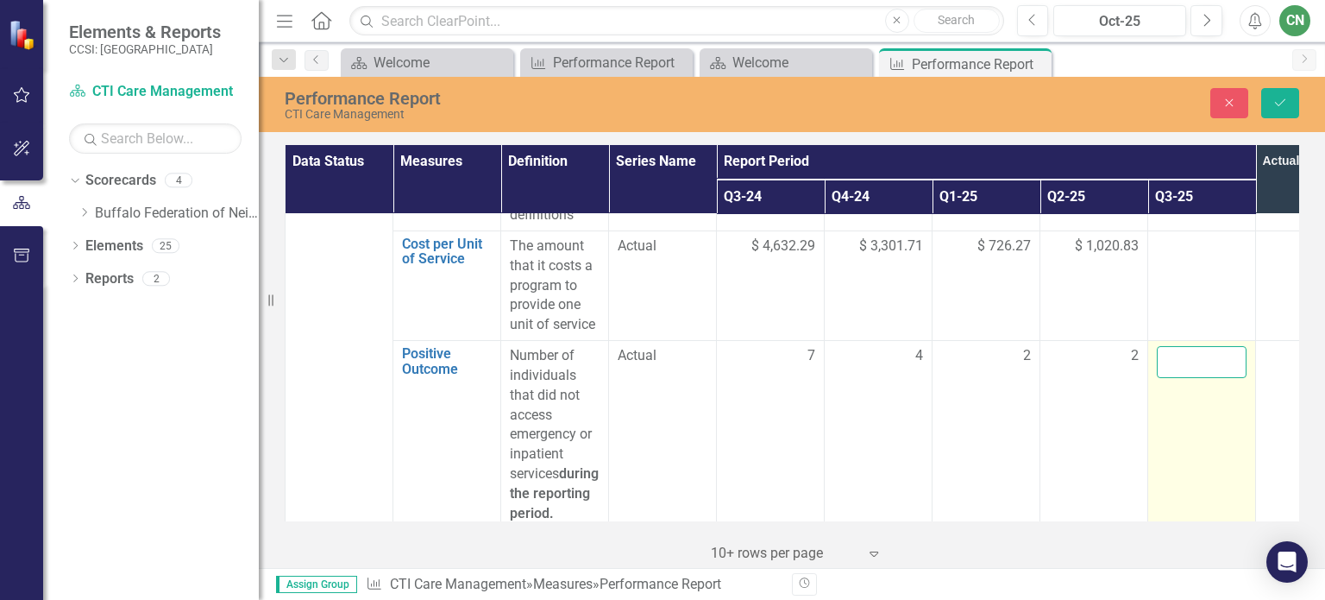
click at [1179, 346] on input "number" at bounding box center [1202, 362] width 90 height 32
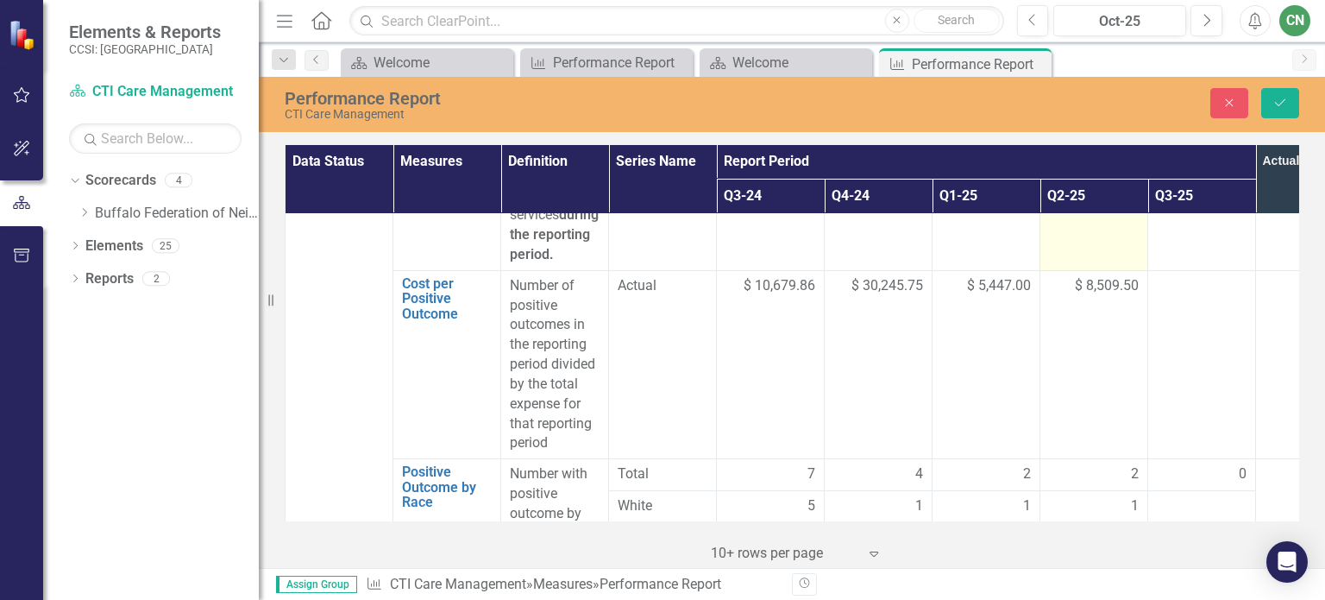
scroll to position [1898, 0]
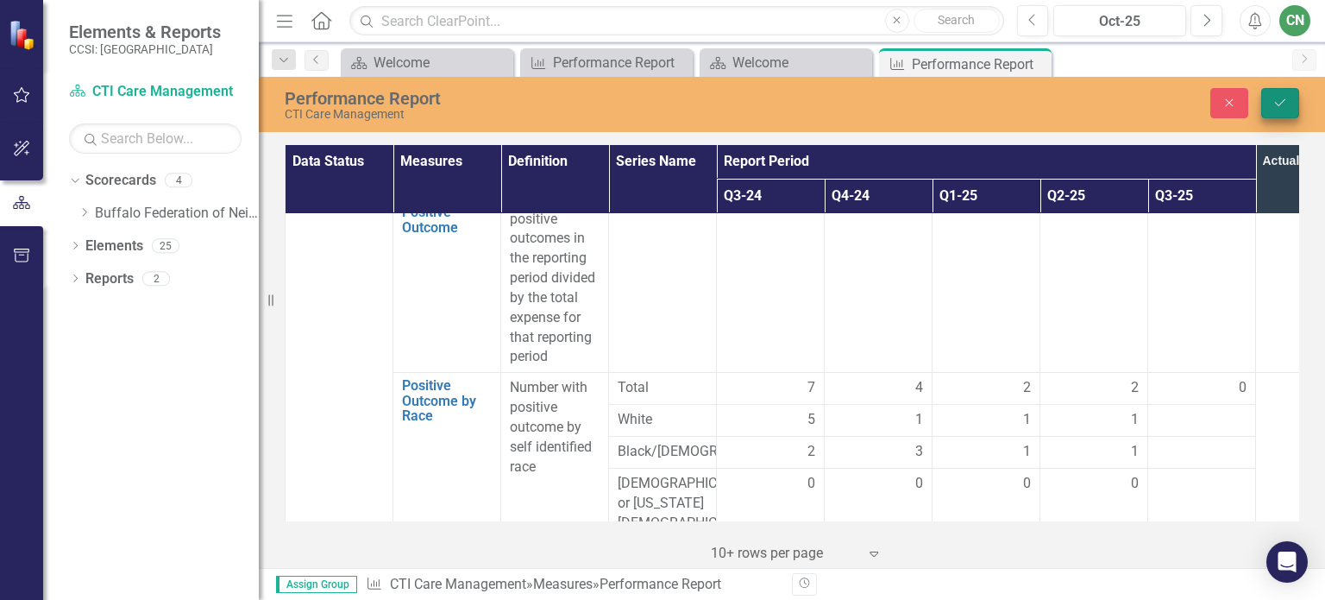
type input "2"
click at [1271, 103] on button "Save" at bounding box center [1280, 103] width 38 height 30
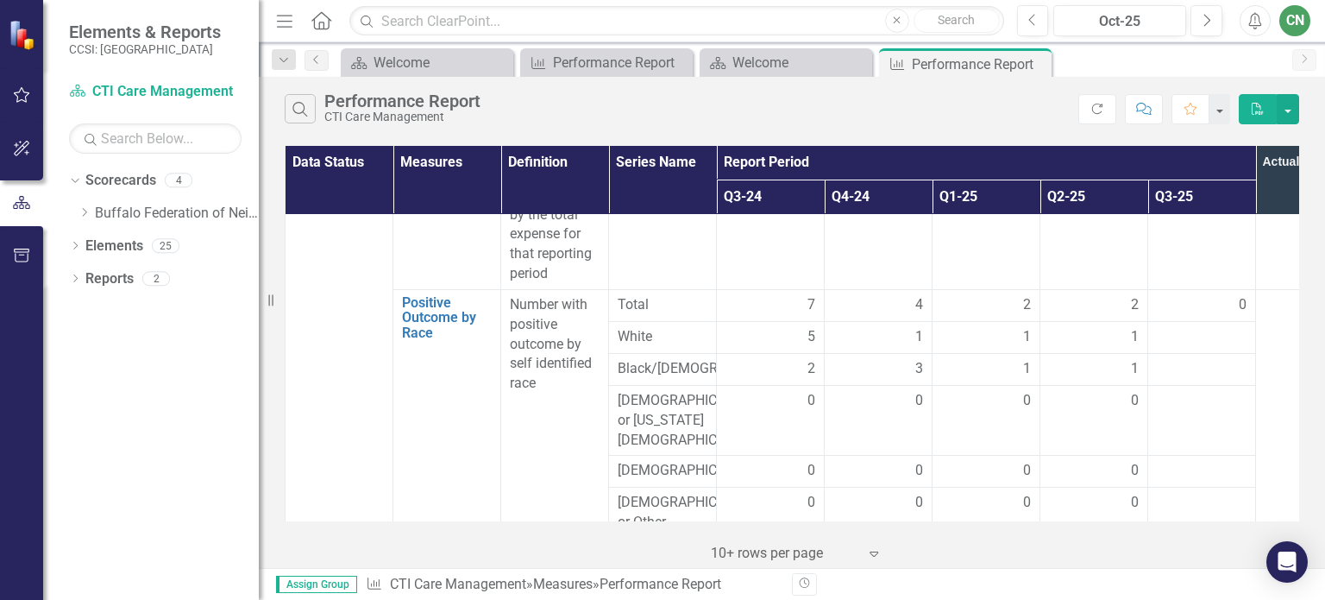
scroll to position [1984, 0]
click at [1202, 324] on div at bounding box center [1202, 334] width 90 height 21
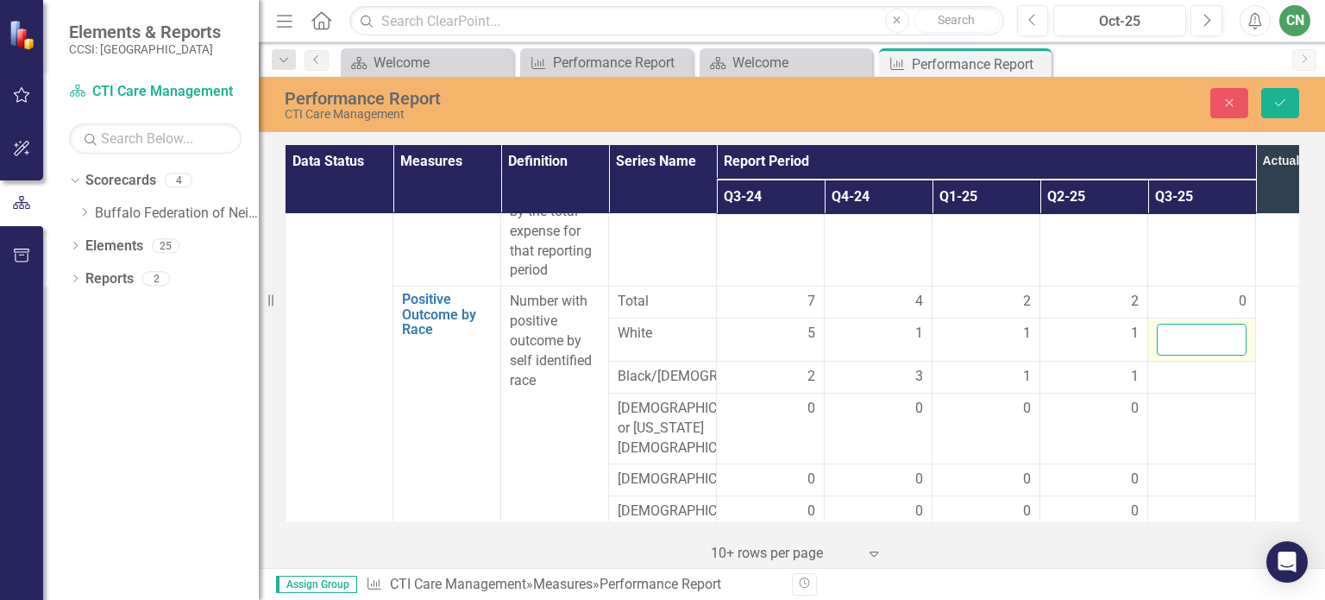
click at [1201, 324] on input "number" at bounding box center [1202, 340] width 90 height 32
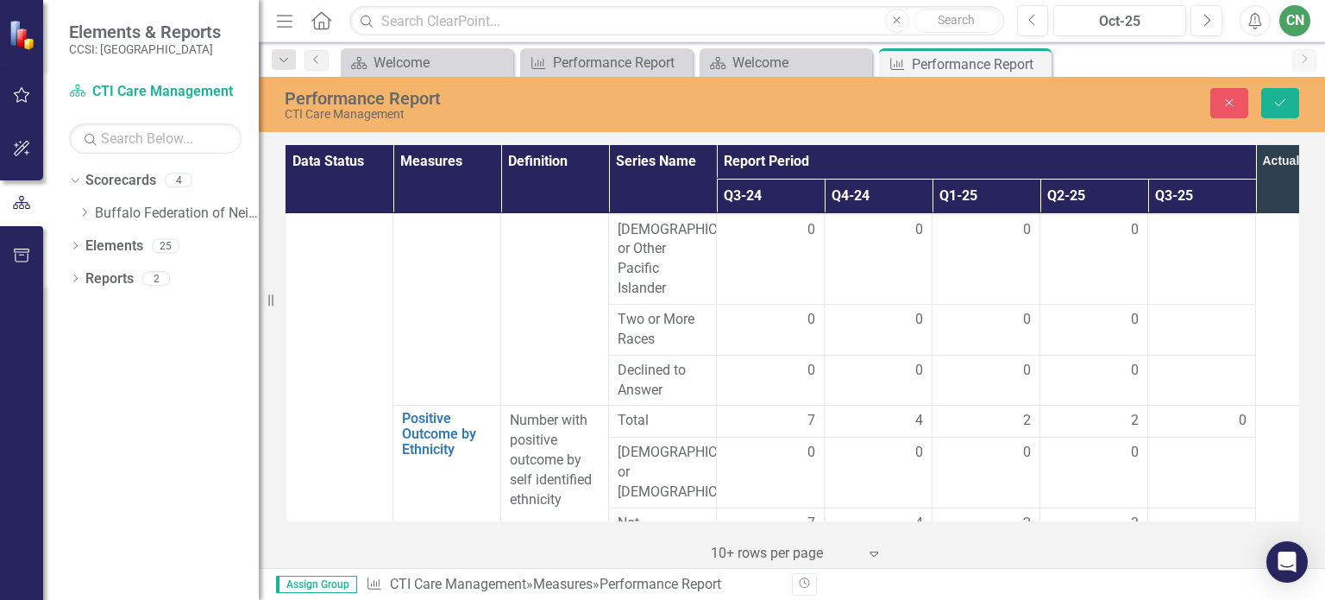
scroll to position [2008, 0]
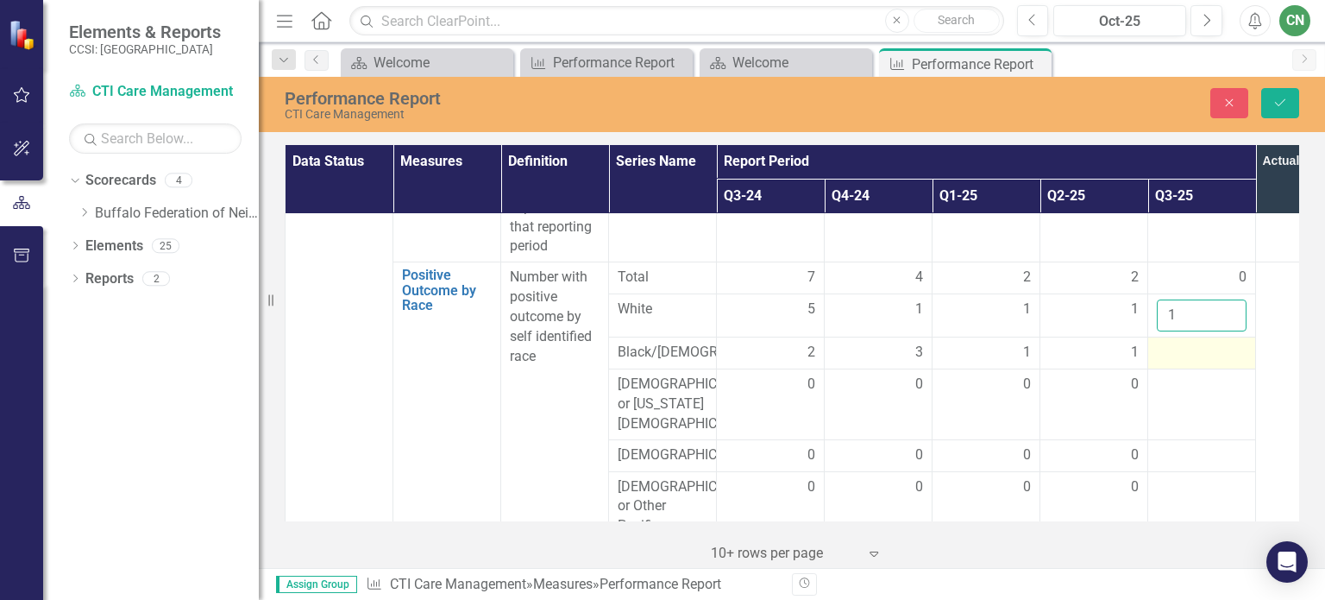
type input "1"
click at [1175, 342] on div at bounding box center [1202, 352] width 90 height 21
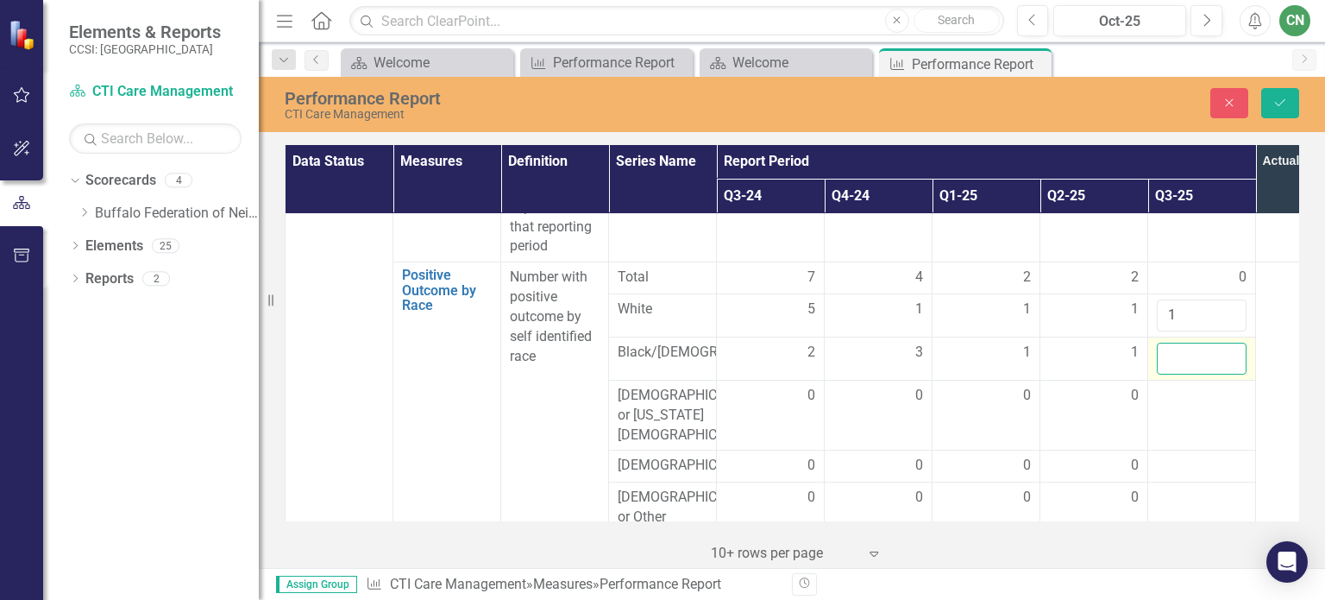
click at [1175, 342] on input "number" at bounding box center [1202, 358] width 90 height 32
type input "2"
click at [1193, 386] on div at bounding box center [1202, 396] width 90 height 21
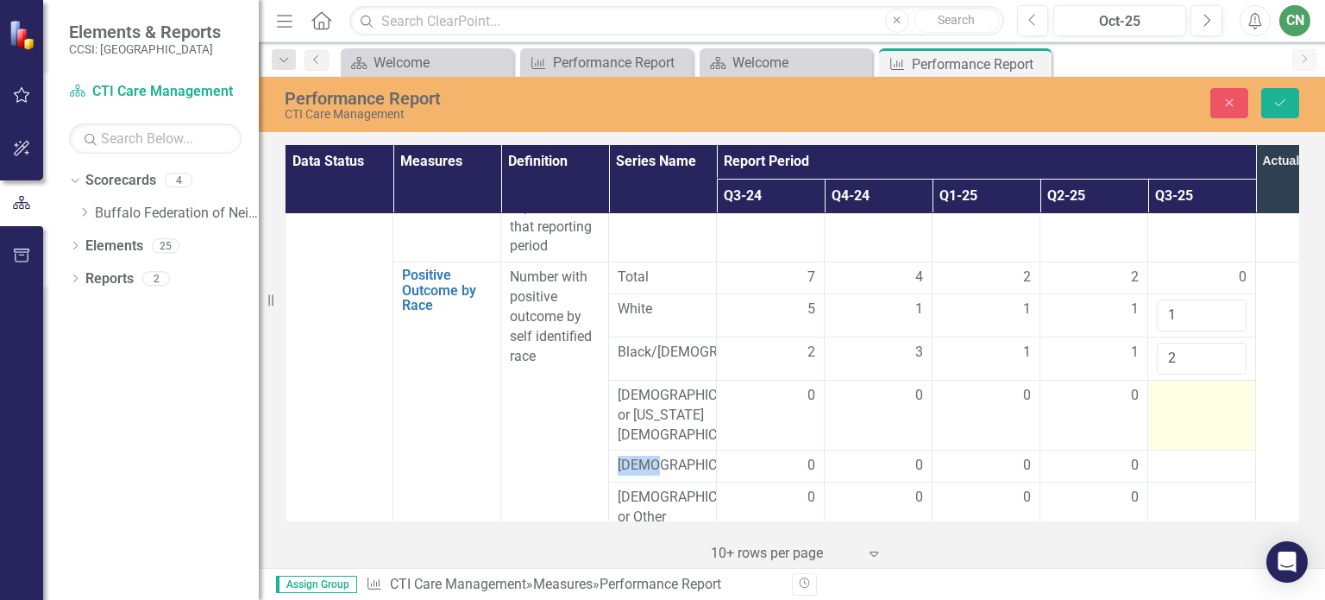
click at [1193, 386] on div at bounding box center [1202, 396] width 90 height 21
click at [1193, 386] on input "number" at bounding box center [1202, 402] width 90 height 32
type input "-1"
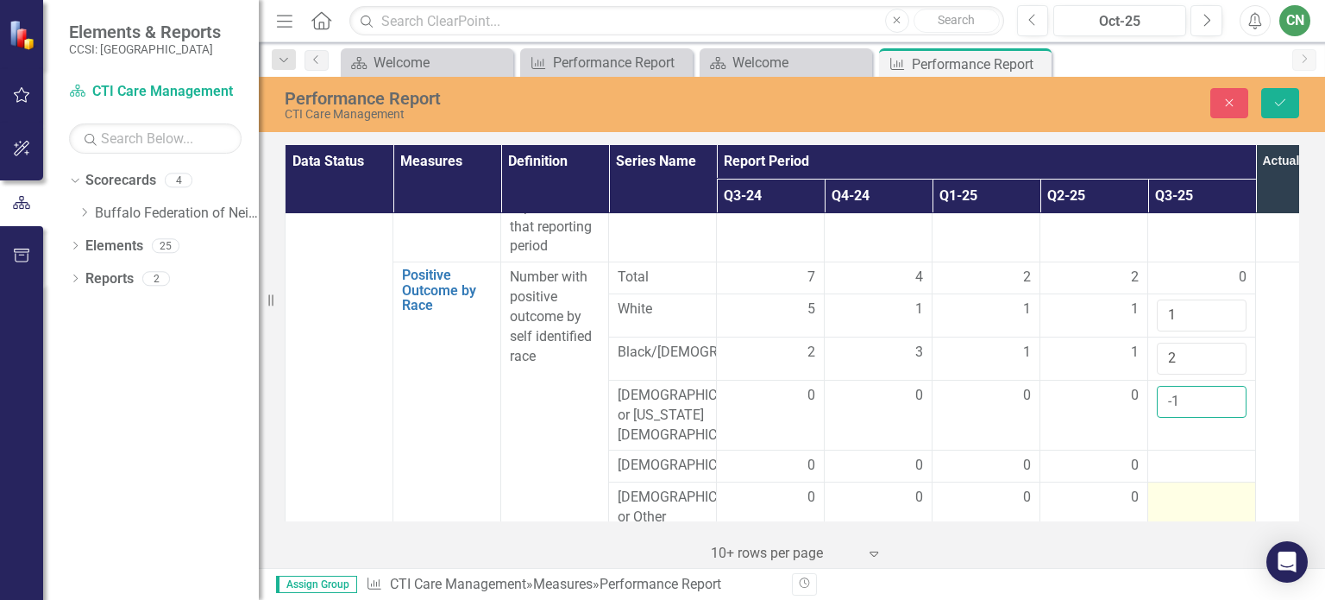
scroll to position [2095, 0]
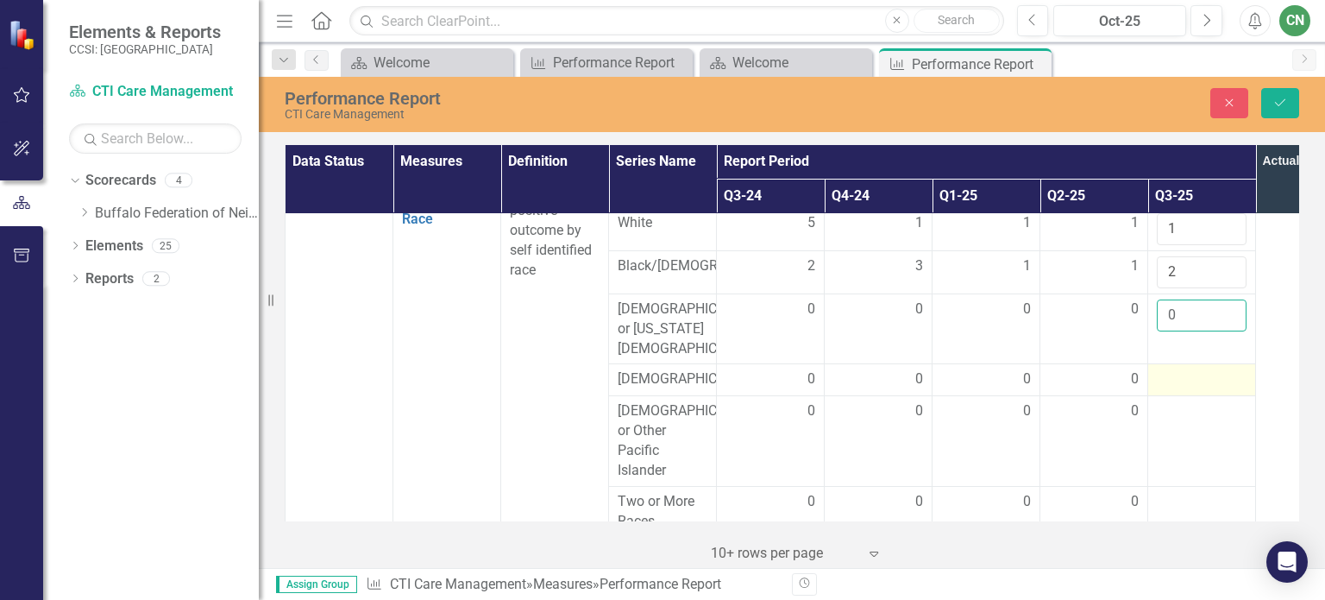
type input "0"
click at [1180, 369] on div at bounding box center [1202, 379] width 90 height 21
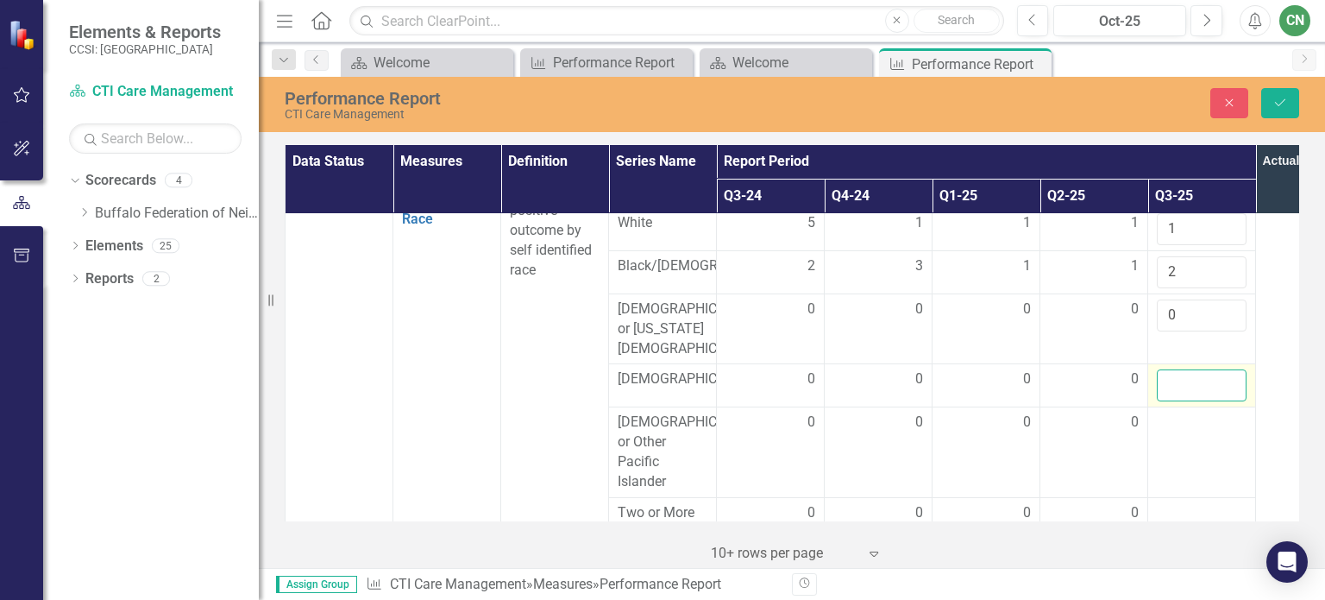
click at [1180, 369] on input "number" at bounding box center [1202, 385] width 90 height 32
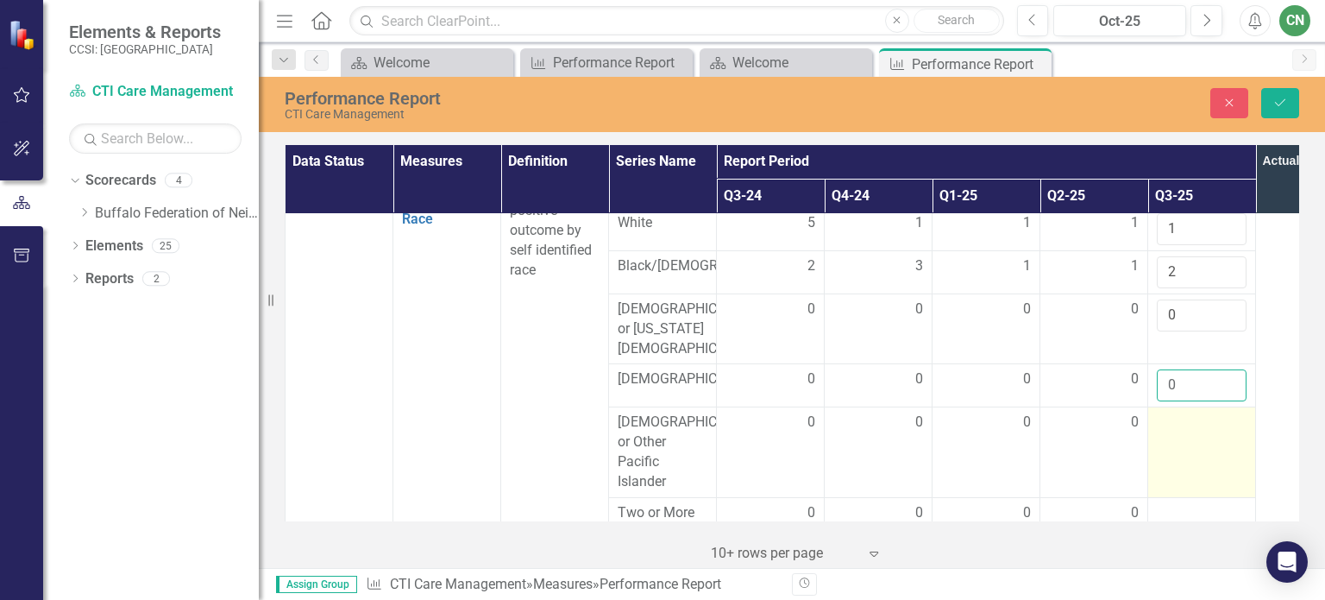
type input "0"
click at [1167, 415] on td at bounding box center [1202, 452] width 108 height 90
click at [1167, 412] on input "number" at bounding box center [1202, 428] width 90 height 32
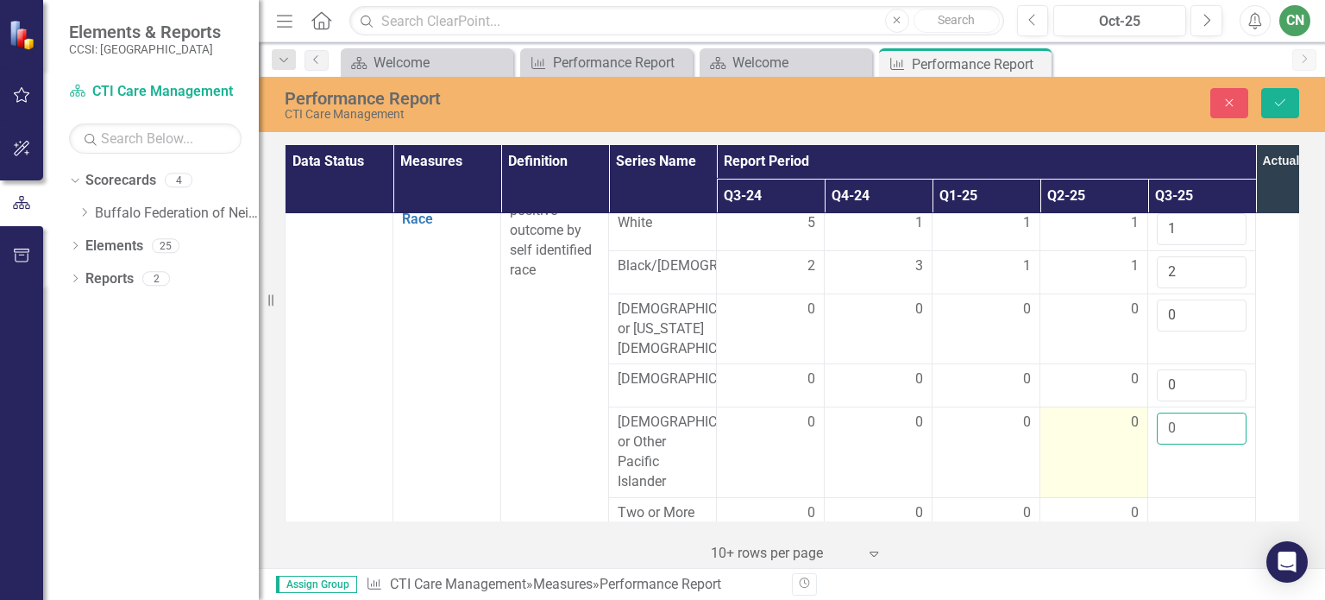
type input "0"
click at [1128, 412] on div "0" at bounding box center [1094, 422] width 90 height 20
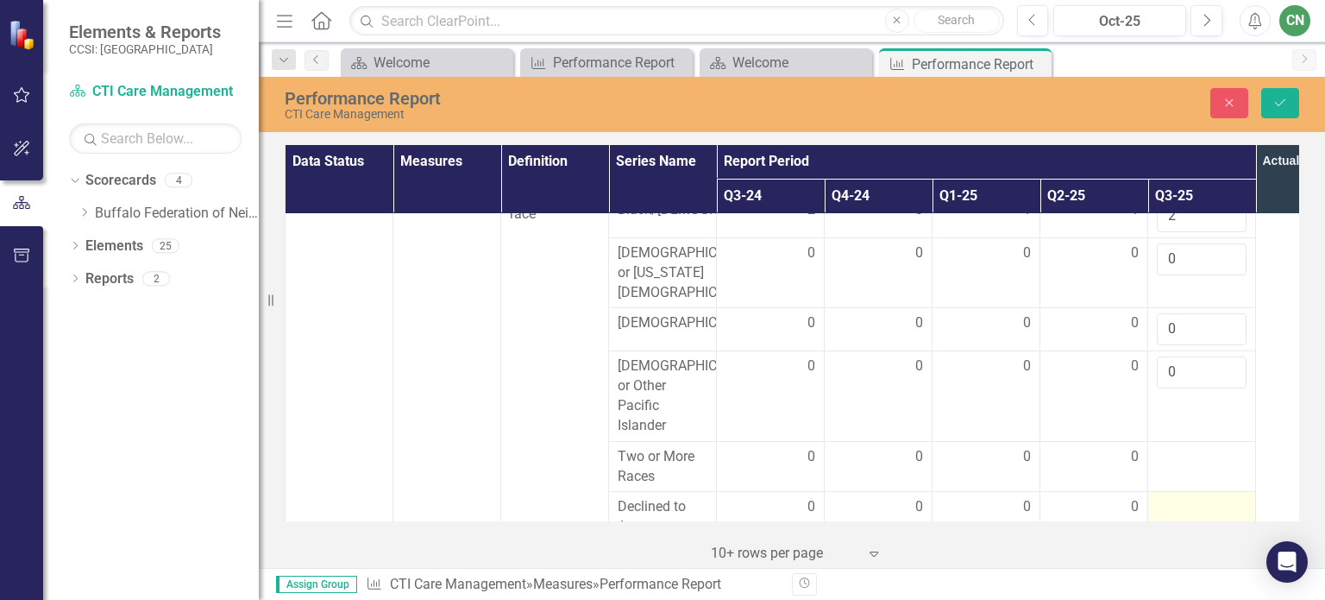
scroll to position [2181, 0]
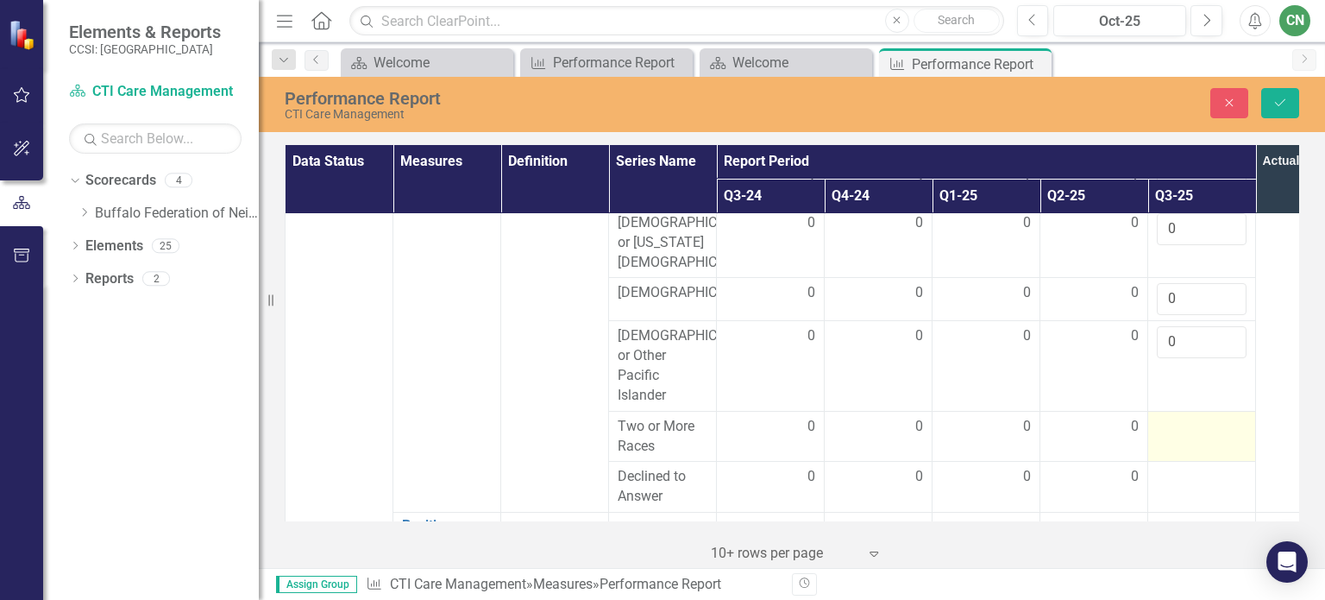
click at [1168, 422] on td at bounding box center [1202, 436] width 108 height 51
click at [1168, 417] on input "number" at bounding box center [1202, 433] width 90 height 32
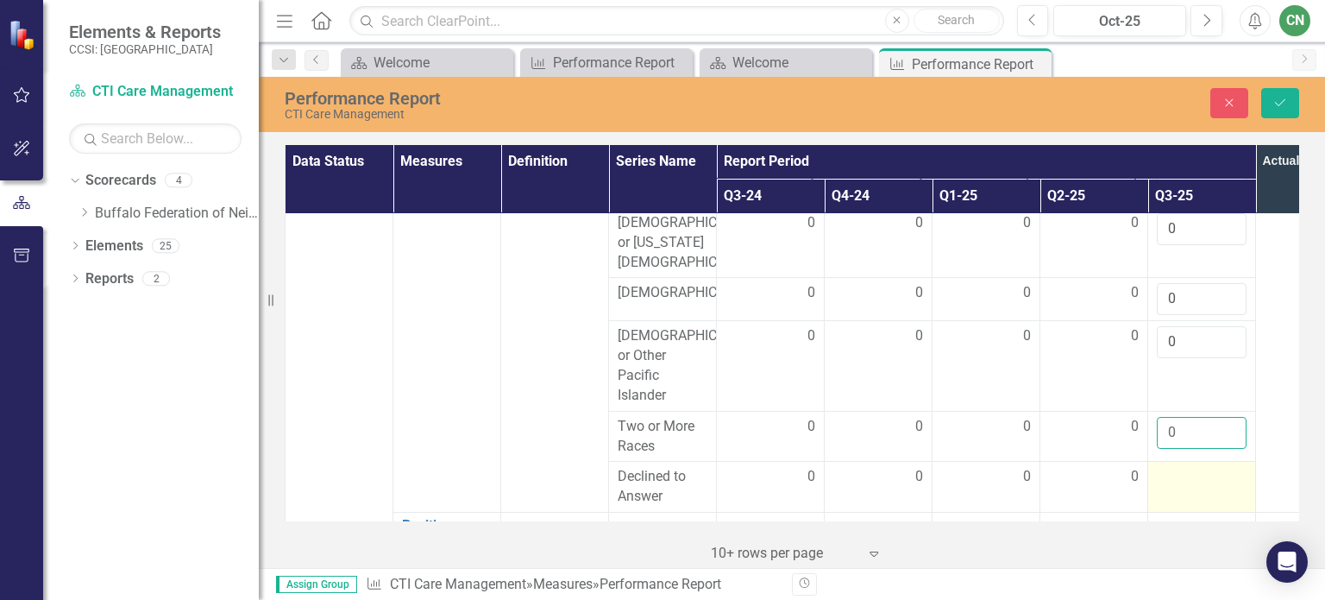
type input "0"
click at [1170, 467] on div at bounding box center [1202, 477] width 90 height 21
click at [1170, 467] on input "number" at bounding box center [1202, 483] width 90 height 32
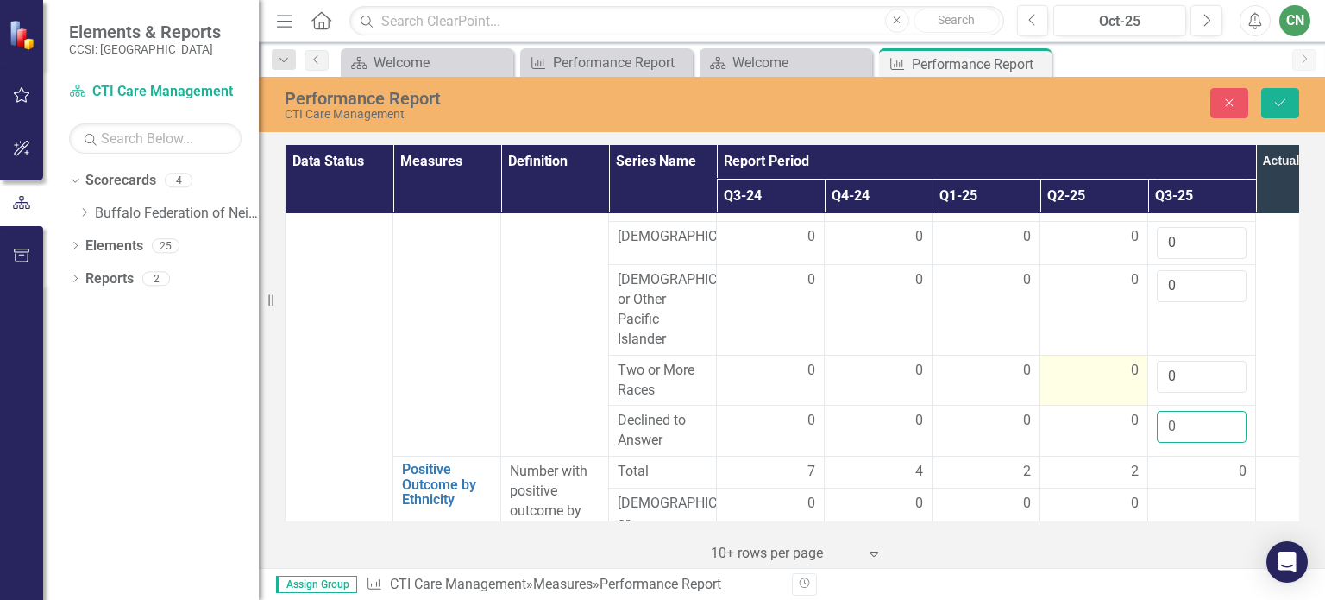
scroll to position [2267, 0]
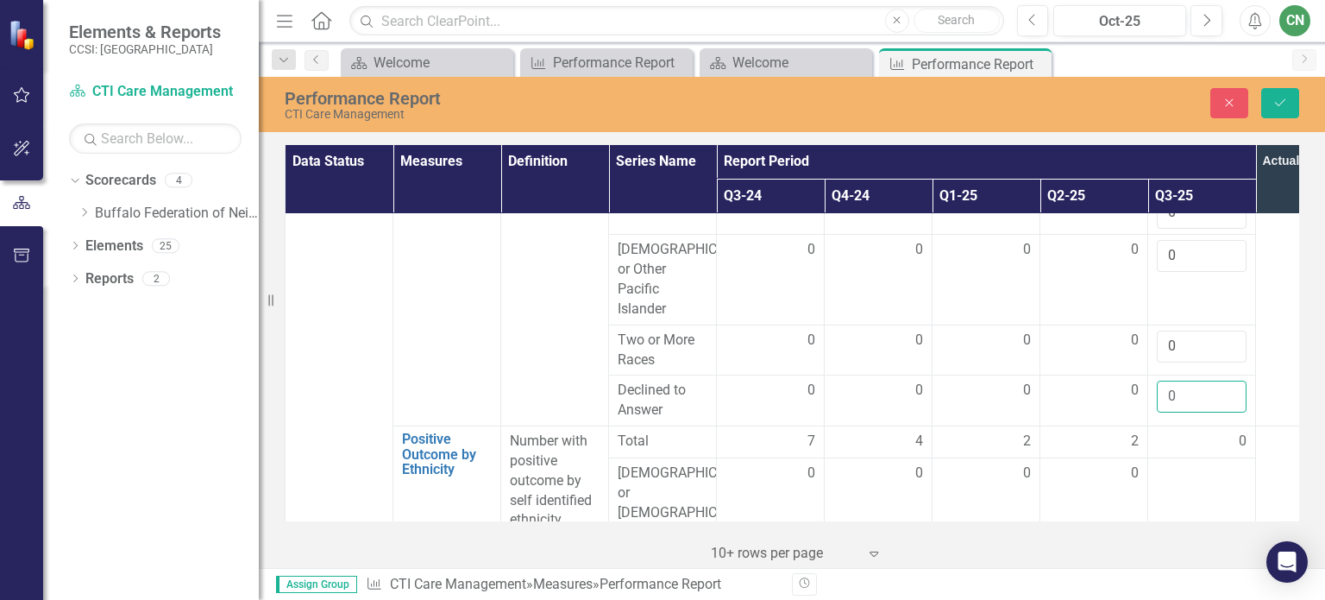
type input "0"
click at [1051, 431] on div "2" at bounding box center [1094, 441] width 90 height 20
click at [1176, 463] on div at bounding box center [1202, 473] width 90 height 21
click at [1173, 463] on input "number" at bounding box center [1202, 479] width 90 height 32
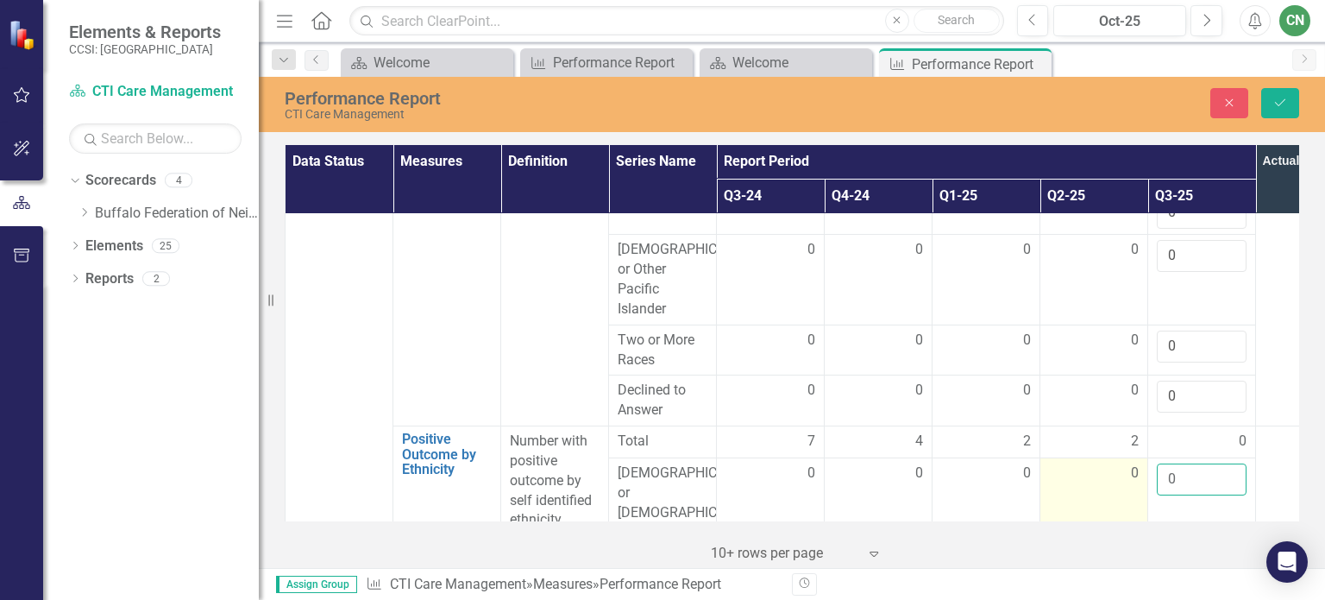
type input "0"
click at [1097, 463] on div "0" at bounding box center [1094, 473] width 90 height 20
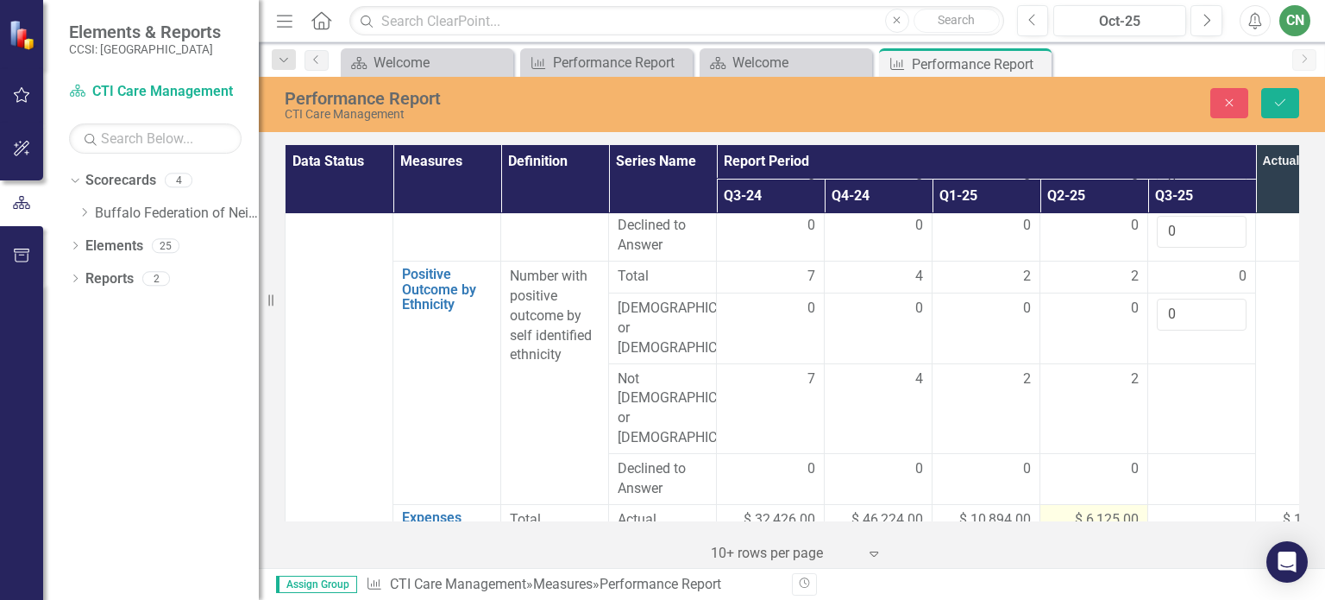
scroll to position [2440, 0]
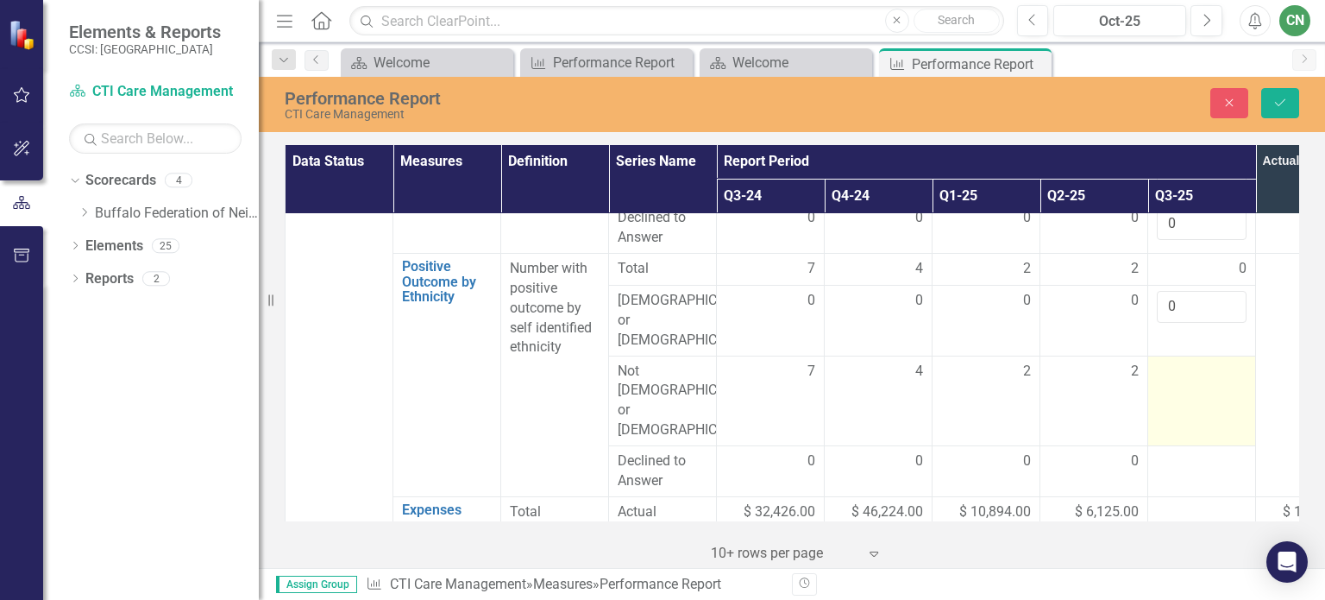
click at [1167, 361] on div at bounding box center [1202, 371] width 90 height 21
click at [1167, 361] on input "number" at bounding box center [1202, 377] width 90 height 32
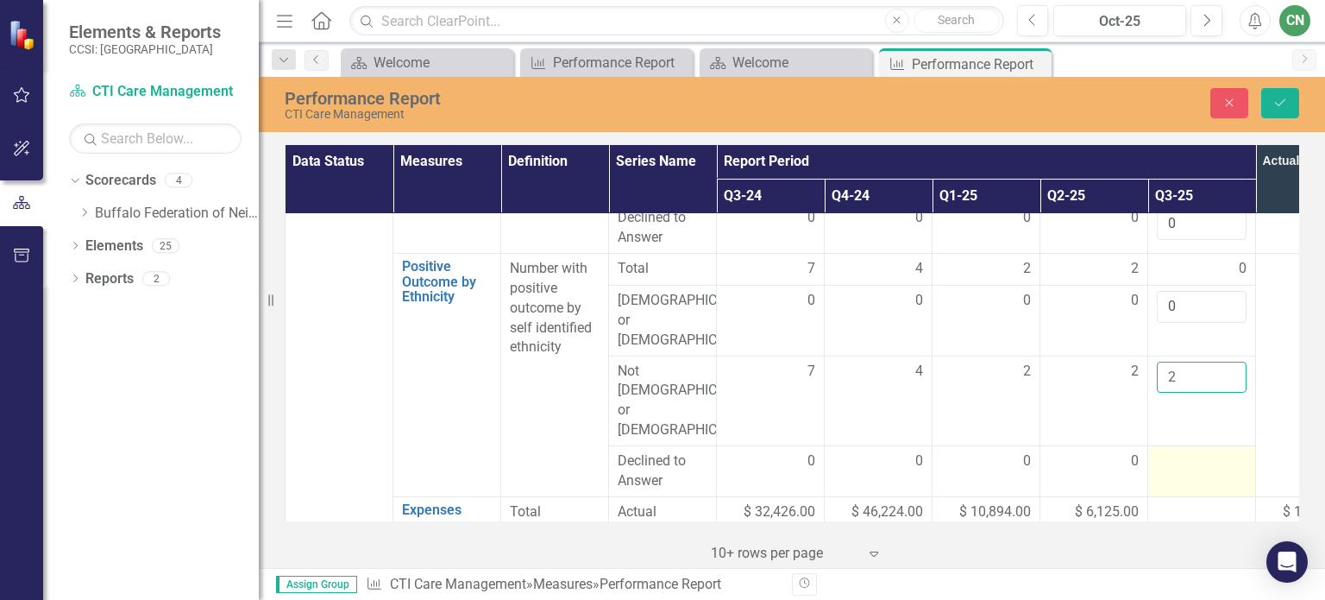
type input "2"
click at [1172, 451] on div at bounding box center [1202, 461] width 90 height 21
click at [1173, 451] on input "number" at bounding box center [1202, 467] width 90 height 32
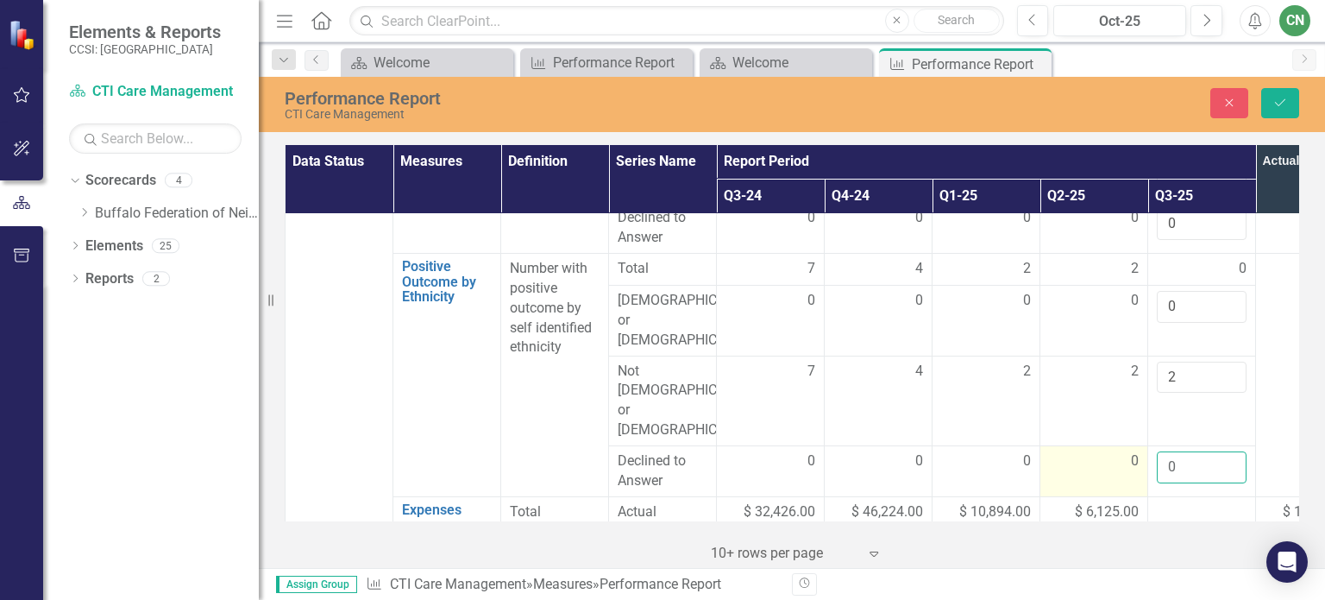
type input "0"
click at [1076, 451] on div "0" at bounding box center [1094, 461] width 90 height 20
click at [1280, 103] on icon "Save" at bounding box center [1281, 103] width 16 height 12
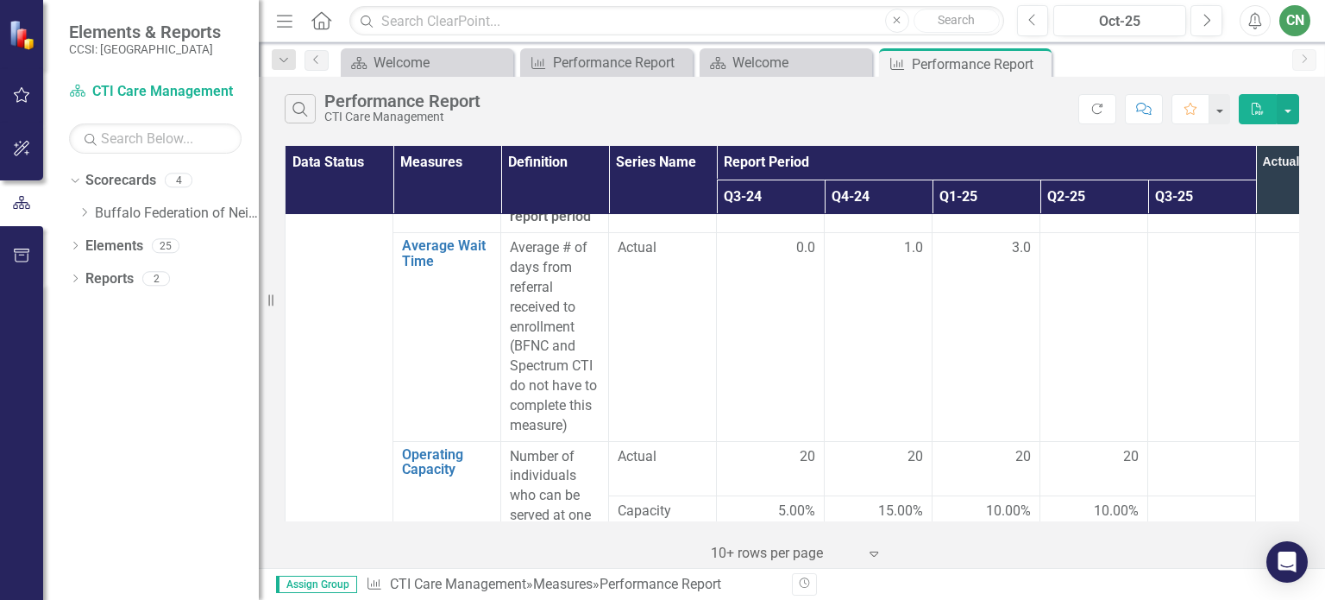
scroll to position [2674, 0]
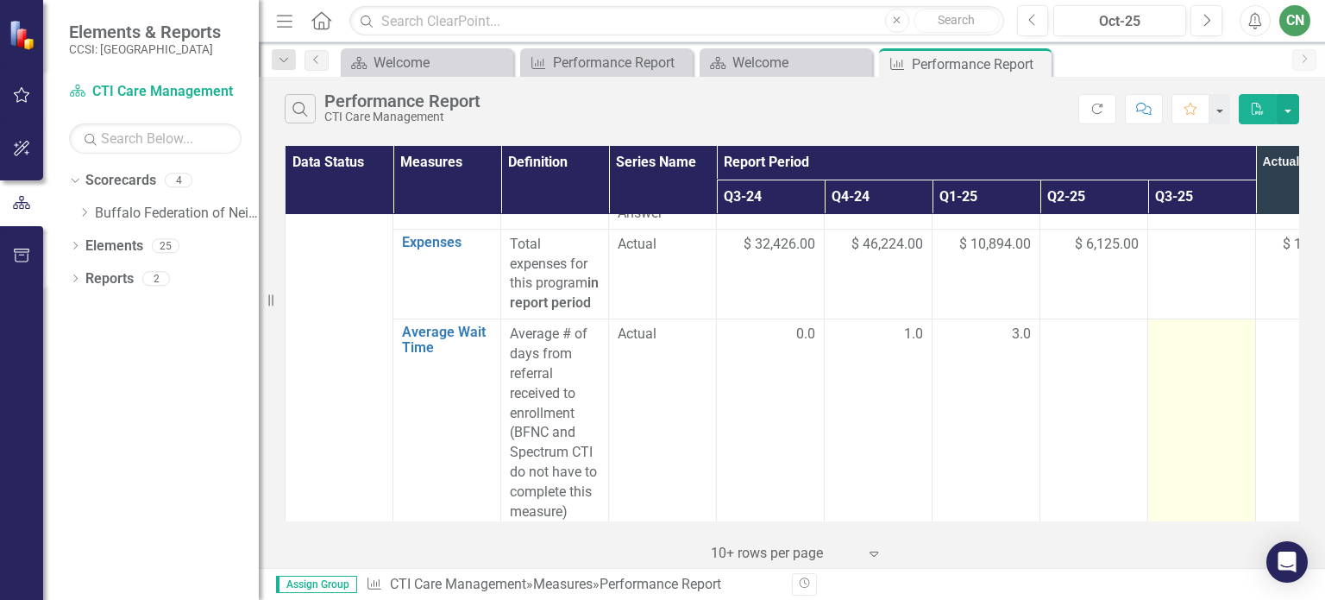
click at [1201, 319] on td at bounding box center [1202, 423] width 108 height 208
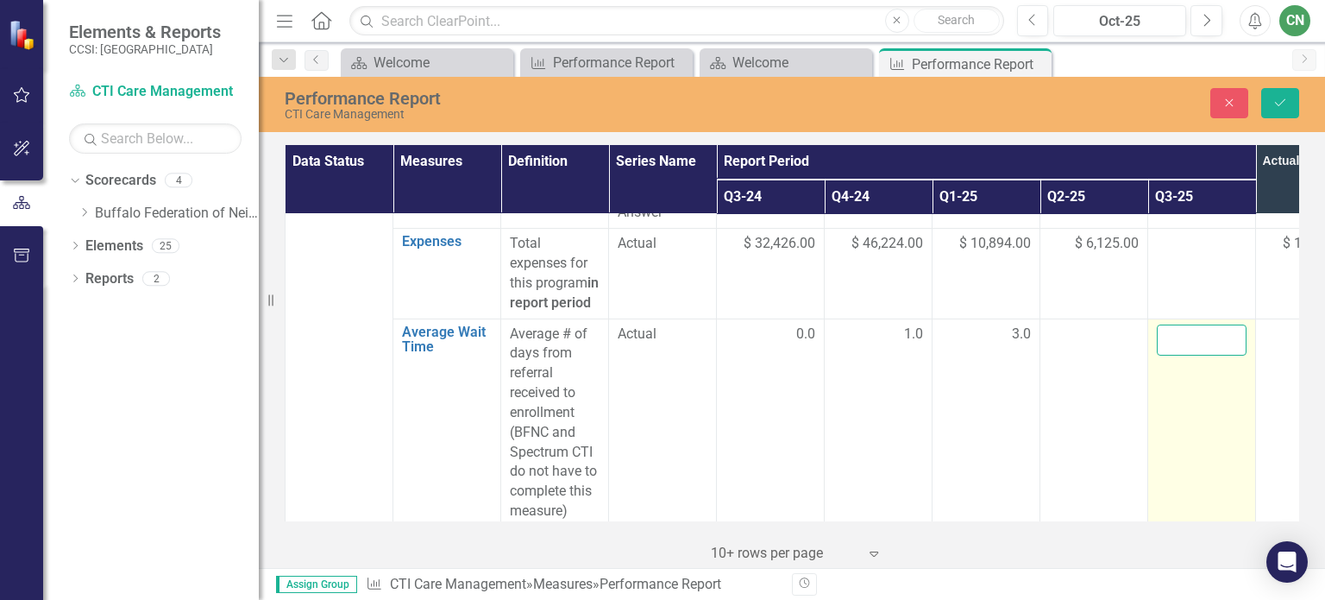
click at [1170, 324] on input "number" at bounding box center [1202, 340] width 90 height 32
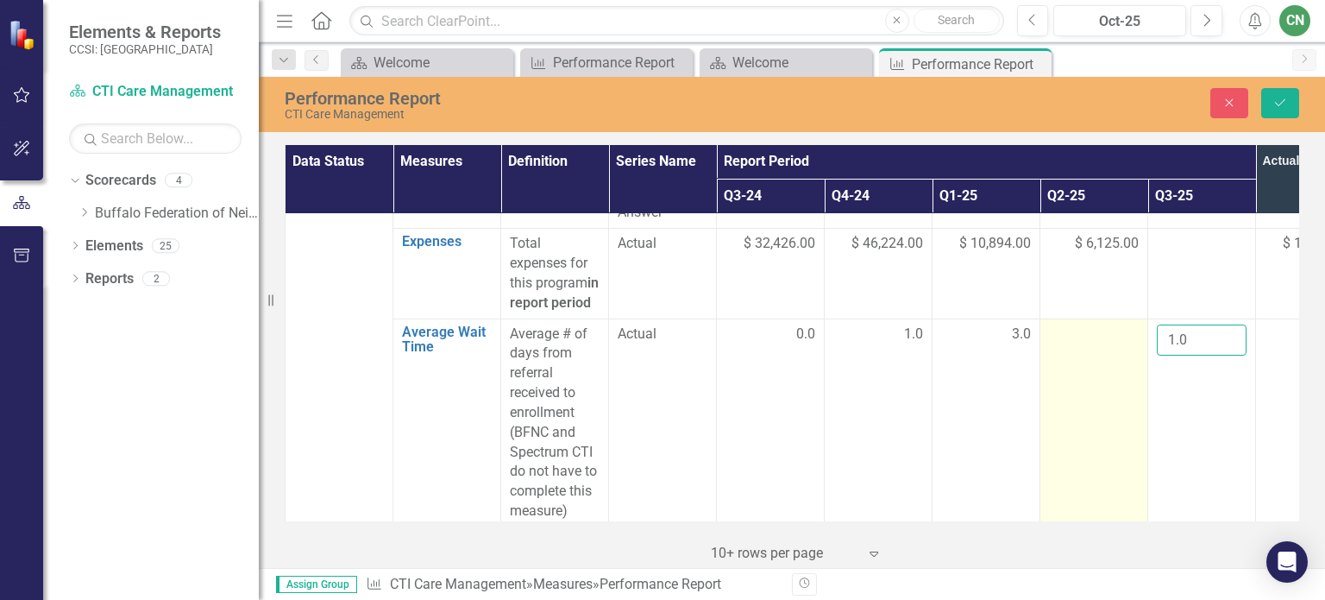
type input "1.0"
click at [1058, 443] on td at bounding box center [1094, 422] width 108 height 208
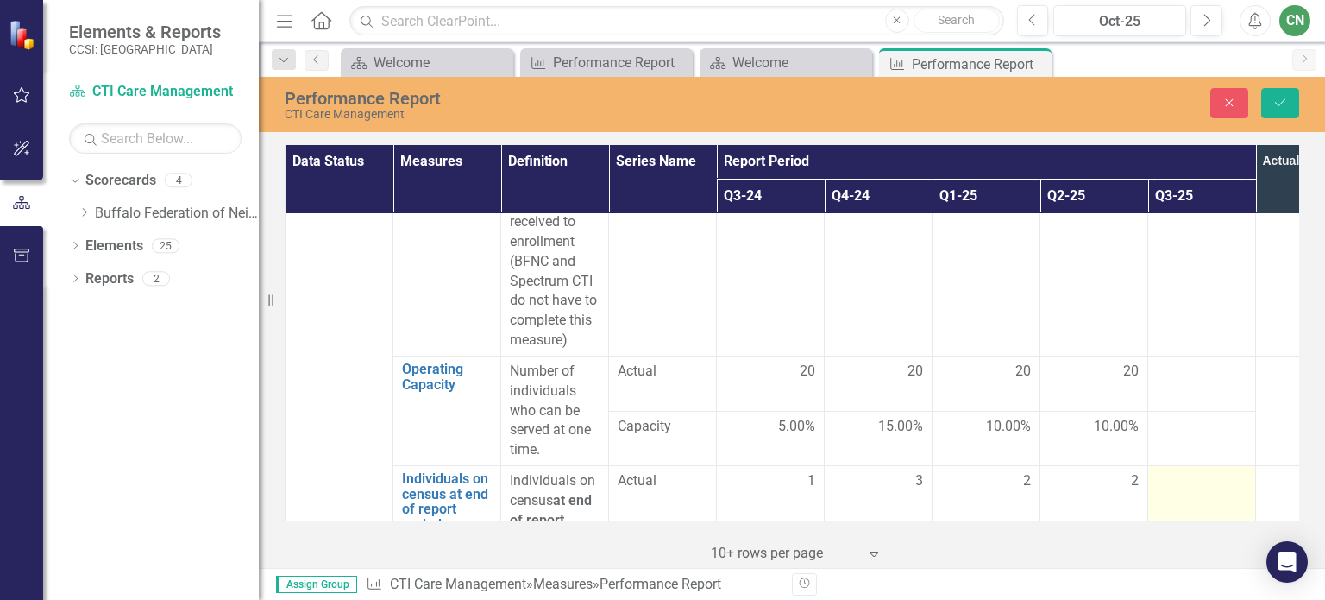
scroll to position [2847, 0]
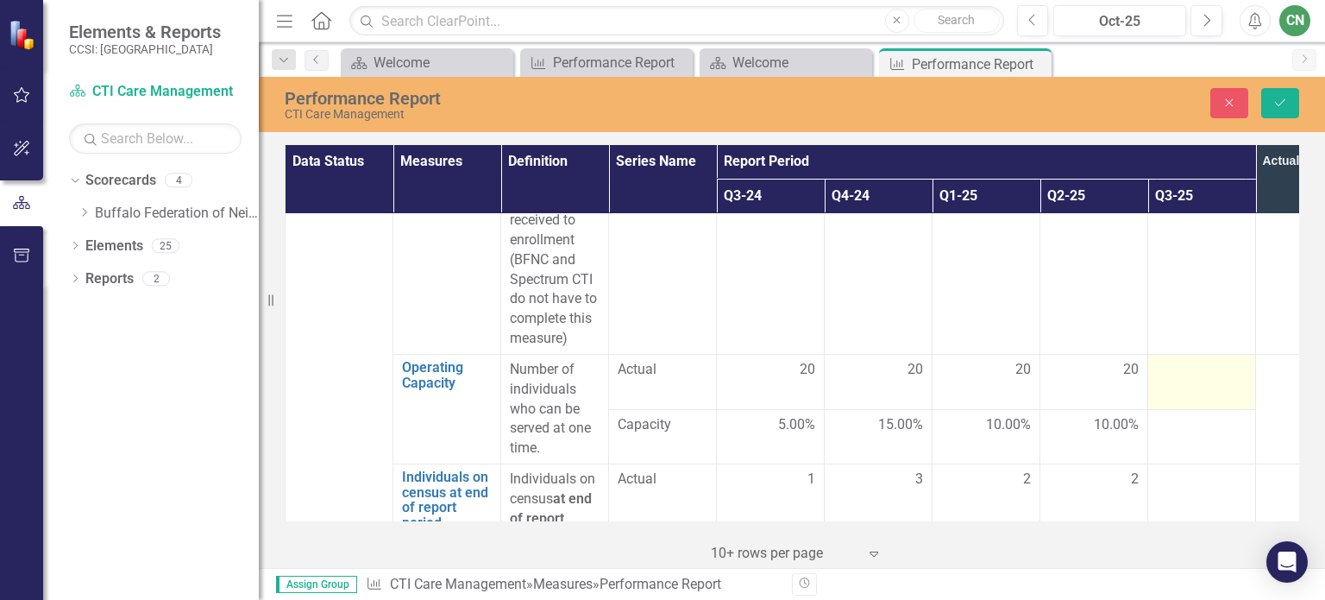
click at [1174, 360] on div at bounding box center [1202, 370] width 90 height 21
click at [1185, 360] on input "number" at bounding box center [1202, 376] width 90 height 32
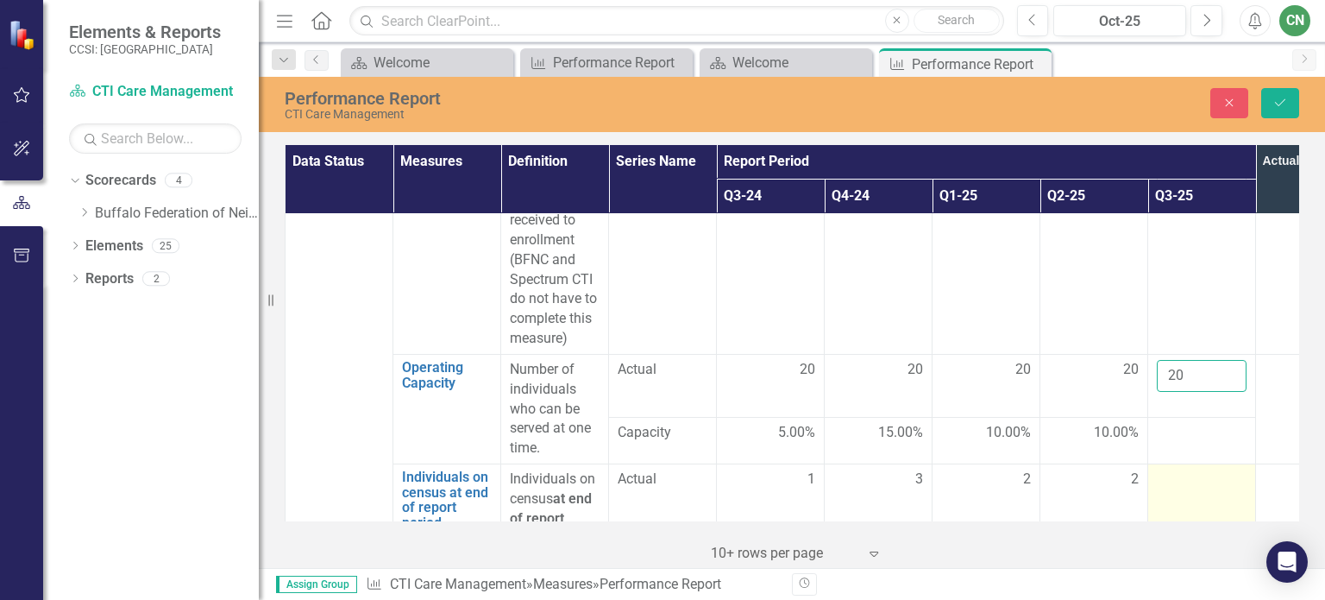
type input "20"
click at [1189, 464] on td at bounding box center [1202, 509] width 108 height 90
click at [1270, 103] on button "Save" at bounding box center [1280, 103] width 38 height 30
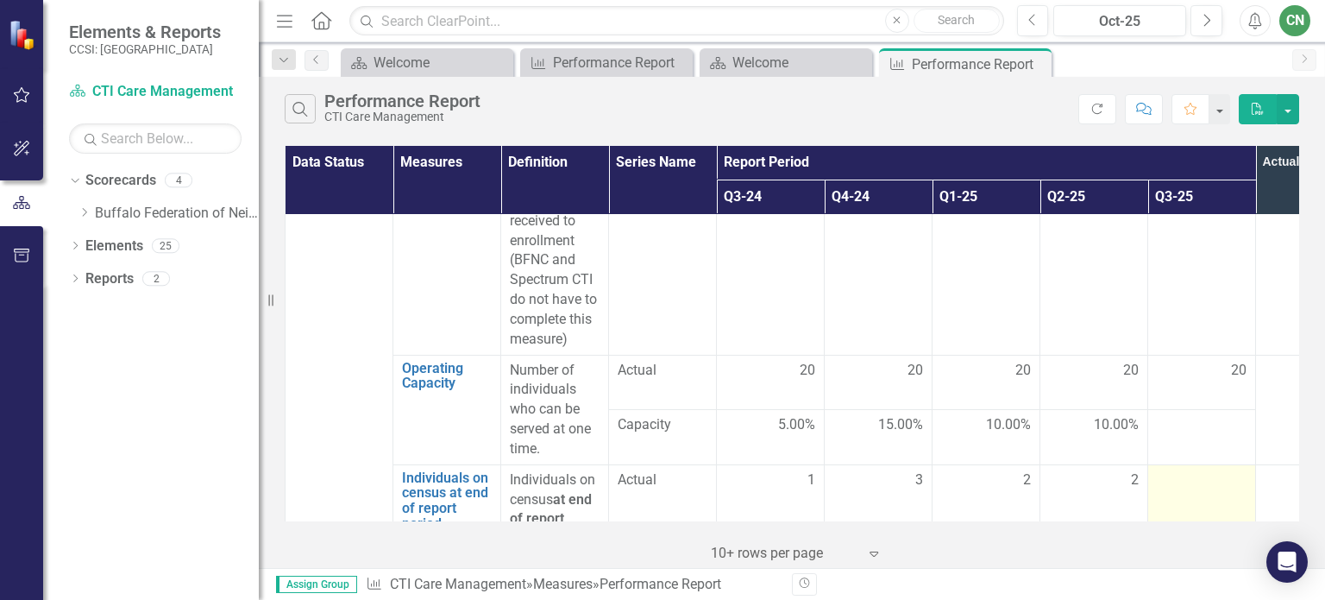
click at [1197, 470] on div at bounding box center [1202, 480] width 90 height 21
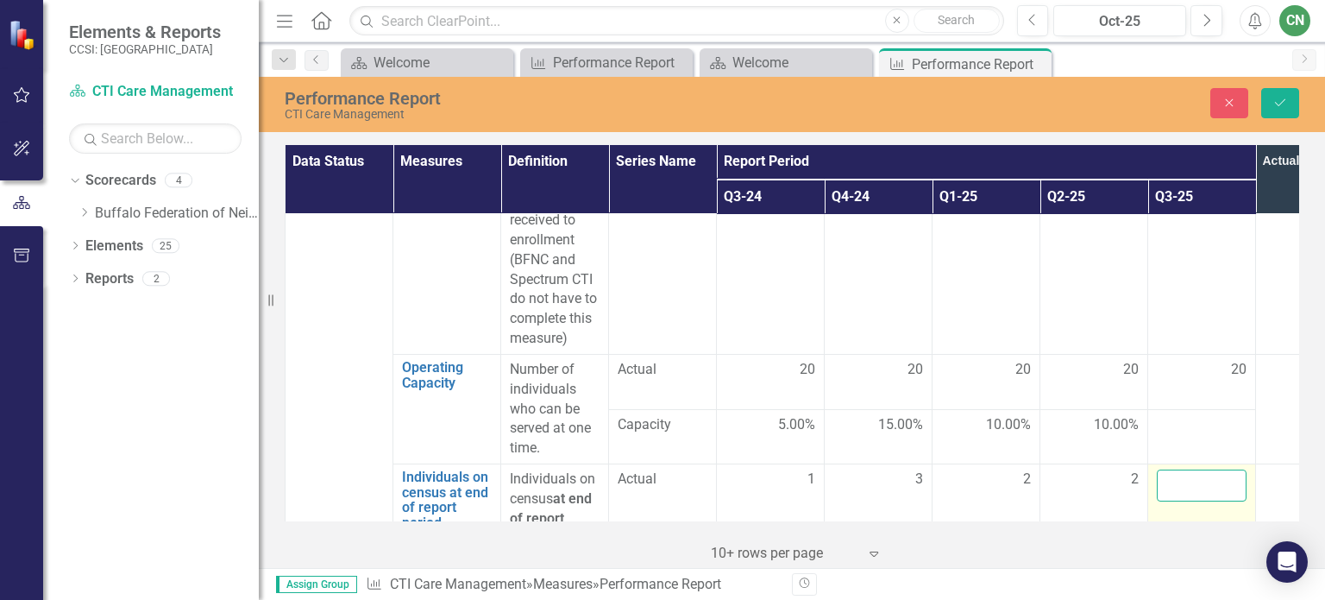
click at [1197, 469] on input "number" at bounding box center [1202, 485] width 90 height 32
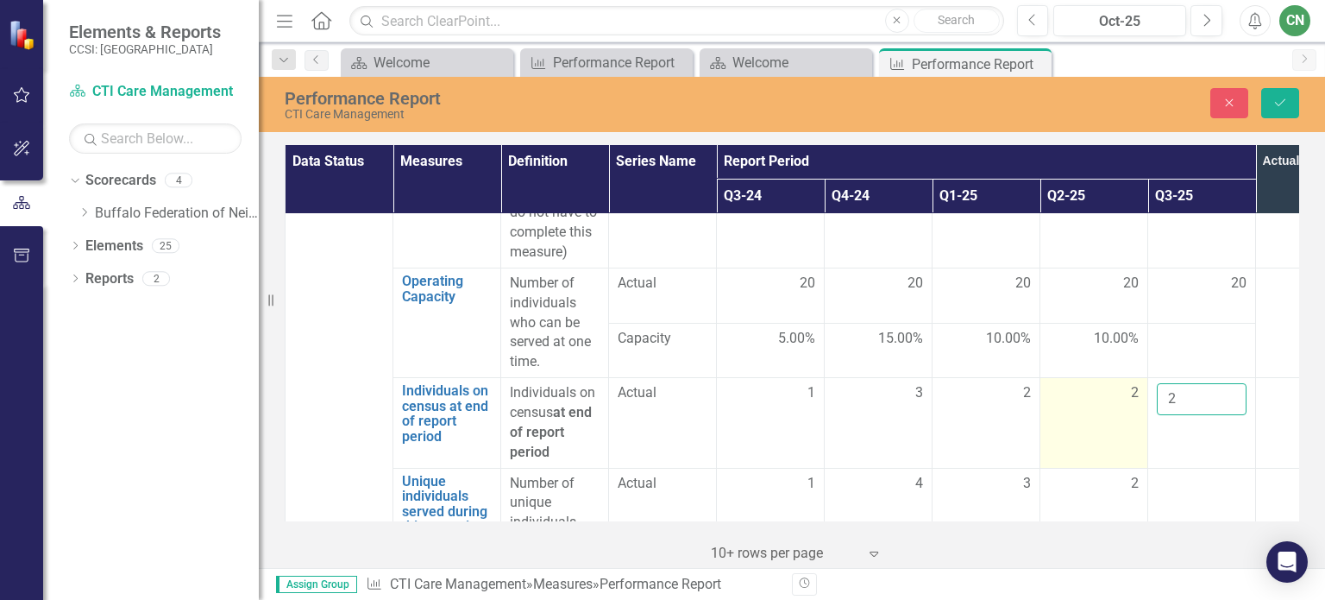
type input "2"
click at [1085, 394] on td "2" at bounding box center [1094, 423] width 108 height 90
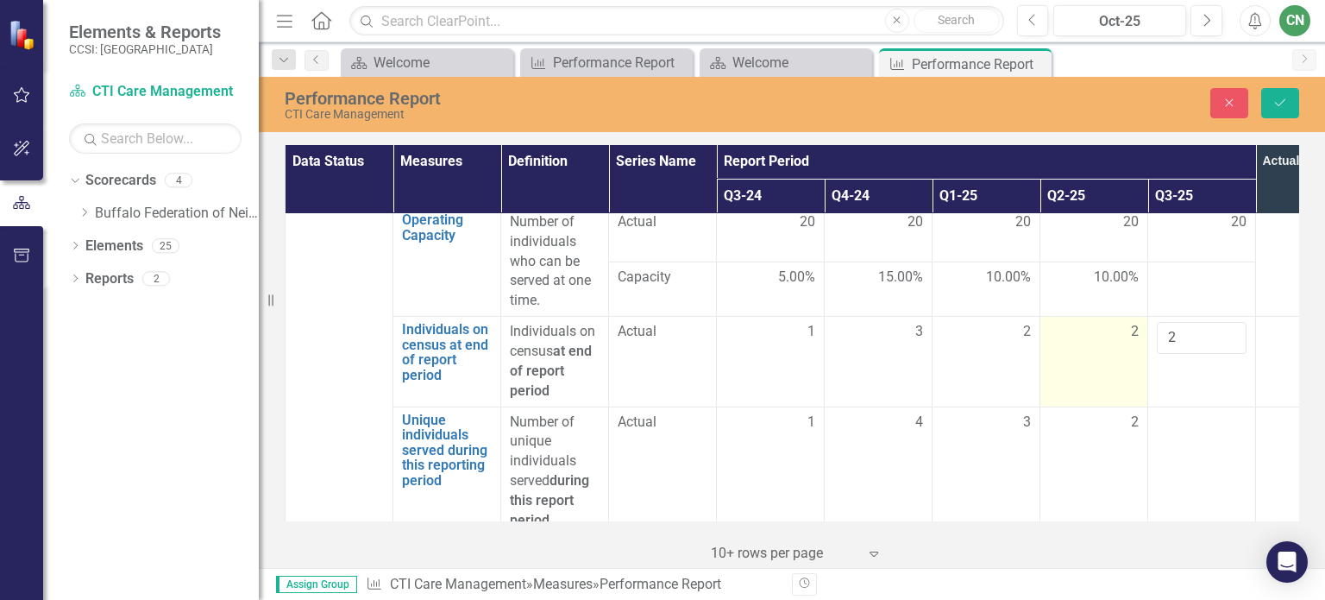
scroll to position [3020, 0]
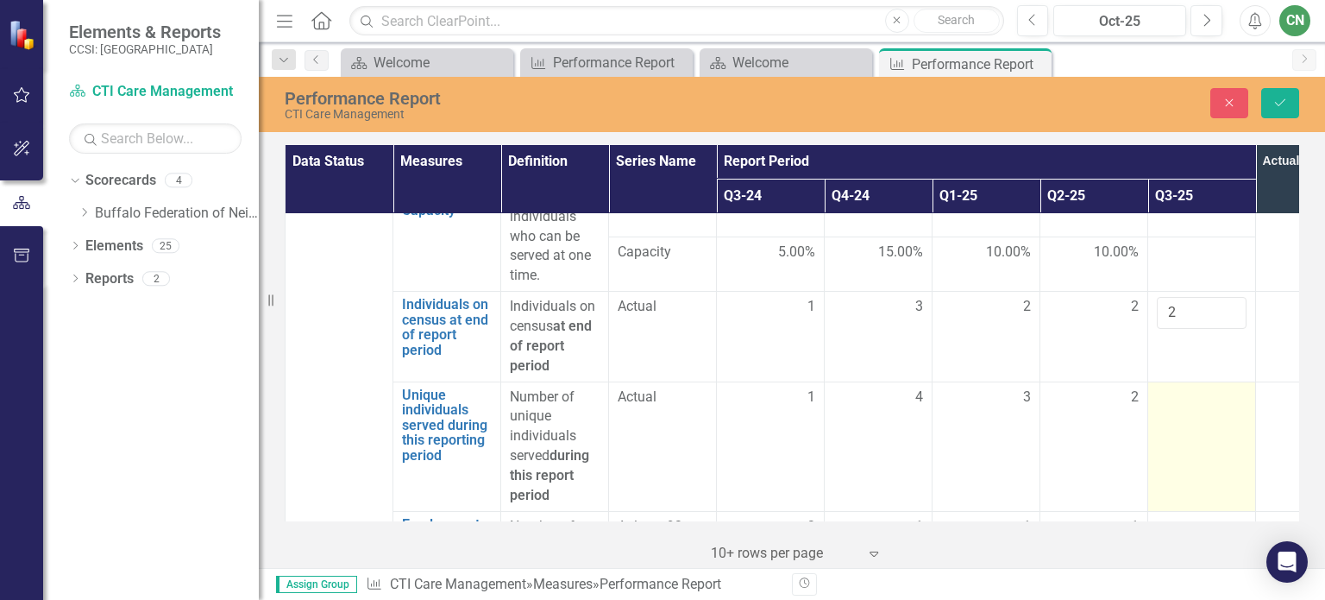
click at [1197, 387] on div at bounding box center [1202, 397] width 90 height 21
click at [1197, 387] on input "number" at bounding box center [1202, 403] width 90 height 32
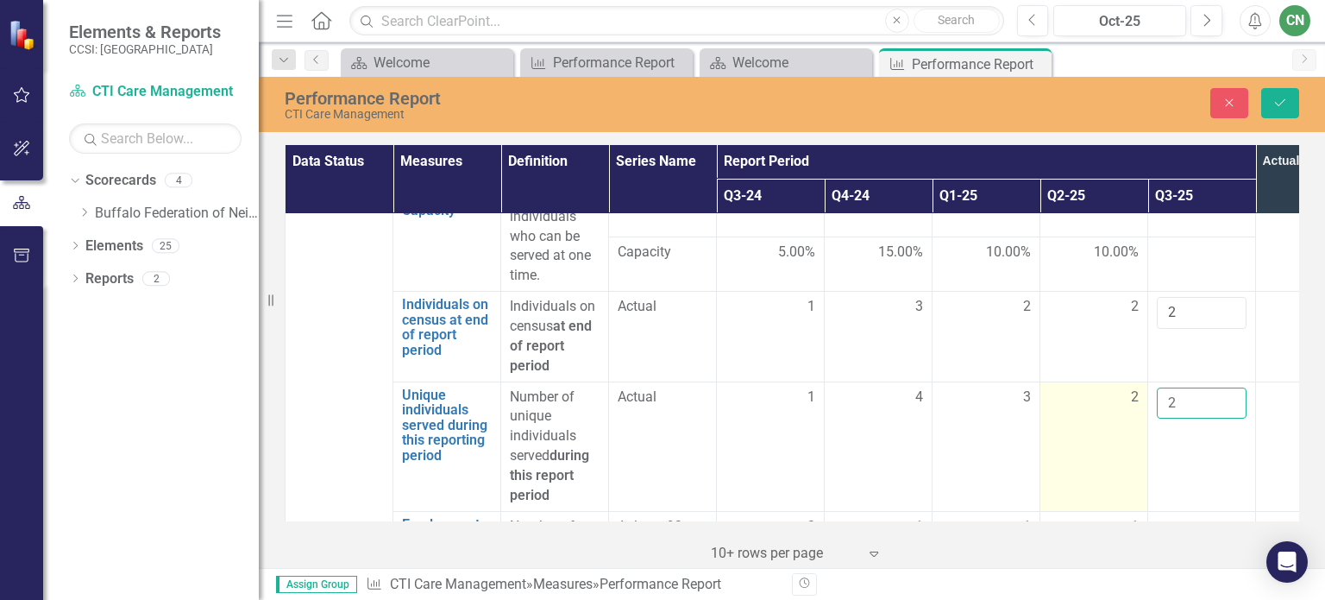
type input "2"
click at [1087, 421] on td "2" at bounding box center [1094, 445] width 108 height 129
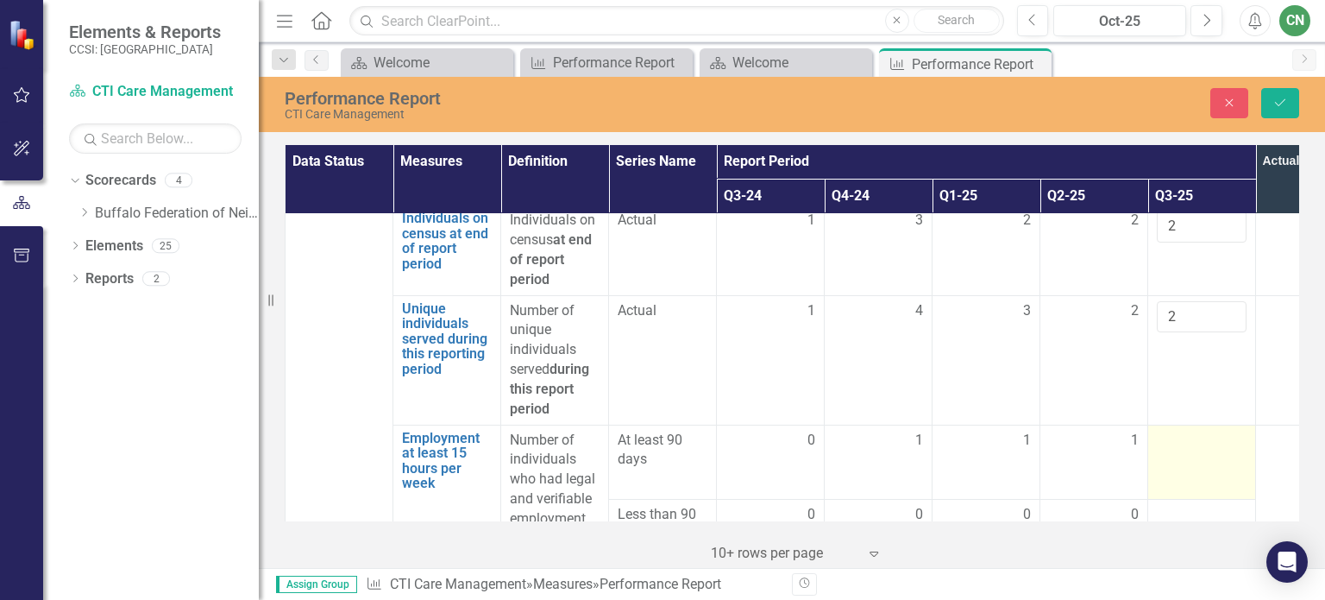
click at [1194, 430] on div at bounding box center [1202, 440] width 90 height 21
click at [1180, 430] on div at bounding box center [1202, 440] width 90 height 21
click at [1180, 430] on input "number" at bounding box center [1202, 446] width 90 height 32
click at [1169, 430] on input "number" at bounding box center [1202, 446] width 90 height 32
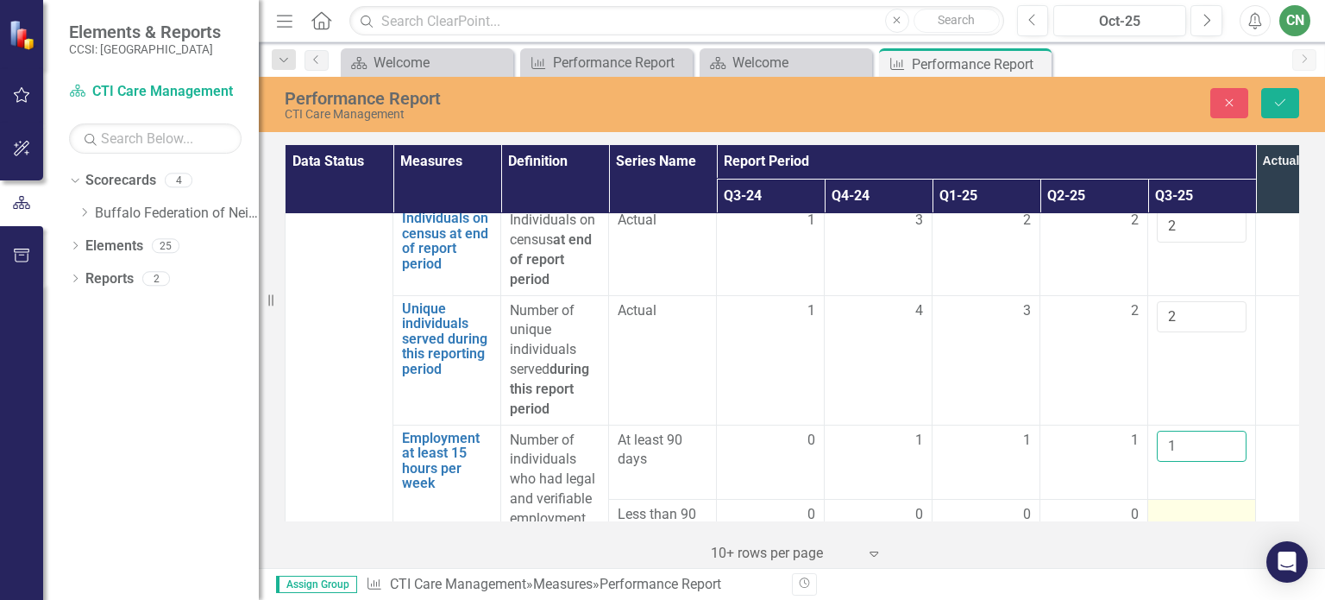
type input "1"
click at [1172, 500] on td at bounding box center [1202, 537] width 108 height 74
click at [1170, 505] on div at bounding box center [1202, 515] width 90 height 21
click at [1170, 505] on input "number" at bounding box center [1202, 521] width 90 height 32
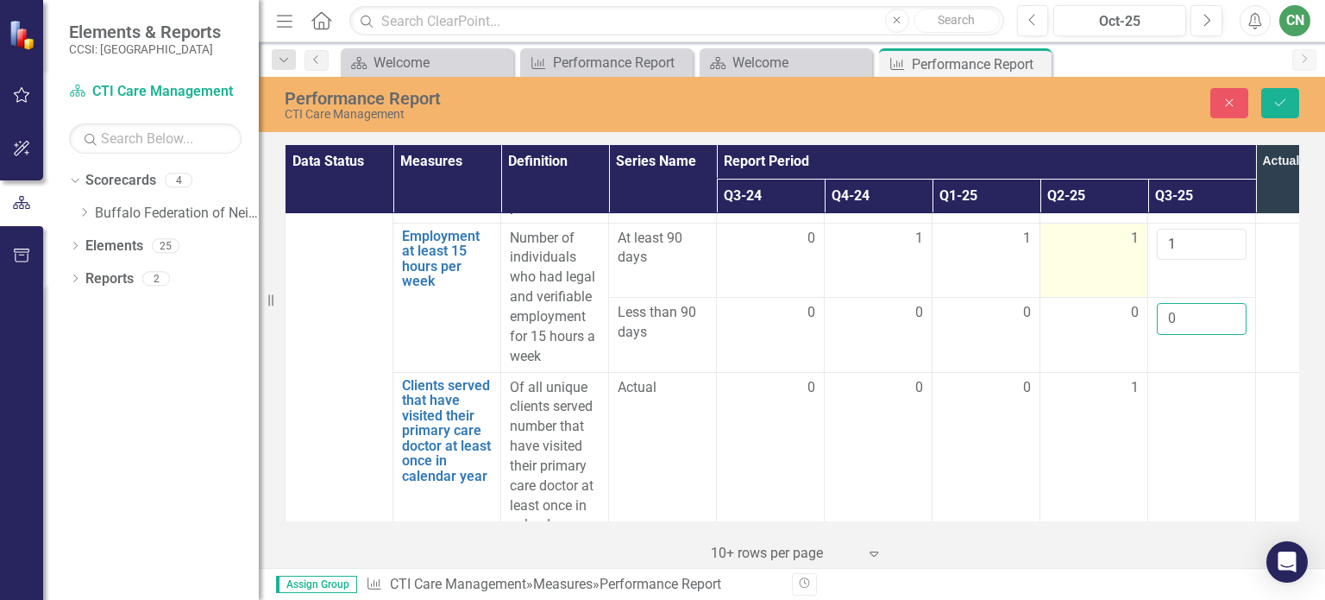
scroll to position [3365, 0]
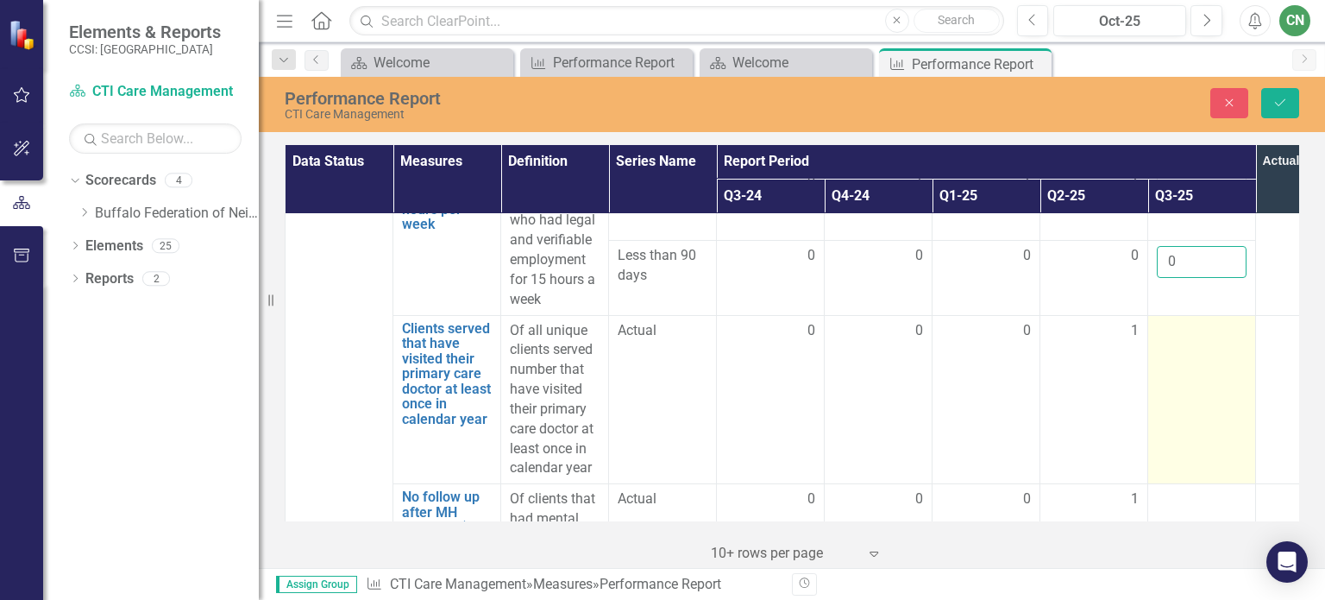
type input "0"
click at [1191, 315] on td at bounding box center [1202, 399] width 108 height 169
click at [1191, 321] on input "number" at bounding box center [1202, 337] width 90 height 32
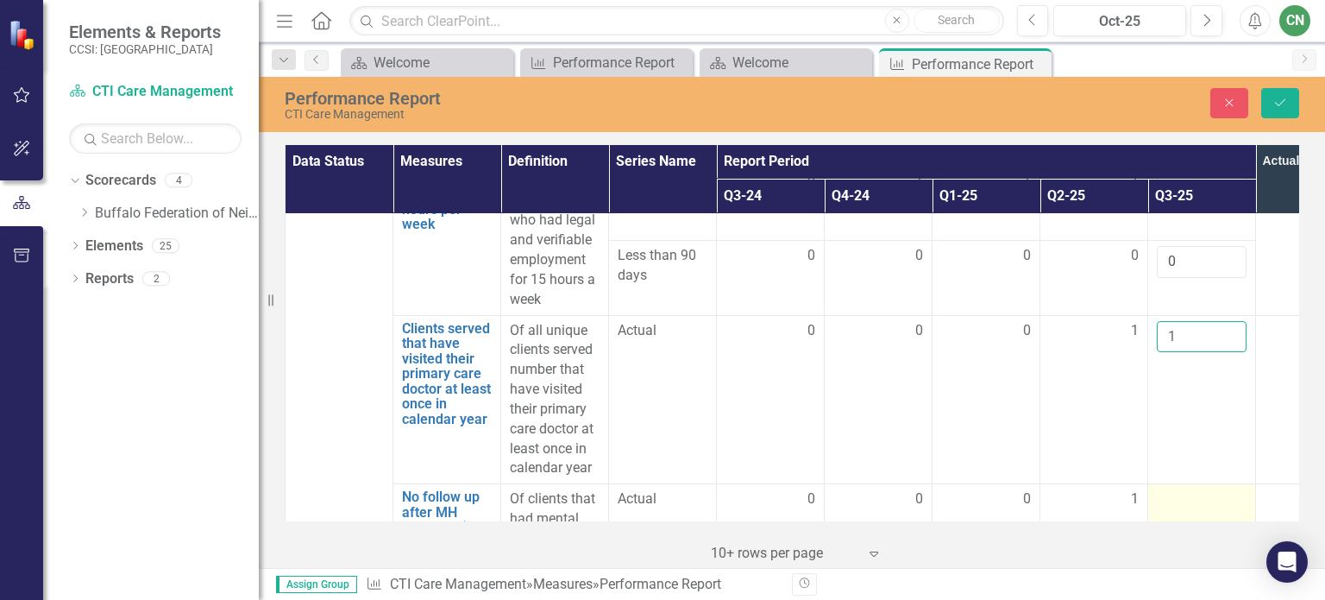
type input "1"
click at [1196, 489] on div at bounding box center [1202, 499] width 90 height 21
click at [1179, 489] on div at bounding box center [1202, 499] width 90 height 21
click at [1175, 489] on input "number" at bounding box center [1202, 505] width 90 height 32
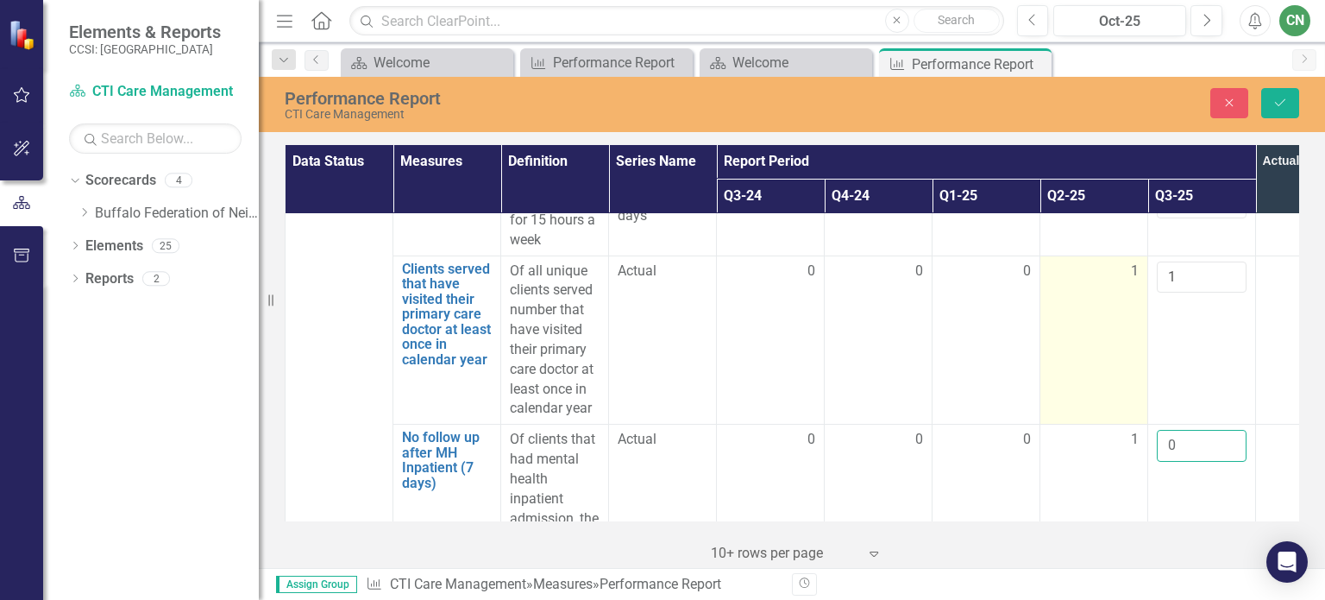
scroll to position [3451, 0]
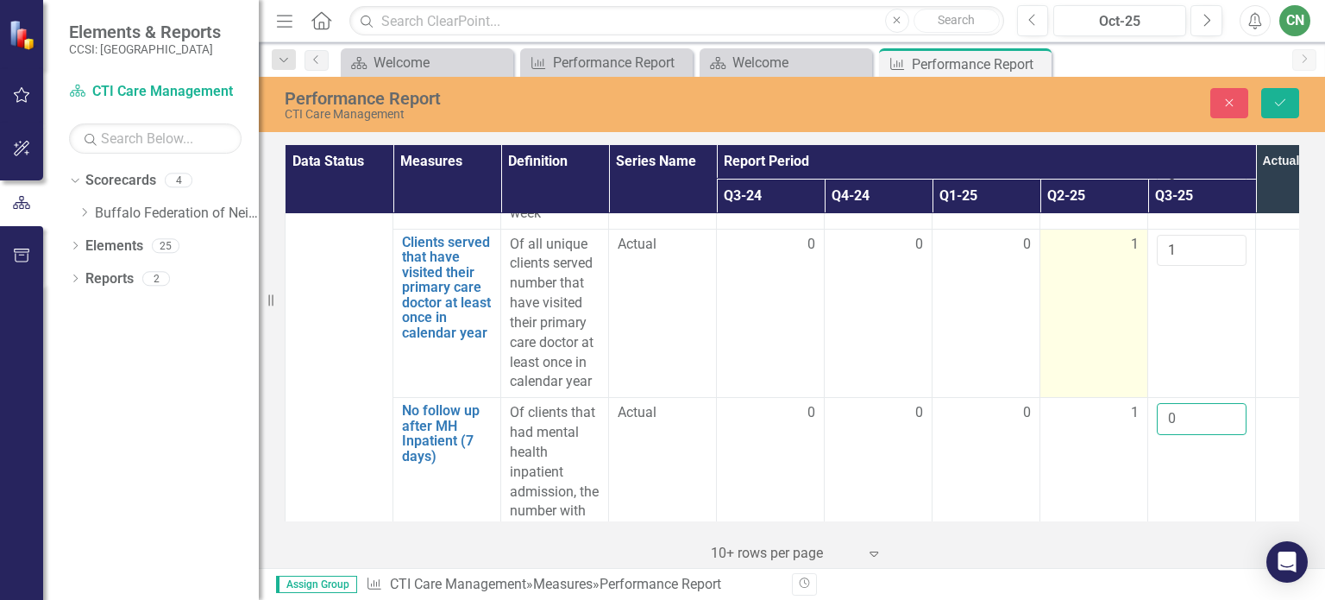
type input "0"
click at [1082, 426] on td "1" at bounding box center [1094, 512] width 108 height 228
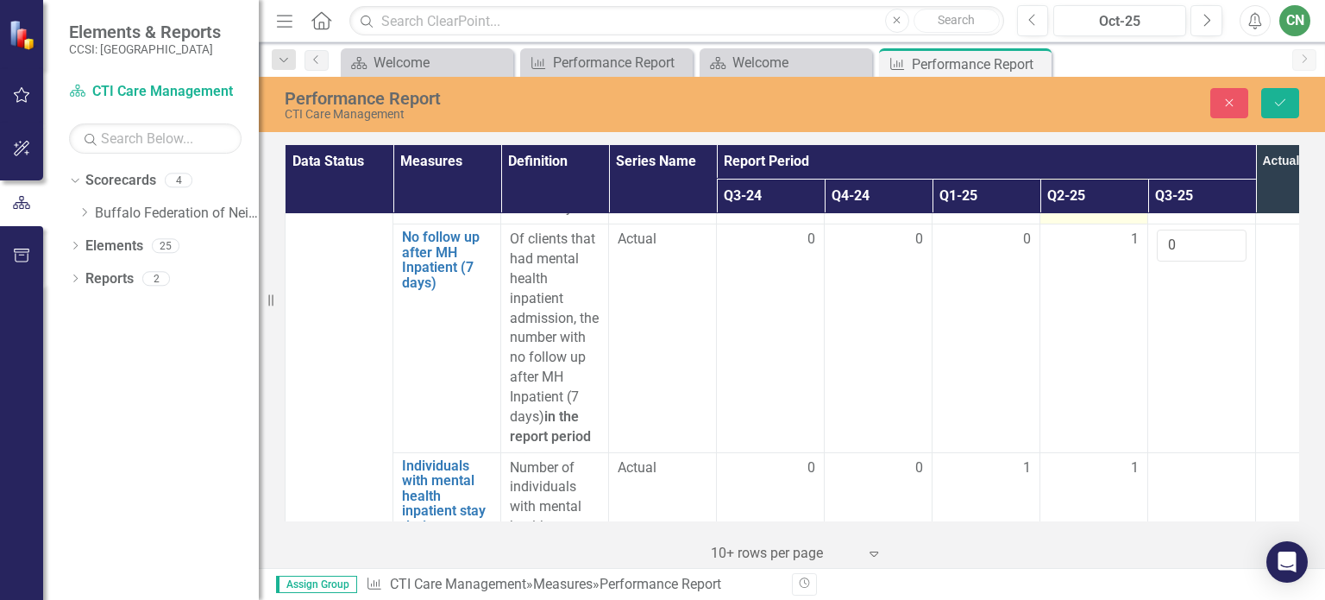
scroll to position [3710, 0]
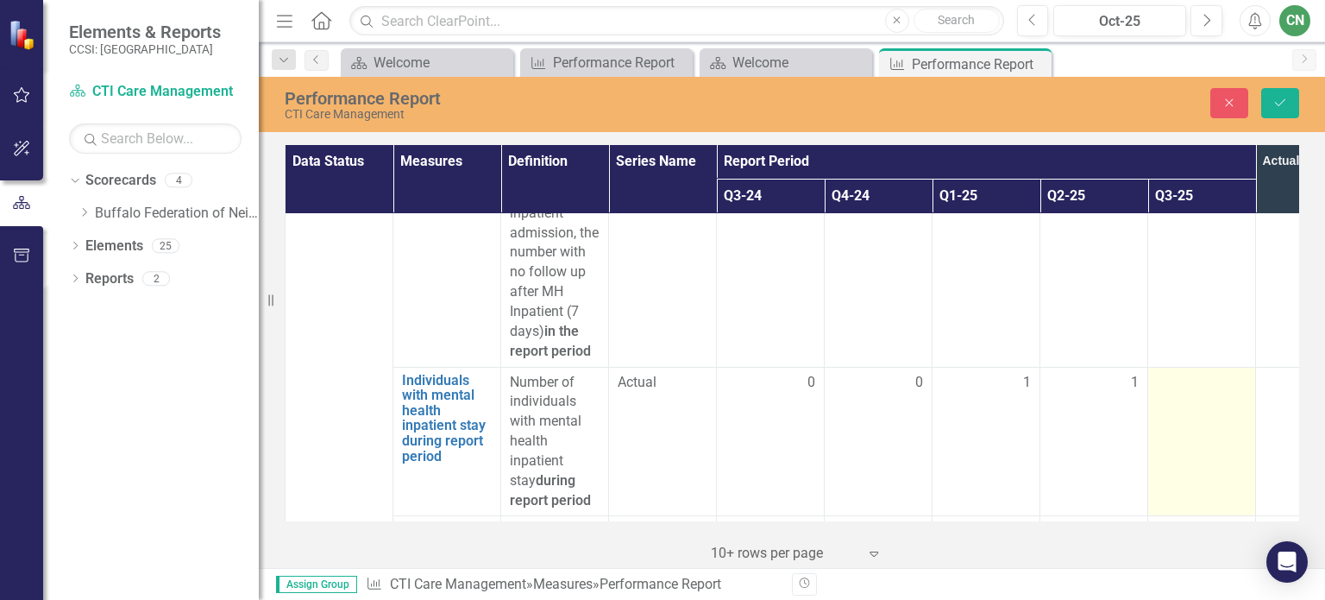
click at [1172, 367] on td at bounding box center [1202, 441] width 108 height 149
click at [1169, 373] on input "number" at bounding box center [1202, 389] width 90 height 32
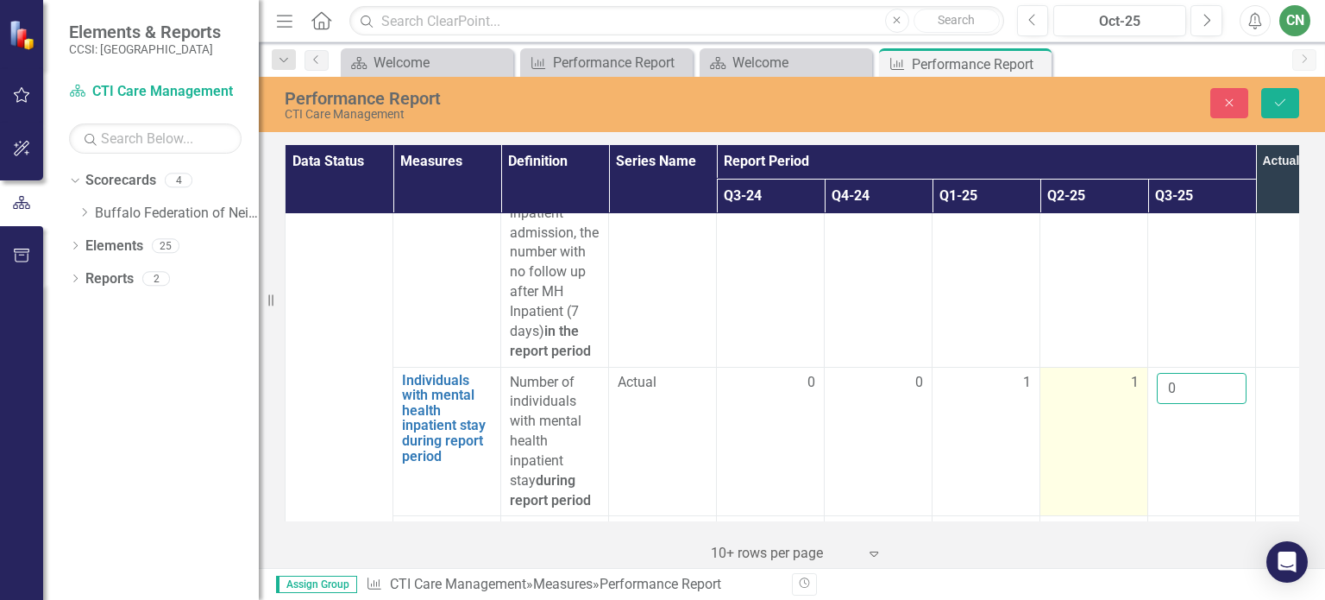
type input "0"
click at [1115, 406] on td "1" at bounding box center [1094, 441] width 108 height 149
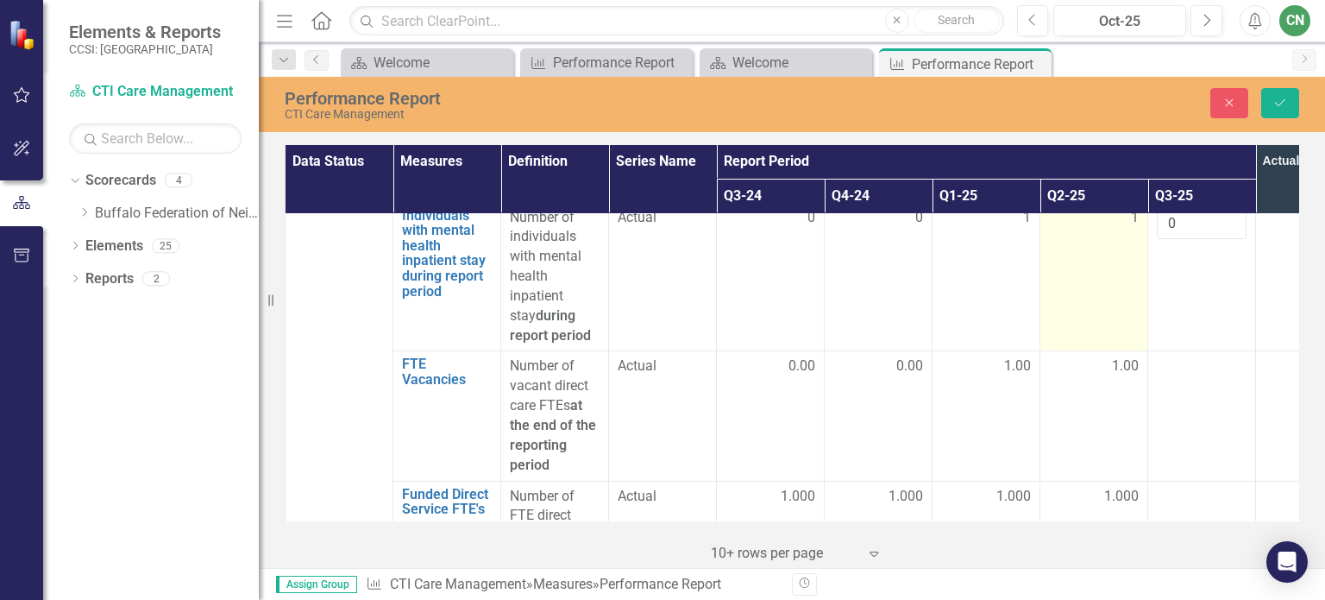
scroll to position [3882, 0]
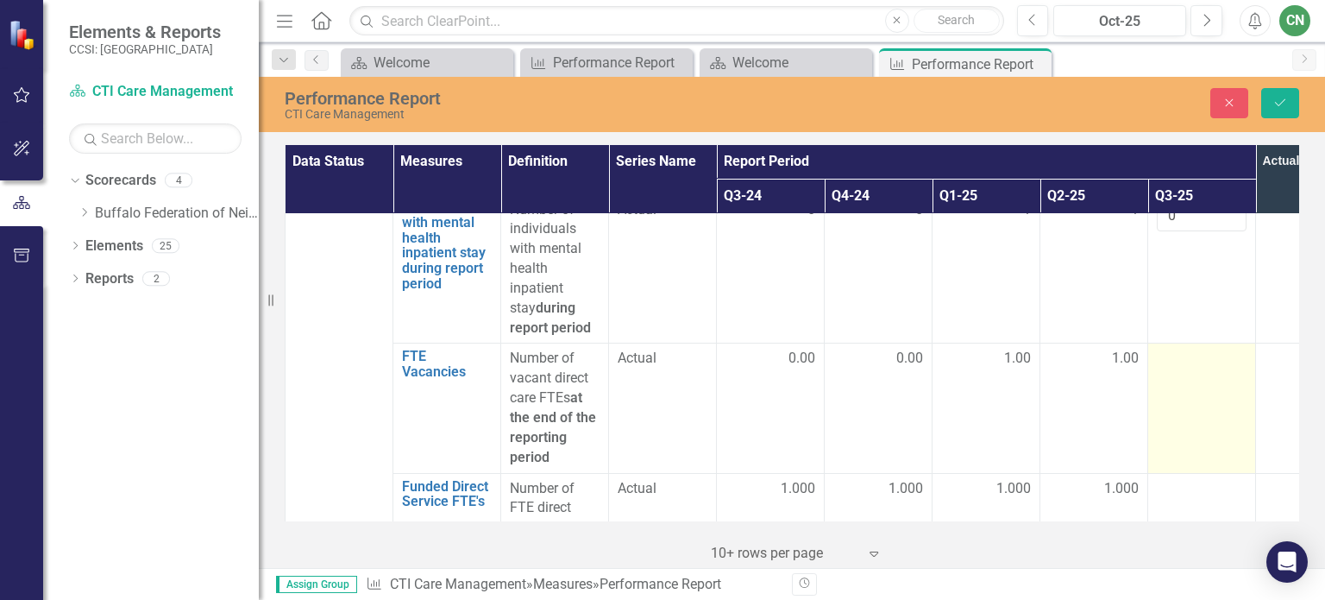
click at [1156, 343] on td at bounding box center [1202, 407] width 108 height 129
click at [1159, 349] on input "number" at bounding box center [1202, 365] width 90 height 32
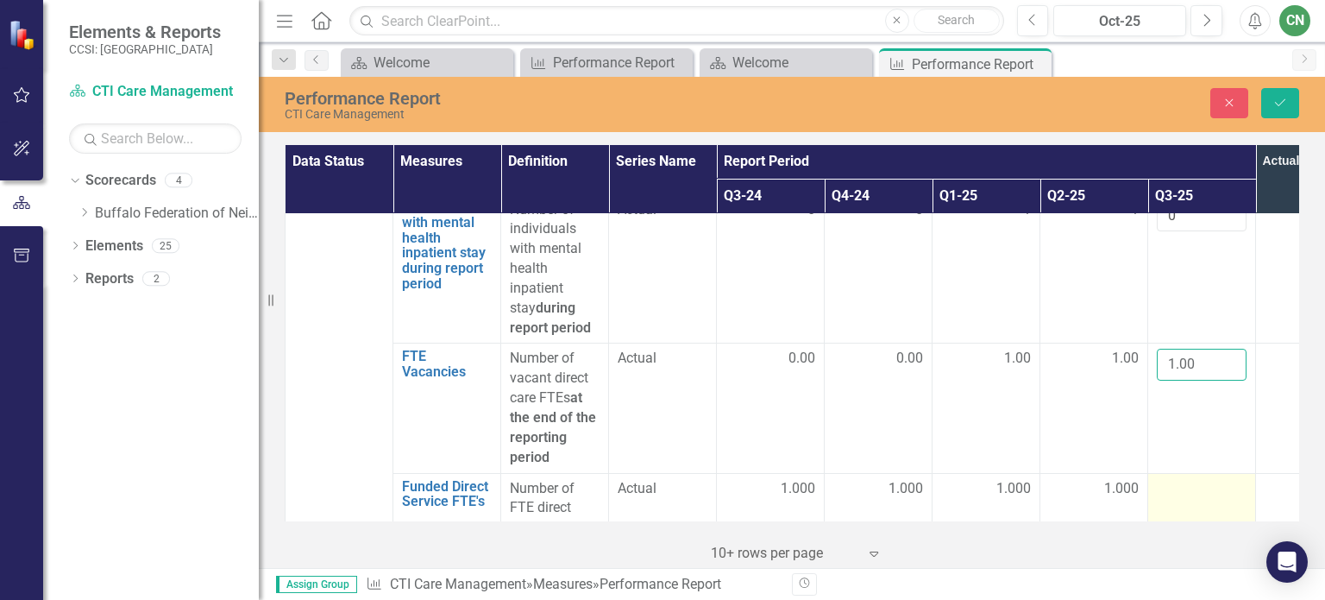
type input "1.00"
click at [1198, 473] on td at bounding box center [1202, 577] width 108 height 208
click at [1180, 479] on div at bounding box center [1202, 489] width 90 height 21
click at [1180, 479] on input "number" at bounding box center [1202, 495] width 90 height 32
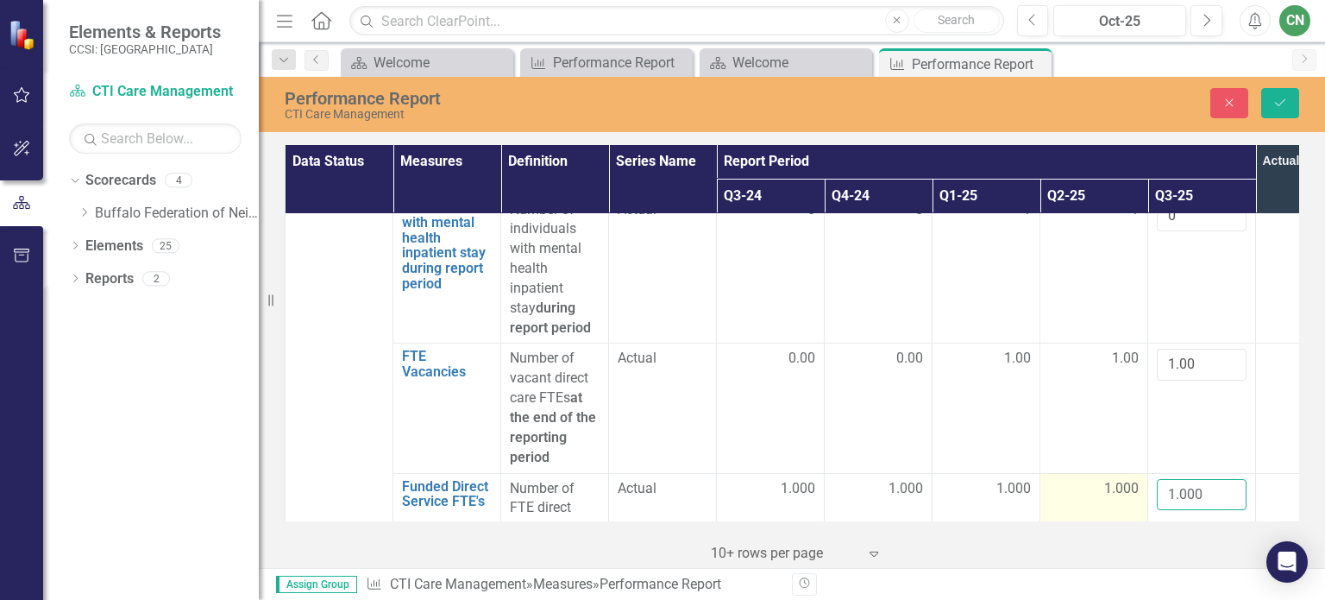
type input "1.000"
click at [1128, 473] on td "1.000" at bounding box center [1094, 577] width 108 height 208
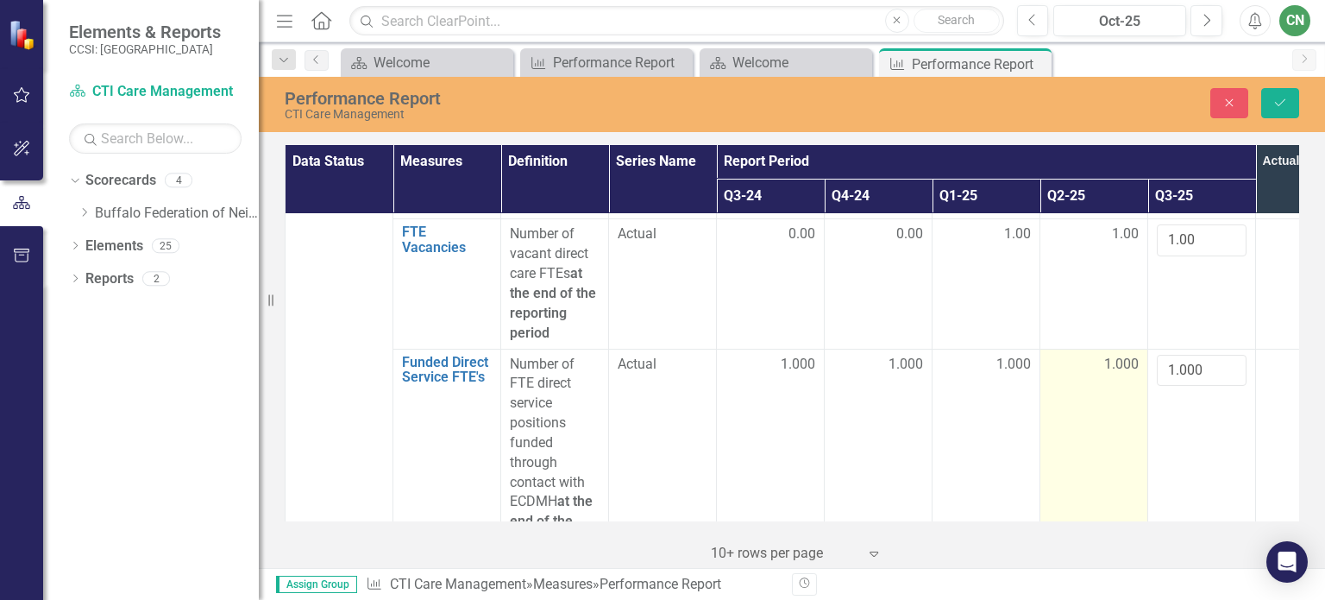
scroll to position [4006, 0]
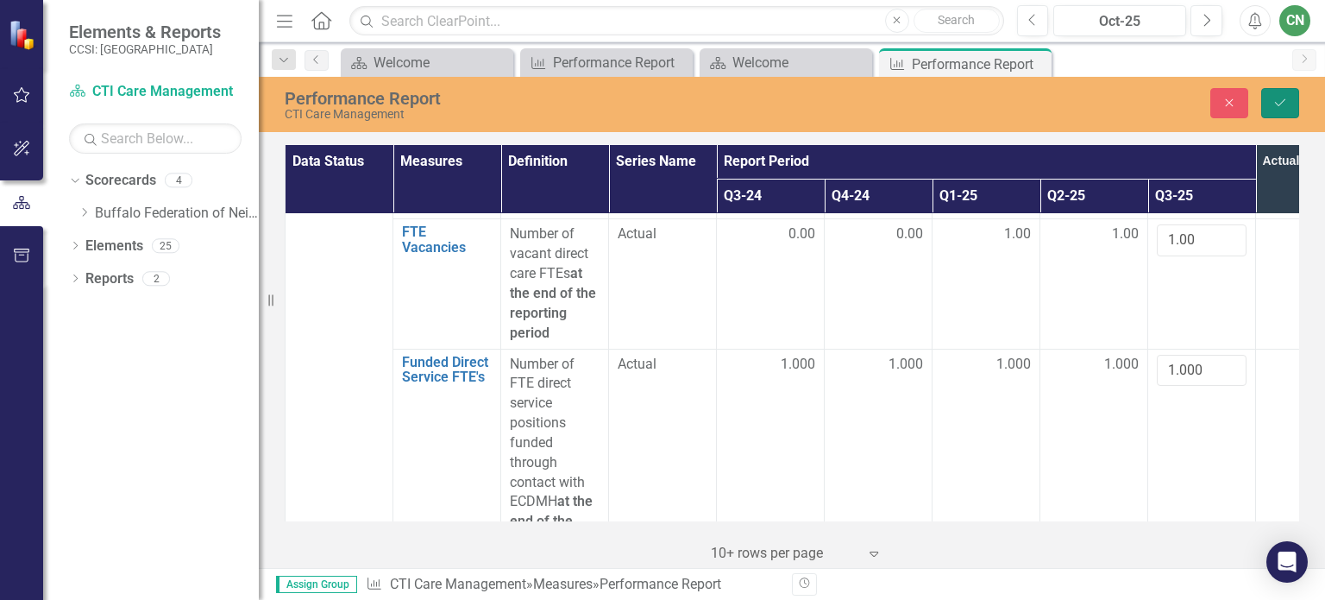
click at [1274, 102] on icon "Save" at bounding box center [1281, 103] width 16 height 12
